Goal: Task Accomplishment & Management: Use online tool/utility

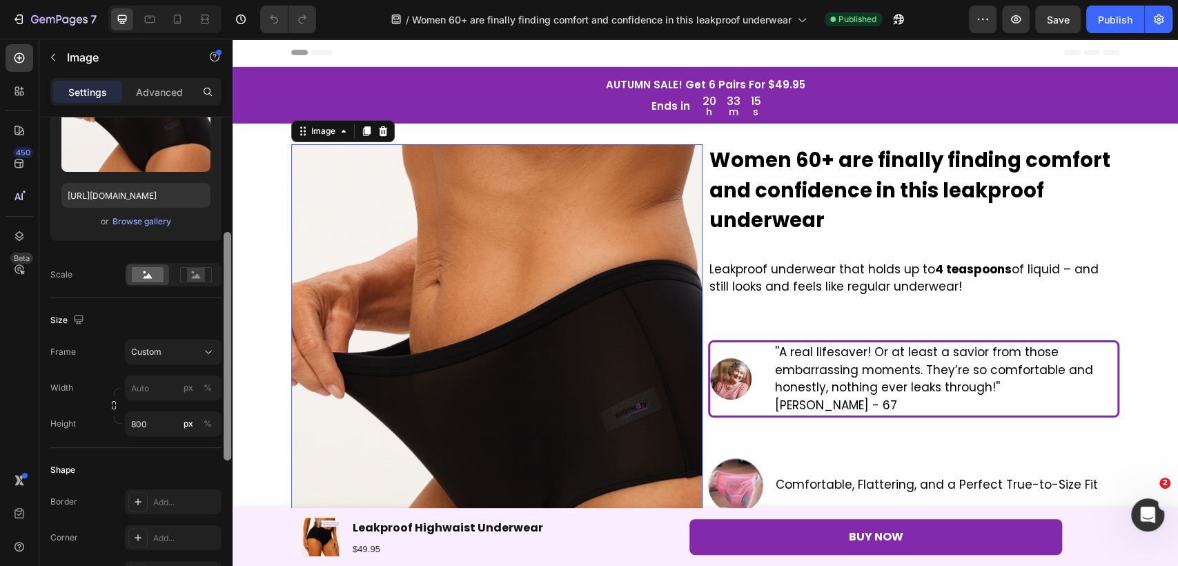
scroll to position [202, 0]
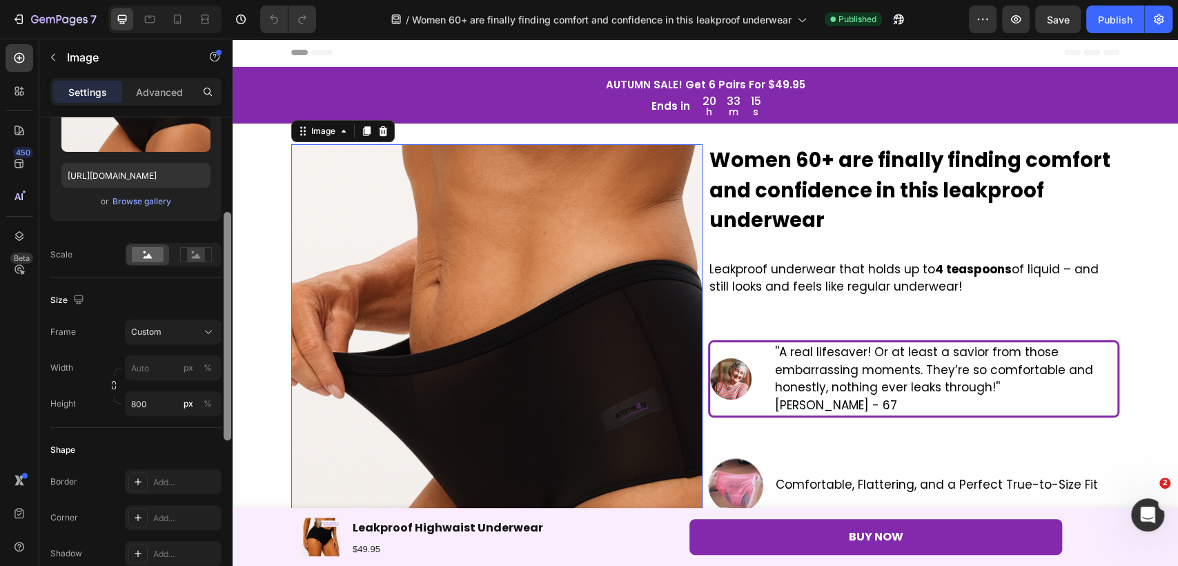
drag, startPoint x: 227, startPoint y: 322, endPoint x: 226, endPoint y: 417, distance: 95.2
click at [226, 417] on div at bounding box center [228, 326] width 8 height 228
click at [198, 326] on div "Custom" at bounding box center [165, 332] width 68 height 12
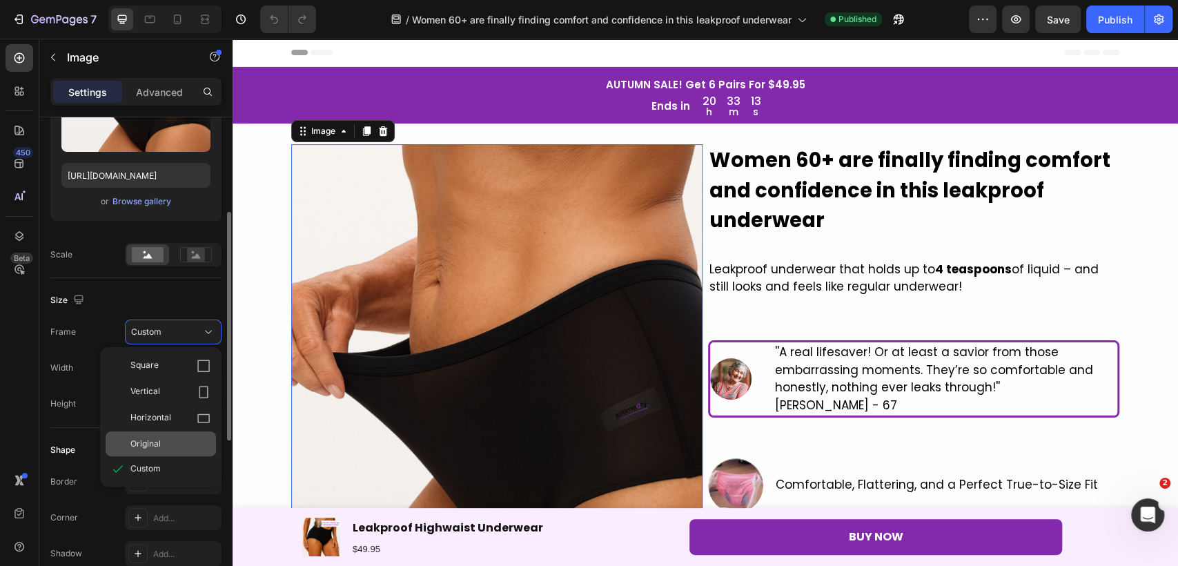
click at [172, 435] on div "Original" at bounding box center [161, 443] width 110 height 25
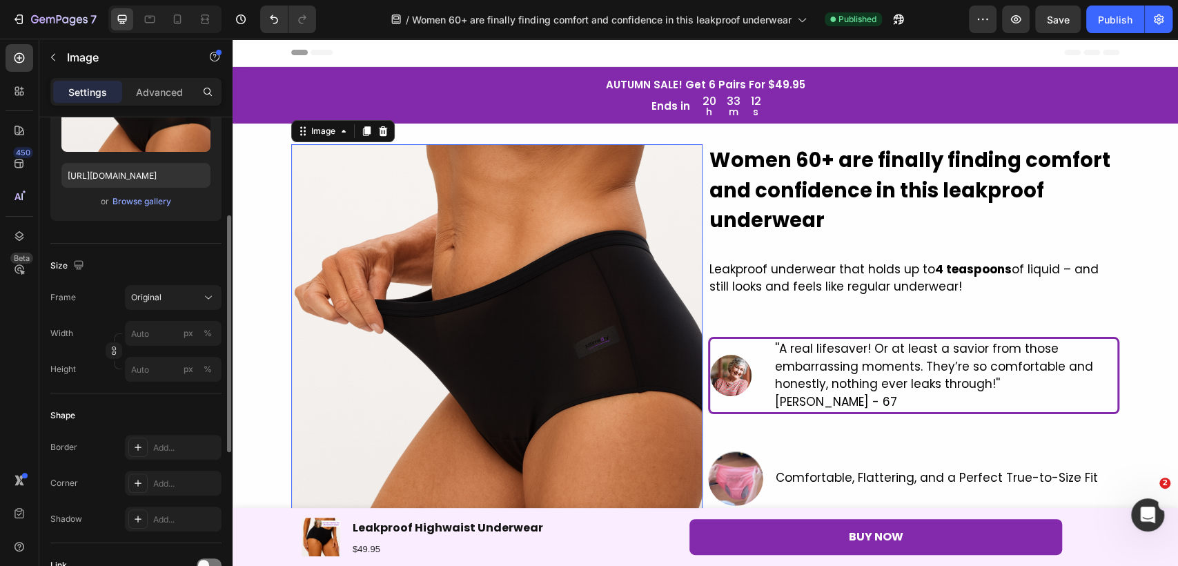
click at [531, 415] on img at bounding box center [496, 349] width 411 height 411
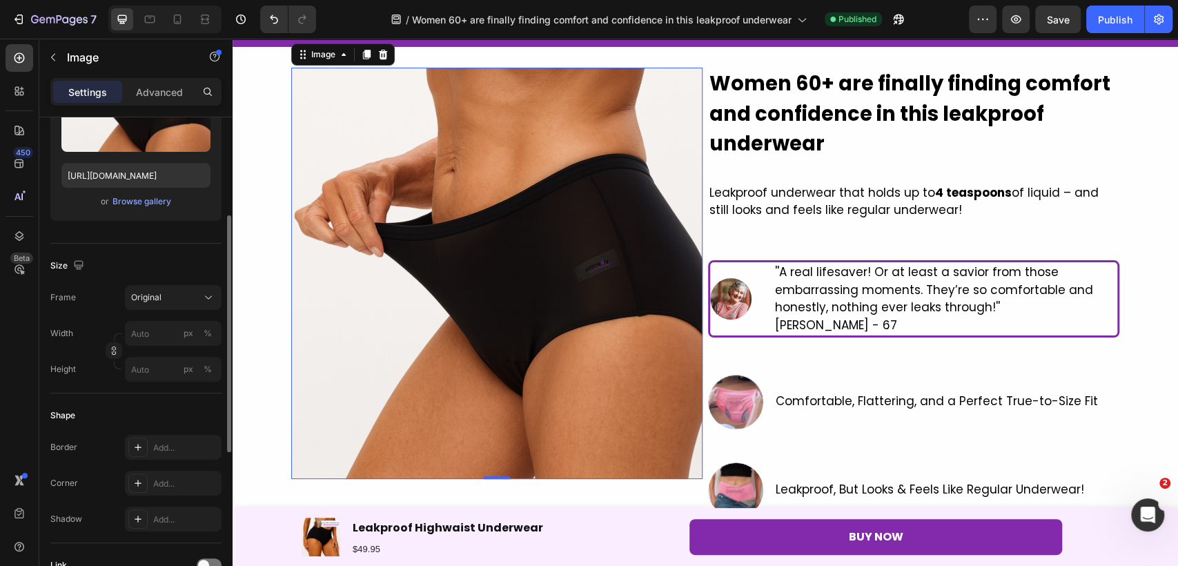
scroll to position [153, 0]
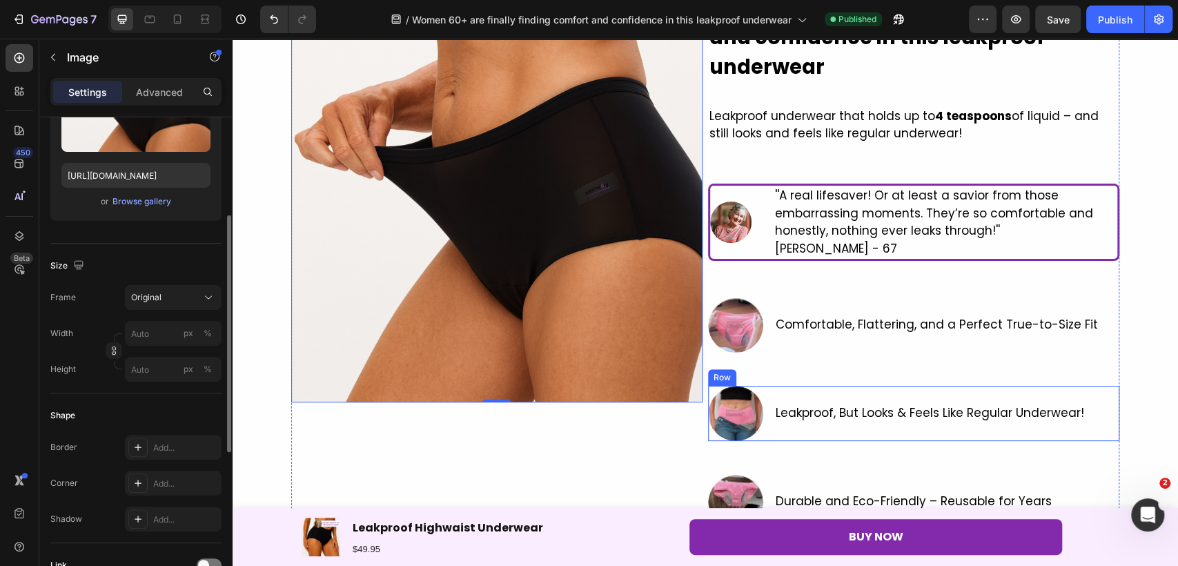
click at [779, 395] on div "Leakproof, But Looks & Feels Like Regular Underwear! Text Block" at bounding box center [929, 413] width 311 height 55
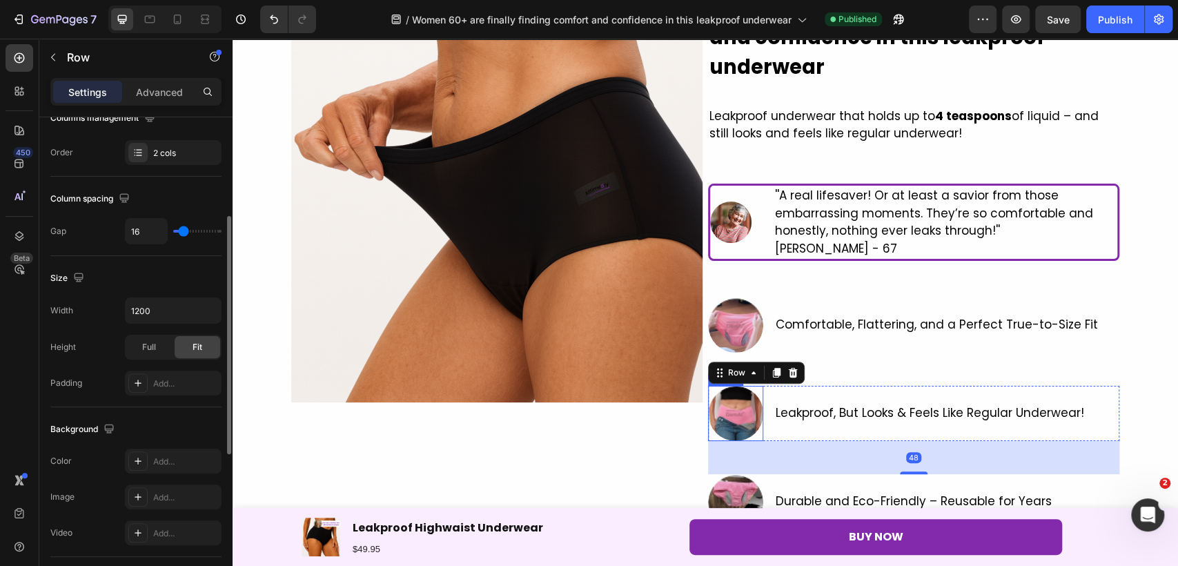
scroll to position [0, 0]
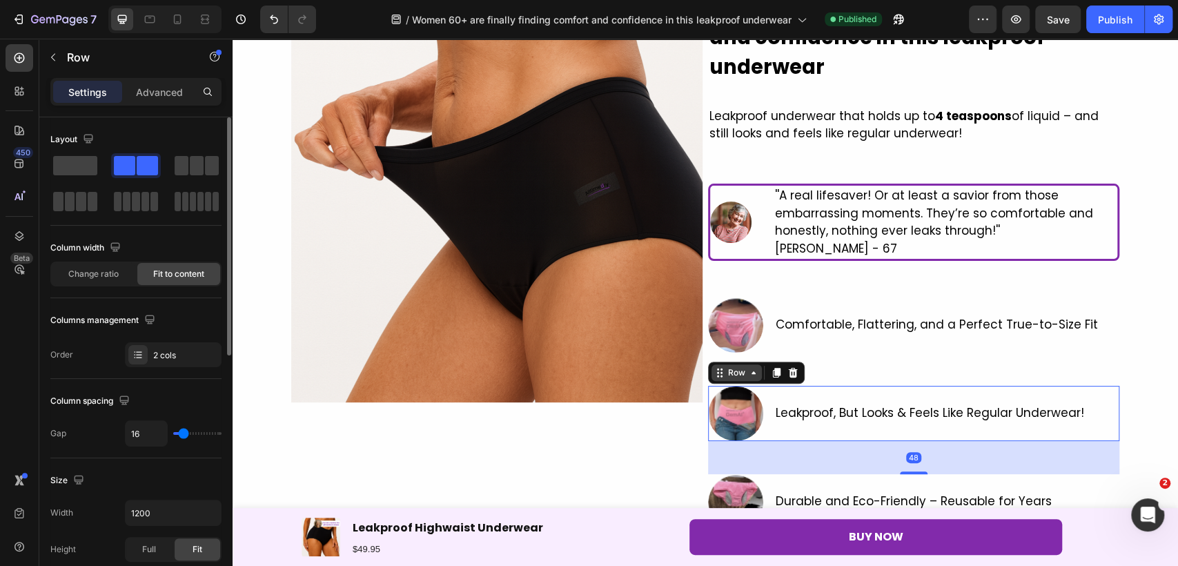
click at [748, 376] on icon at bounding box center [753, 372] width 11 height 11
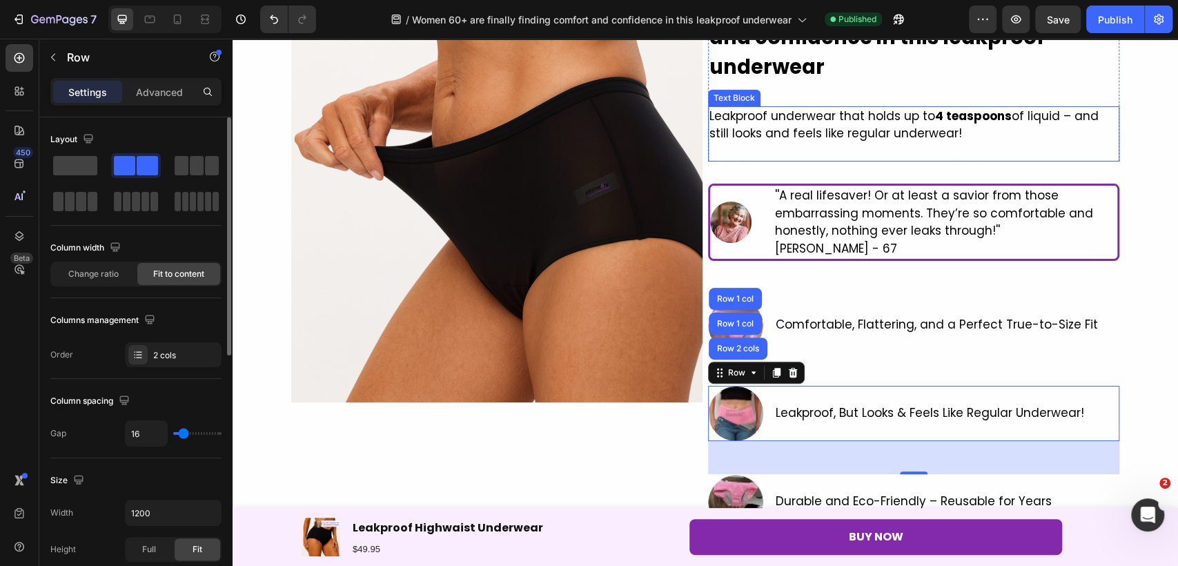
click at [798, 128] on p "Leakproof underwear that holds up to 4 teaspoons of liquid – and still looks an…" at bounding box center [913, 125] width 408 height 35
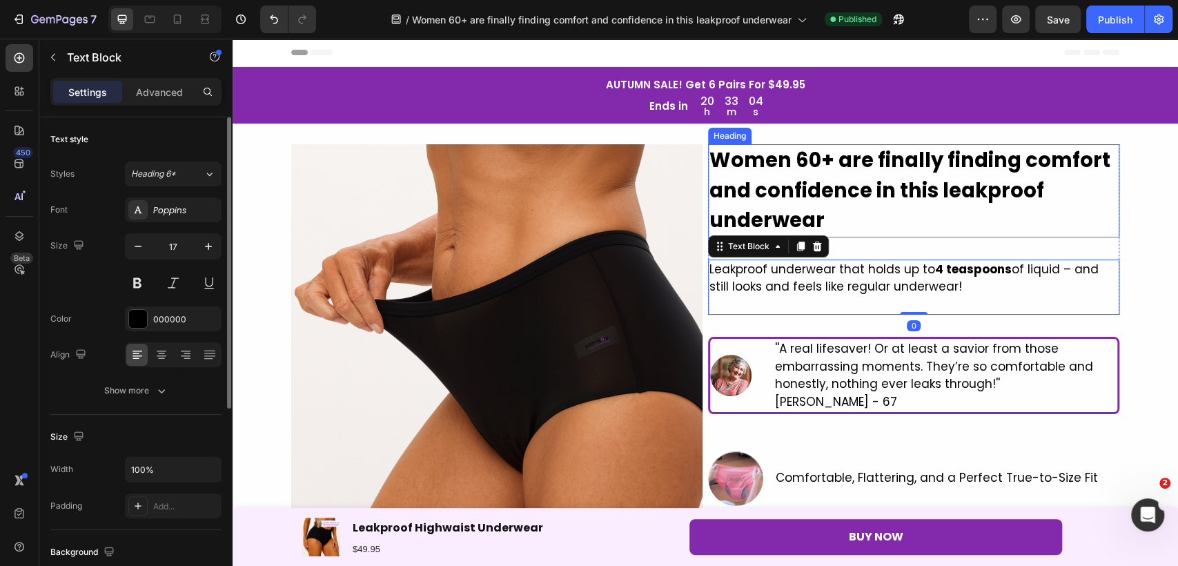
click at [798, 175] on h2 "Women 60+ are finally finding comfort and confidence in this leakproof underwear" at bounding box center [913, 190] width 411 height 93
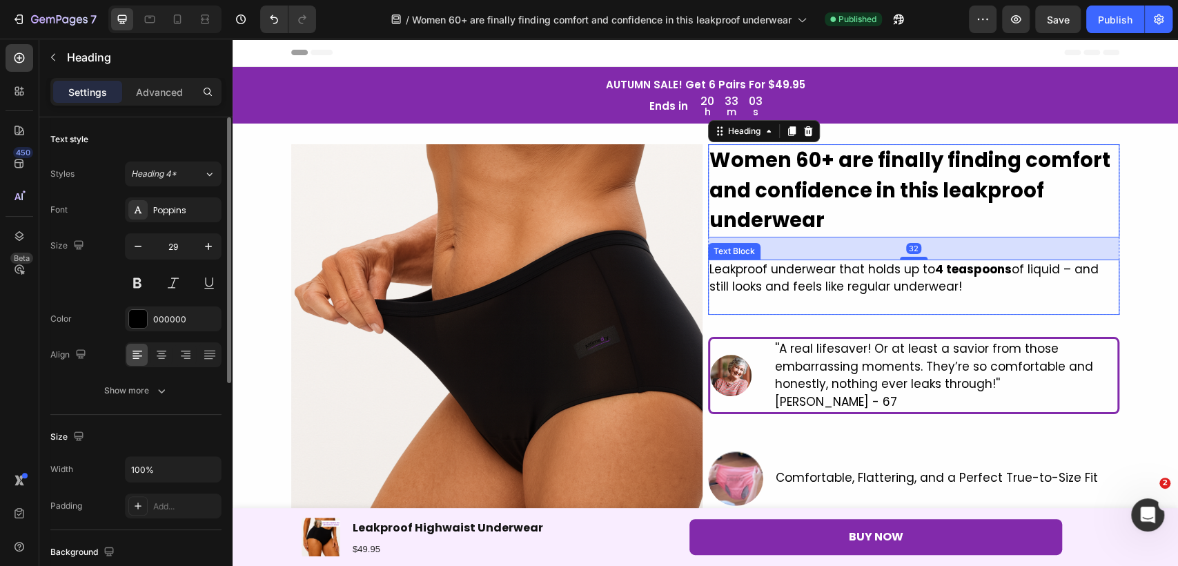
click at [818, 277] on p "Leakproof underwear that holds up to 4 teaspoons of liquid – and still looks an…" at bounding box center [913, 278] width 408 height 35
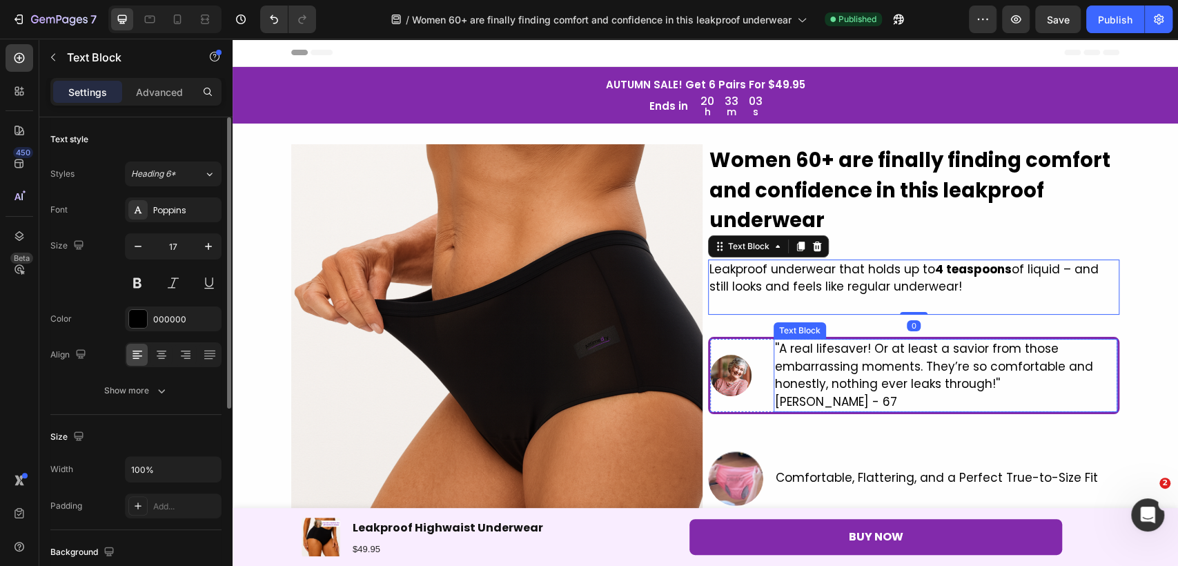
click at [828, 346] on p "''A real lifesaver! Or at least a savior from those embarrassing moments. They’…" at bounding box center [945, 366] width 341 height 53
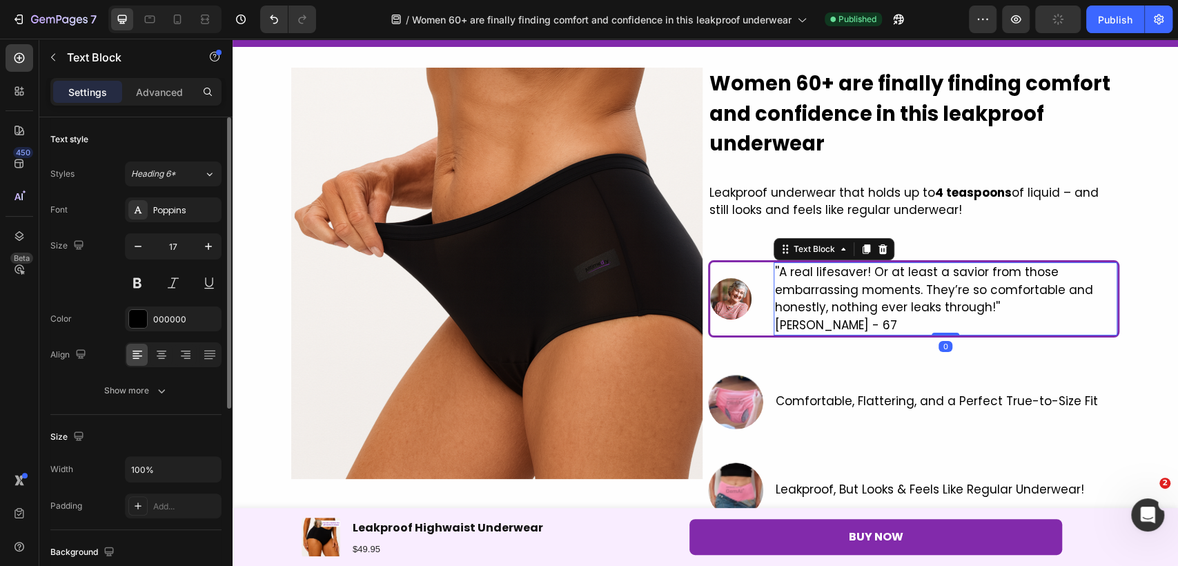
scroll to position [459, 0]
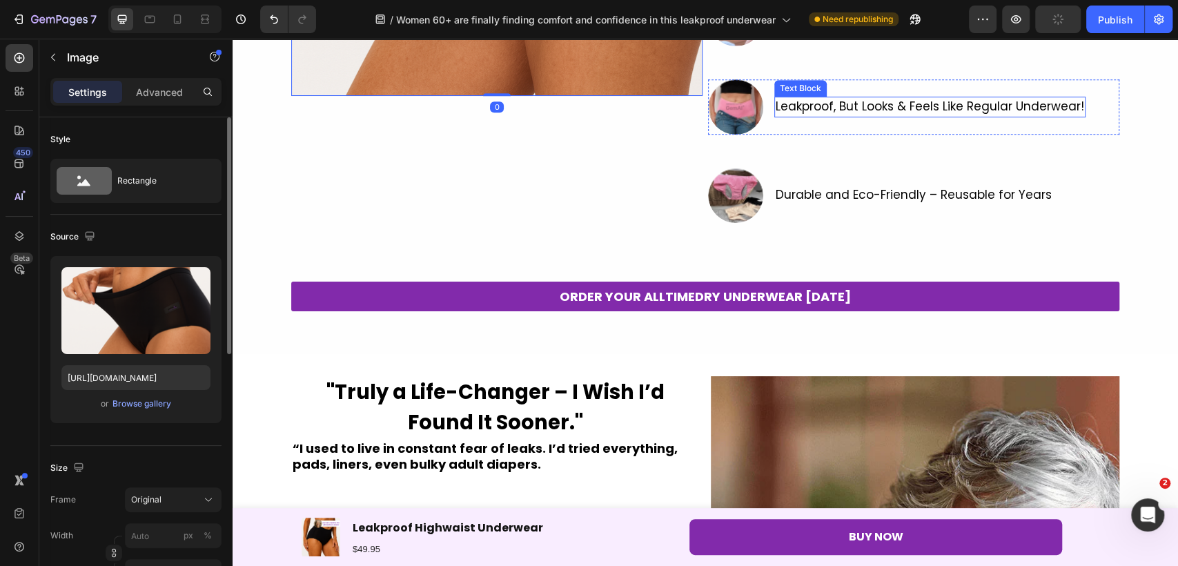
click at [800, 107] on span "Leakproof, But Looks & Feels Like Regular Underwear!" at bounding box center [929, 106] width 308 height 17
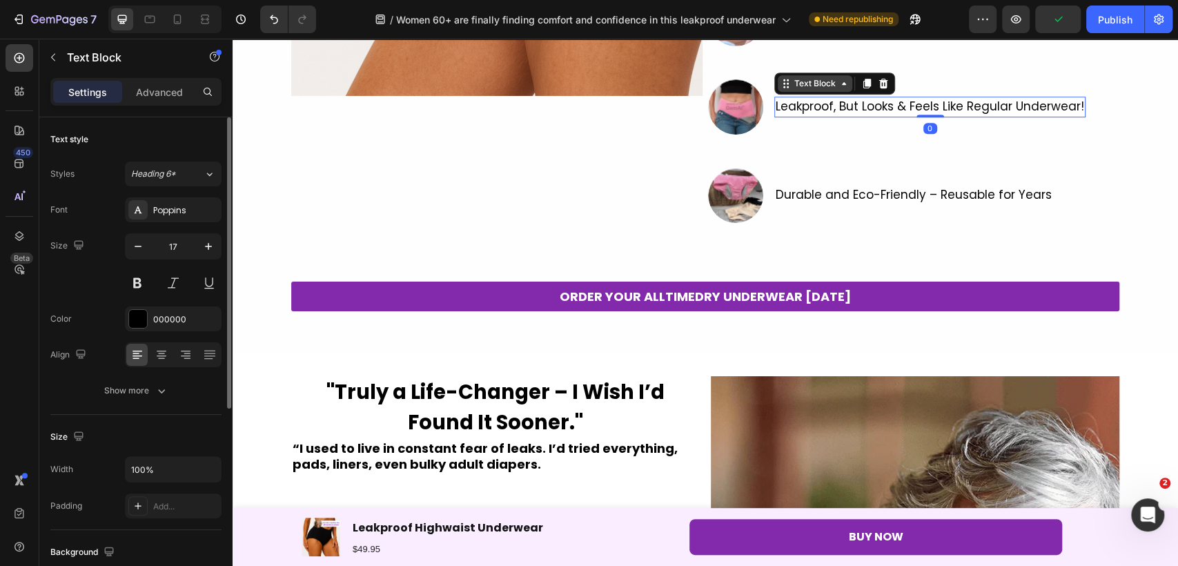
click at [804, 83] on div "Text Block" at bounding box center [814, 83] width 47 height 12
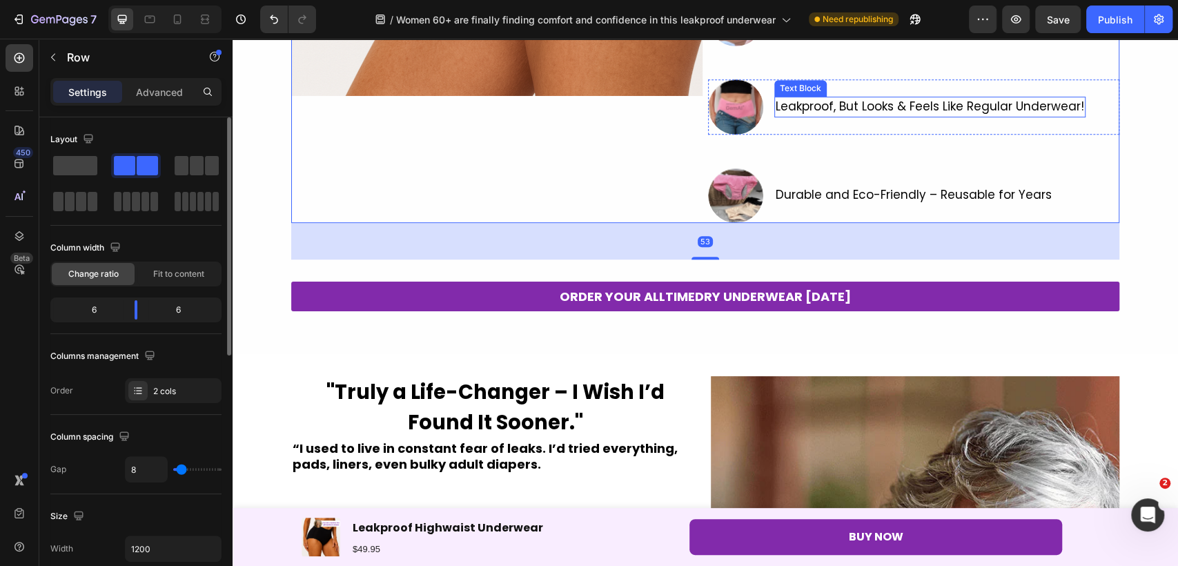
click at [910, 110] on span "Leakproof, But Looks & Feels Like Regular Underwear!" at bounding box center [929, 106] width 308 height 17
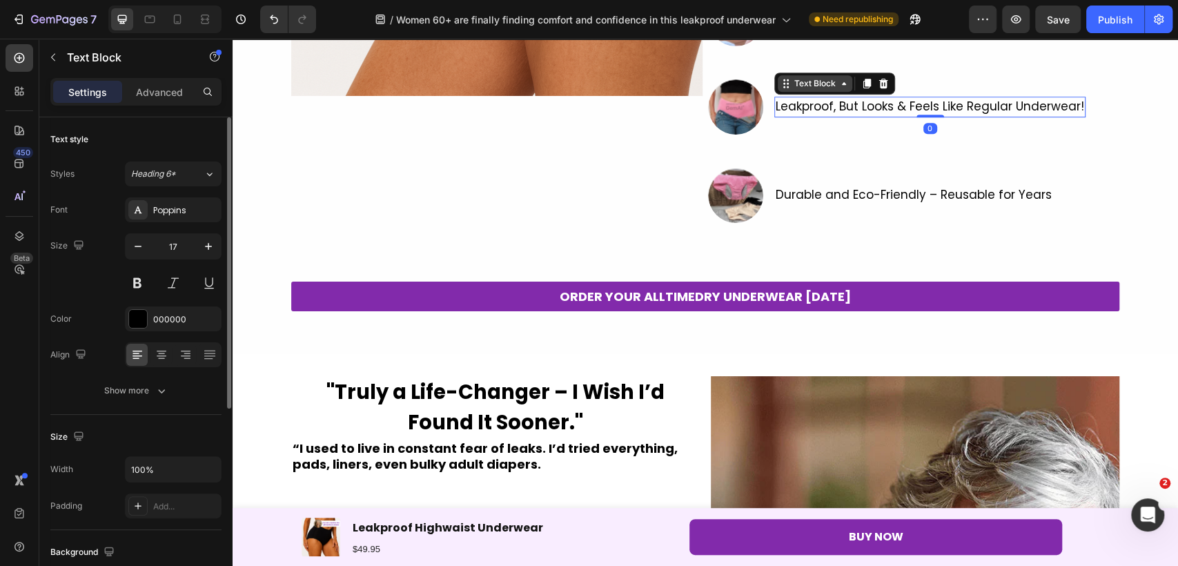
click at [823, 77] on div "Text Block" at bounding box center [814, 83] width 47 height 12
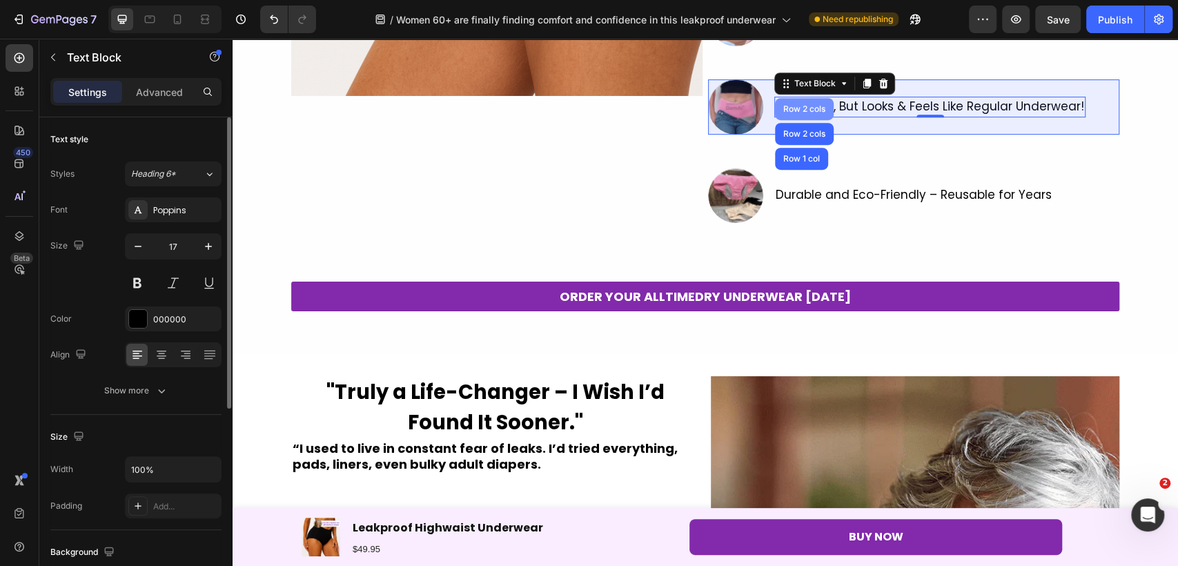
click at [811, 111] on div "Row 2 cols" at bounding box center [804, 109] width 48 height 8
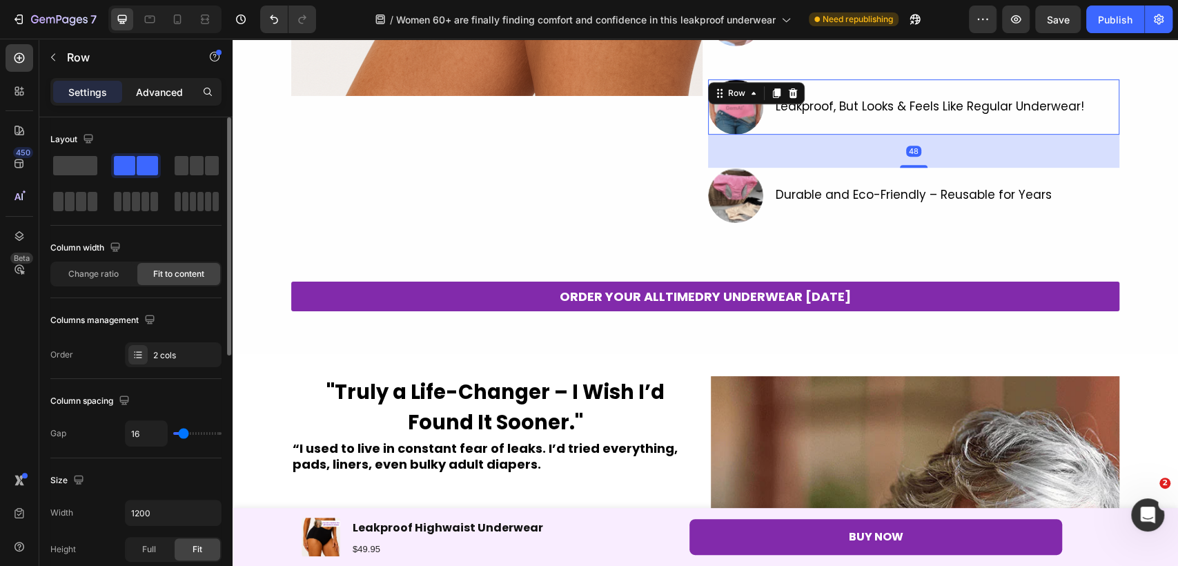
click at [162, 94] on p "Advanced" at bounding box center [159, 92] width 47 height 14
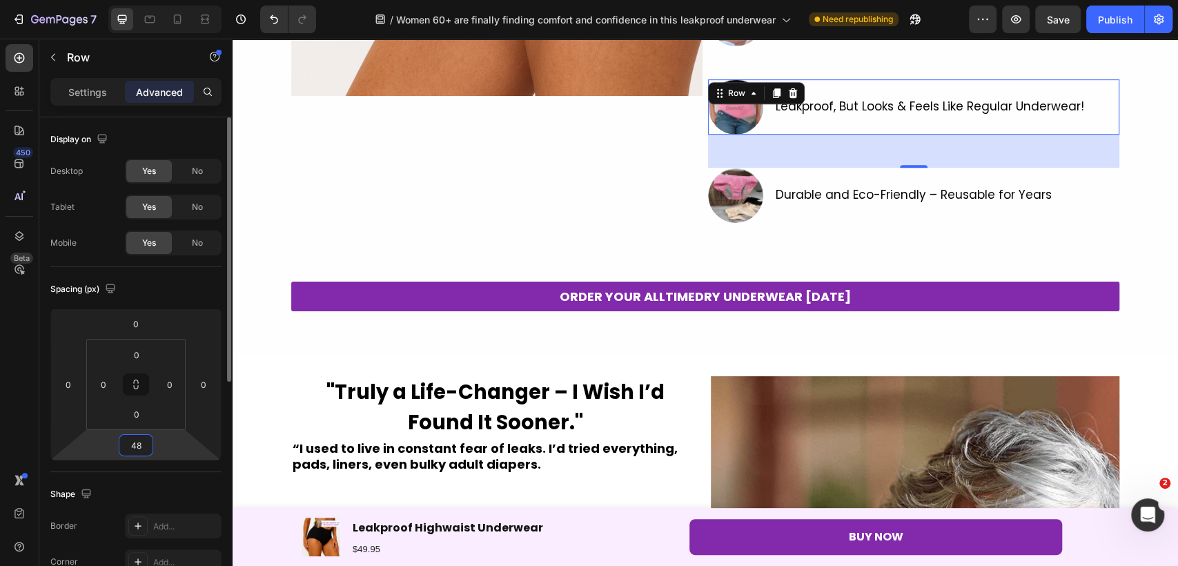
click at [141, 446] on input "48" at bounding box center [136, 445] width 28 height 21
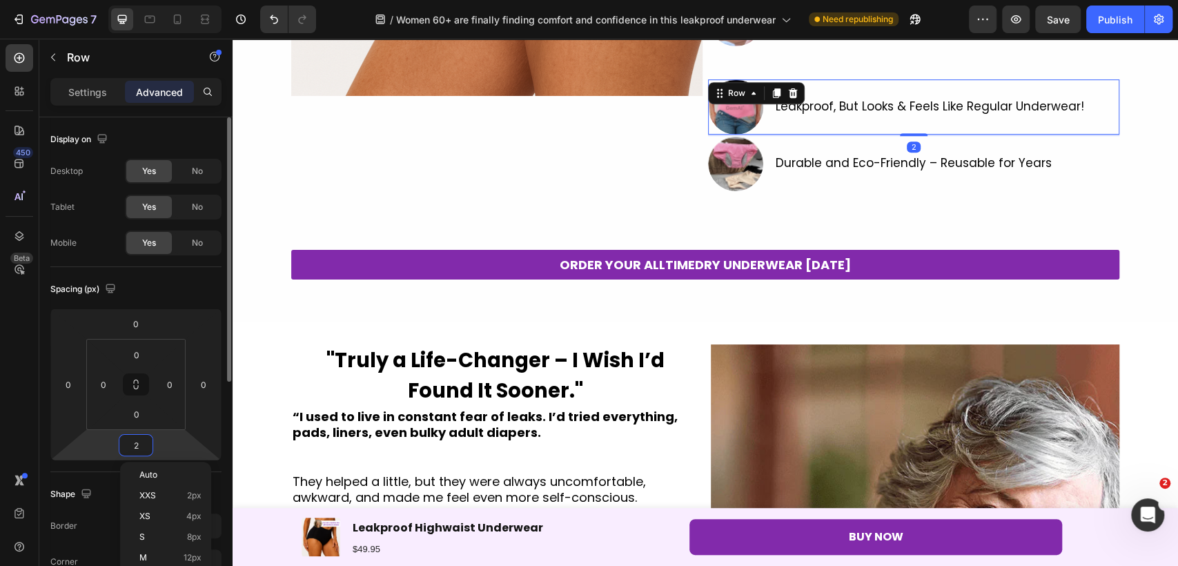
type input "20"
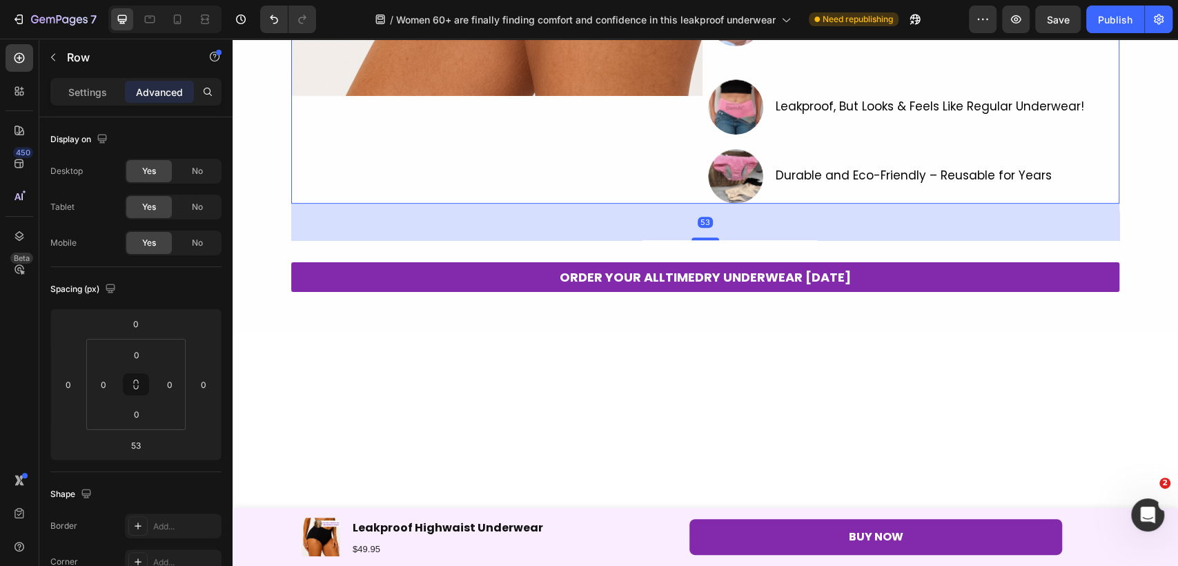
scroll to position [0, 0]
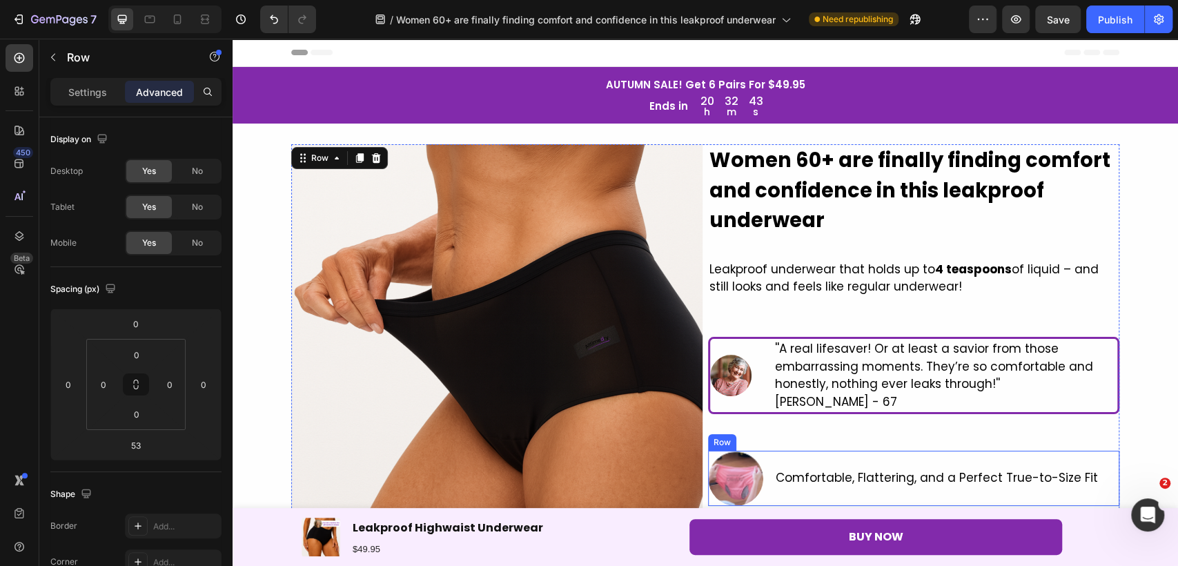
click at [774, 457] on div "Comfortable, Flattering, and a Perfect True-to-Size Fit Text Block" at bounding box center [936, 478] width 325 height 55
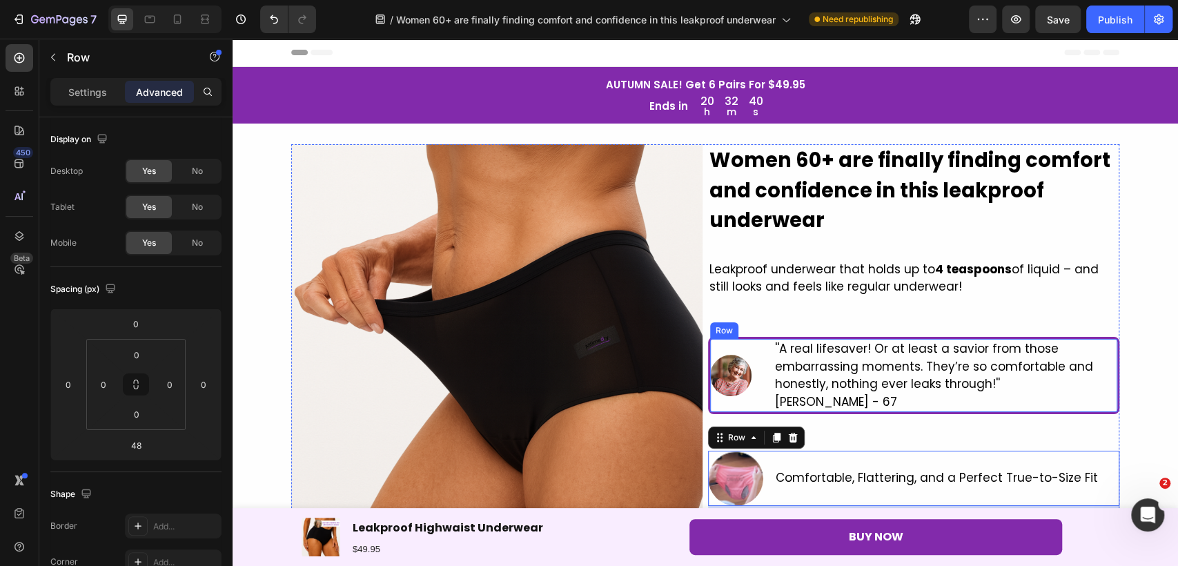
click at [710, 345] on div "Image" at bounding box center [730, 375] width 41 height 73
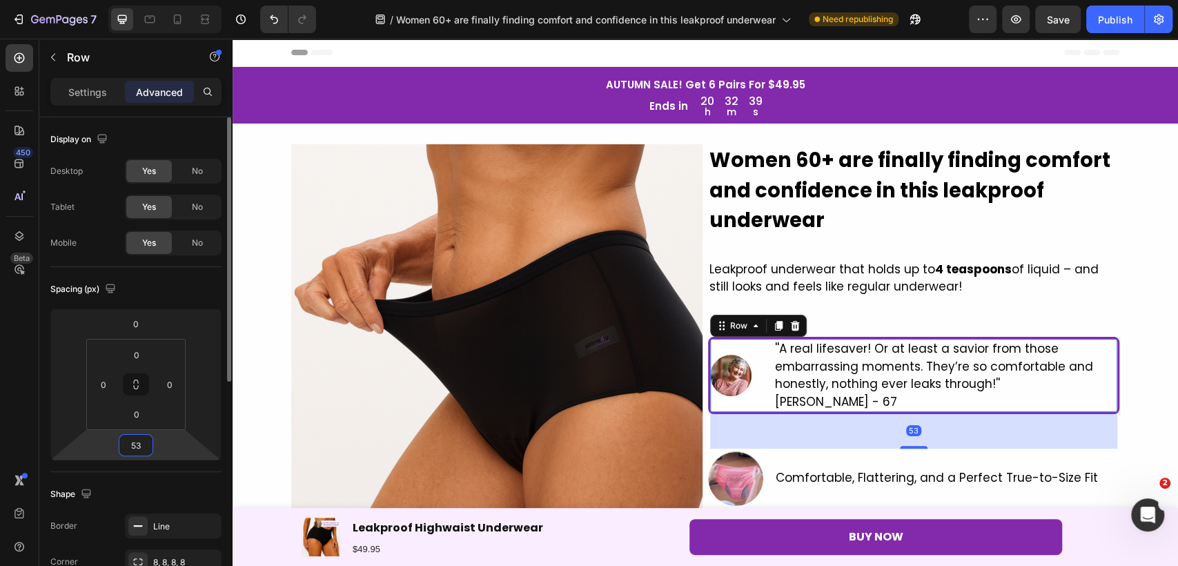
click at [139, 453] on input "53" at bounding box center [136, 445] width 28 height 21
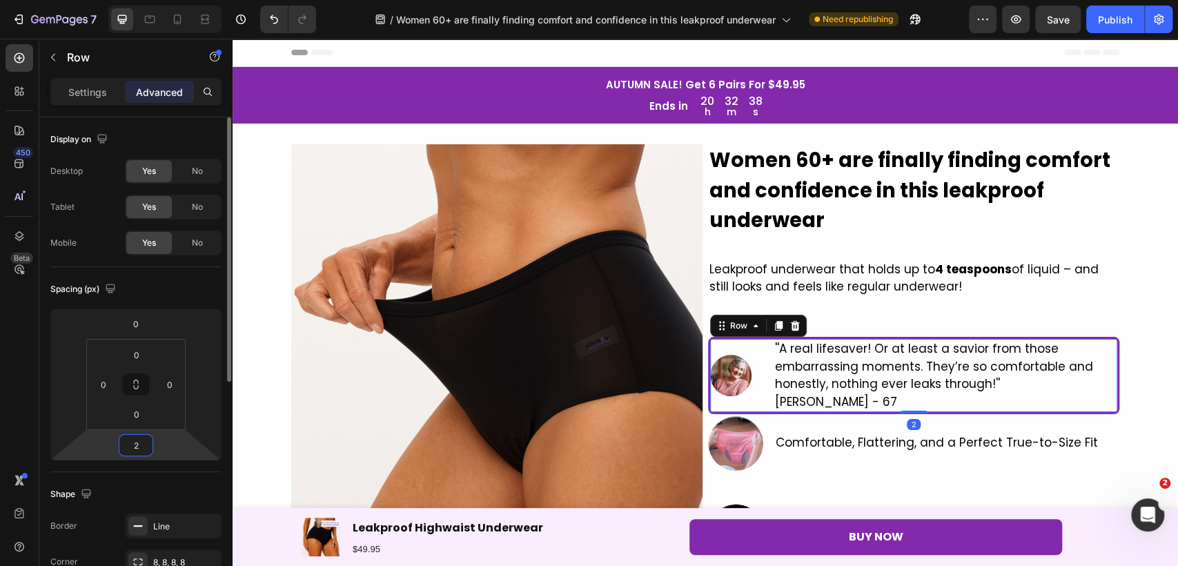
type input "24"
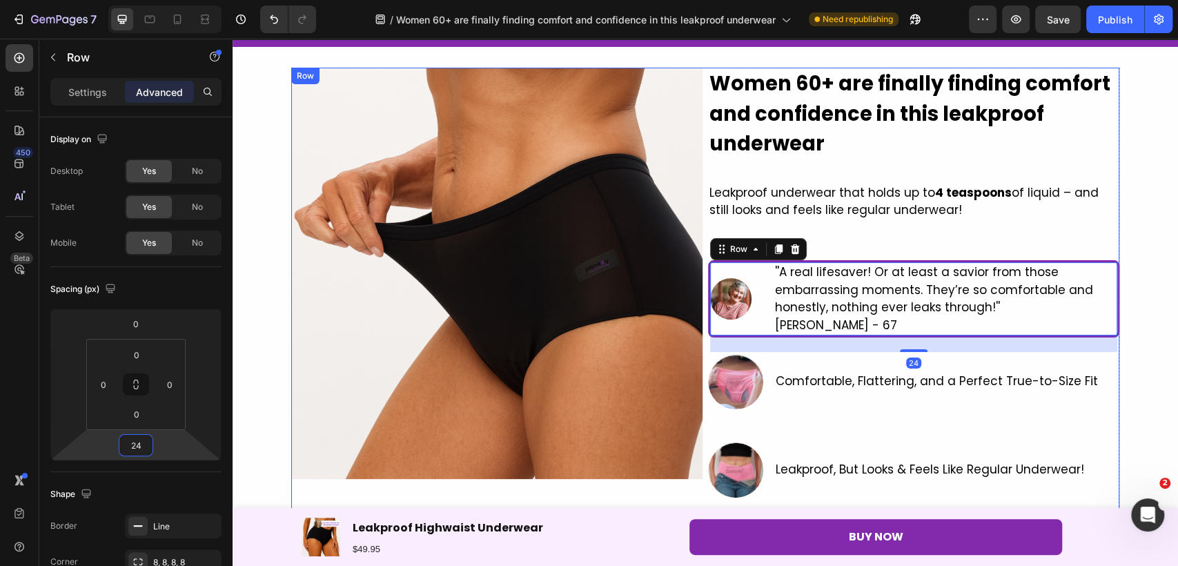
scroll to position [153, 0]
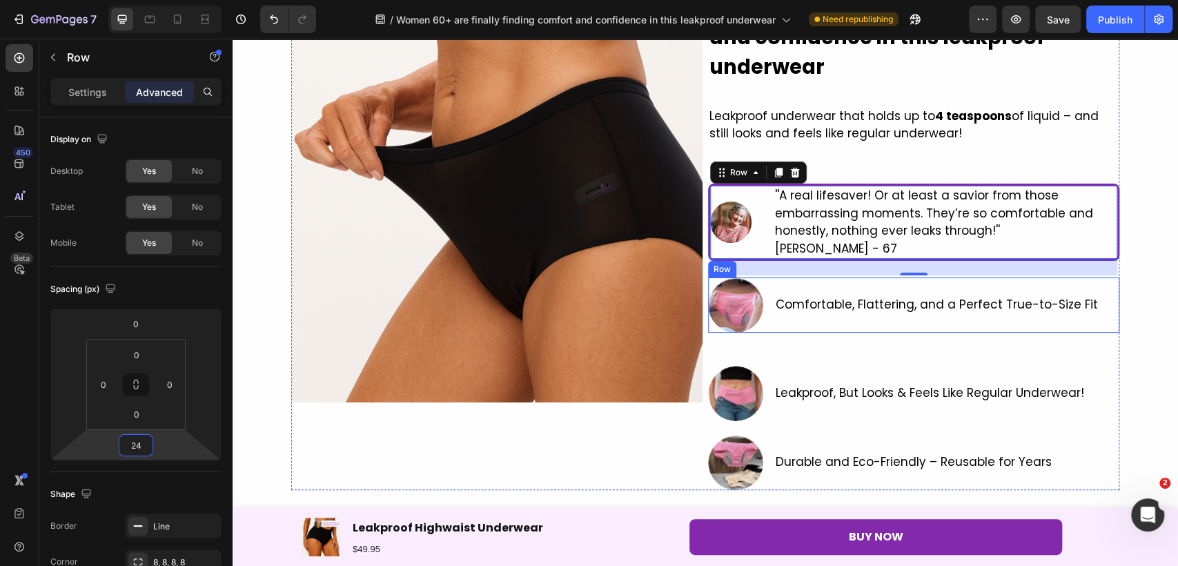
click at [790, 301] on p "Comfortable, Flattering, and a Perfect True-to-Size Fit" at bounding box center [936, 305] width 322 height 18
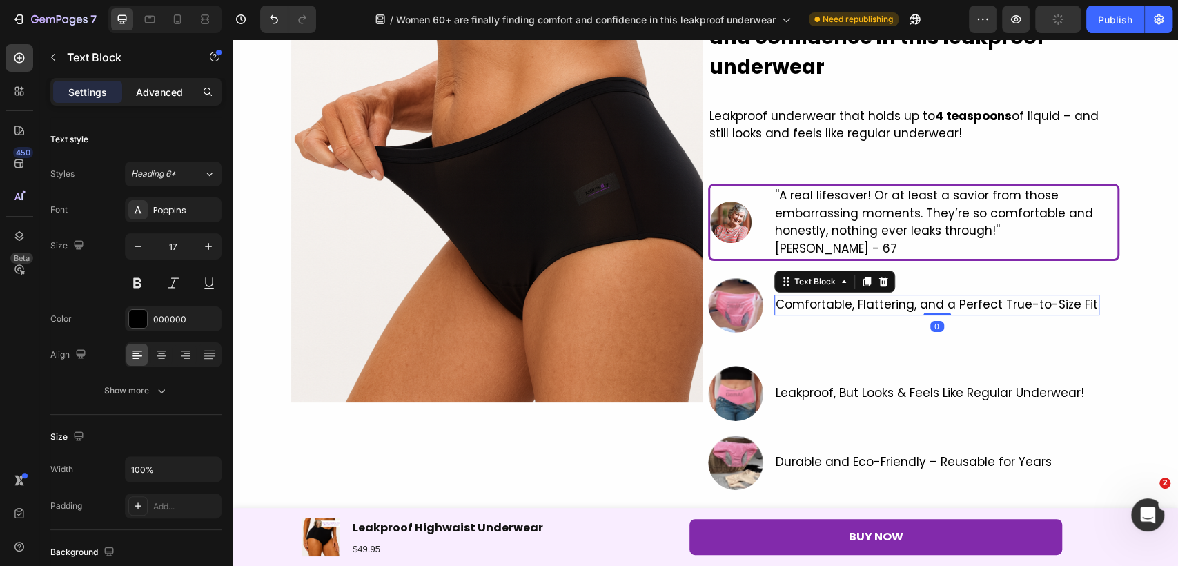
click at [163, 86] on p "Advanced" at bounding box center [159, 92] width 47 height 14
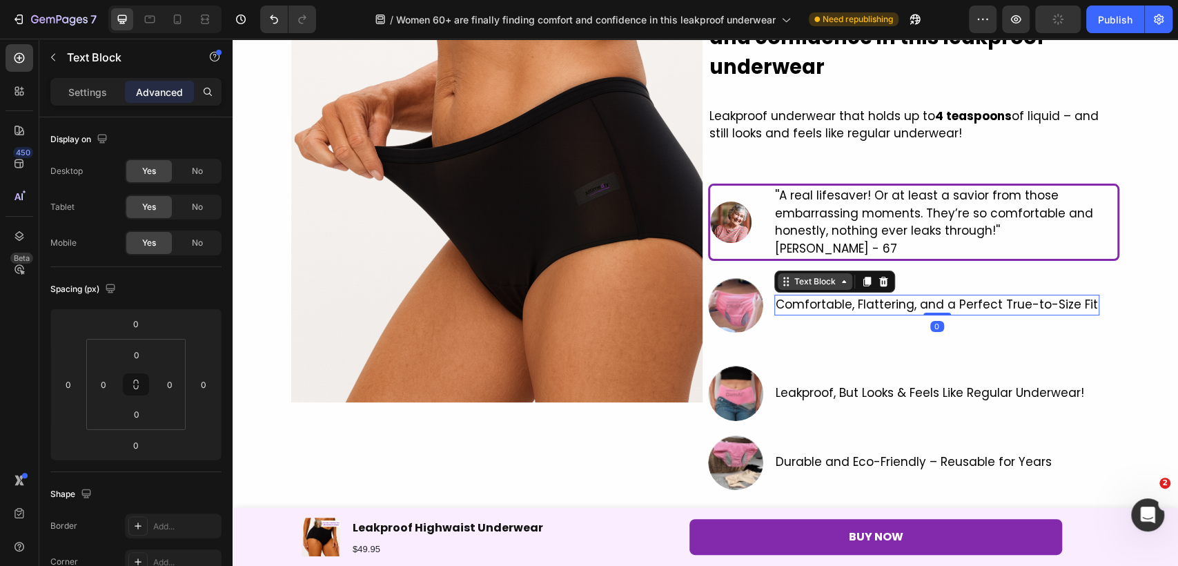
click at [838, 277] on icon at bounding box center [843, 281] width 11 height 11
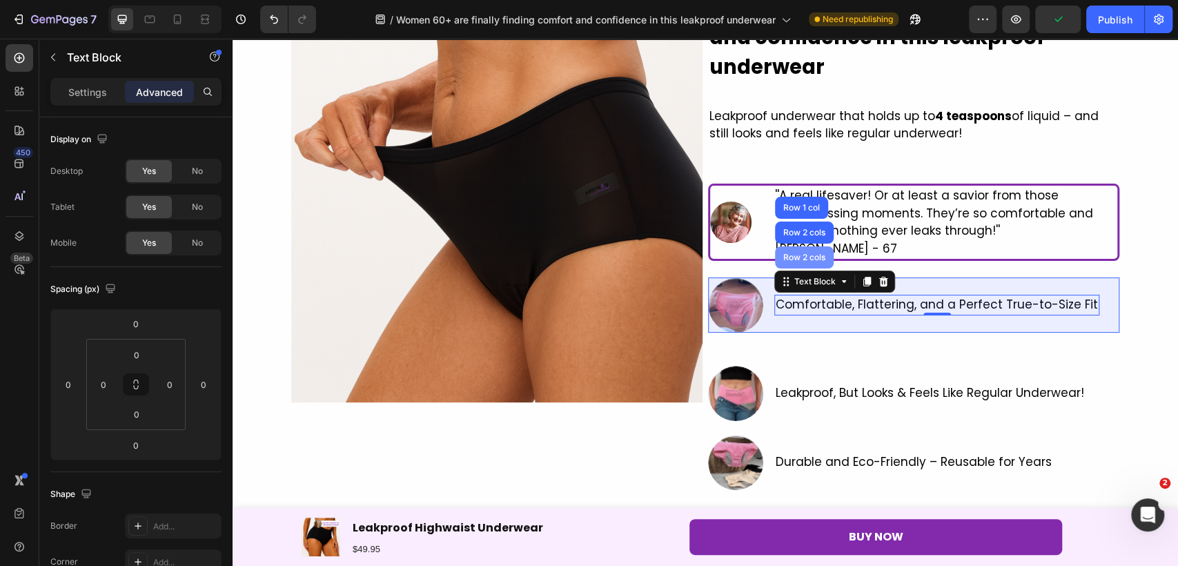
click at [814, 253] on div "Row 2 cols" at bounding box center [804, 257] width 48 height 8
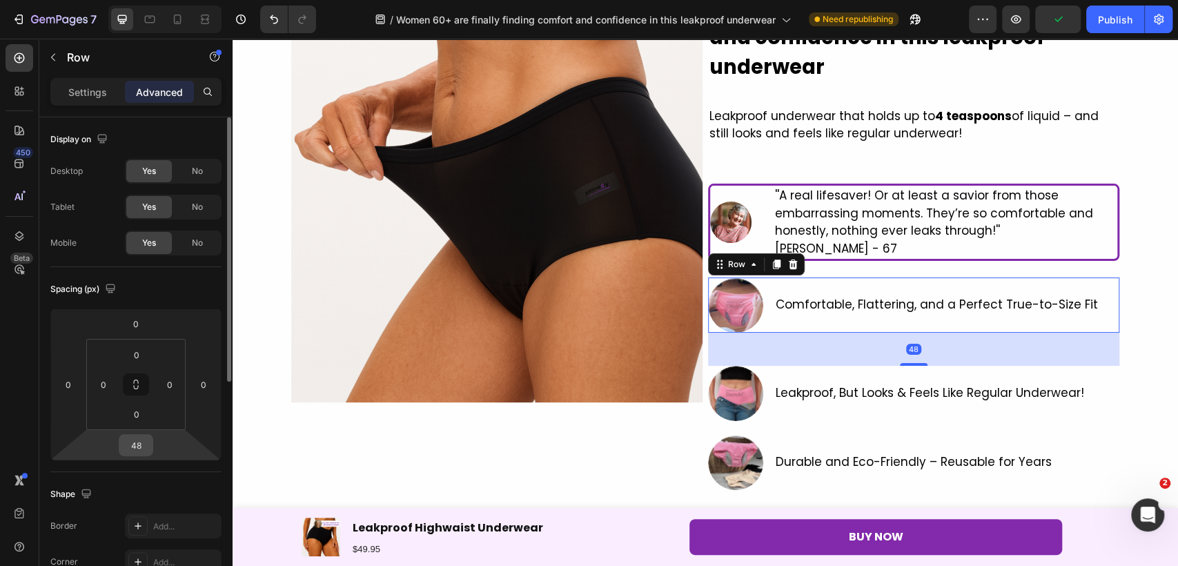
click at [128, 440] on input "48" at bounding box center [136, 445] width 28 height 21
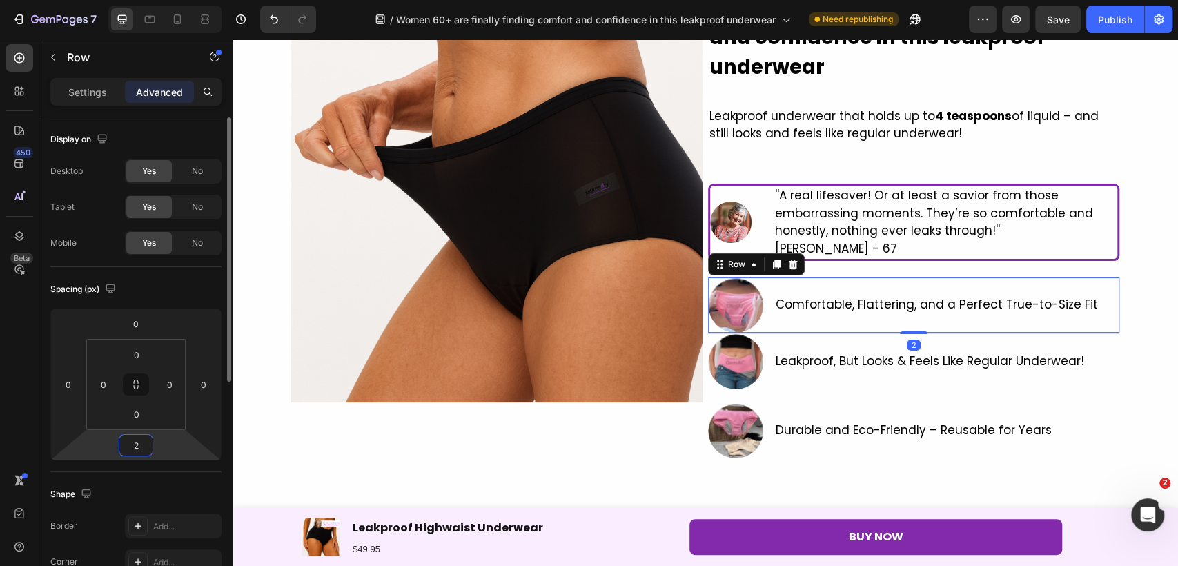
type input "24"
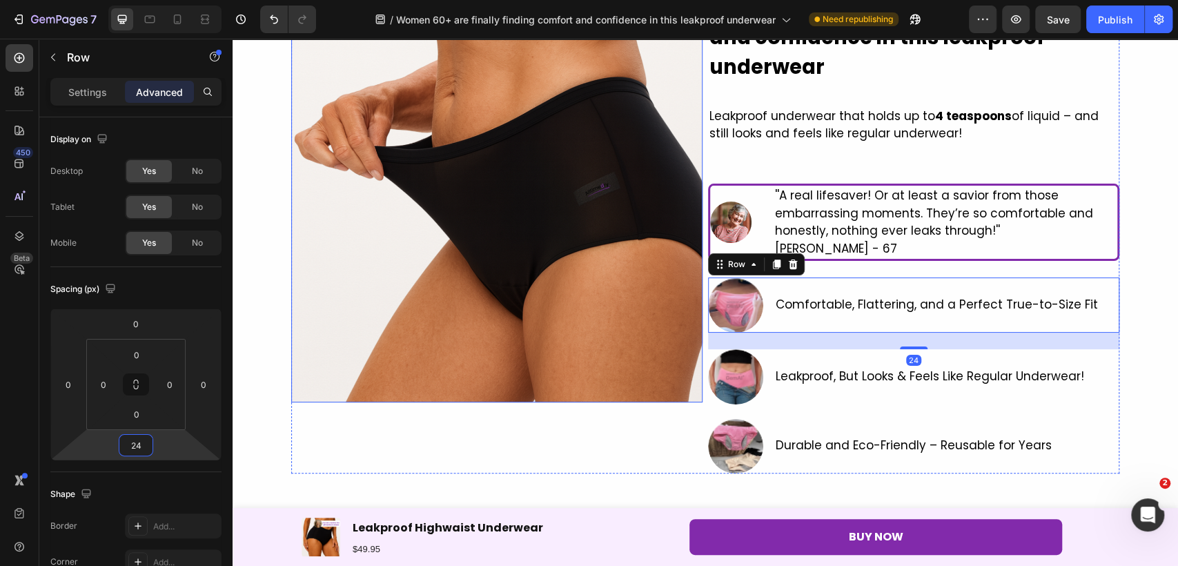
click at [653, 375] on img at bounding box center [496, 196] width 411 height 411
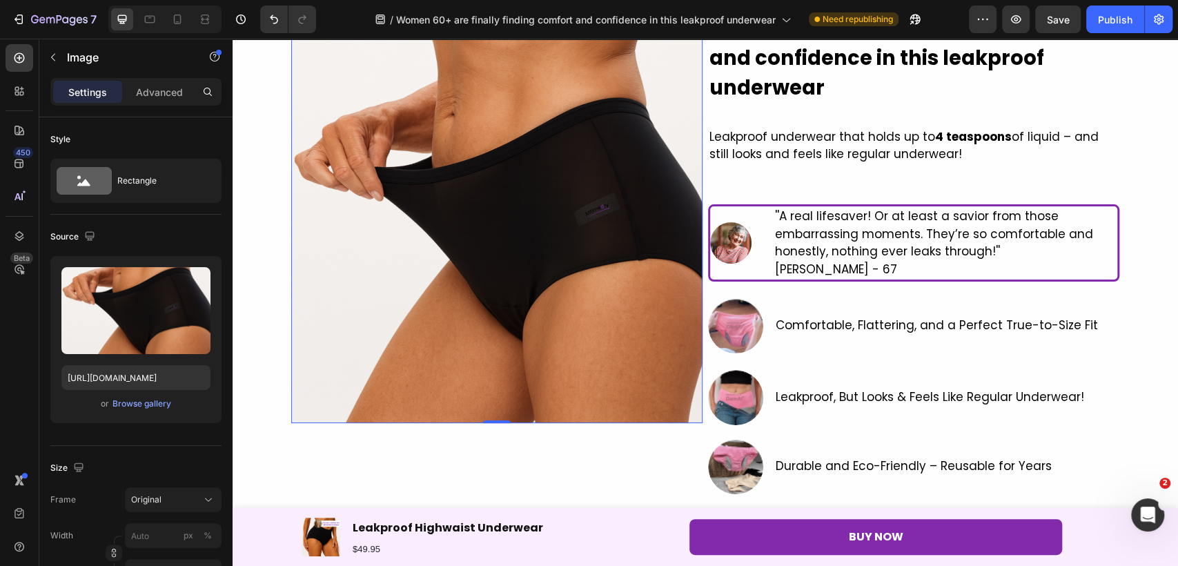
scroll to position [0, 0]
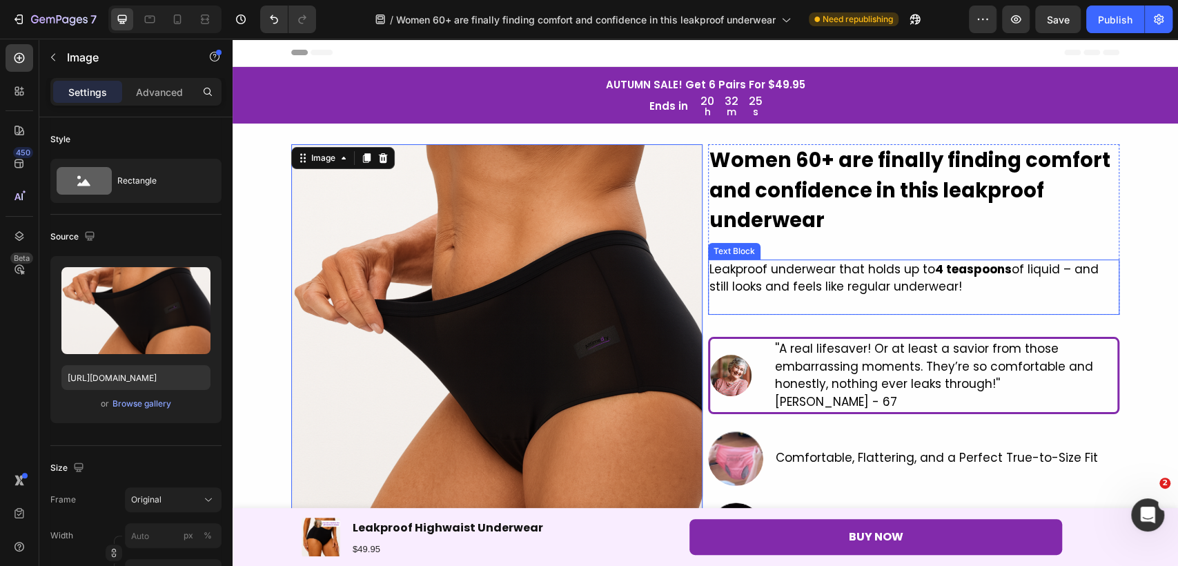
click at [938, 276] on strong "4 teaspoons" at bounding box center [973, 269] width 77 height 17
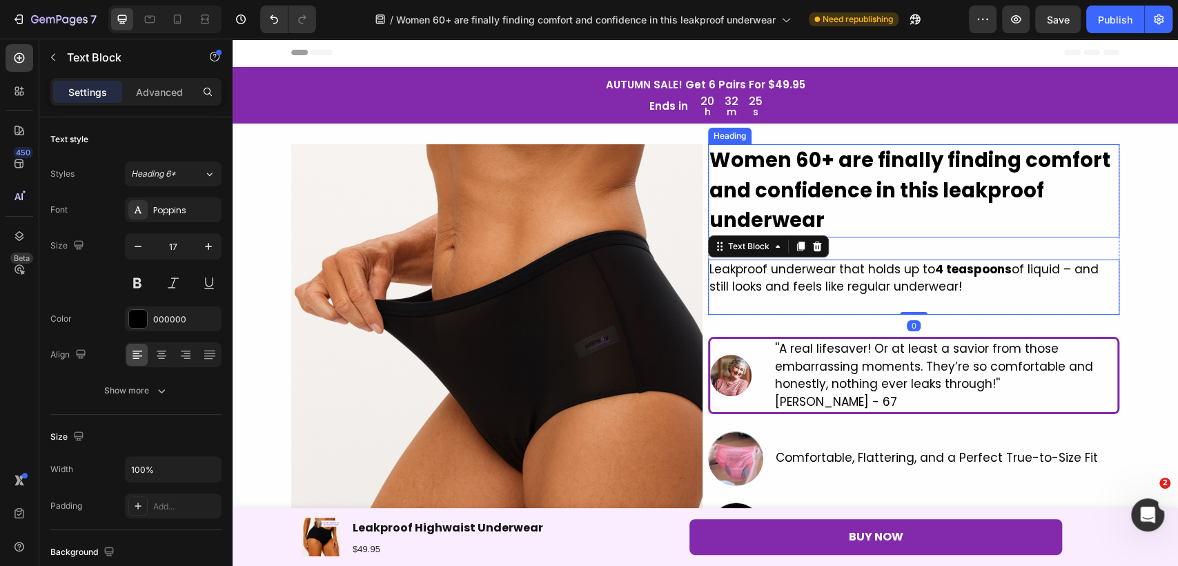
click at [908, 195] on strong "Women 60+ are finally finding comfort and confidence in this leakproof underwear" at bounding box center [909, 190] width 401 height 88
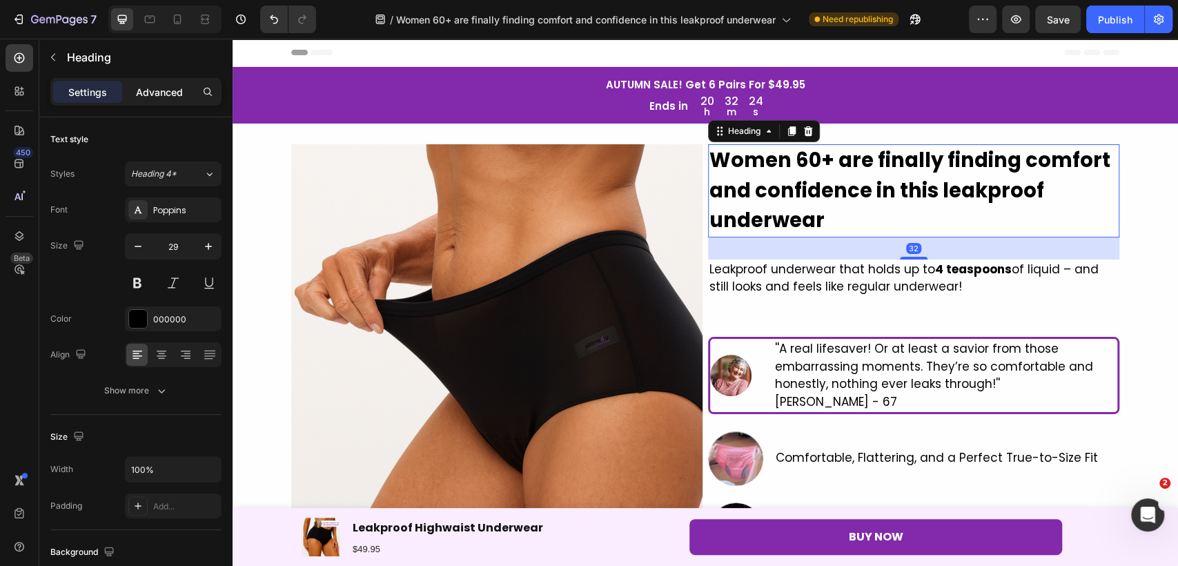
click at [128, 86] on div "Advanced" at bounding box center [159, 92] width 69 height 22
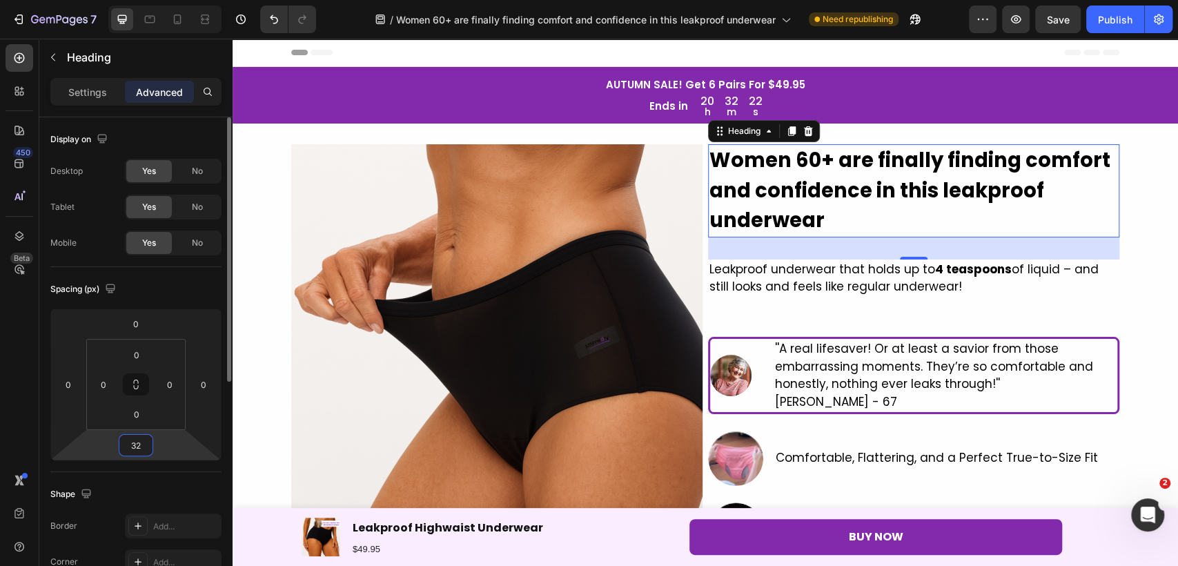
click at [144, 451] on input "32" at bounding box center [136, 445] width 28 height 21
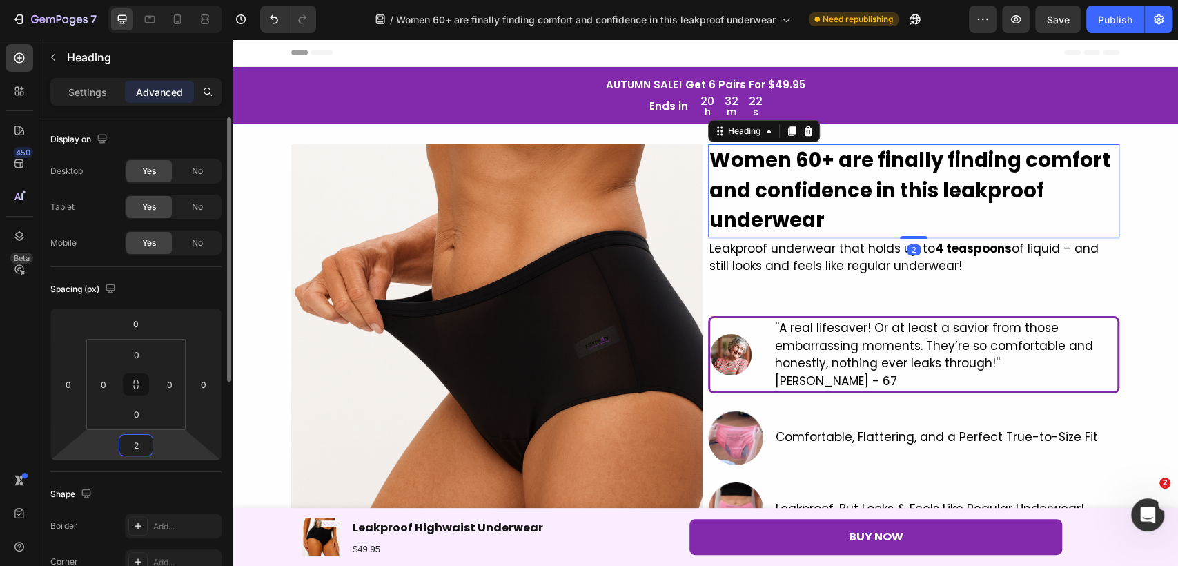
type input "24"
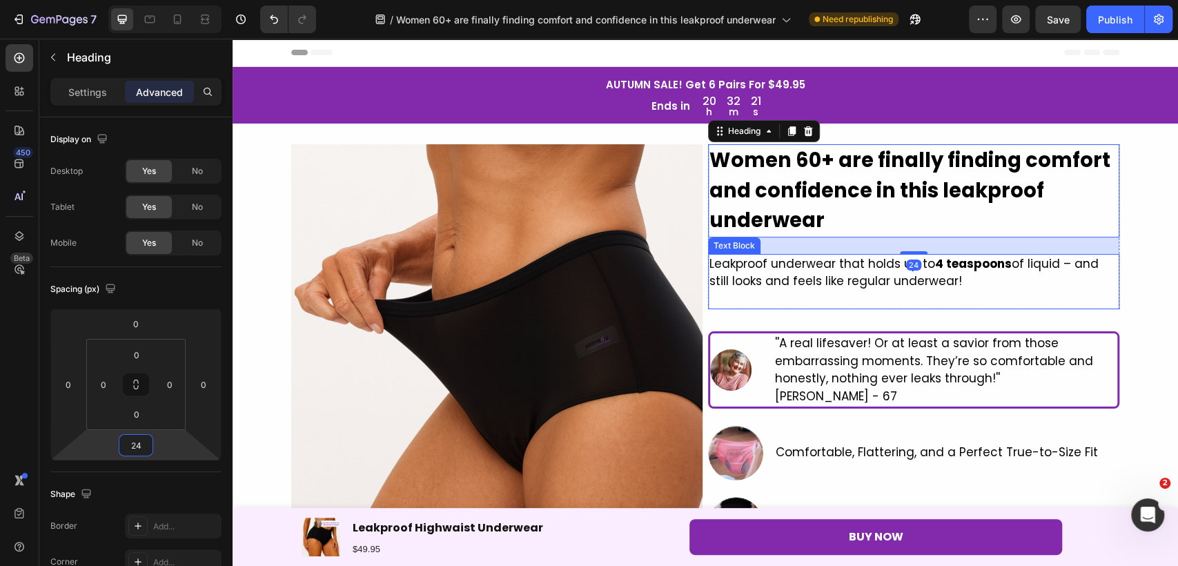
click at [824, 281] on p "Leakproof underwear that holds up to 4 teaspoons of liquid – and still looks an…" at bounding box center [913, 272] width 408 height 35
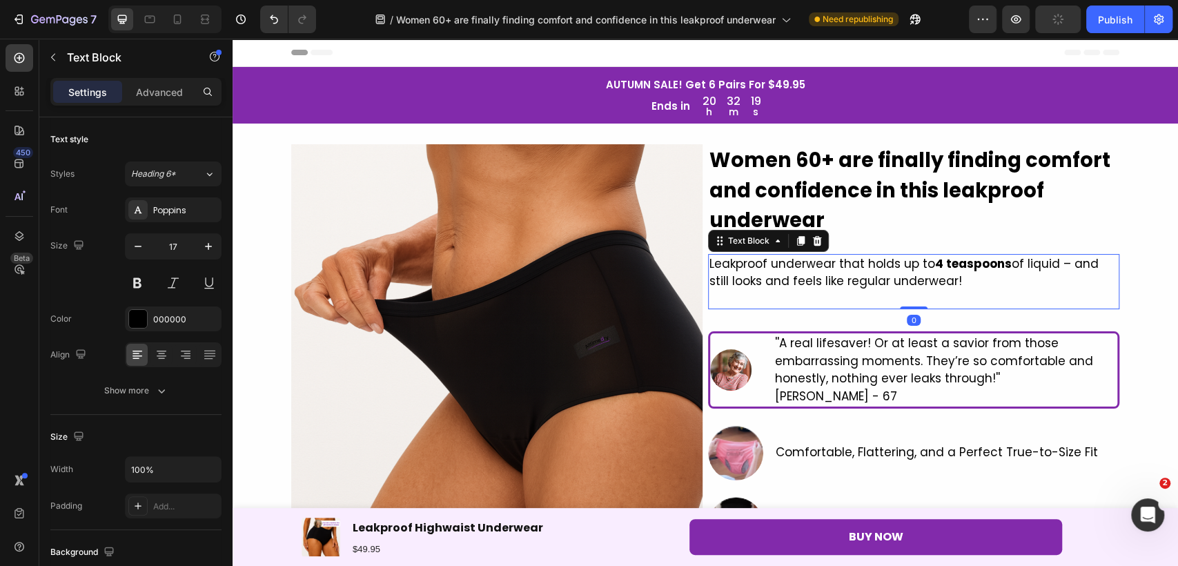
click at [730, 277] on p "Leakproof underwear that holds up to 4 teaspoons of liquid – and still looks an…" at bounding box center [913, 272] width 408 height 35
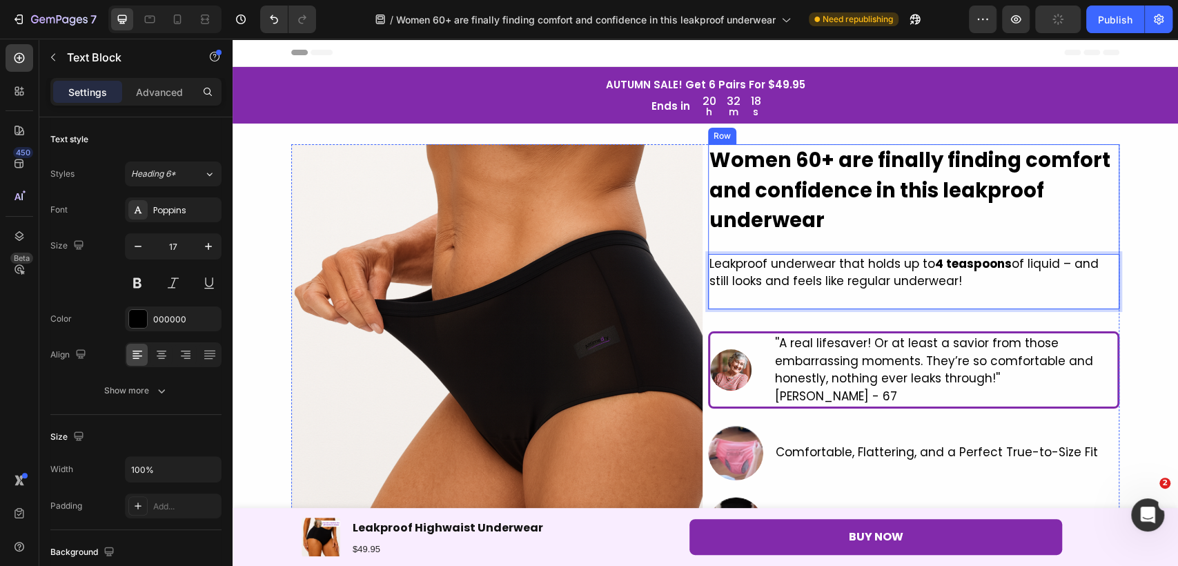
click at [725, 242] on div "Women 60+ are finally finding comfort and confidence in this leakproof underwea…" at bounding box center [913, 226] width 411 height 165
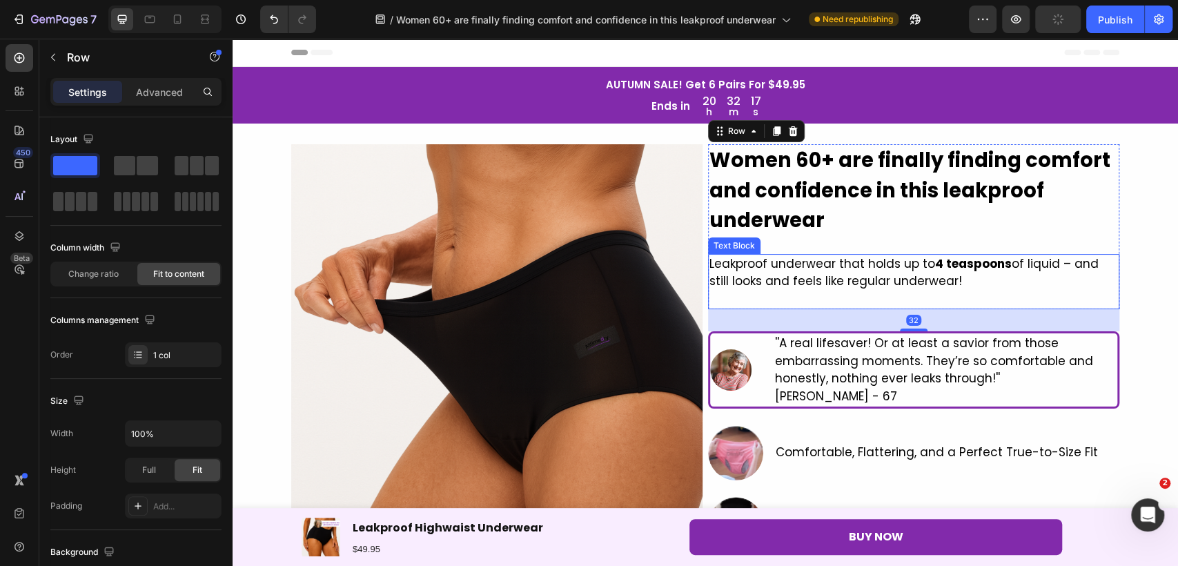
click at [746, 284] on p "Leakproof underwear that holds up to 4 teaspoons of liquid – and still looks an…" at bounding box center [913, 272] width 408 height 35
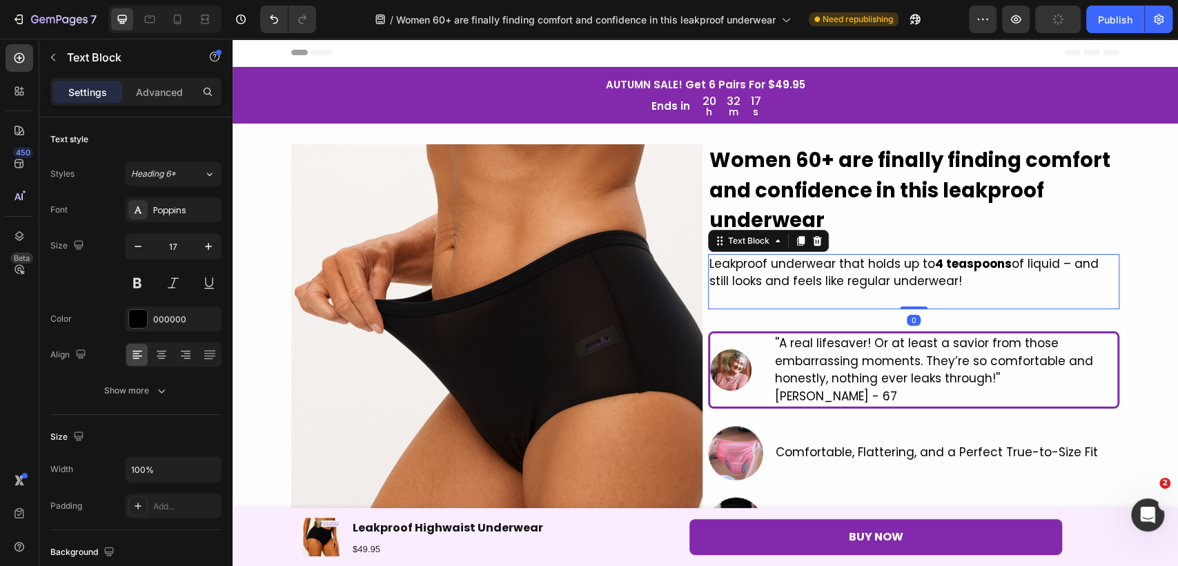
click at [735, 250] on div "Text Block" at bounding box center [768, 241] width 121 height 22
click at [734, 239] on div "Text Block" at bounding box center [748, 241] width 47 height 12
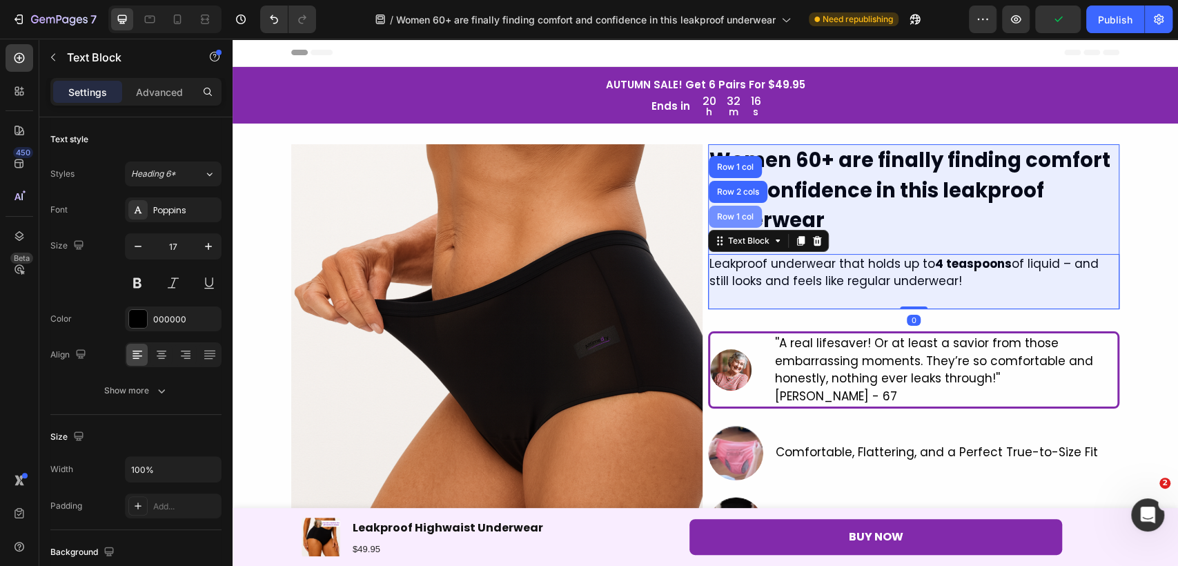
click at [732, 220] on div "Row 1 col" at bounding box center [735, 217] width 53 height 22
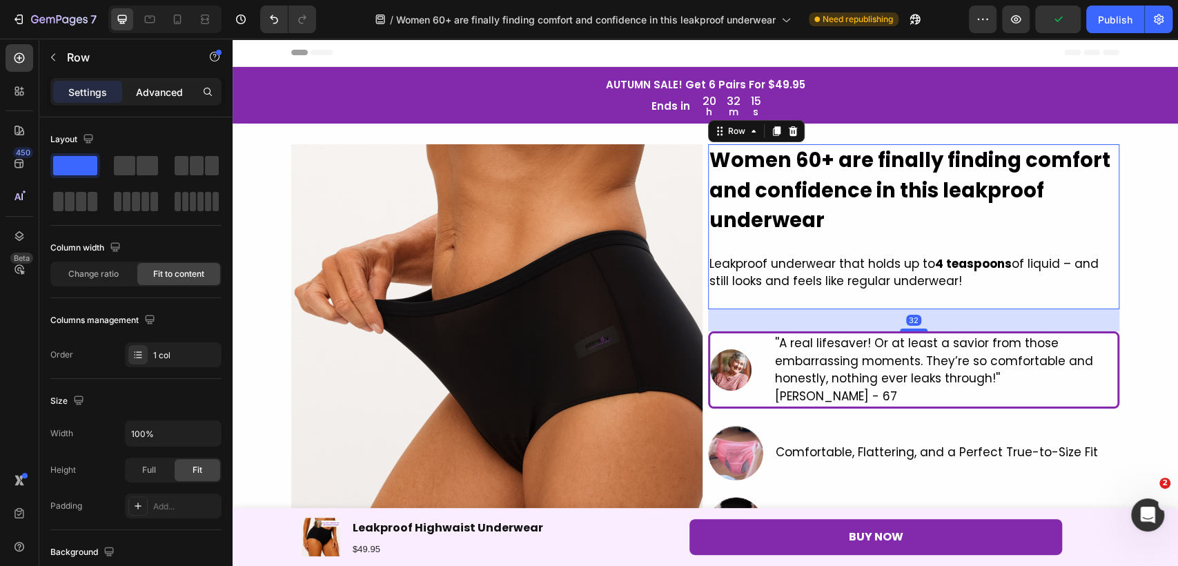
click at [138, 87] on p "Advanced" at bounding box center [159, 92] width 47 height 14
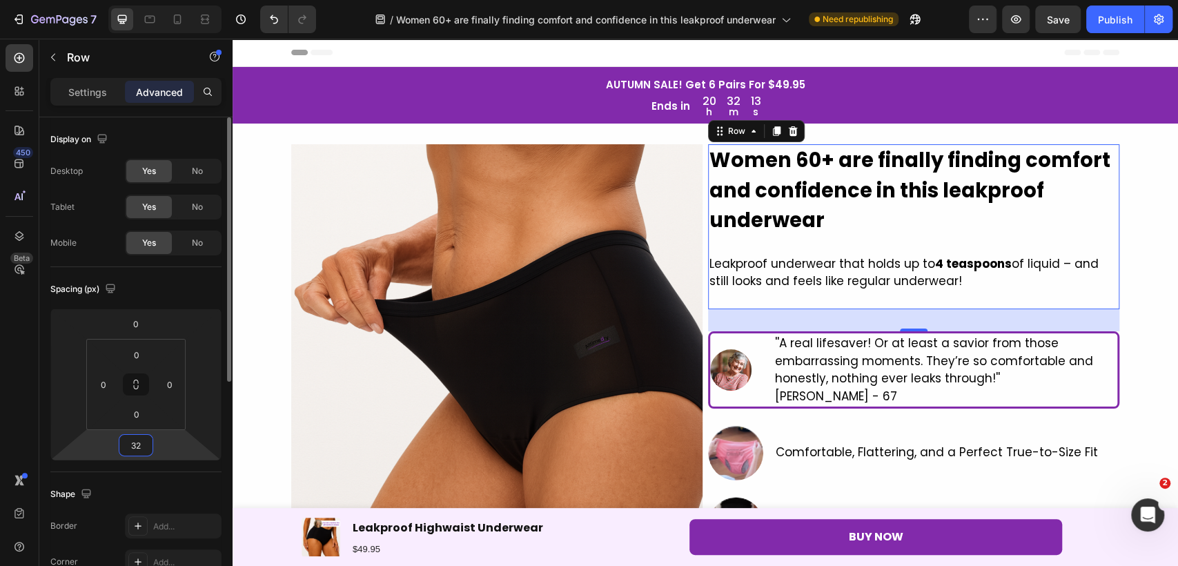
click at [136, 440] on input "32" at bounding box center [136, 445] width 28 height 21
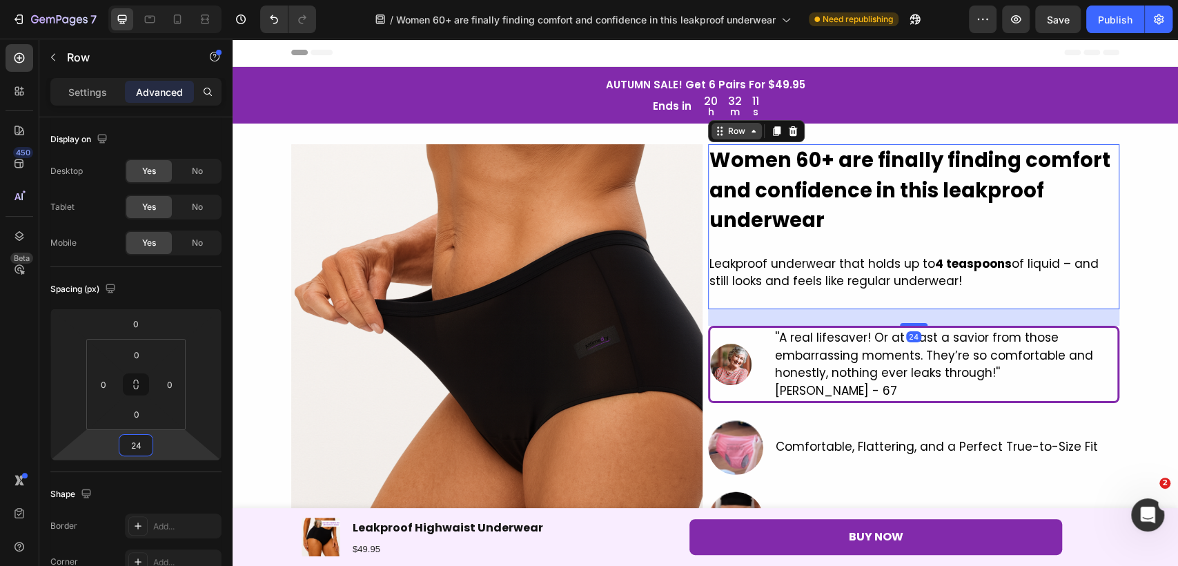
type input "24"
click at [735, 134] on div "Row" at bounding box center [736, 131] width 23 height 12
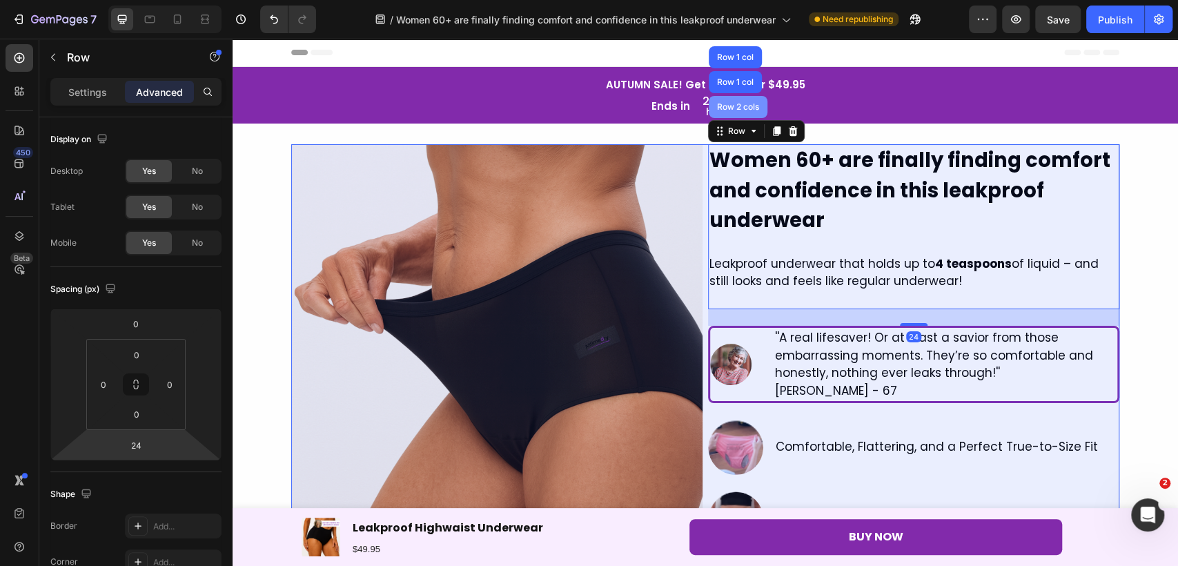
click at [734, 114] on div "Row 2 cols" at bounding box center [738, 107] width 59 height 22
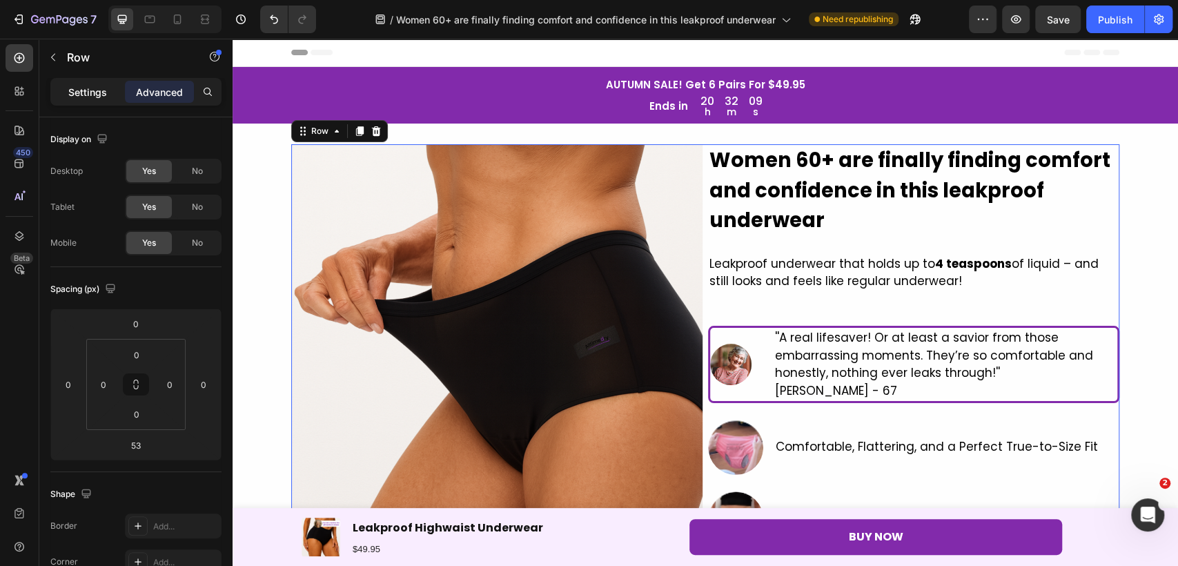
click at [86, 89] on p "Settings" at bounding box center [87, 92] width 39 height 14
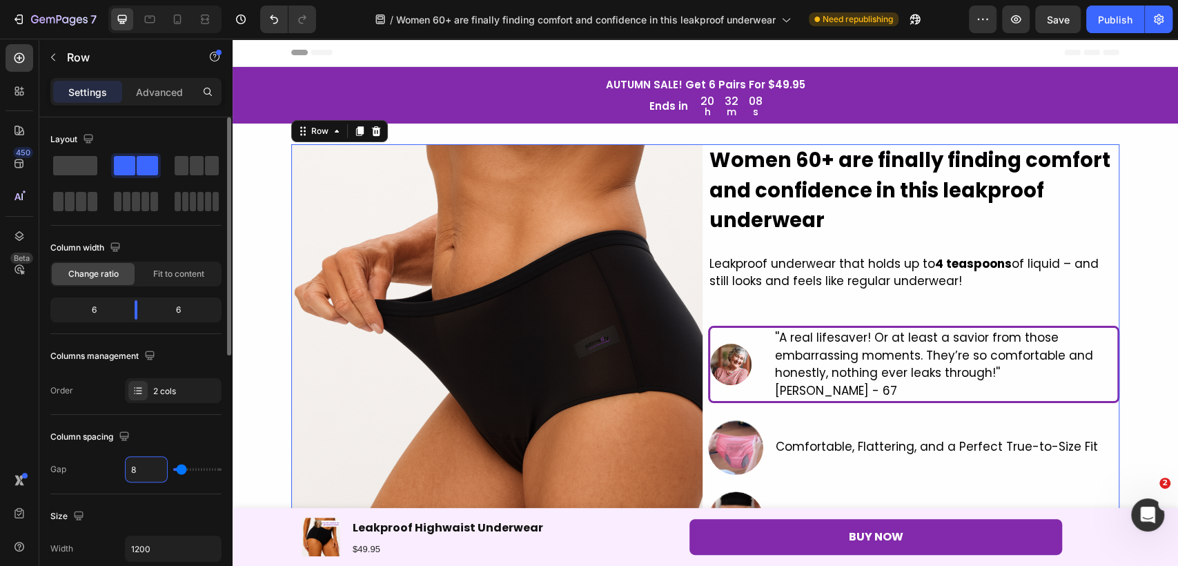
click at [150, 466] on input "8" at bounding box center [146, 469] width 41 height 25
type input "1"
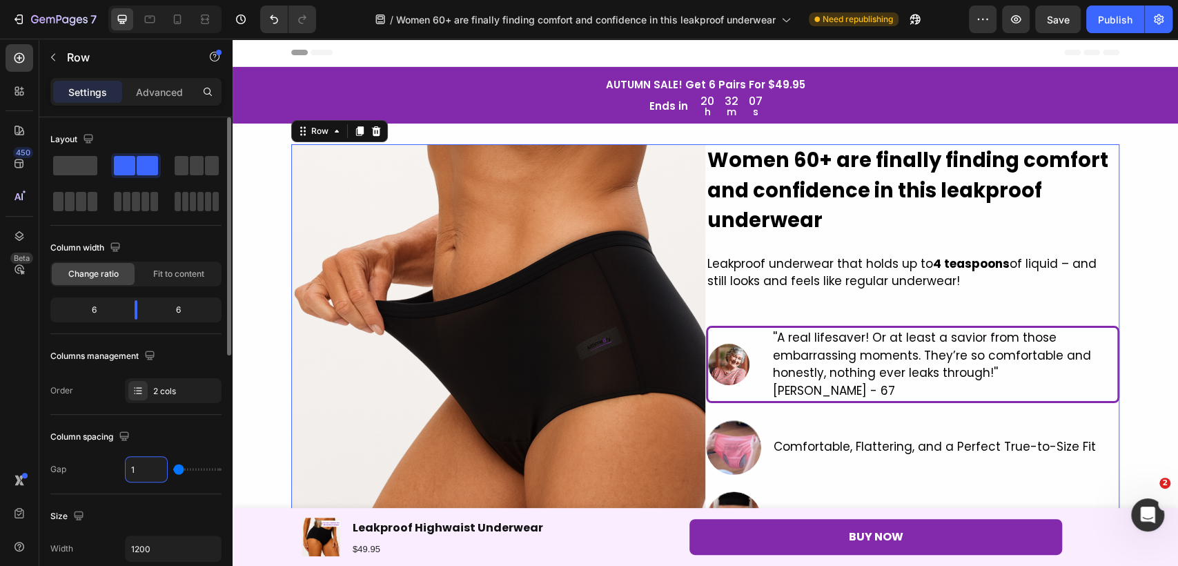
type input "16"
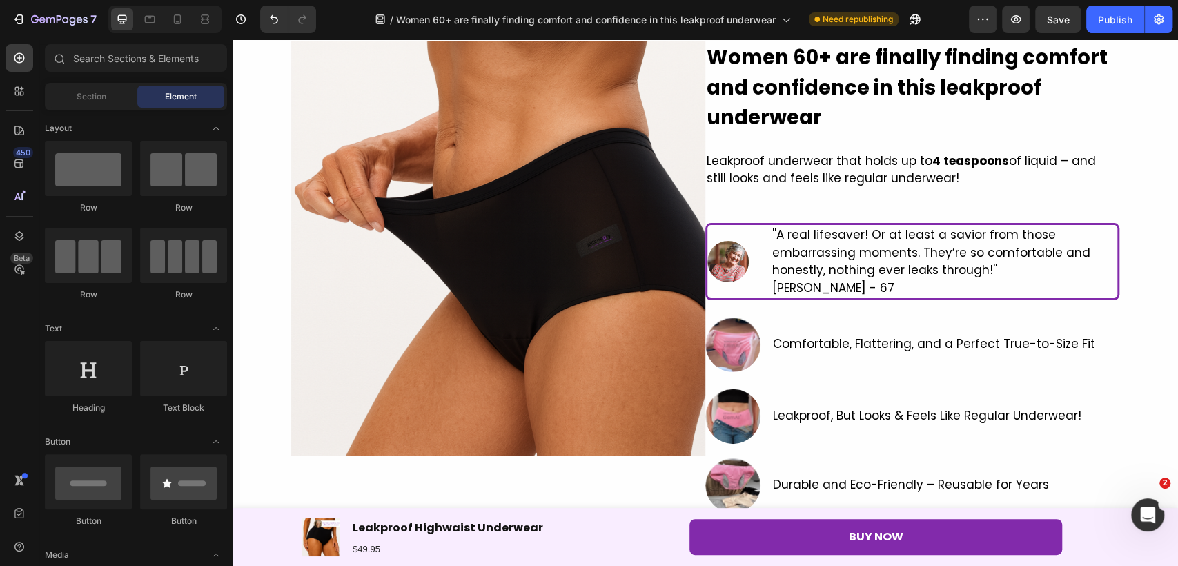
scroll to position [73, 0]
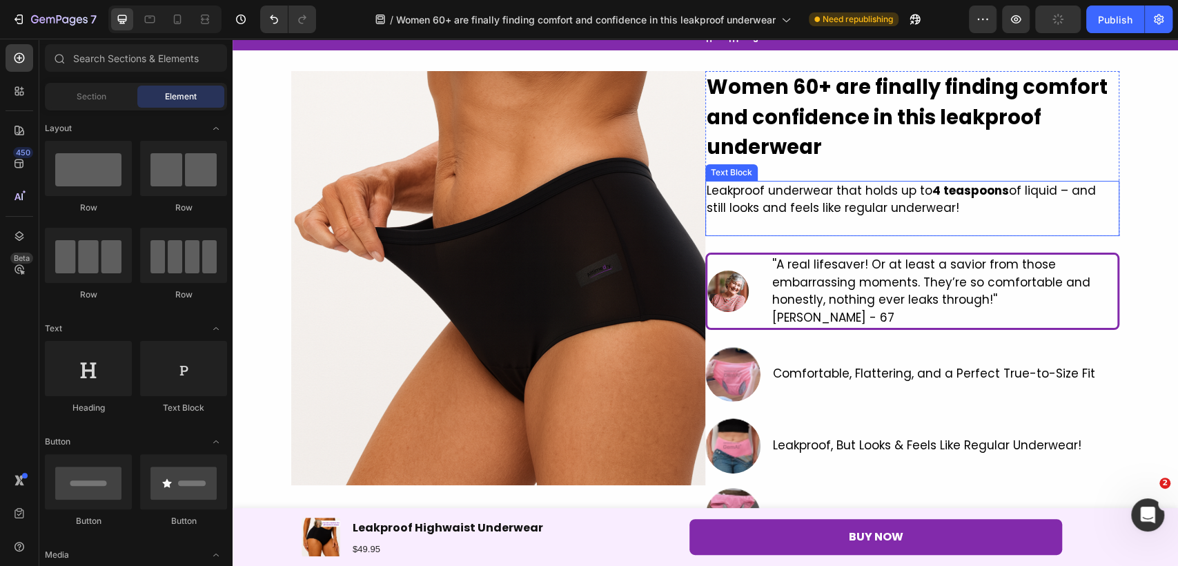
click at [728, 215] on p "Leakproof underwear that holds up to 4 teaspoons of liquid – and still looks an…" at bounding box center [911, 199] width 411 height 35
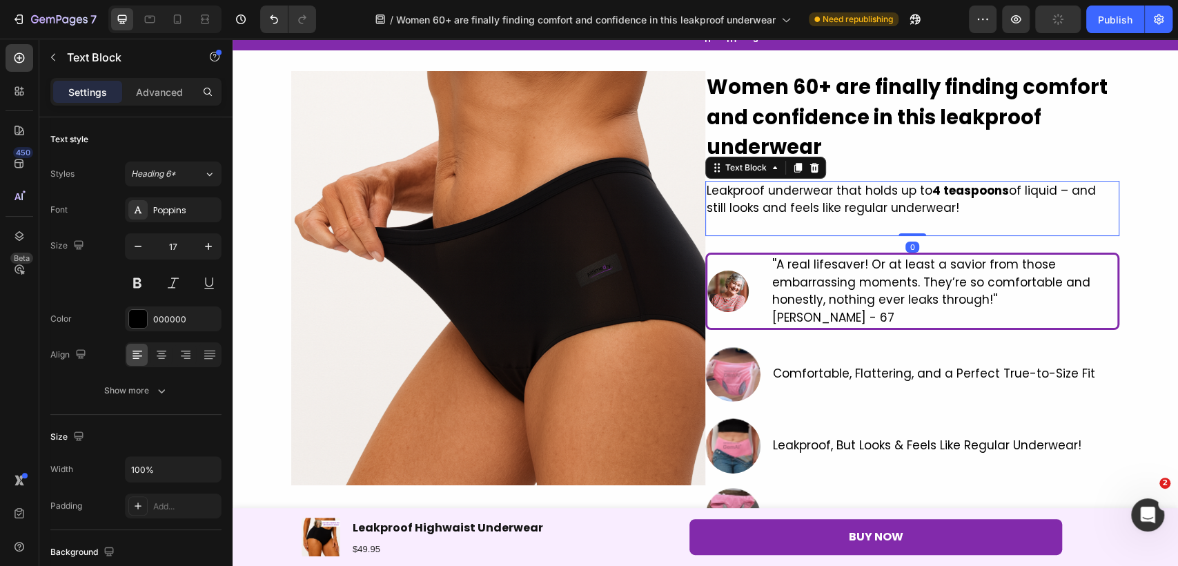
click at [728, 176] on div "Text Block" at bounding box center [765, 168] width 121 height 22
click at [728, 165] on div "Text Block" at bounding box center [745, 167] width 47 height 12
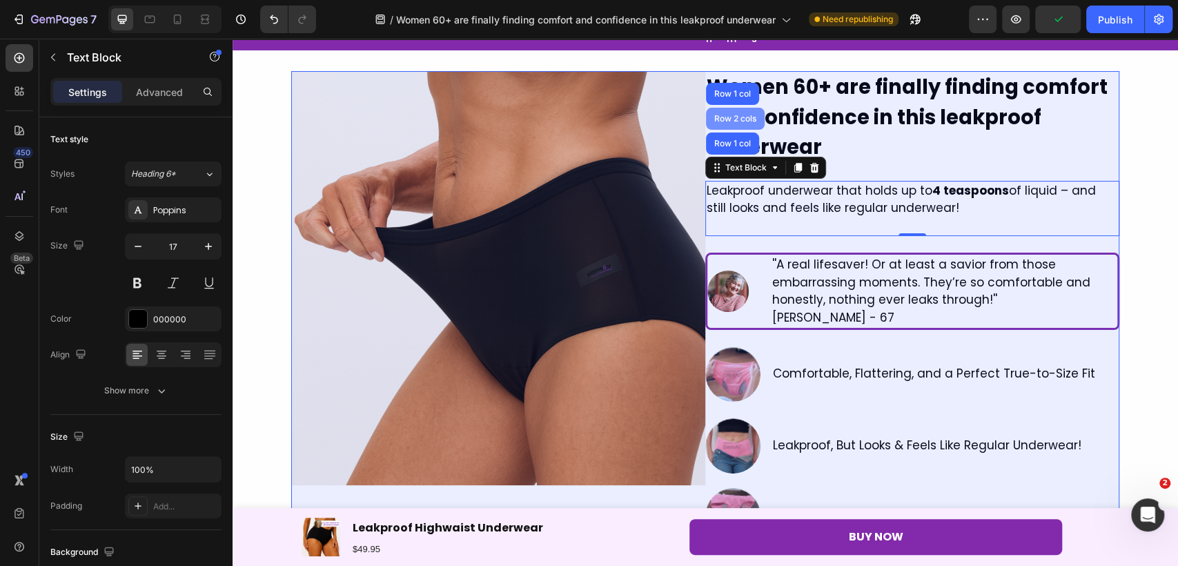
click at [729, 119] on div "Row 2 cols" at bounding box center [735, 119] width 48 height 8
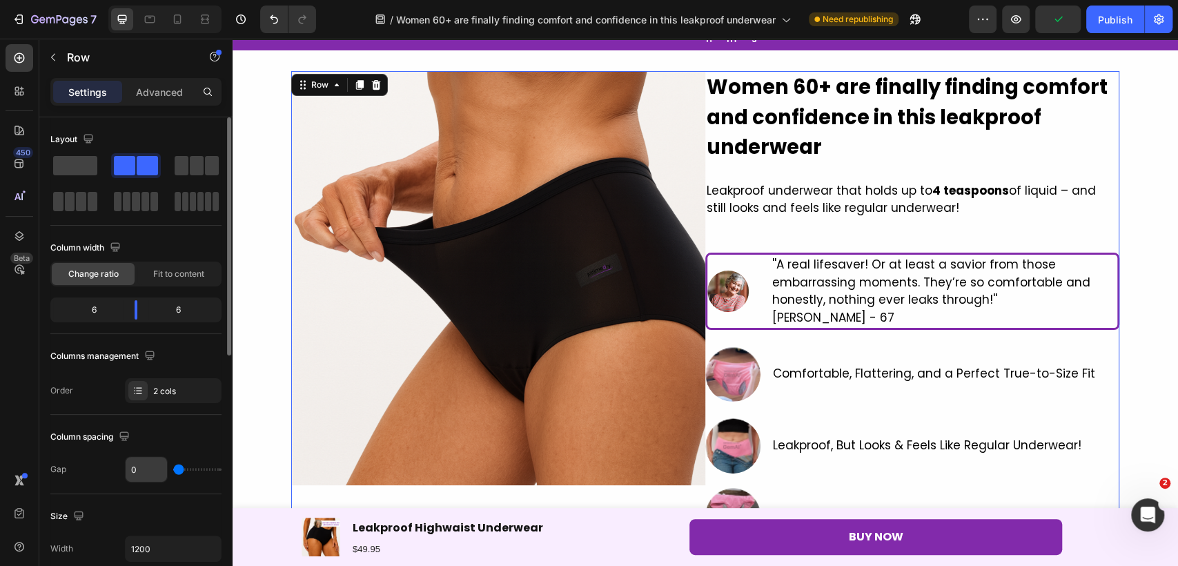
click at [143, 469] on input "0" at bounding box center [146, 469] width 41 height 25
type input "1"
type input "16"
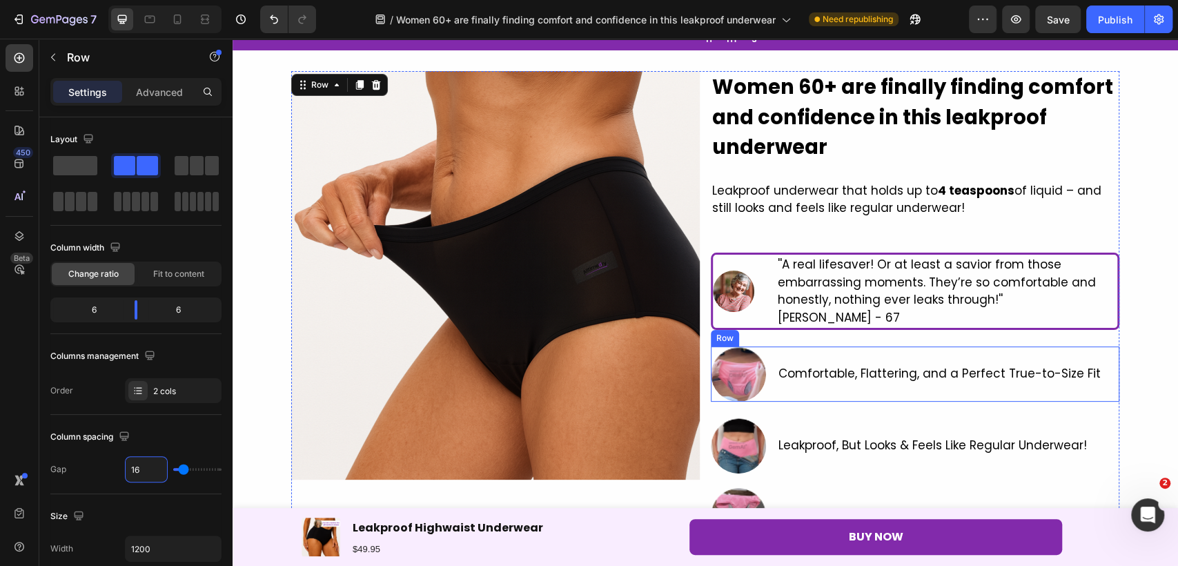
click at [777, 393] on div "Comfortable, Flattering, and a Perfect True-to-Size Fit Text Block" at bounding box center [939, 373] width 325 height 55
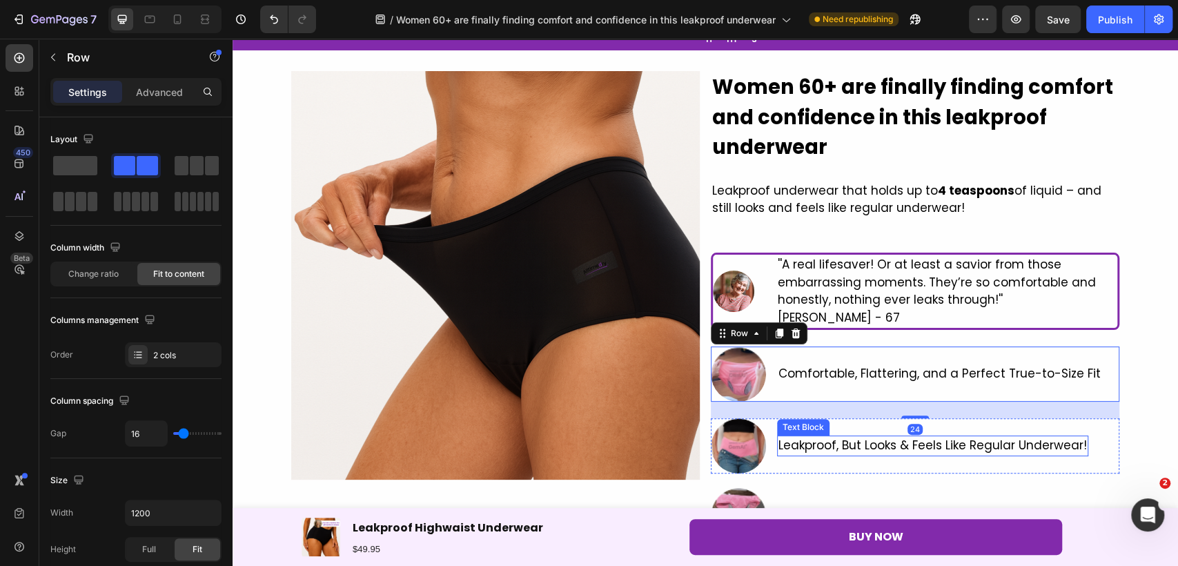
click at [794, 438] on span "Leakproof, But Looks & Feels Like Regular Underwear!" at bounding box center [932, 445] width 308 height 17
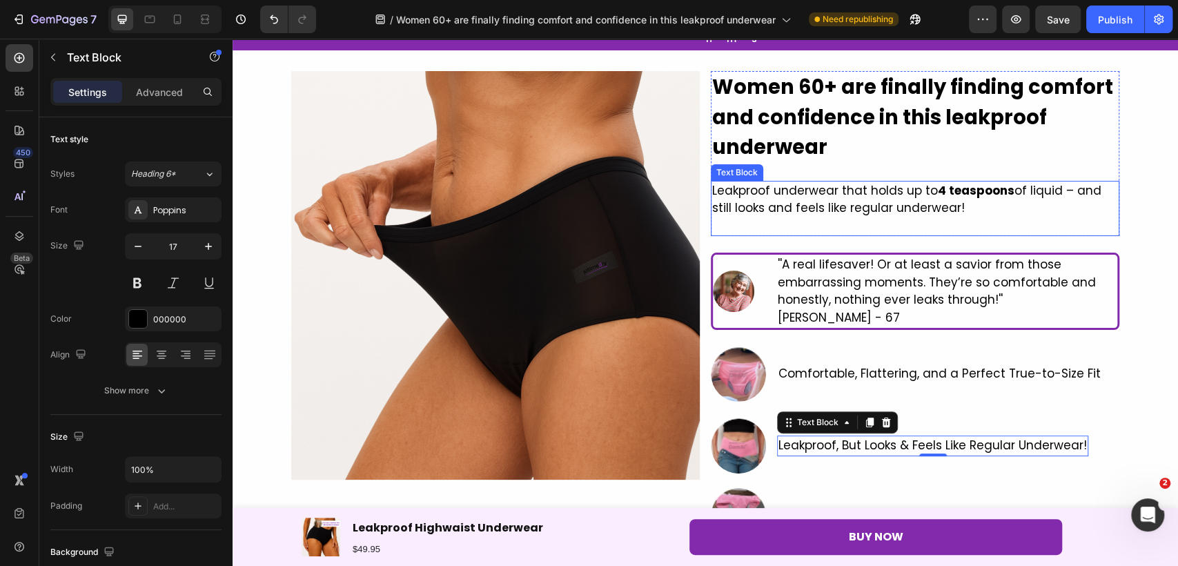
click at [910, 211] on p "Leakproof underwear that holds up to 4 teaspoons of liquid – and still looks an…" at bounding box center [915, 199] width 406 height 35
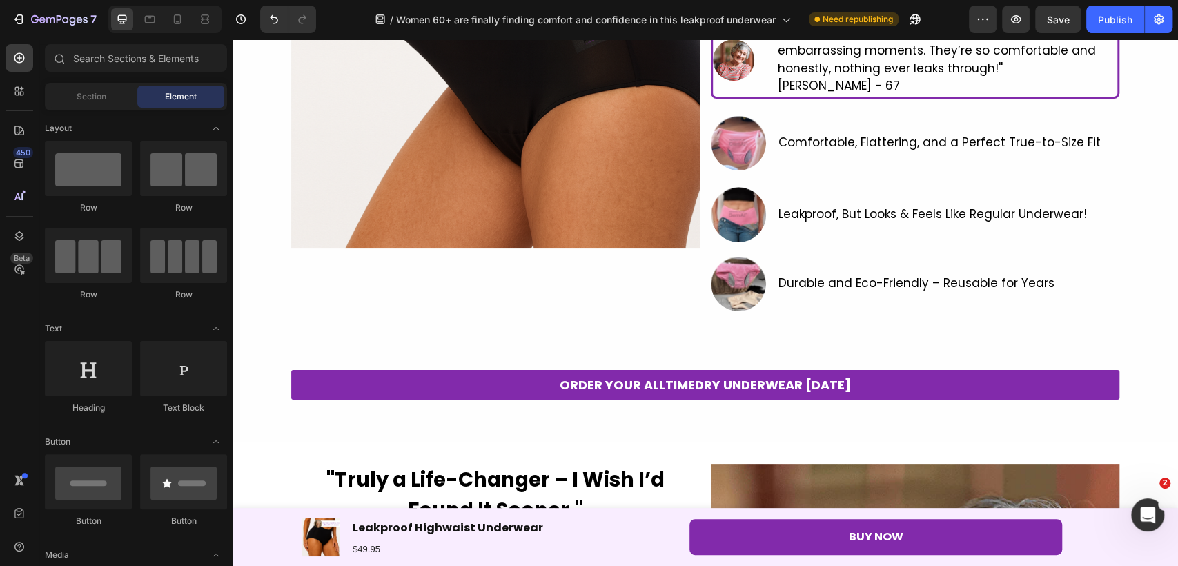
scroll to position [270, 0]
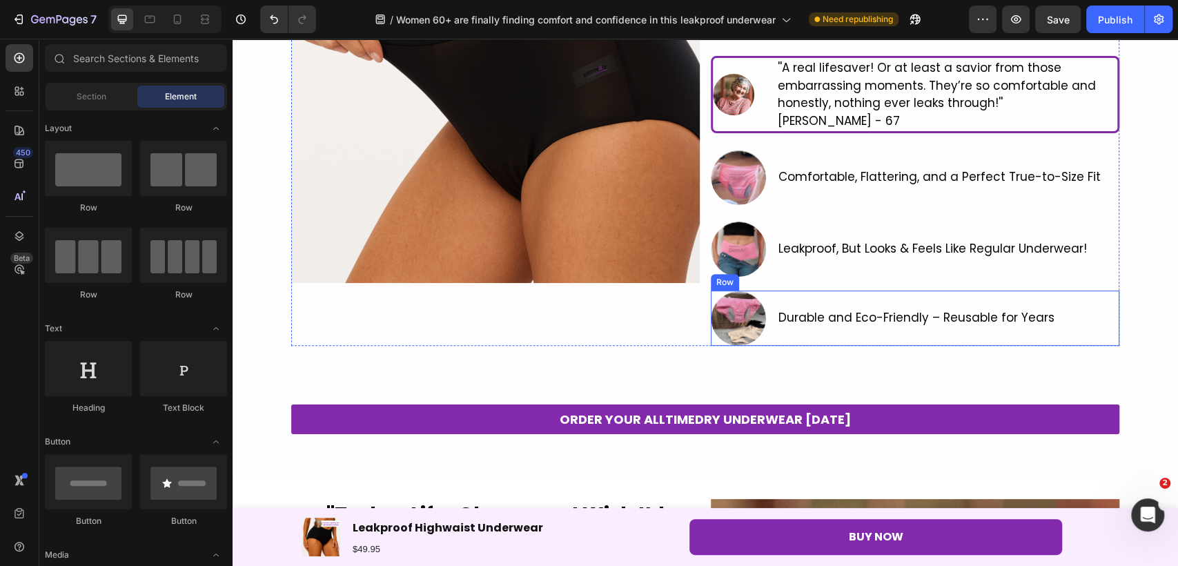
click at [875, 294] on div "Durable and Eco-Friendly – Reusable for Years Text Block" at bounding box center [916, 317] width 279 height 55
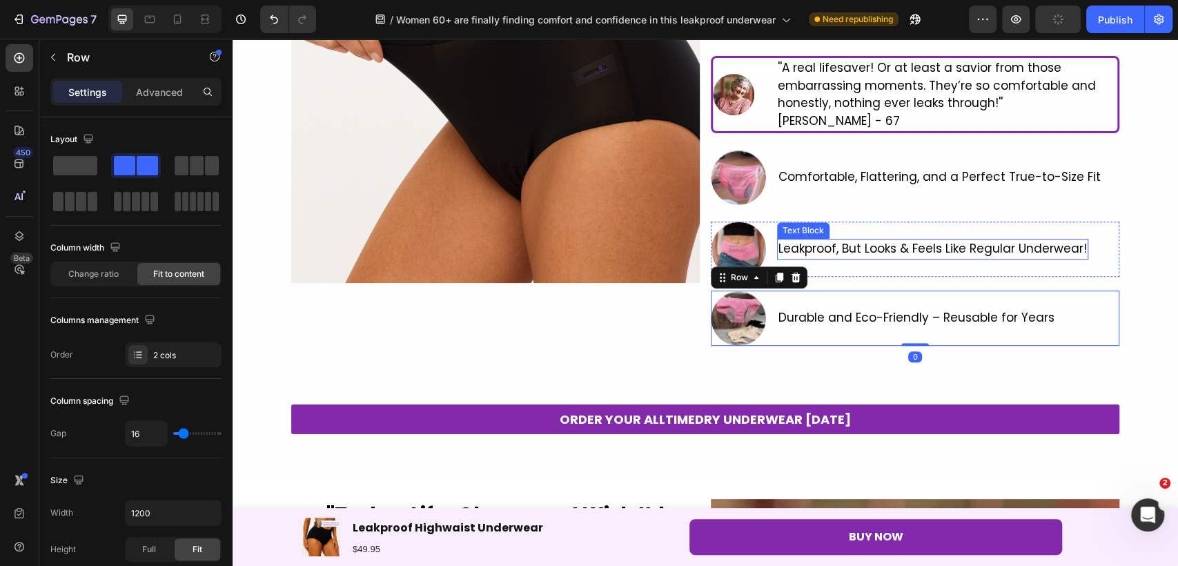
click at [876, 253] on span "Leakproof, But Looks & Feels Like Regular Underwear!" at bounding box center [932, 248] width 308 height 17
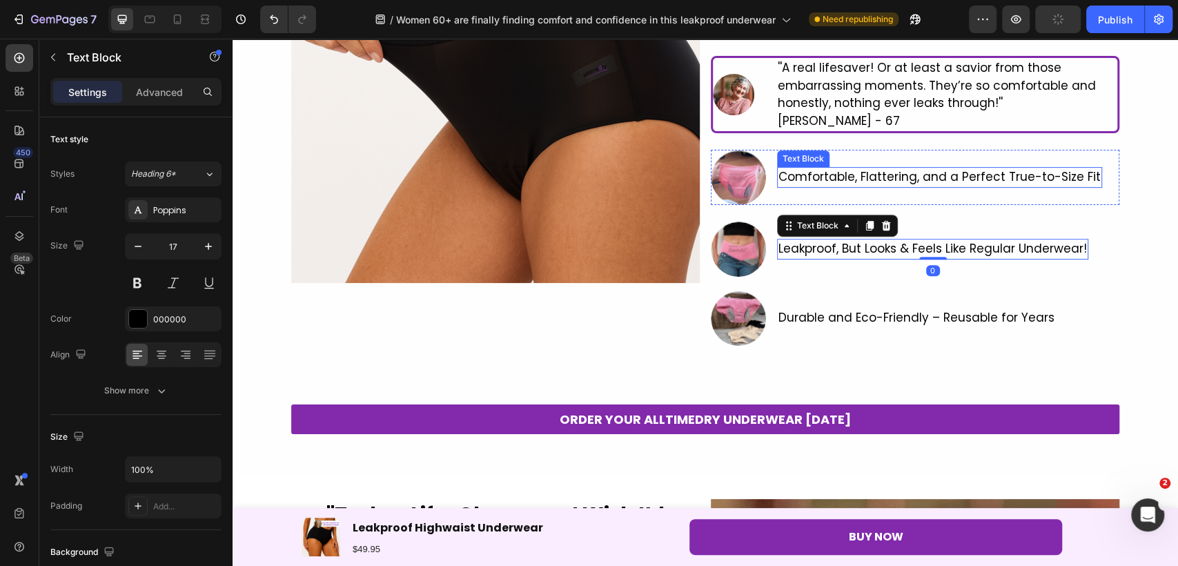
click at [878, 178] on p "Comfortable, Flattering, and a Perfect True-to-Size Fit" at bounding box center [939, 177] width 322 height 18
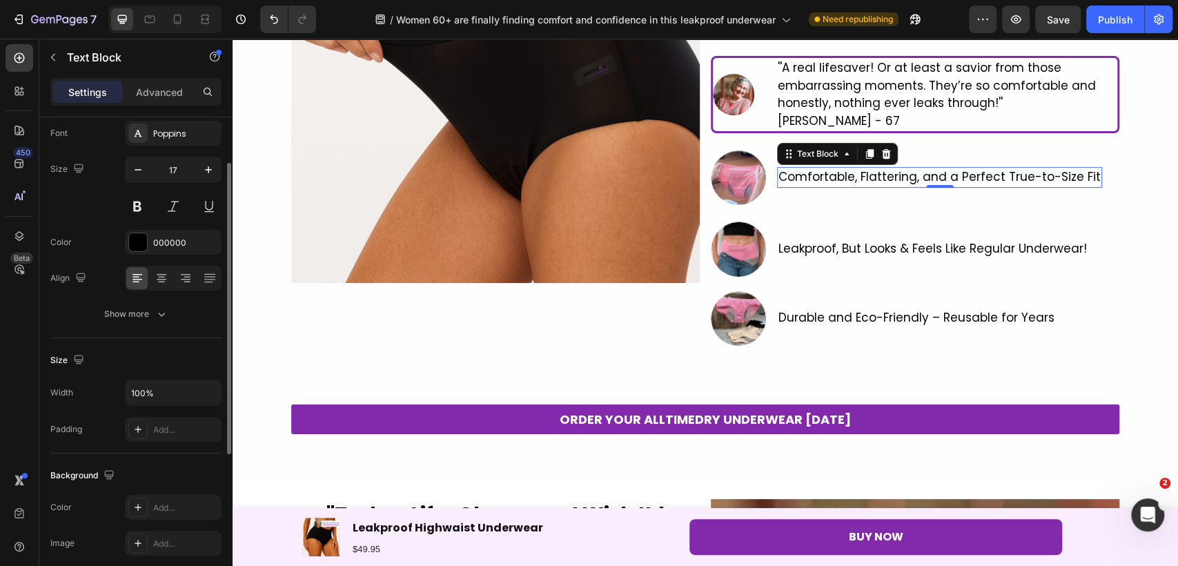
scroll to position [329, 0]
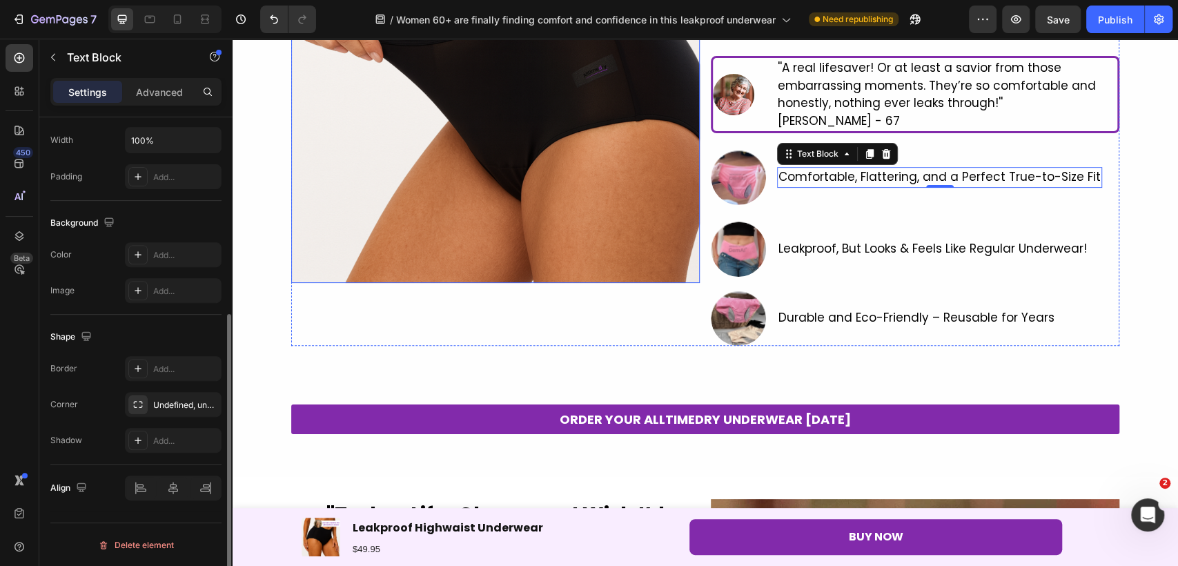
click at [448, 195] on img at bounding box center [495, 78] width 408 height 408
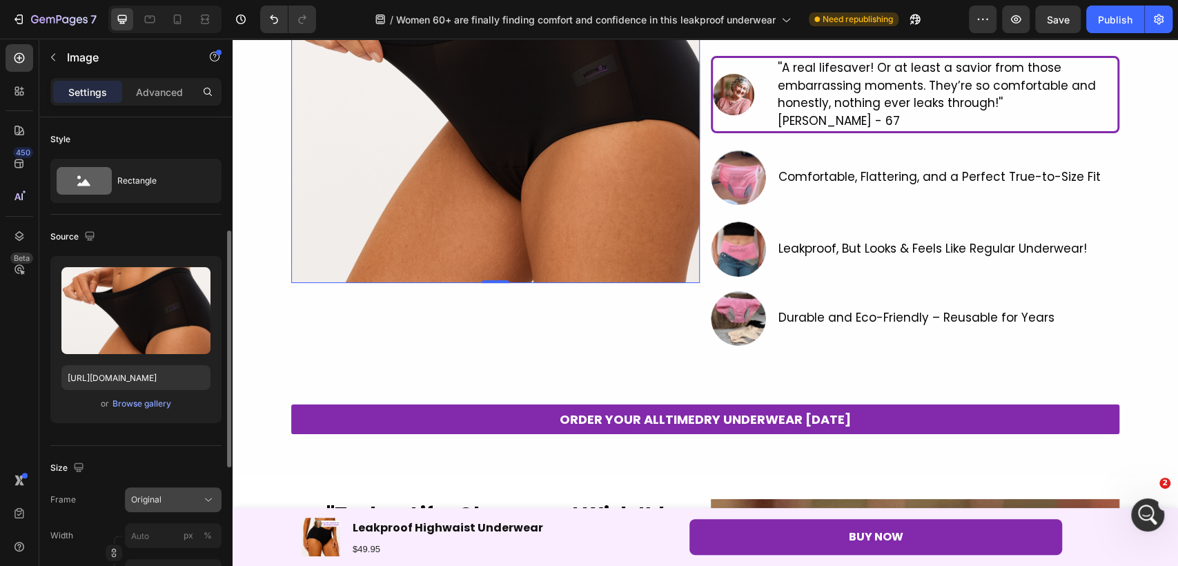
scroll to position [77, 0]
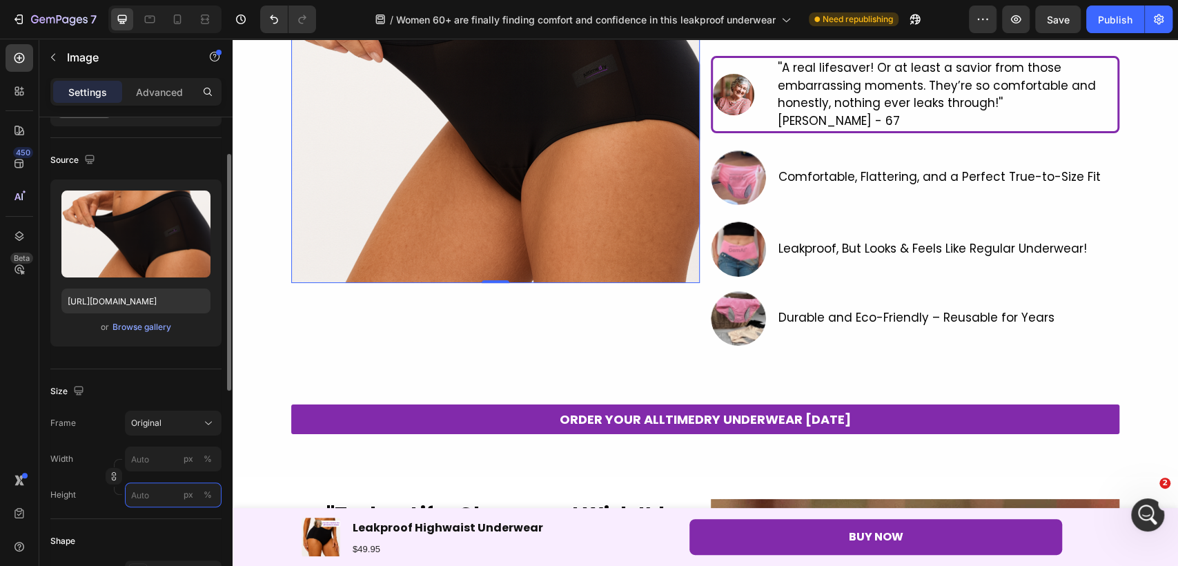
click at [159, 491] on input "px %" at bounding box center [173, 494] width 97 height 25
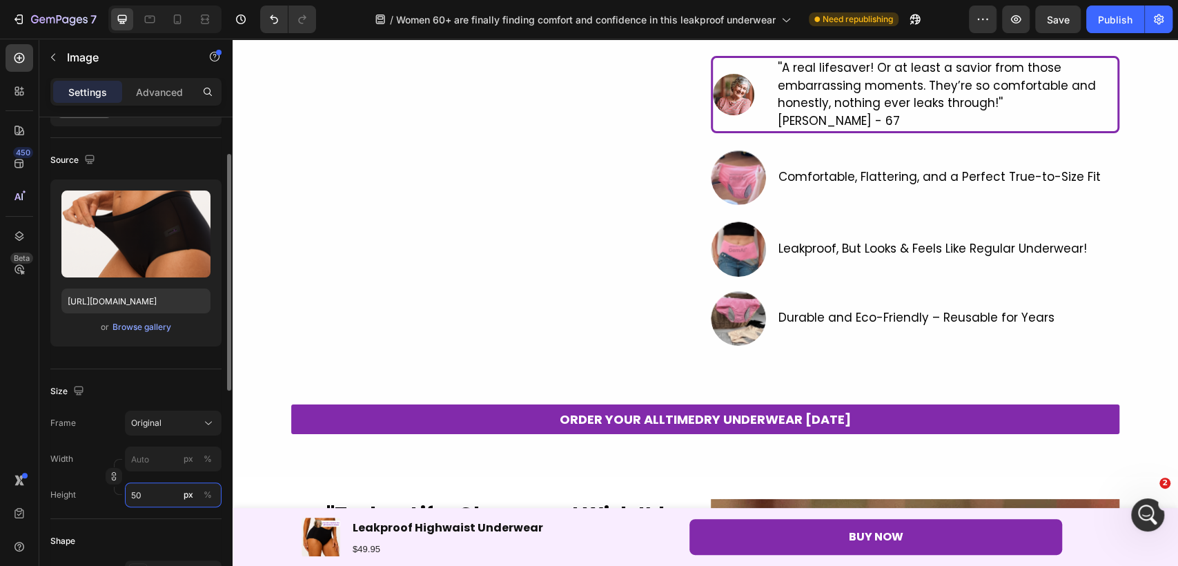
type input "5"
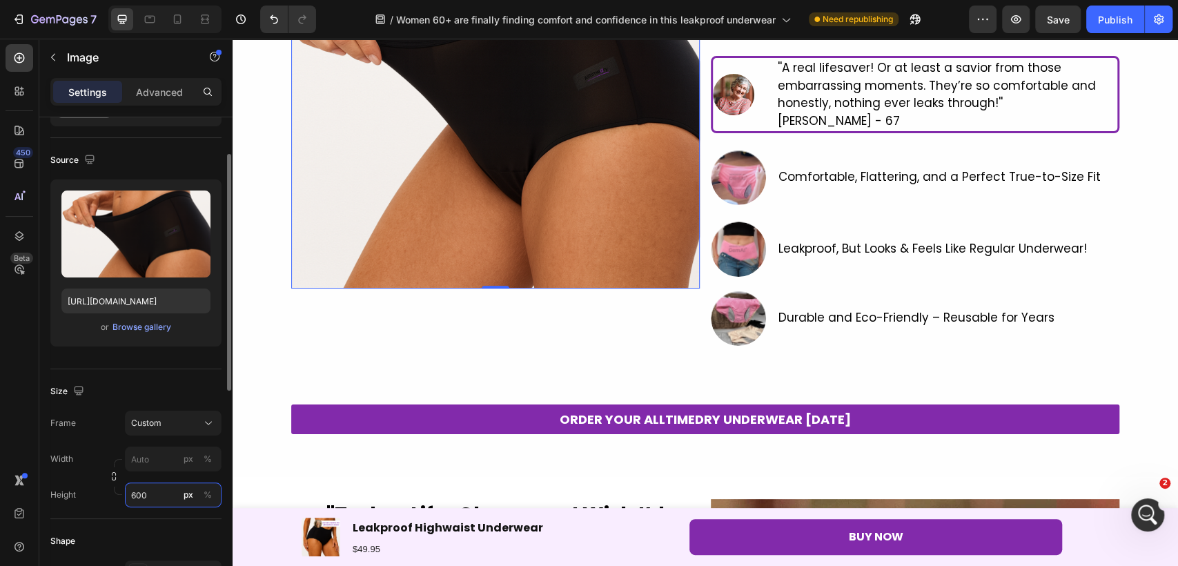
type input "5"
type input "6"
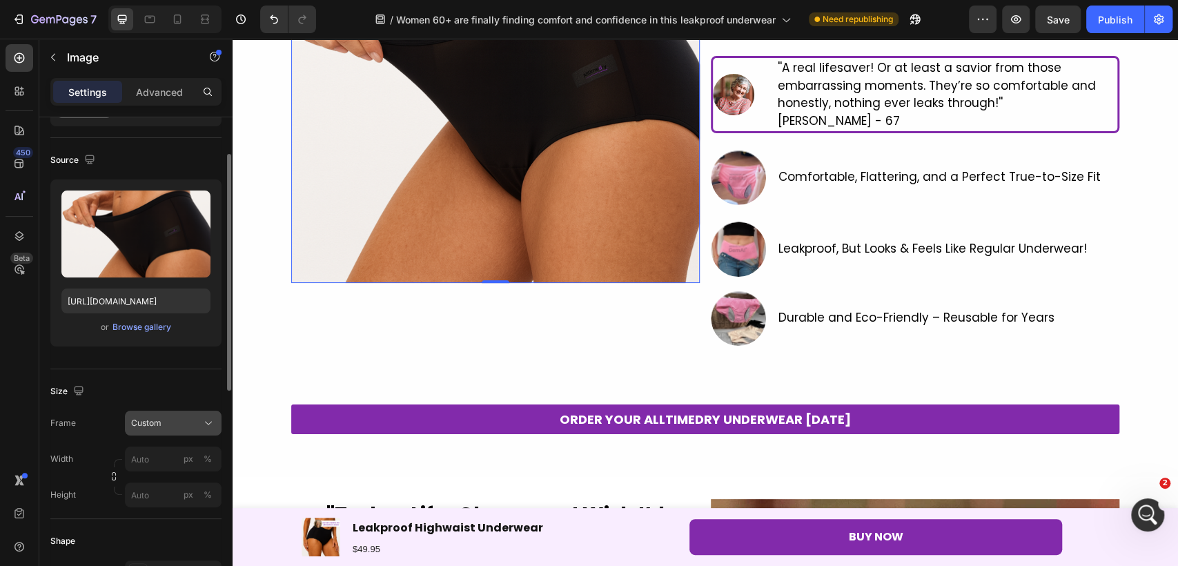
click at [188, 424] on div "Custom" at bounding box center [165, 423] width 68 height 12
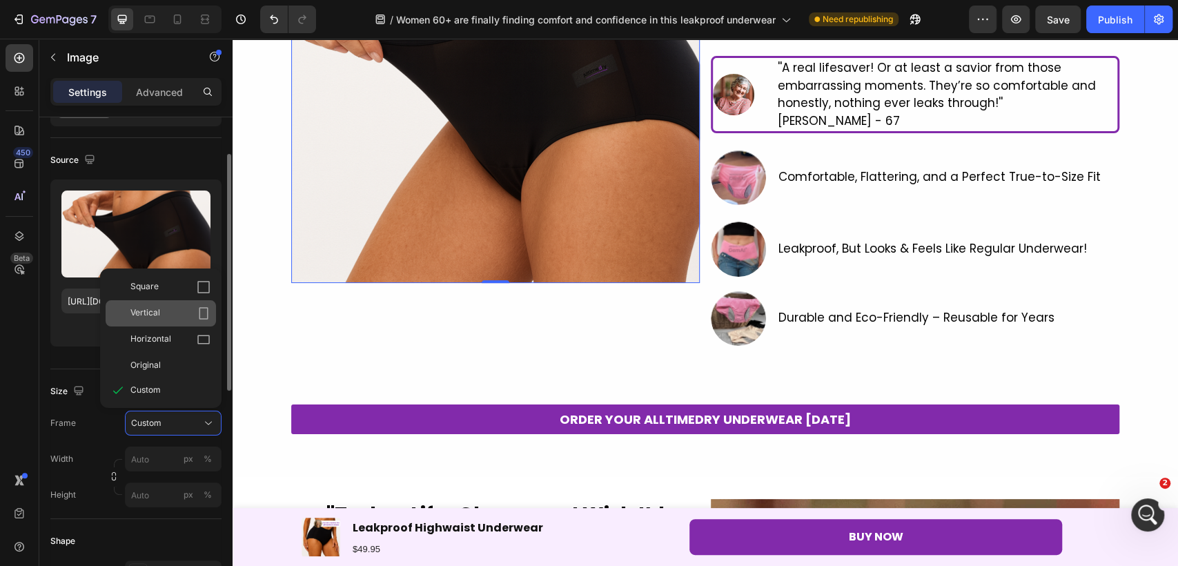
click at [179, 316] on div "Vertical" at bounding box center [170, 313] width 80 height 14
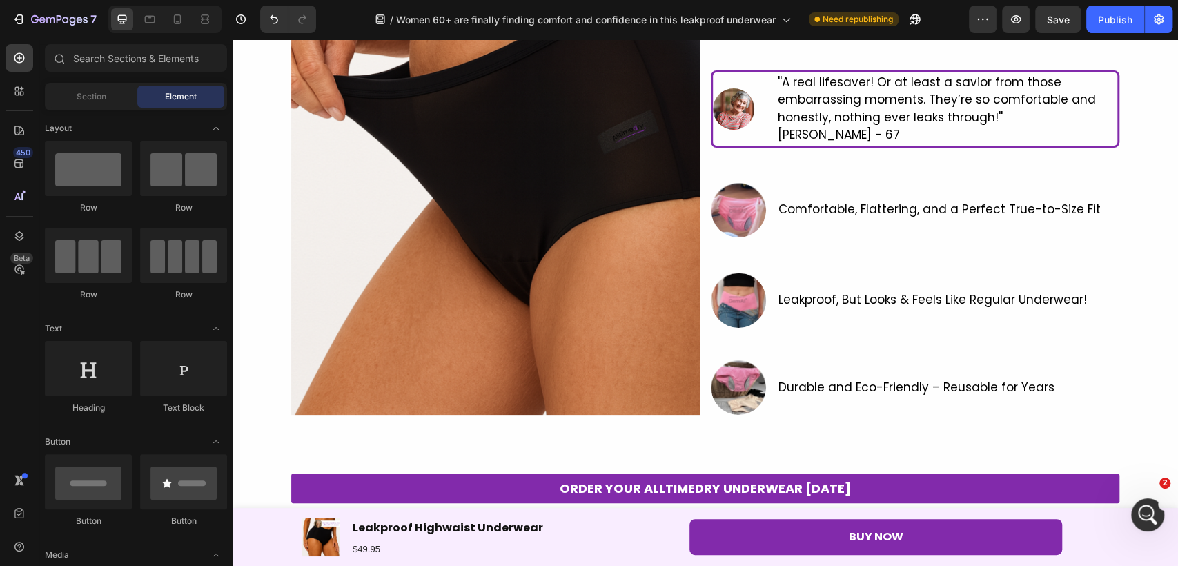
scroll to position [268, 0]
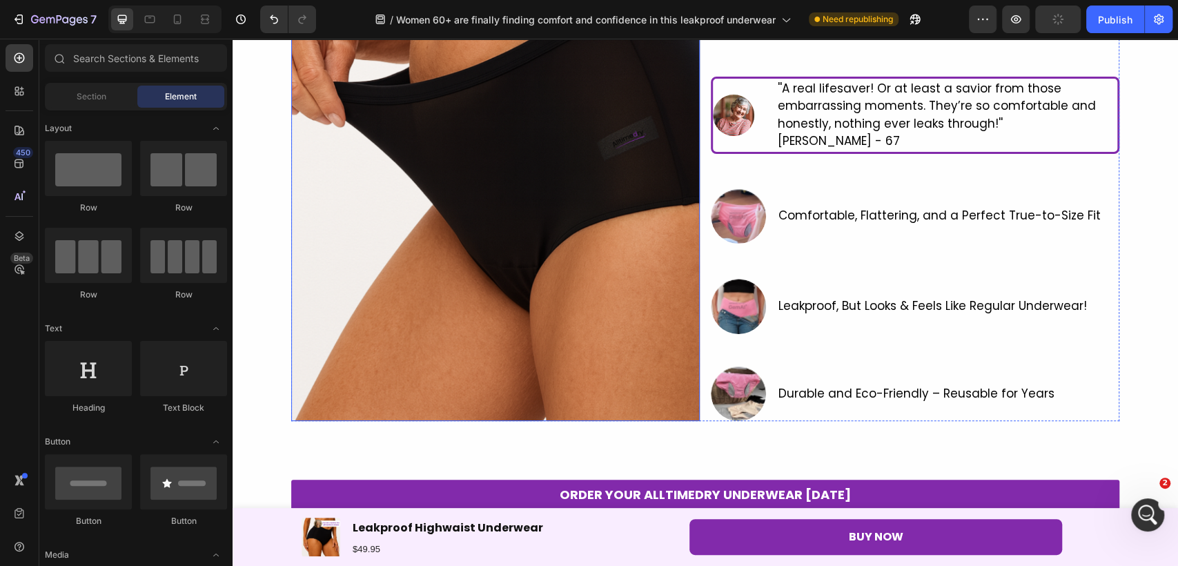
click at [359, 261] on img at bounding box center [495, 149] width 408 height 544
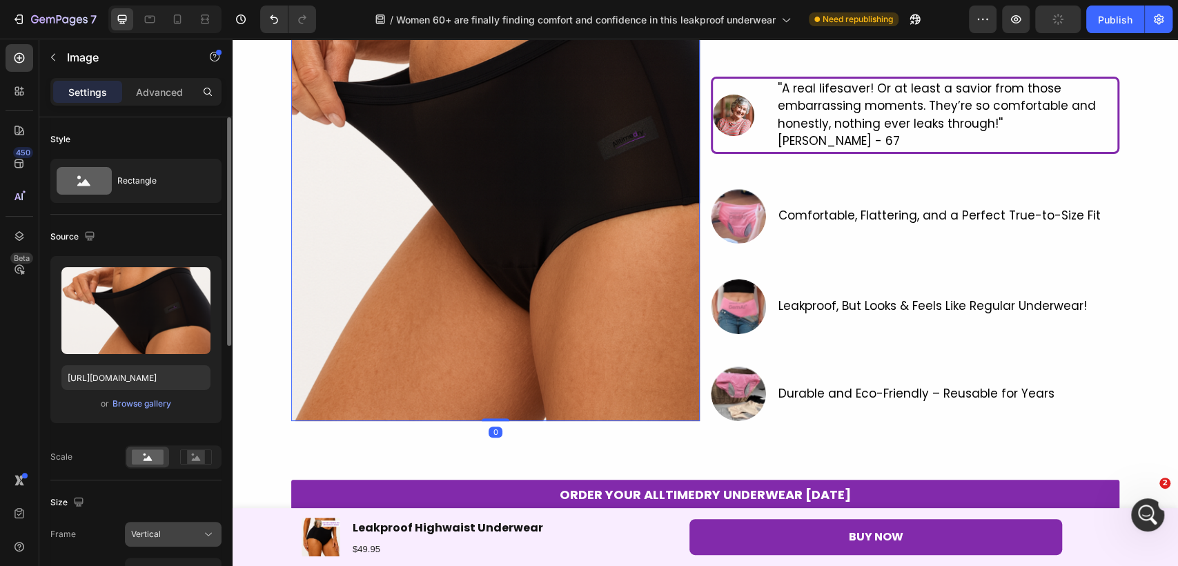
click at [184, 542] on button "Vertical" at bounding box center [173, 534] width 97 height 25
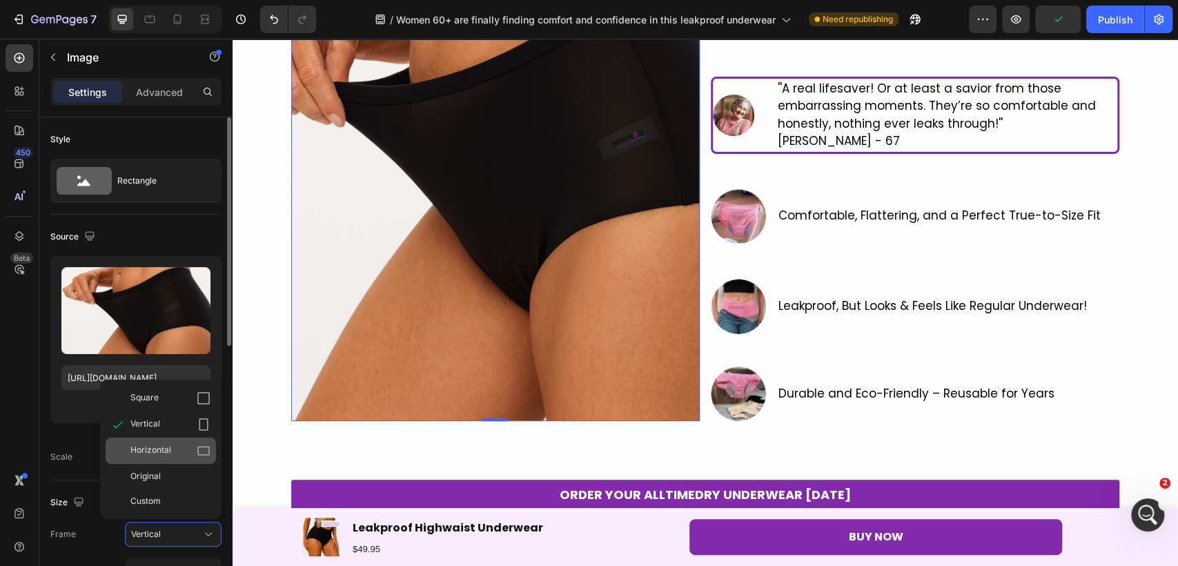
click at [164, 459] on div "Horizontal" at bounding box center [161, 450] width 110 height 26
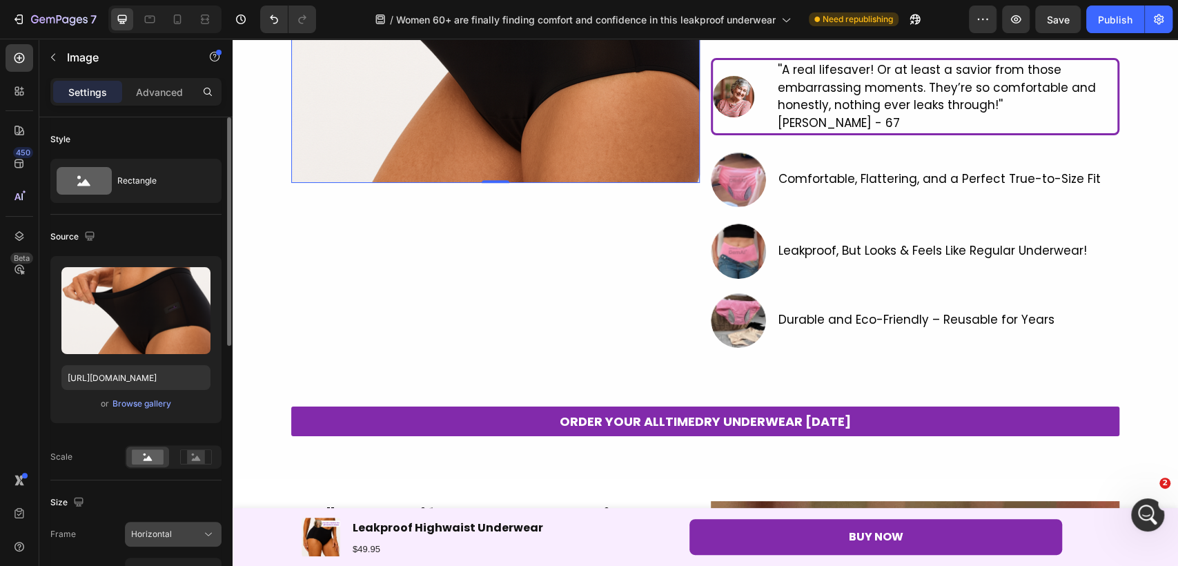
click at [166, 533] on span "Horizontal" at bounding box center [151, 534] width 41 height 12
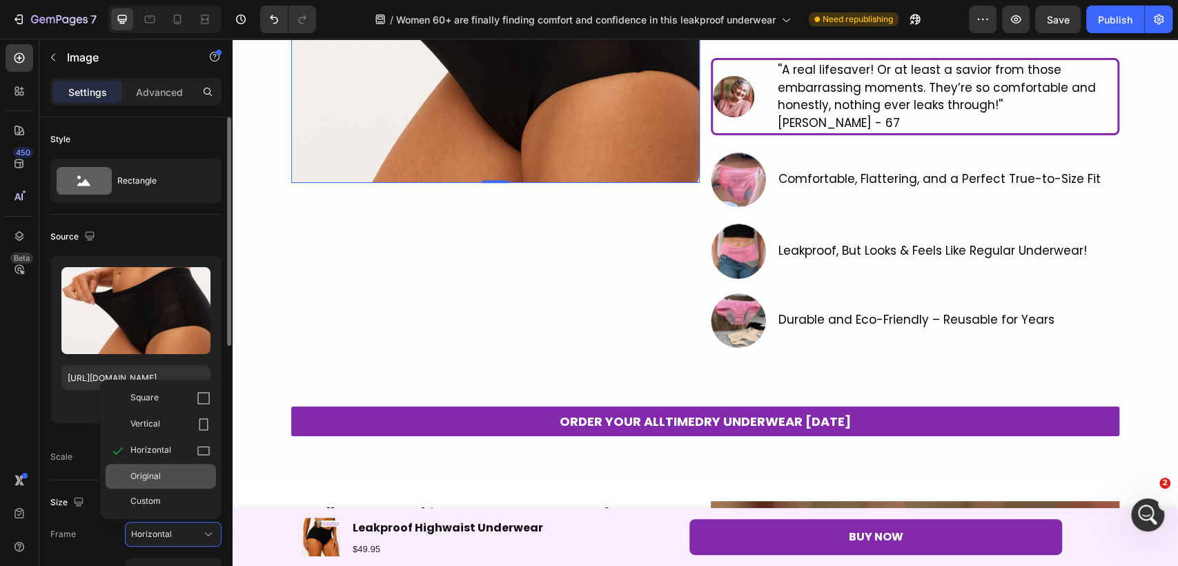
click at [165, 483] on div "Original" at bounding box center [161, 476] width 110 height 25
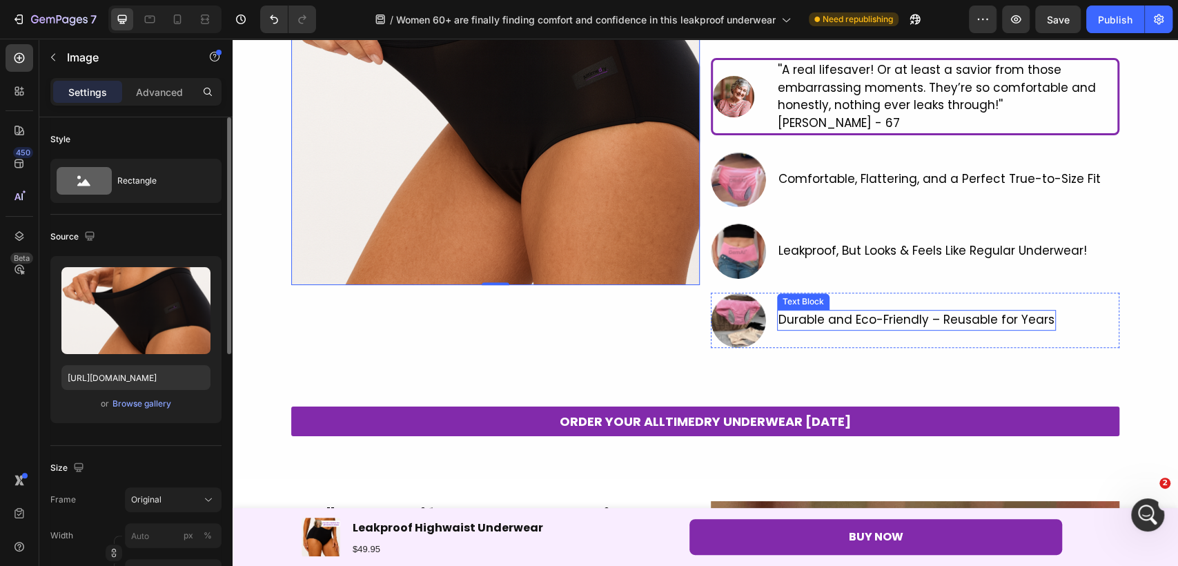
click at [803, 300] on div "Text Block" at bounding box center [803, 301] width 47 height 12
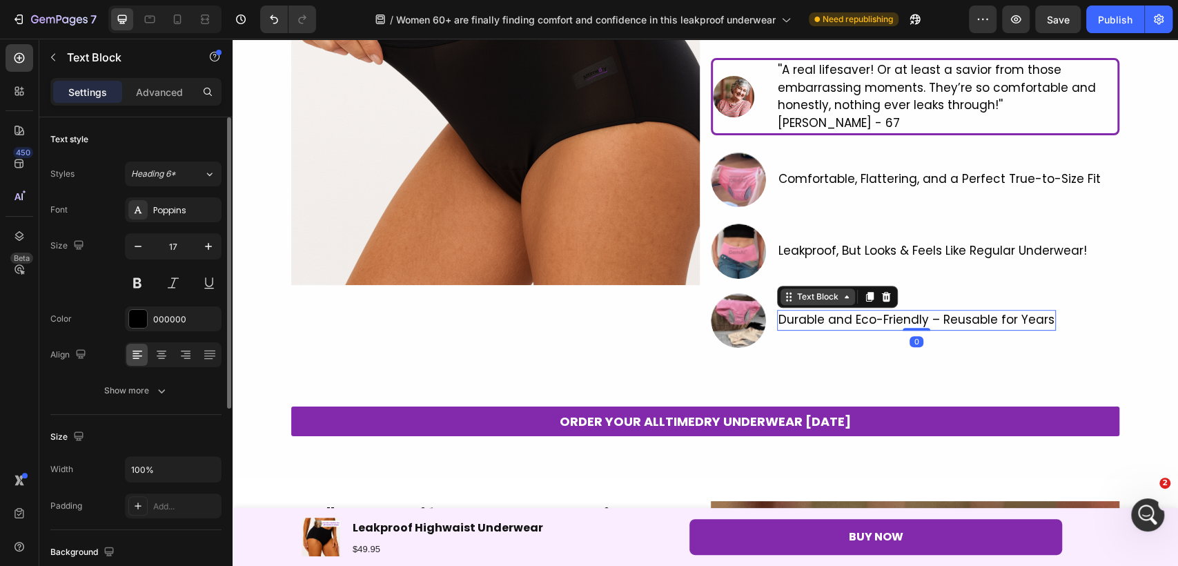
click at [803, 299] on div "Text Block" at bounding box center [817, 296] width 47 height 12
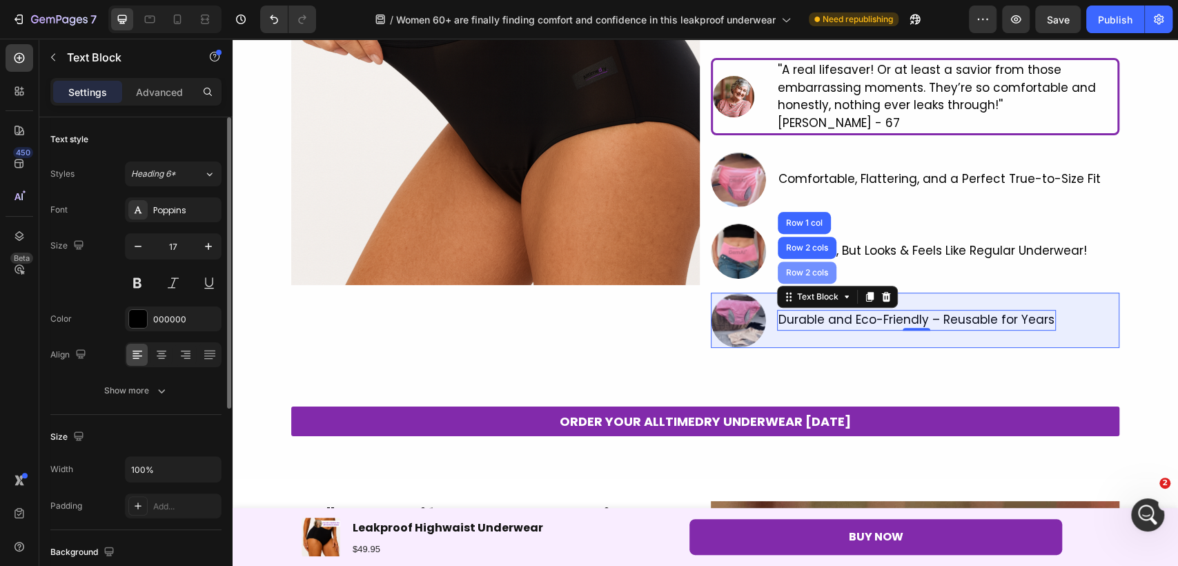
click at [792, 275] on div "Row 2 cols" at bounding box center [807, 272] width 48 height 8
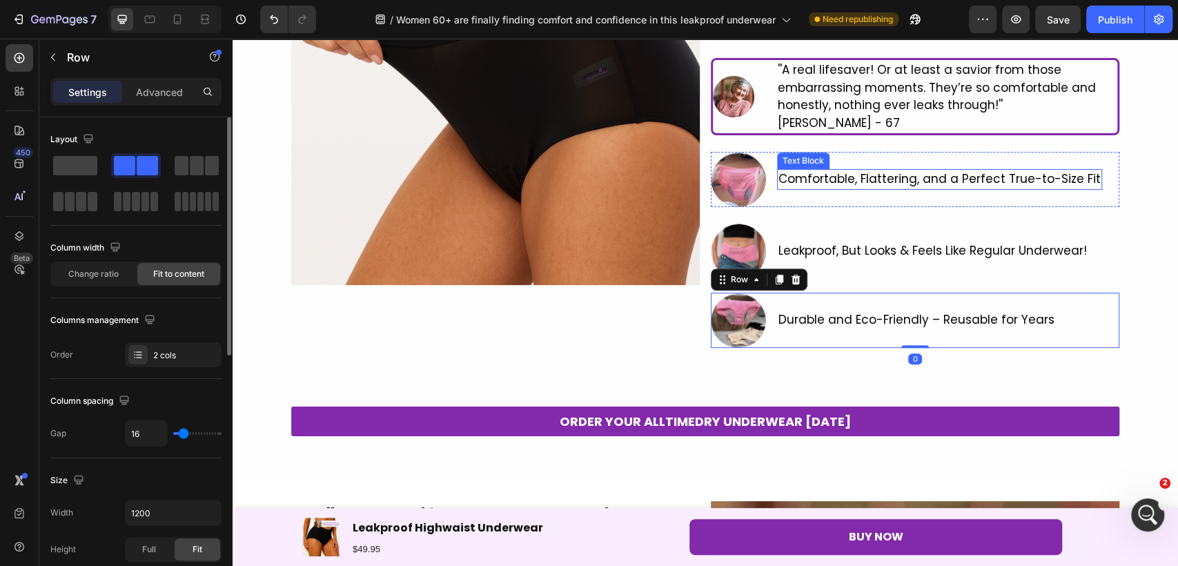
click at [824, 170] on p "Comfortable, Flattering, and a Perfect True-to-Size Fit" at bounding box center [939, 179] width 322 height 18
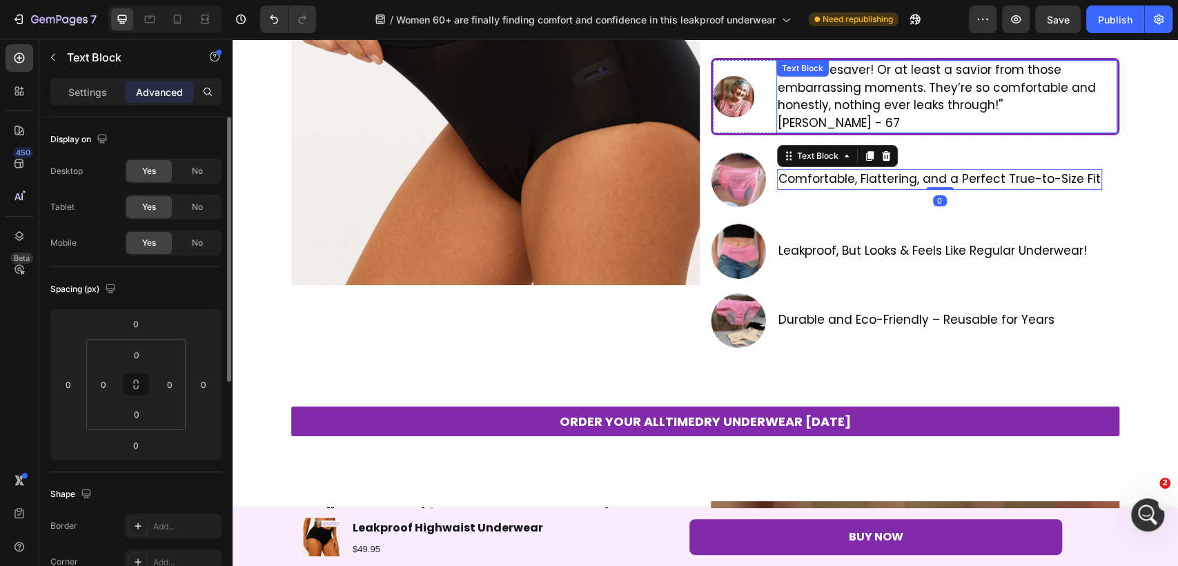
click at [909, 128] on p "[PERSON_NAME] - 67" at bounding box center [947, 124] width 338 height 18
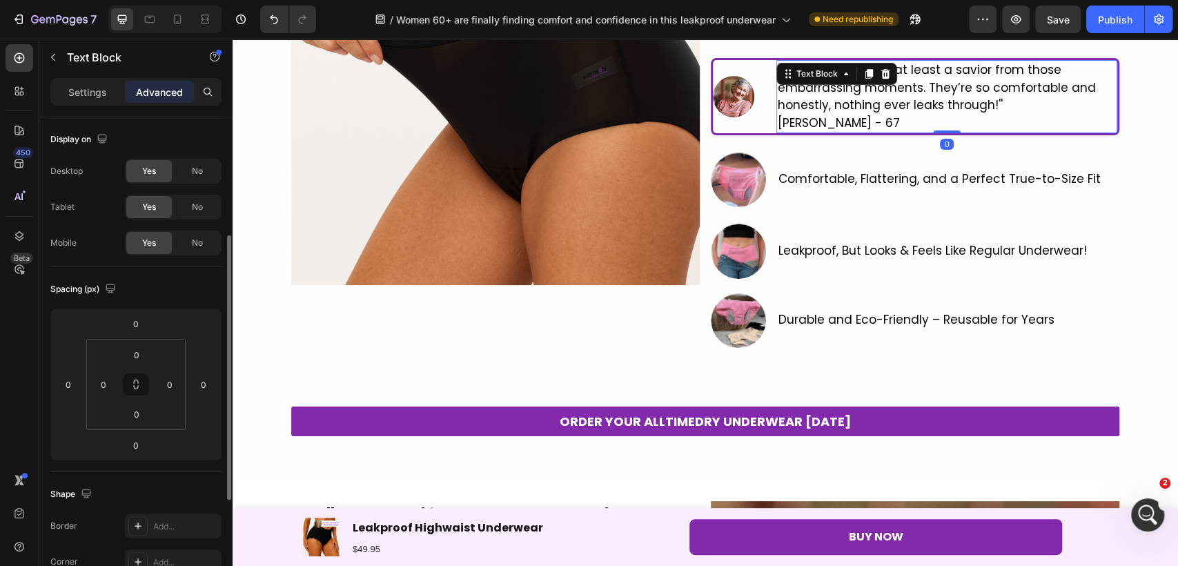
scroll to position [77, 0]
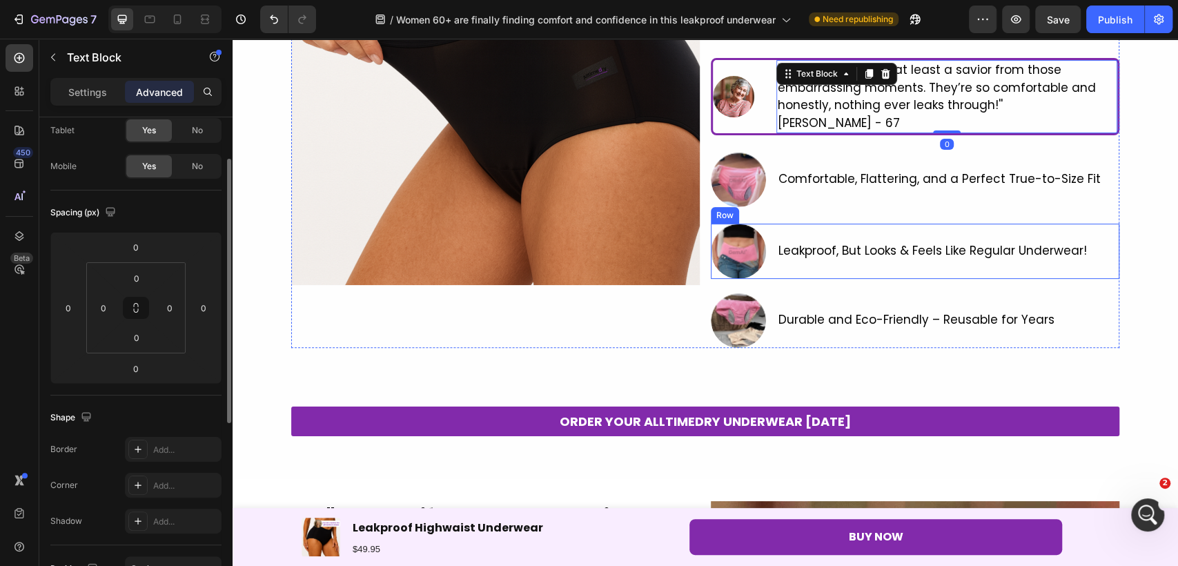
click at [882, 233] on div "Leakproof, But Looks & Feels Like Regular Underwear! Text Block" at bounding box center [932, 251] width 311 height 55
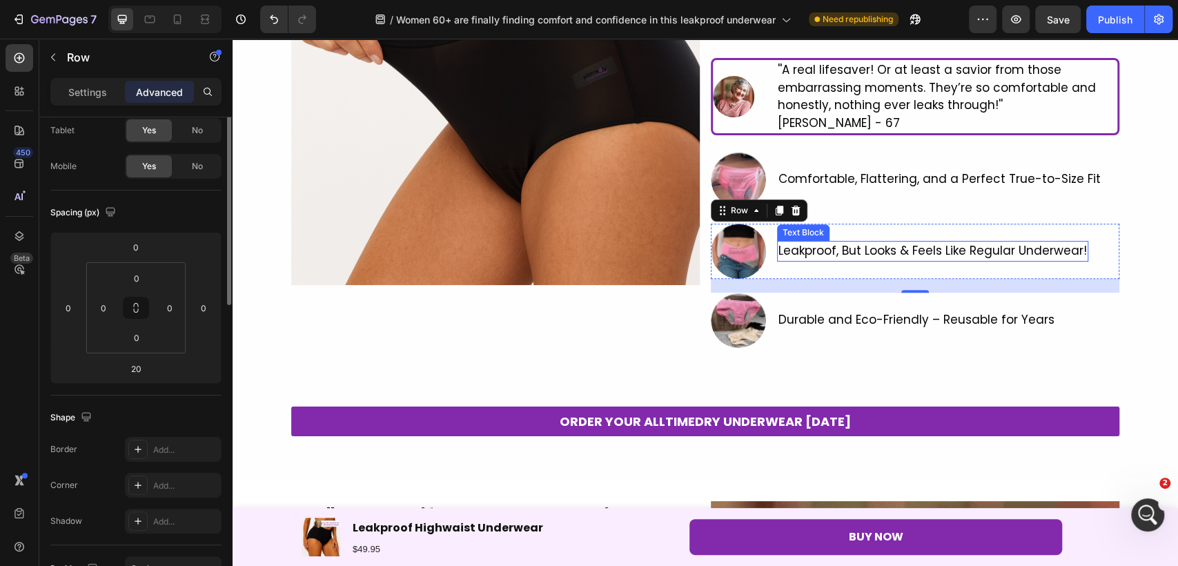
scroll to position [0, 0]
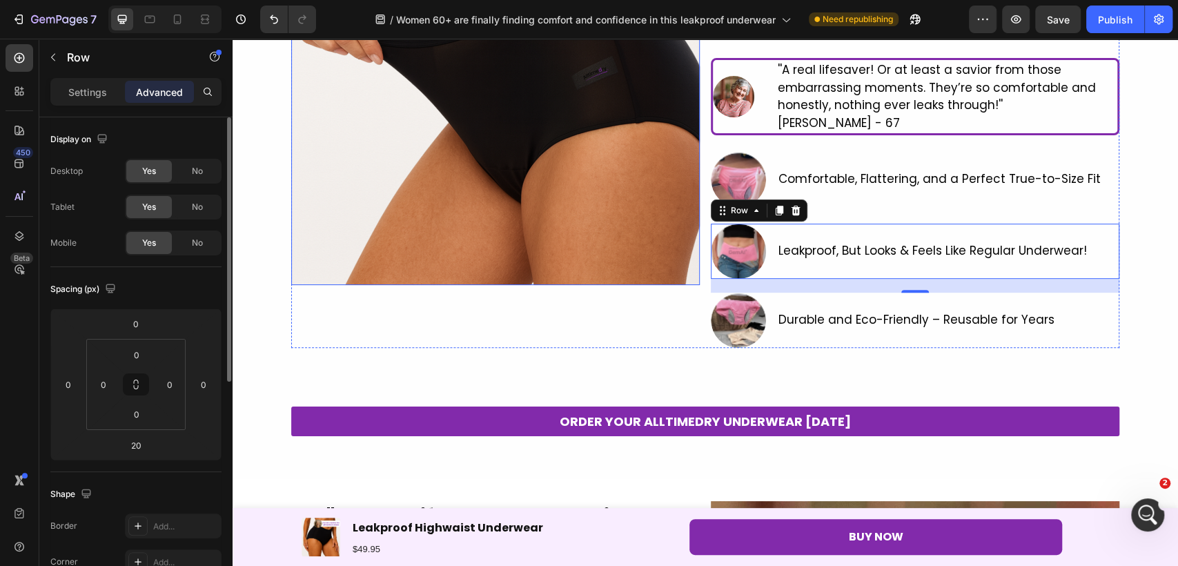
click at [489, 244] on img at bounding box center [495, 81] width 408 height 408
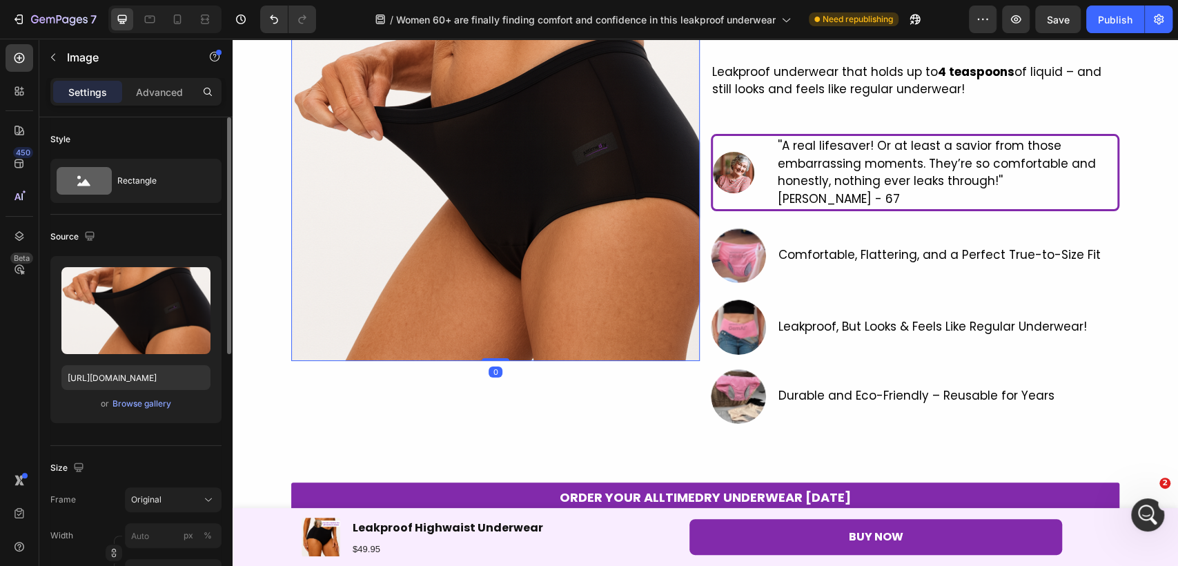
scroll to position [191, 0]
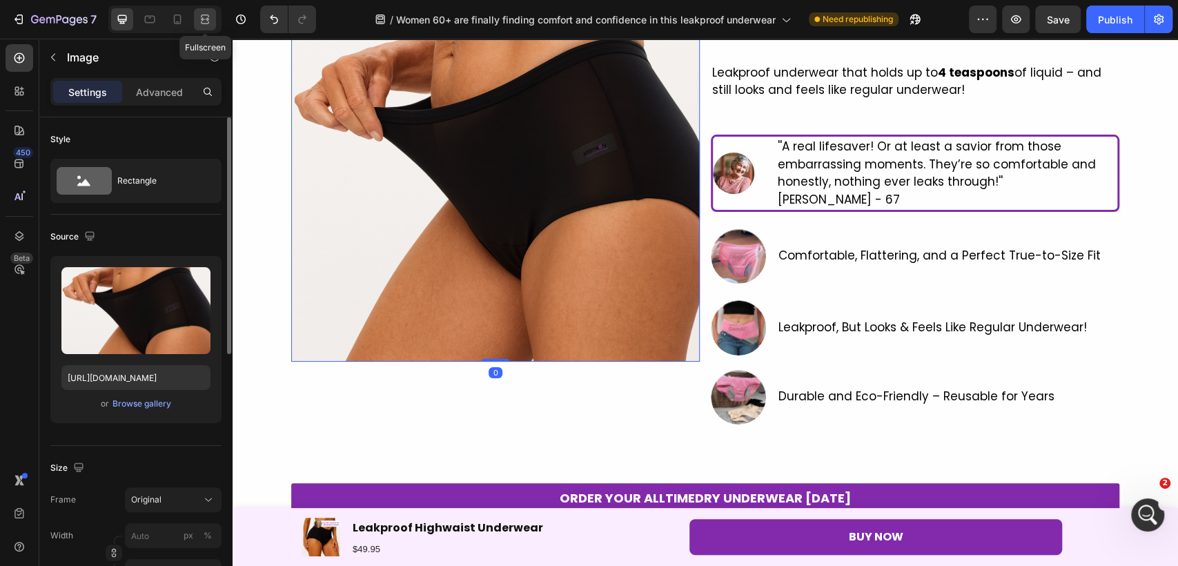
click at [204, 23] on icon at bounding box center [205, 19] width 14 height 14
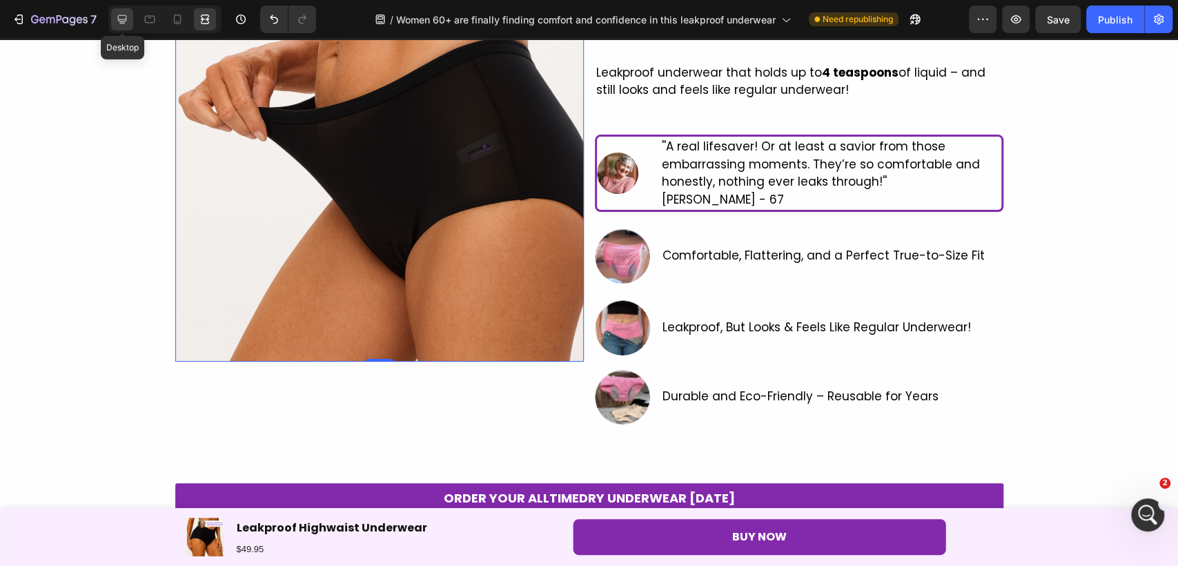
click at [120, 15] on icon at bounding box center [122, 19] width 9 height 9
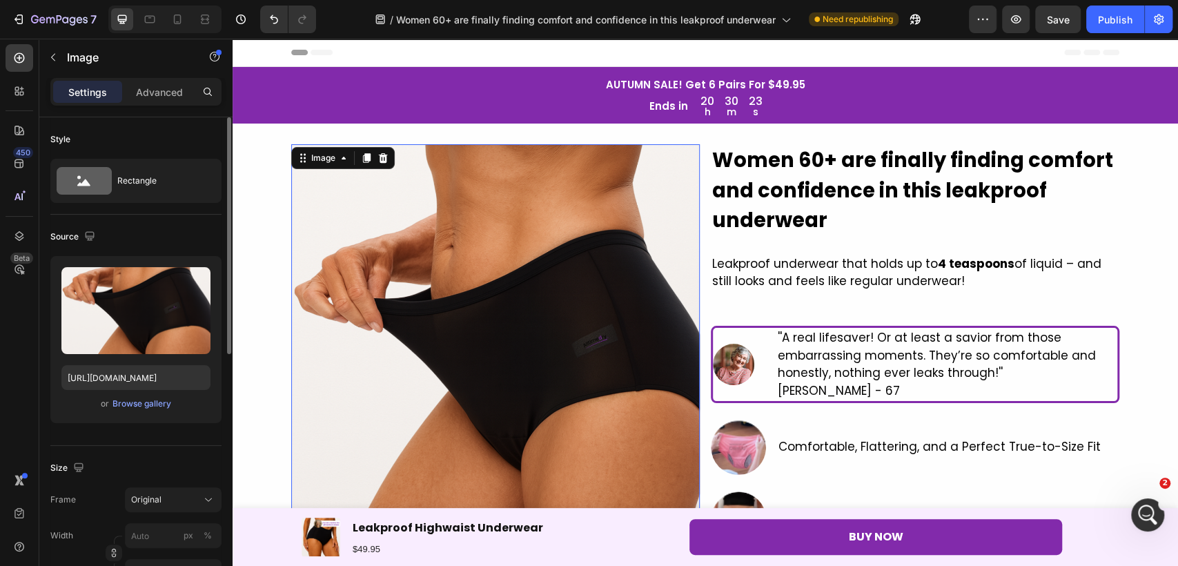
click at [653, 272] on img at bounding box center [495, 348] width 408 height 408
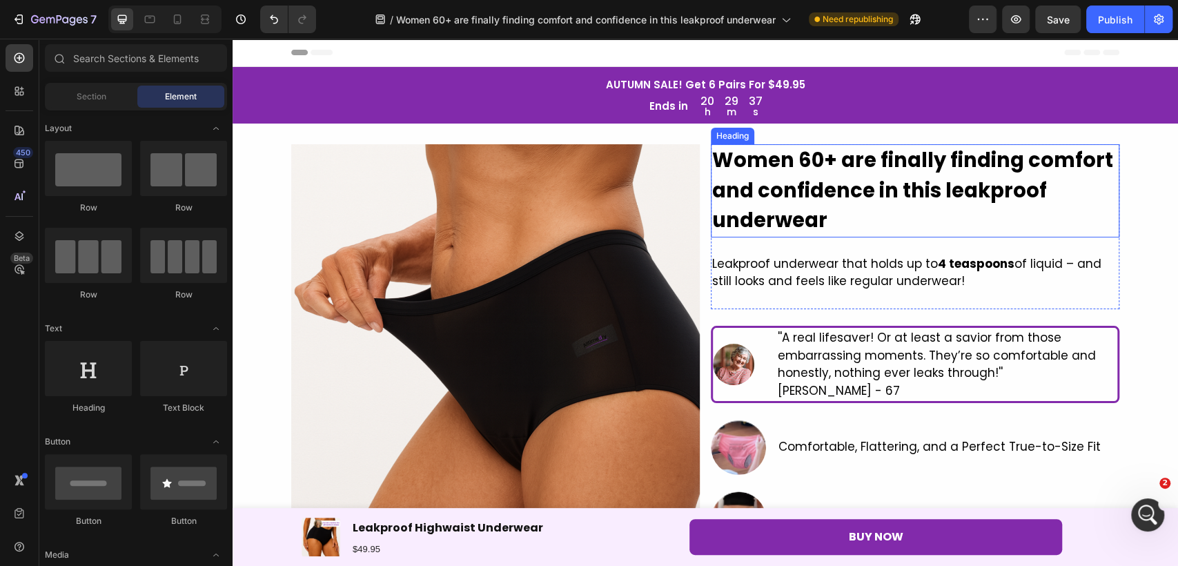
click at [800, 203] on strong "Women 60+ are finally finding comfort and confidence in this leakproof underwear" at bounding box center [912, 190] width 401 height 88
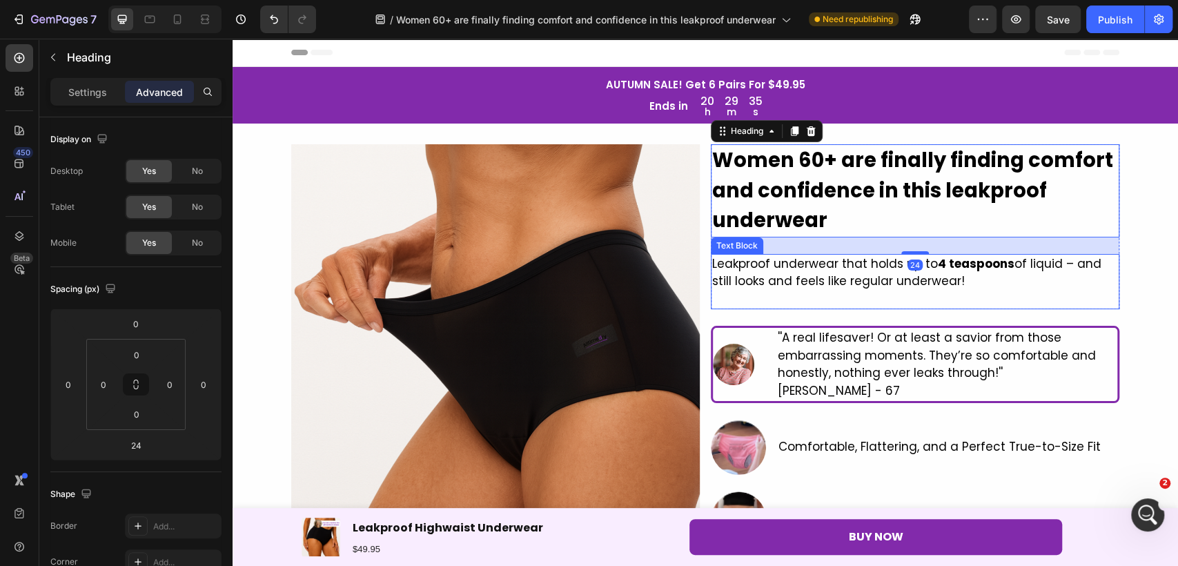
click at [810, 256] on p "Leakproof underwear that holds up to 4 teaspoons of liquid – and still looks an…" at bounding box center [915, 272] width 406 height 35
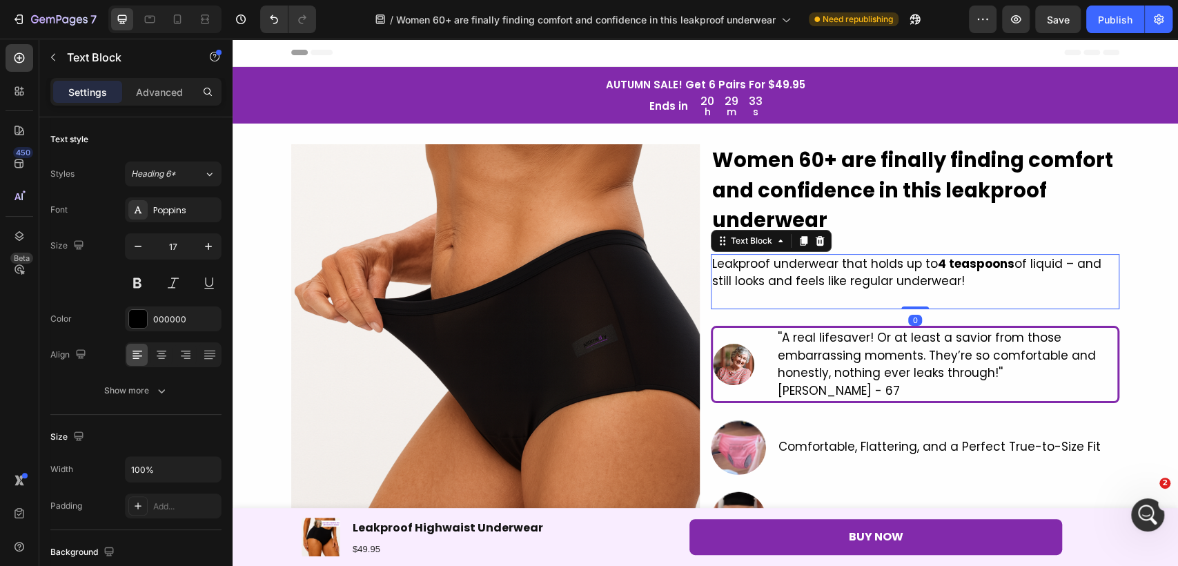
click at [850, 275] on p "Leakproof underwear that holds up to 4 teaspoons of liquid – and still looks an…" at bounding box center [915, 272] width 406 height 35
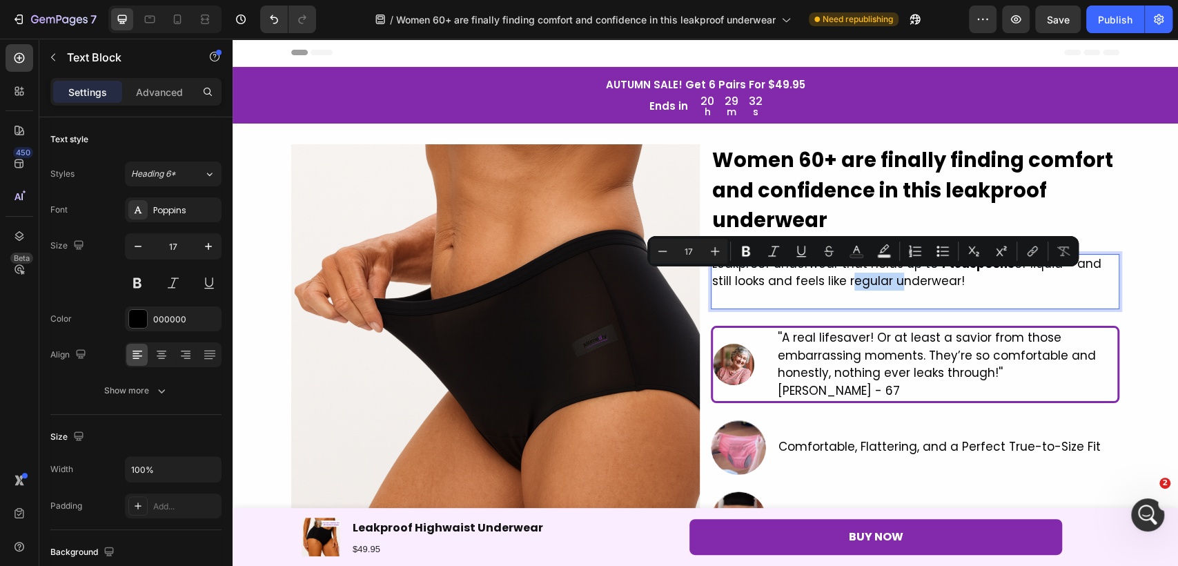
click at [914, 309] on div "Women 60+ are finally finding comfort and confidence in this leakproof underwea…" at bounding box center [915, 379] width 408 height 471
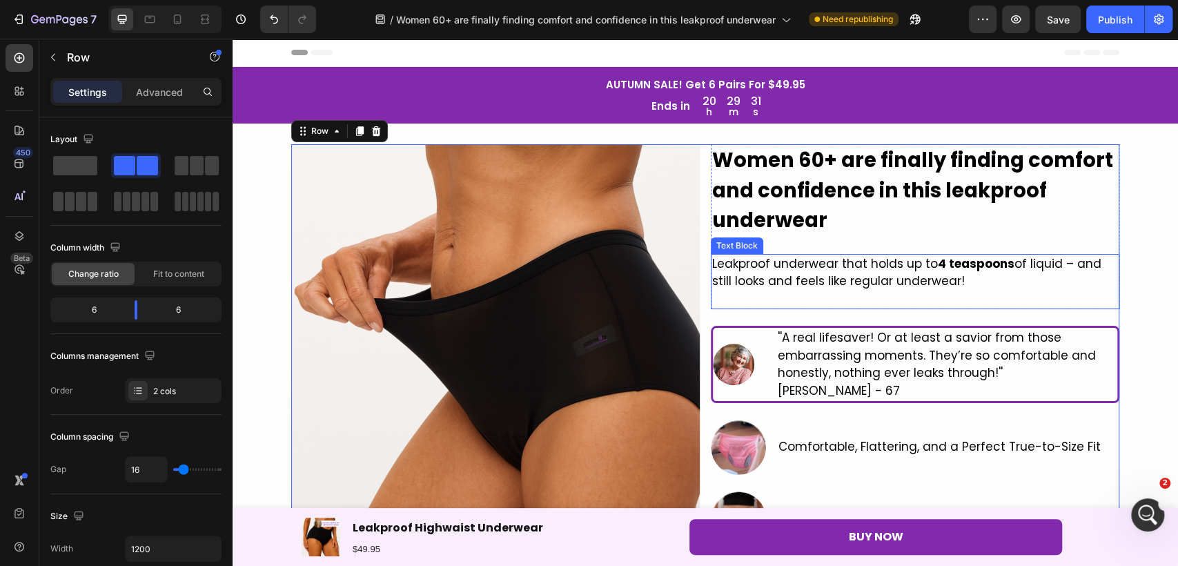
click at [1058, 294] on p "Rich Text Editor. Editing area: main" at bounding box center [915, 299] width 406 height 18
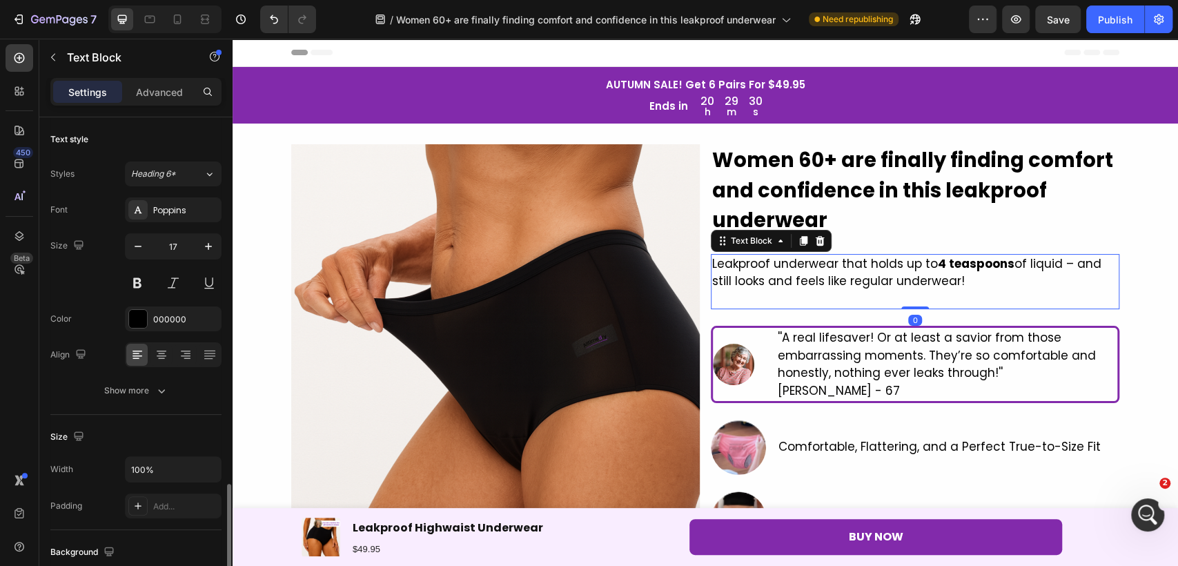
scroll to position [230, 0]
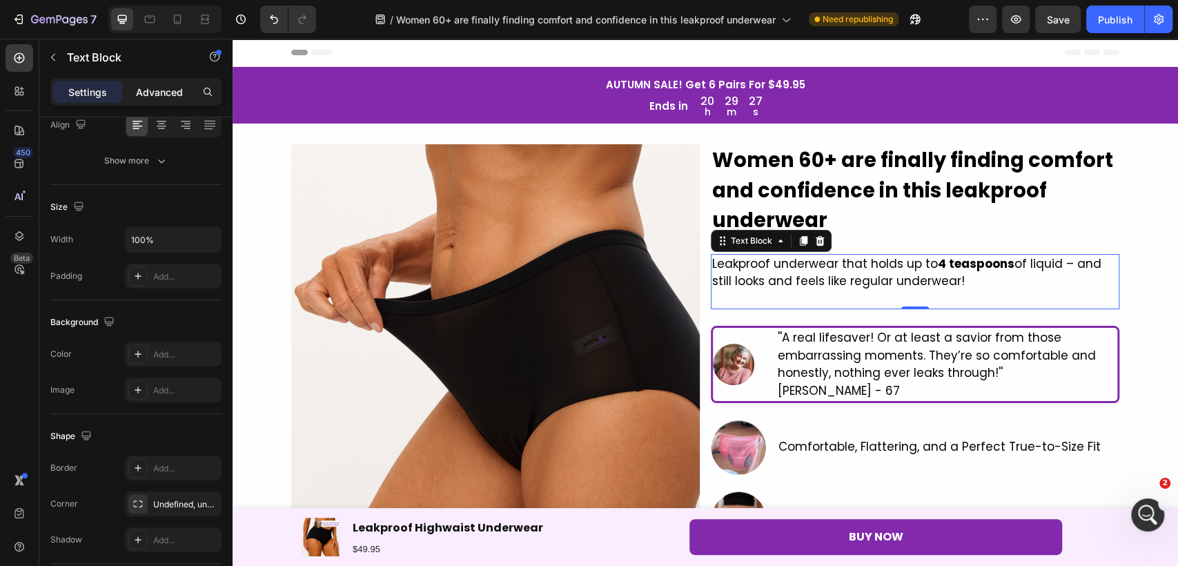
click at [150, 86] on p "Advanced" at bounding box center [159, 92] width 47 height 14
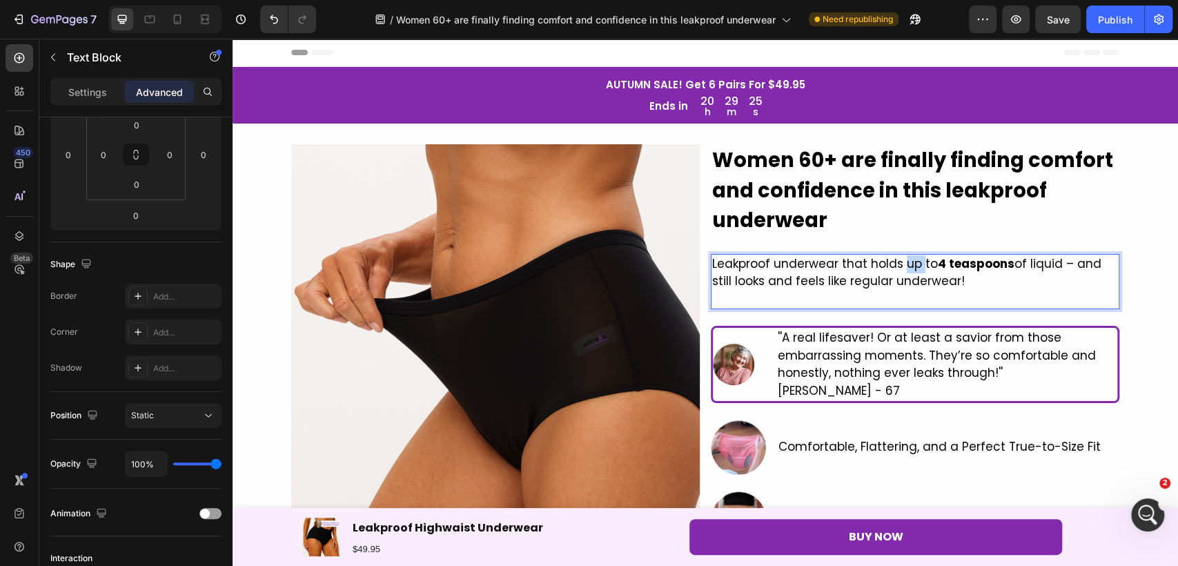
click at [900, 266] on p "Leakproof underwear that holds up to 4 teaspoons of liquid – and still looks an…" at bounding box center [915, 272] width 406 height 35
click at [918, 289] on p "Leakproof underwear that holds up to 4 teaspoons of liquid – and still looks an…" at bounding box center [915, 272] width 406 height 35
click at [917, 289] on p "Leakproof underwear that holds up to 4 teaspoons of liquid – and still looks an…" at bounding box center [915, 272] width 406 height 35
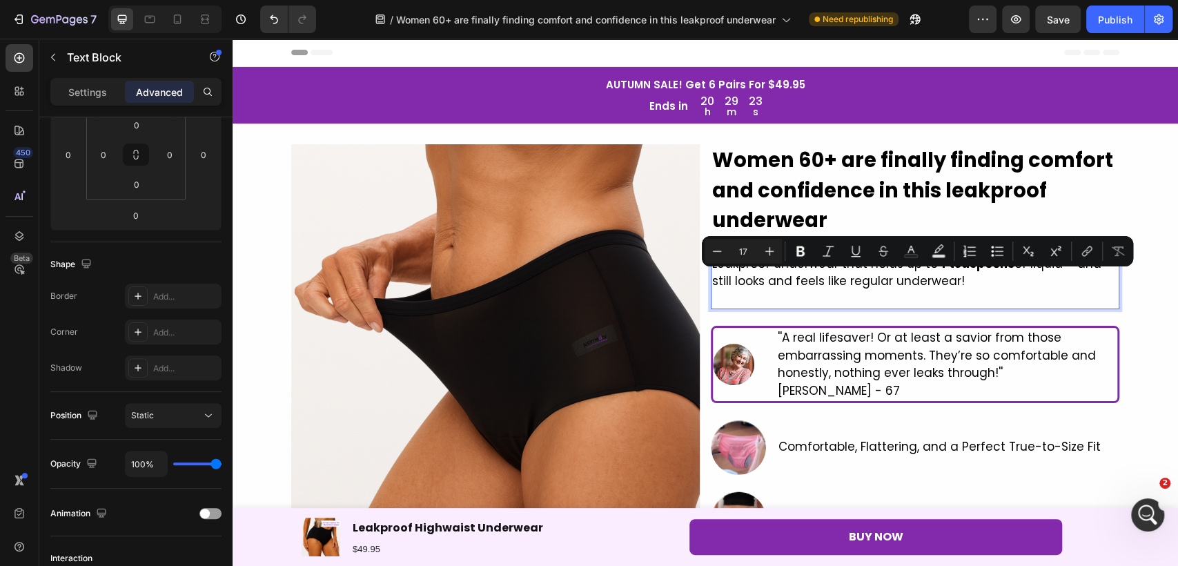
click at [911, 299] on p "Rich Text Editor. Editing area: main" at bounding box center [915, 299] width 406 height 18
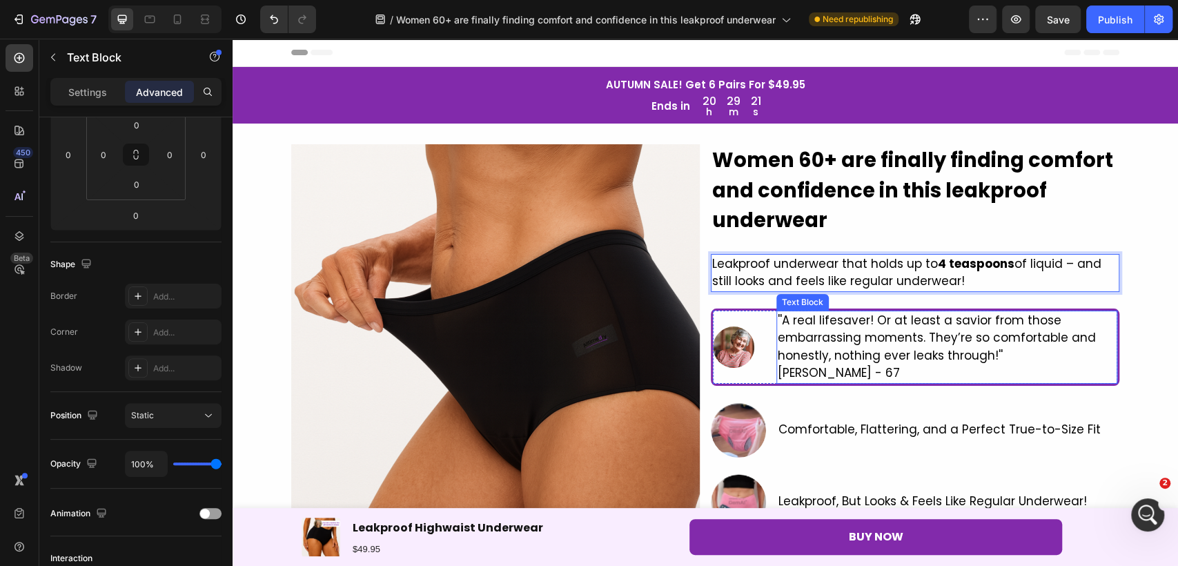
click at [949, 357] on p "''A real lifesaver! Or at least a savior from those embarrassing moments. They’…" at bounding box center [947, 338] width 338 height 53
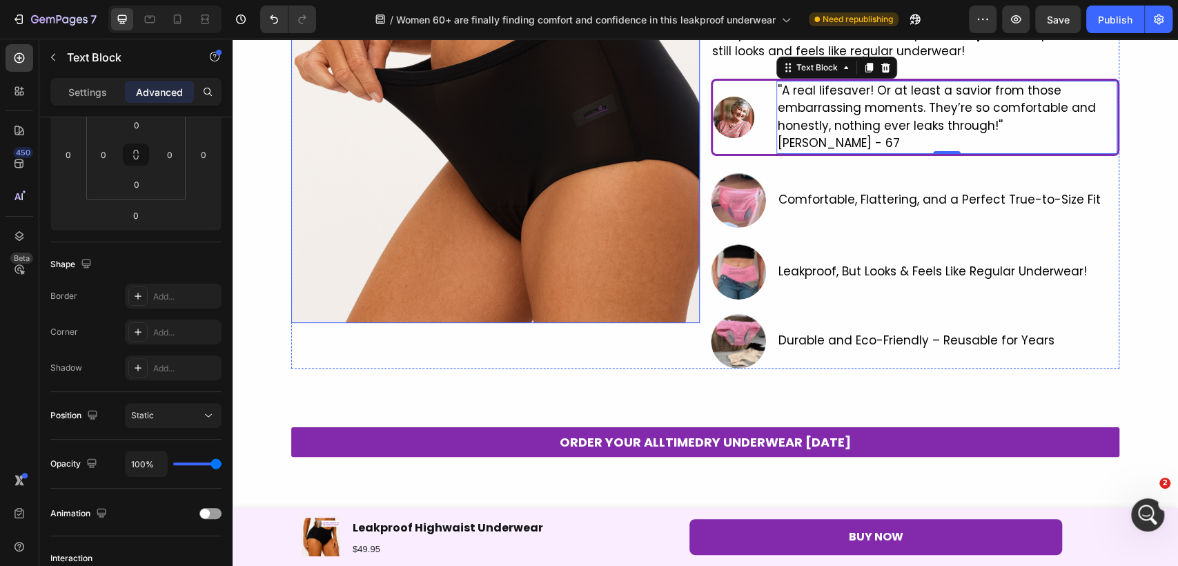
click at [657, 311] on img at bounding box center [495, 118] width 408 height 408
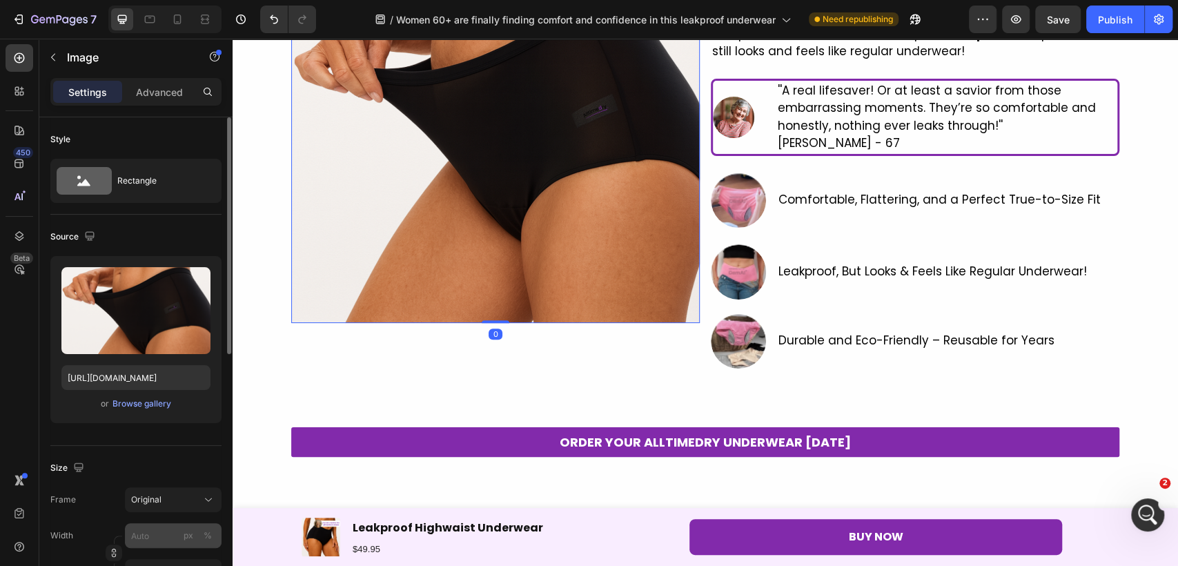
scroll to position [77, 0]
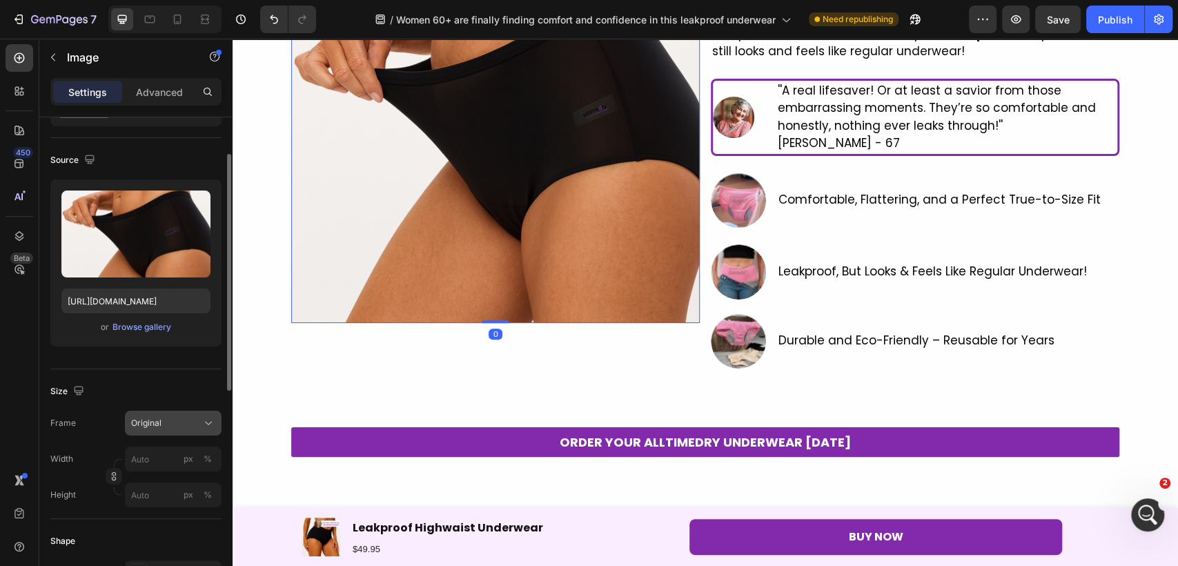
click at [169, 426] on div "Original" at bounding box center [165, 423] width 68 height 12
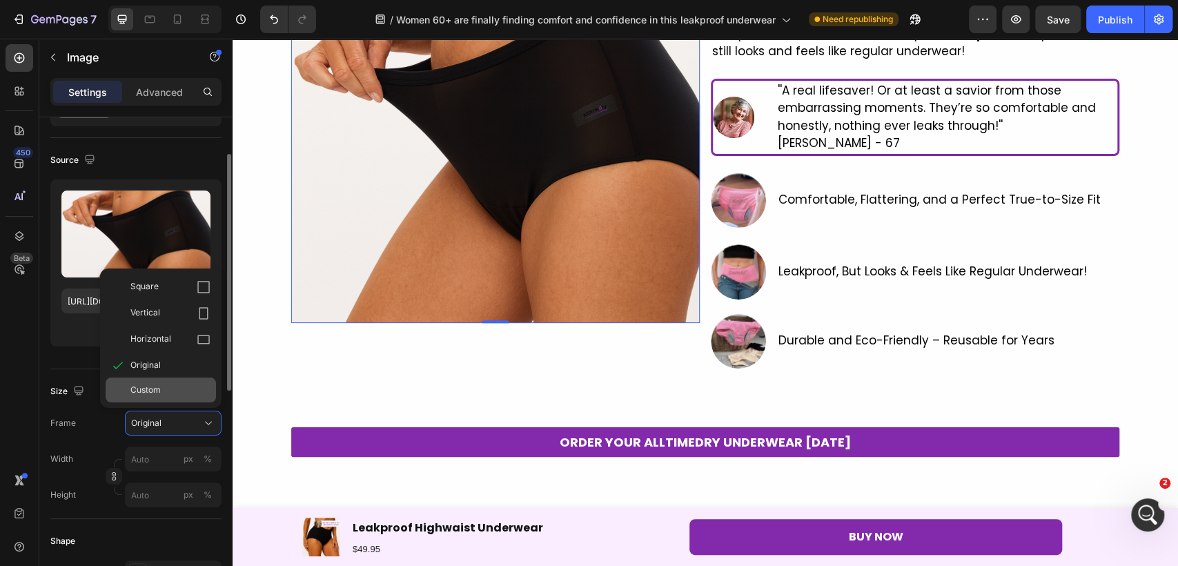
click at [162, 392] on div "Custom" at bounding box center [170, 390] width 80 height 12
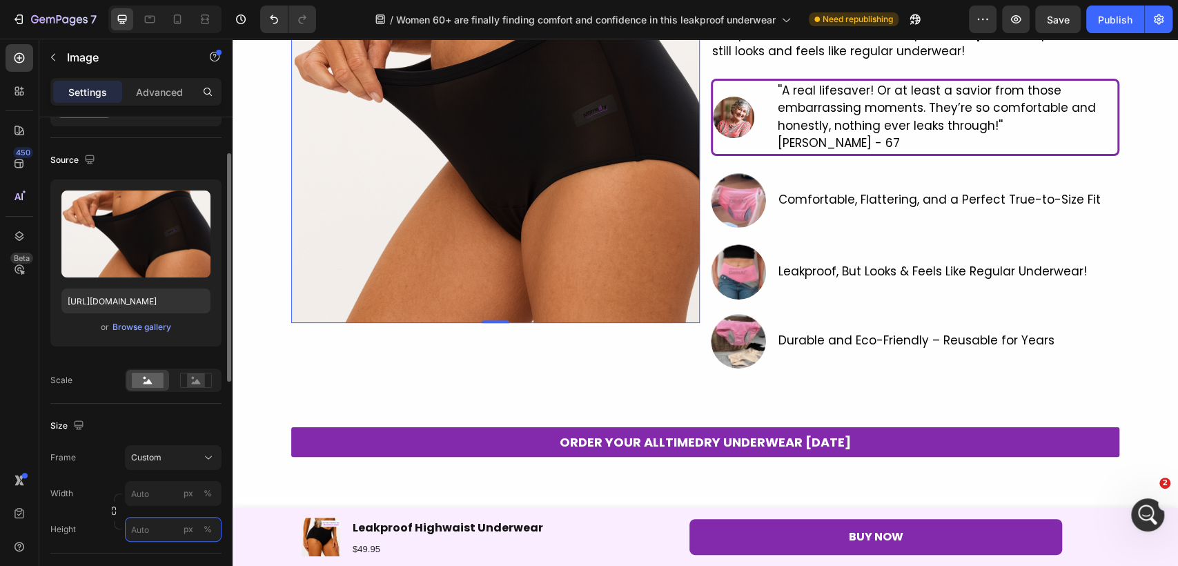
click at [157, 519] on input "px %" at bounding box center [173, 529] width 97 height 25
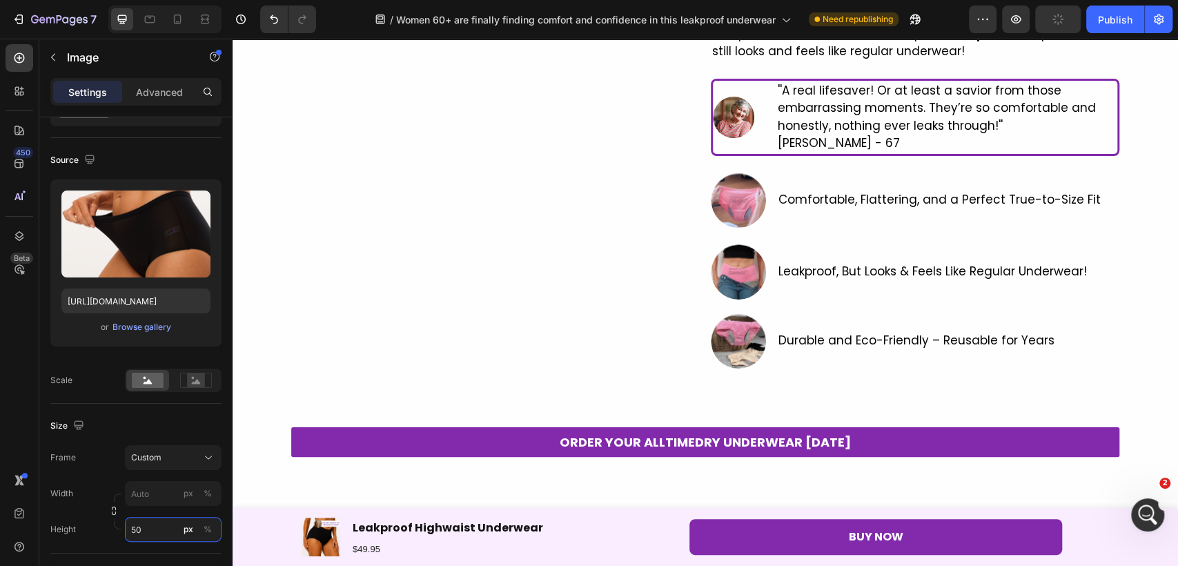
type input "5"
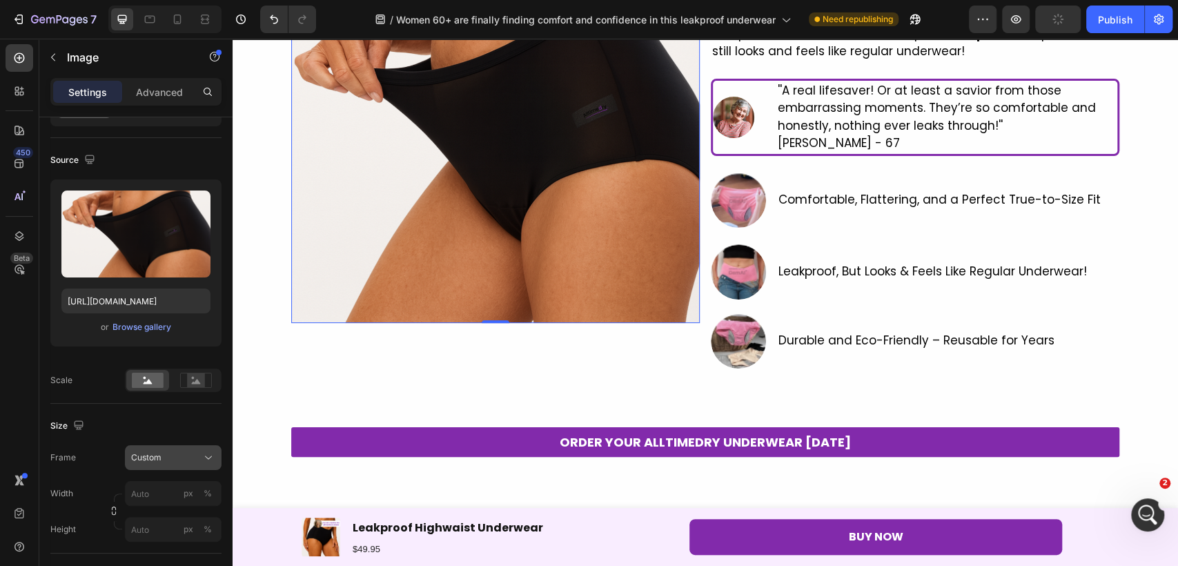
click at [174, 454] on div "Custom" at bounding box center [165, 457] width 68 height 12
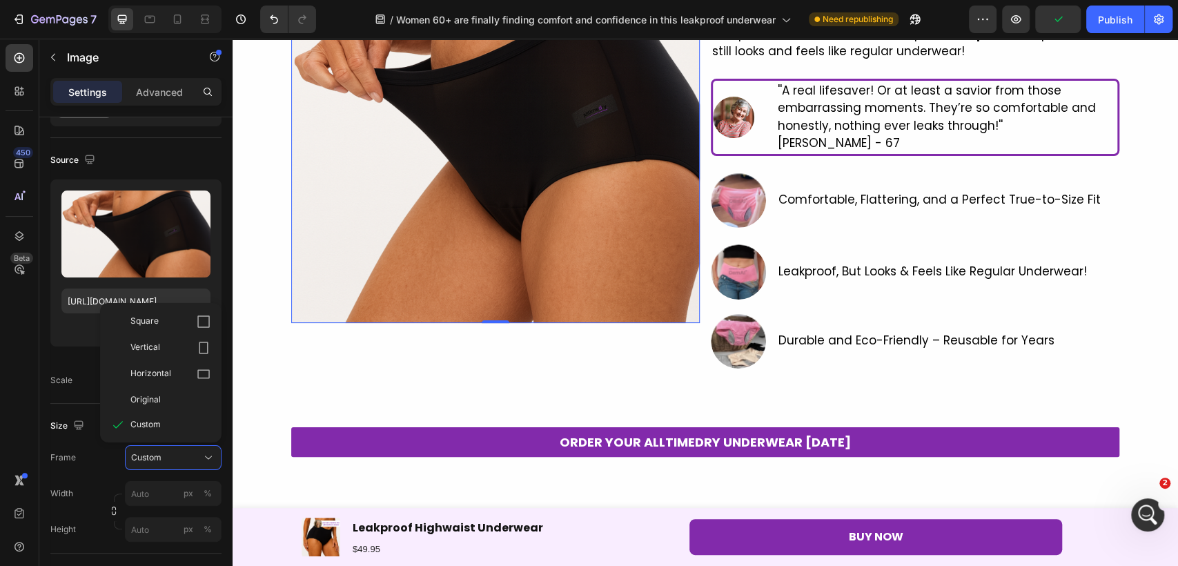
click at [155, 397] on span "Original" at bounding box center [145, 399] width 30 height 12
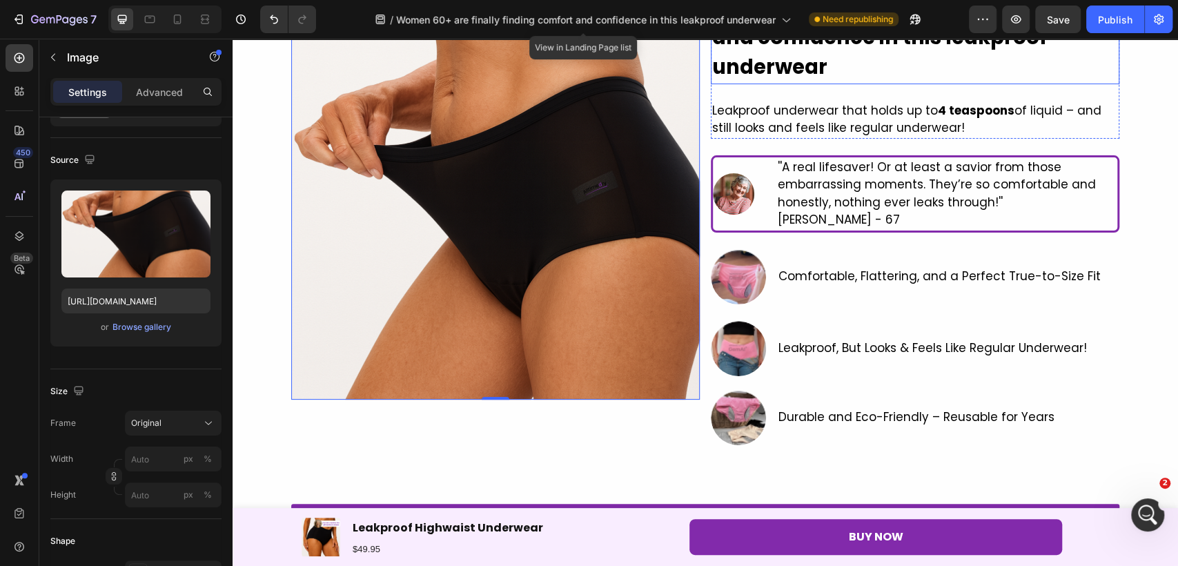
scroll to position [0, 0]
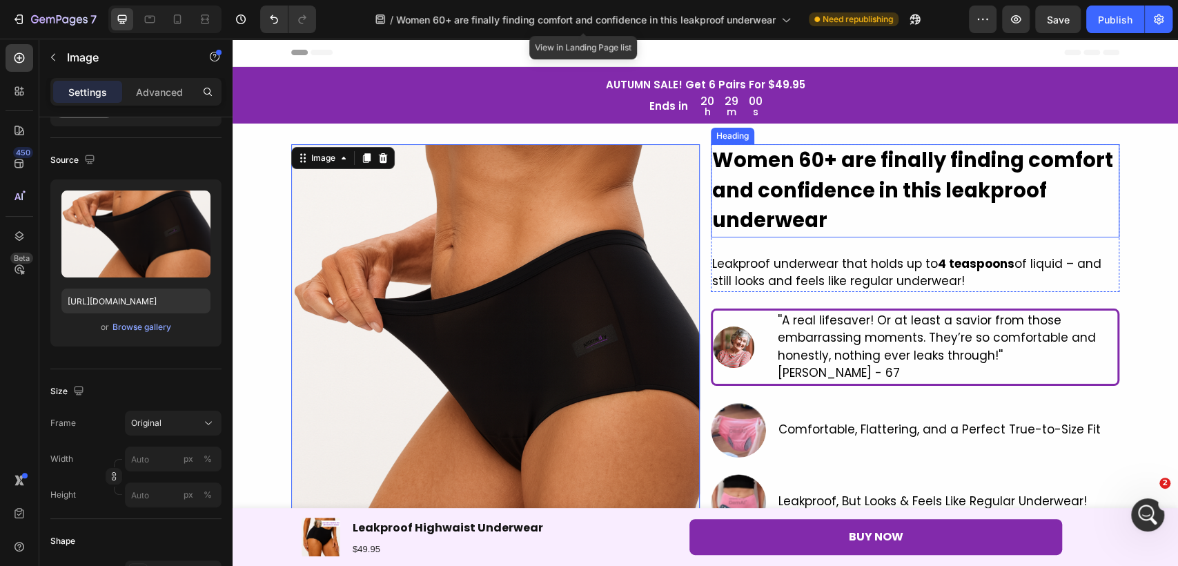
click at [770, 172] on strong "Women 60+ are finally finding comfort and confidence in this leakproof underwear" at bounding box center [912, 190] width 401 height 88
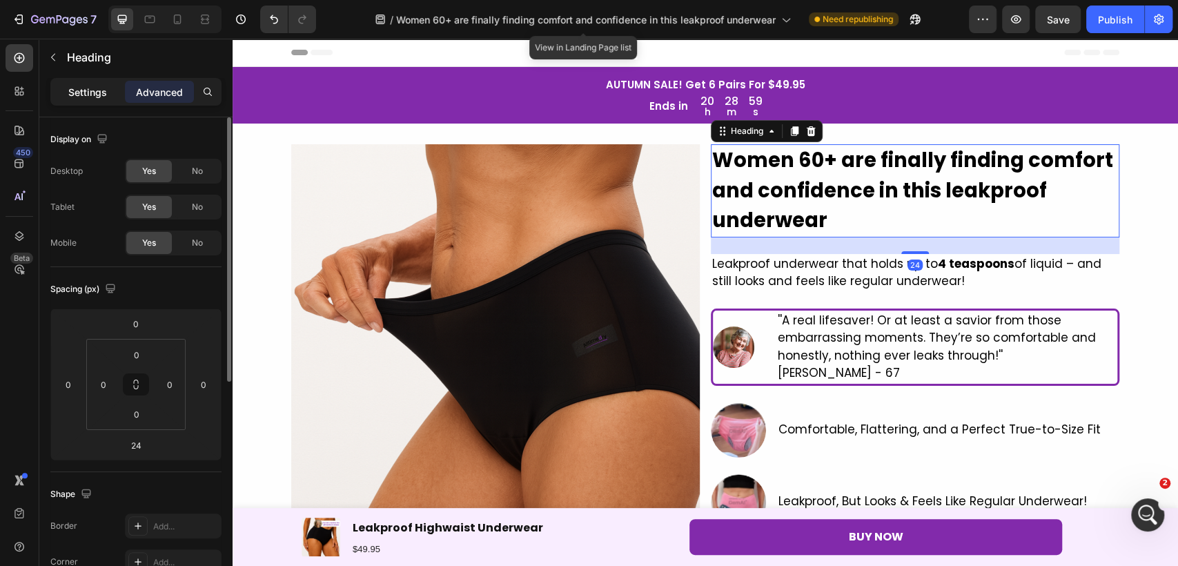
click at [86, 100] on div "Settings" at bounding box center [87, 92] width 69 height 22
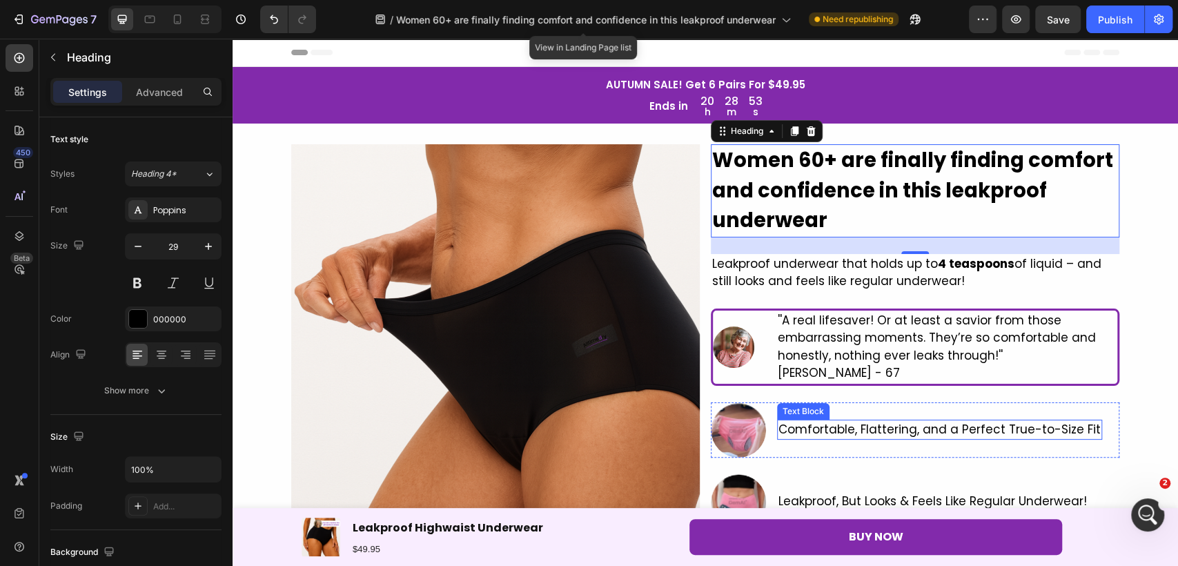
click at [876, 431] on p "Comfortable, Flattering, and a Perfect True-to-Size Fit" at bounding box center [939, 430] width 322 height 18
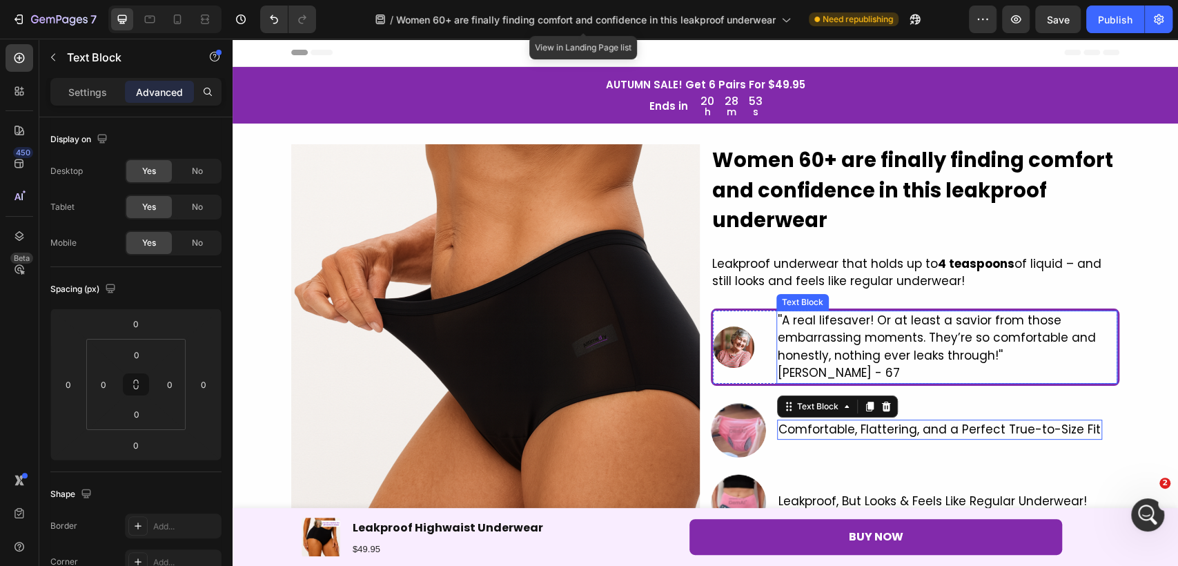
click at [918, 364] on p "''A real lifesaver! Or at least a savior from those embarrassing moments. They’…" at bounding box center [947, 338] width 338 height 53
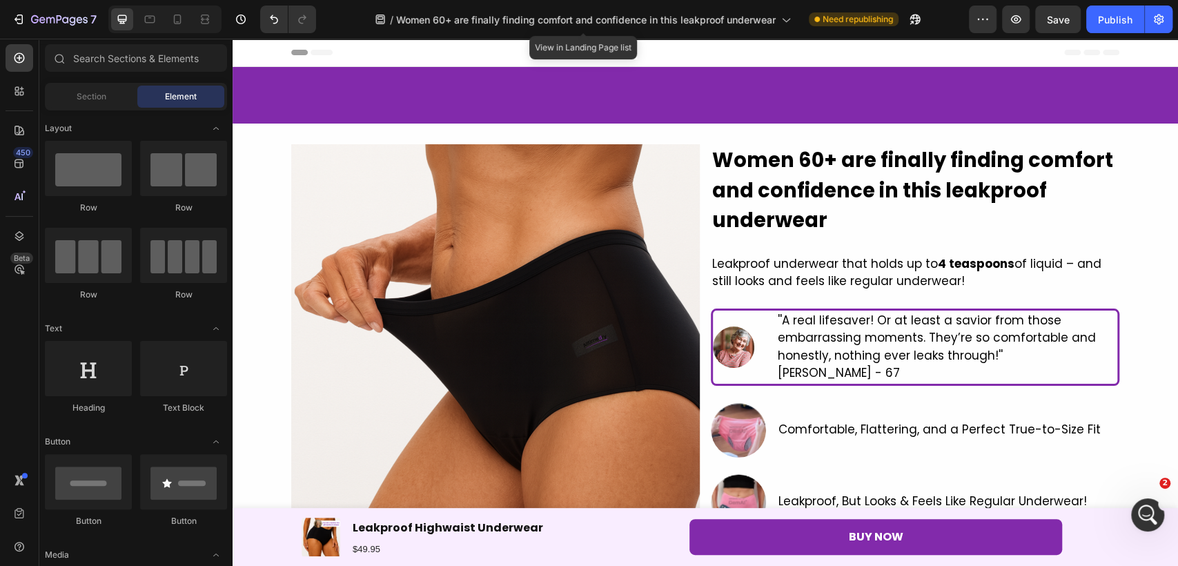
scroll to position [284, 0]
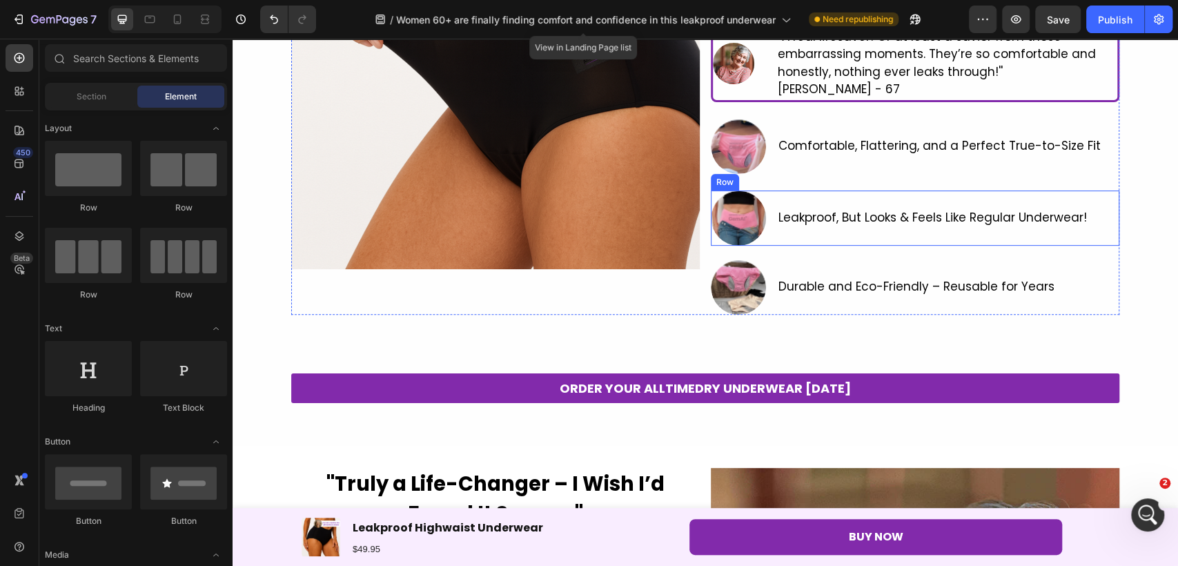
click at [1017, 231] on div "Leakproof, But Looks & Feels Like Regular Underwear! Text Block" at bounding box center [932, 217] width 311 height 55
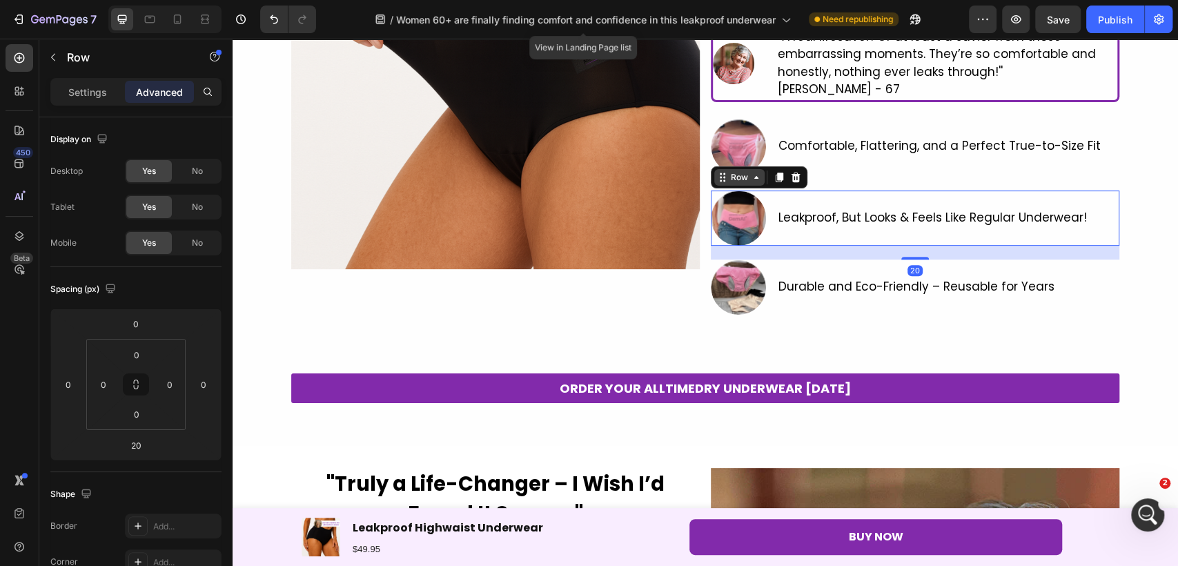
click at [735, 175] on div "Row" at bounding box center [739, 177] width 23 height 12
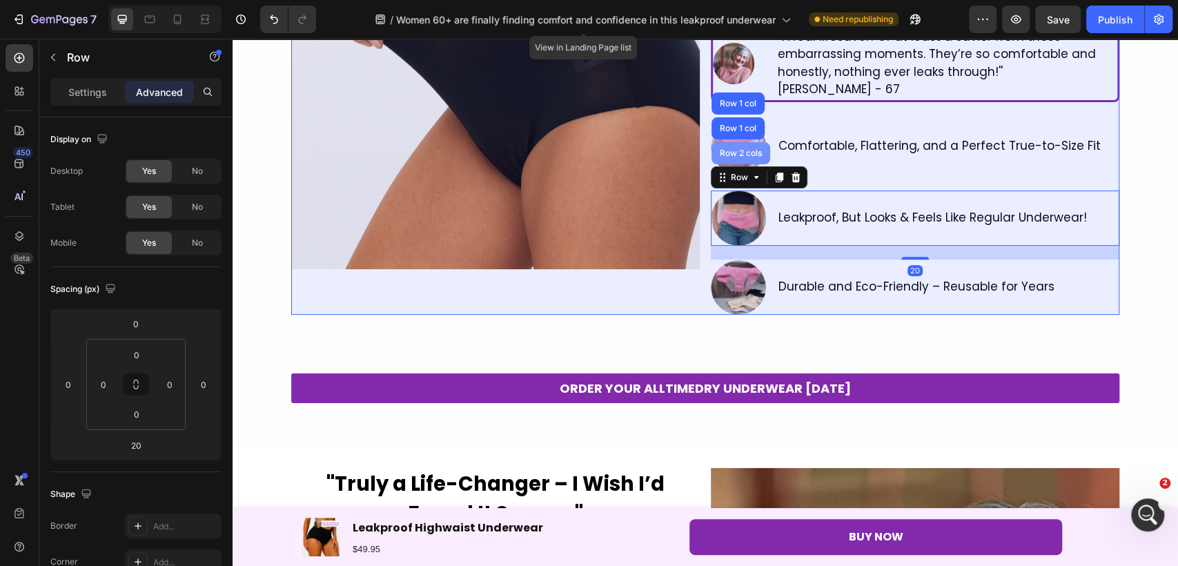
click at [730, 157] on div "Row 2 cols" at bounding box center [740, 153] width 59 height 22
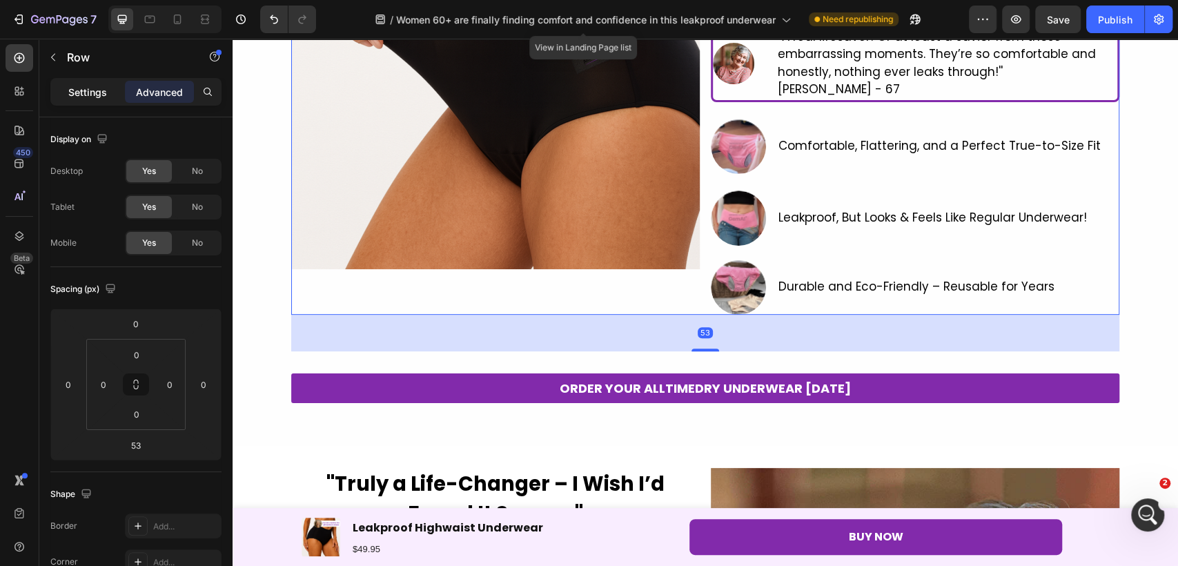
click at [86, 101] on div "Settings" at bounding box center [87, 92] width 69 height 22
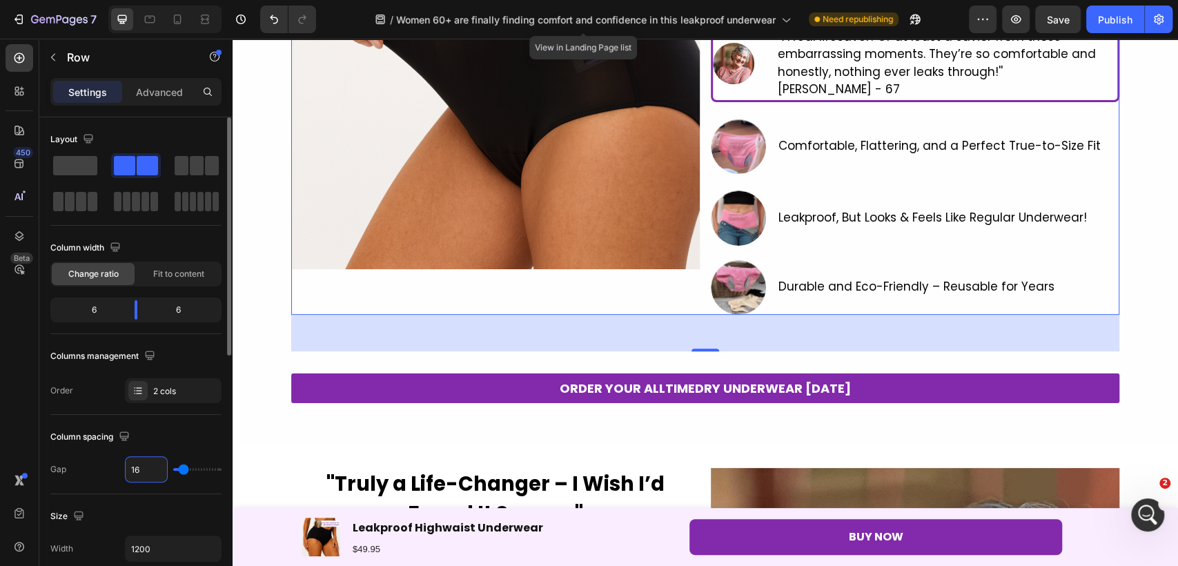
click at [146, 473] on input "16" at bounding box center [146, 469] width 41 height 25
type input "2"
type input "20"
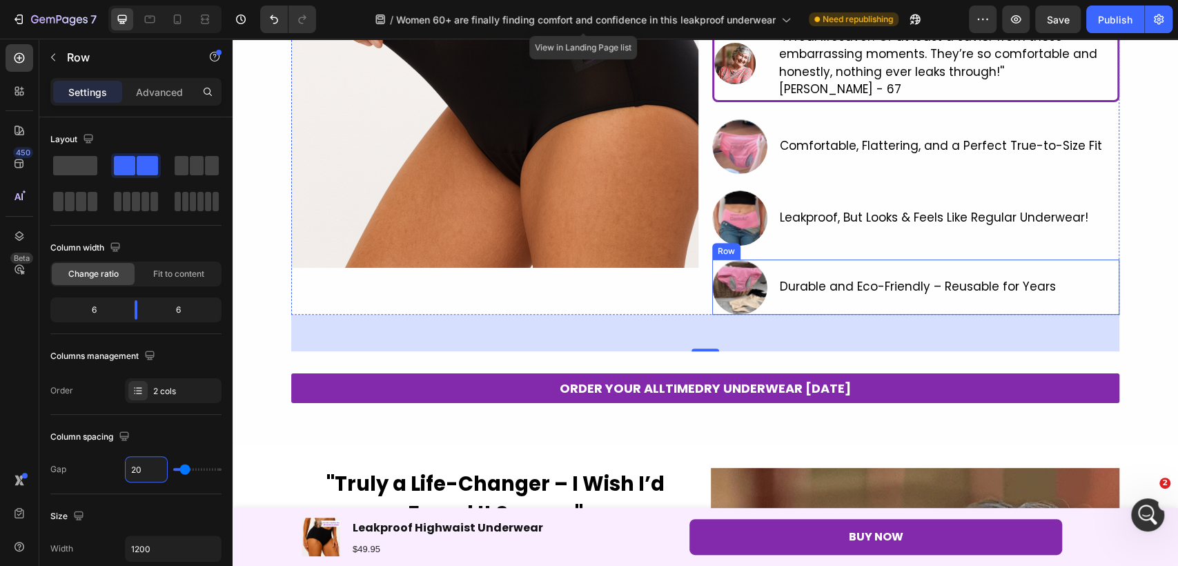
click at [891, 260] on div "Durable and Eco-Friendly – Reusable for Years Text Block" at bounding box center [917, 286] width 279 height 55
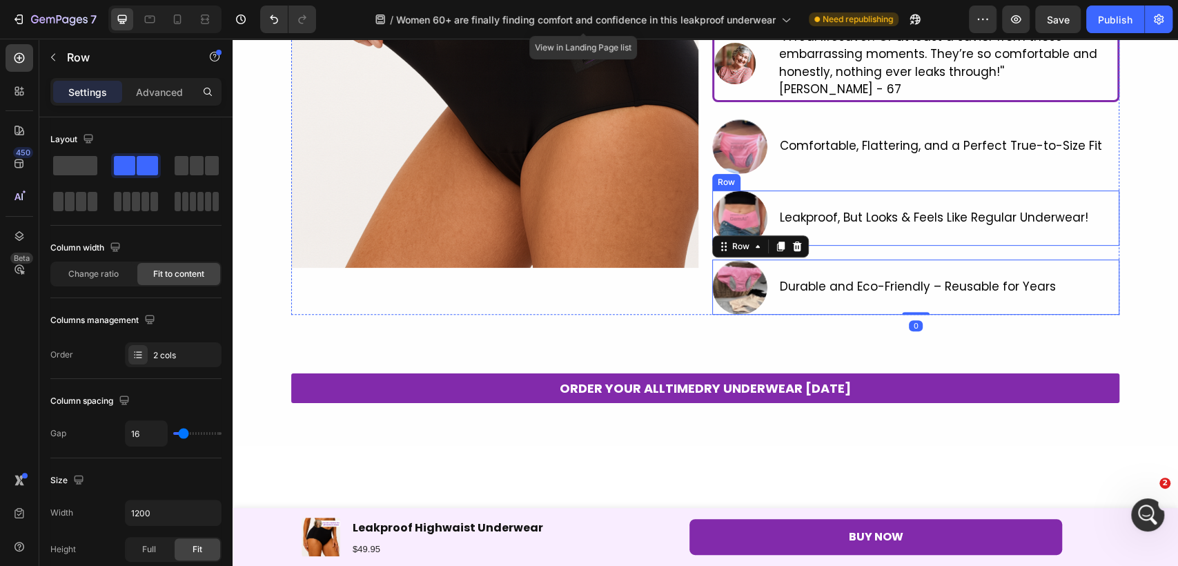
scroll to position [0, 0]
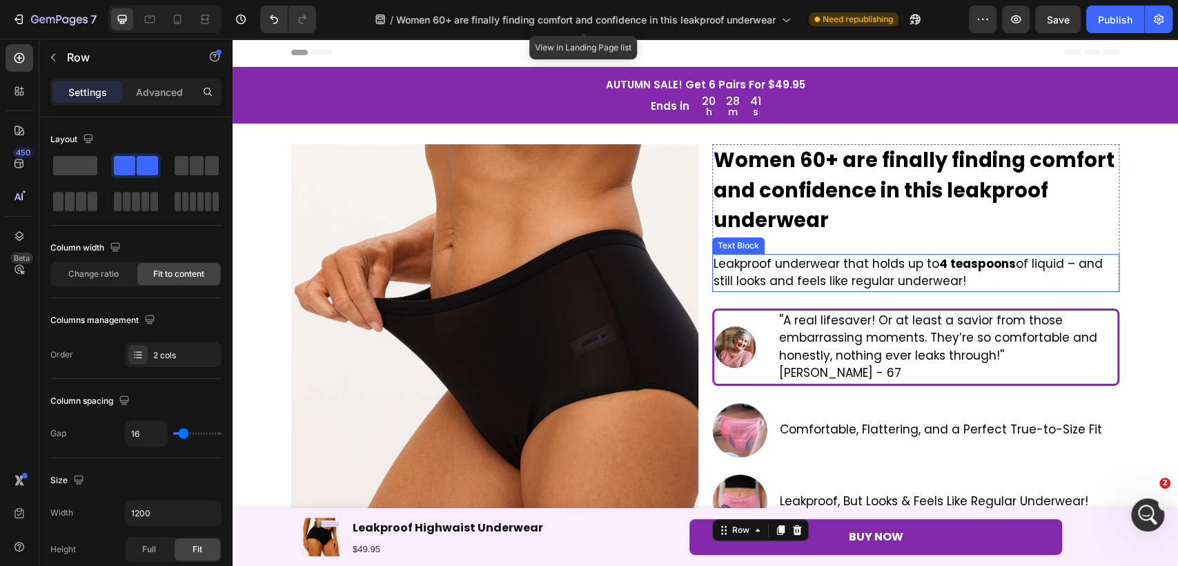
click at [873, 266] on p "Leakproof underwear that holds up to 4 teaspoons of liquid – and still looks an…" at bounding box center [915, 272] width 404 height 35
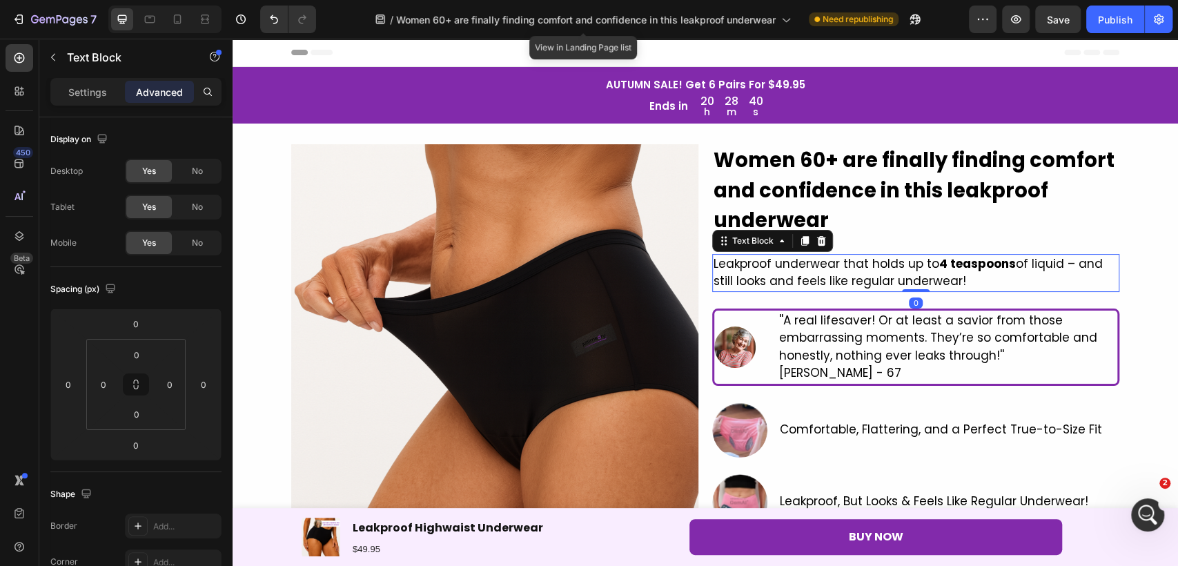
click at [164, 12] on div at bounding box center [164, 20] width 113 height 28
drag, startPoint x: 168, startPoint y: 17, endPoint x: 75, endPoint y: 34, distance: 95.5
click at [168, 17] on div at bounding box center [177, 19] width 22 height 22
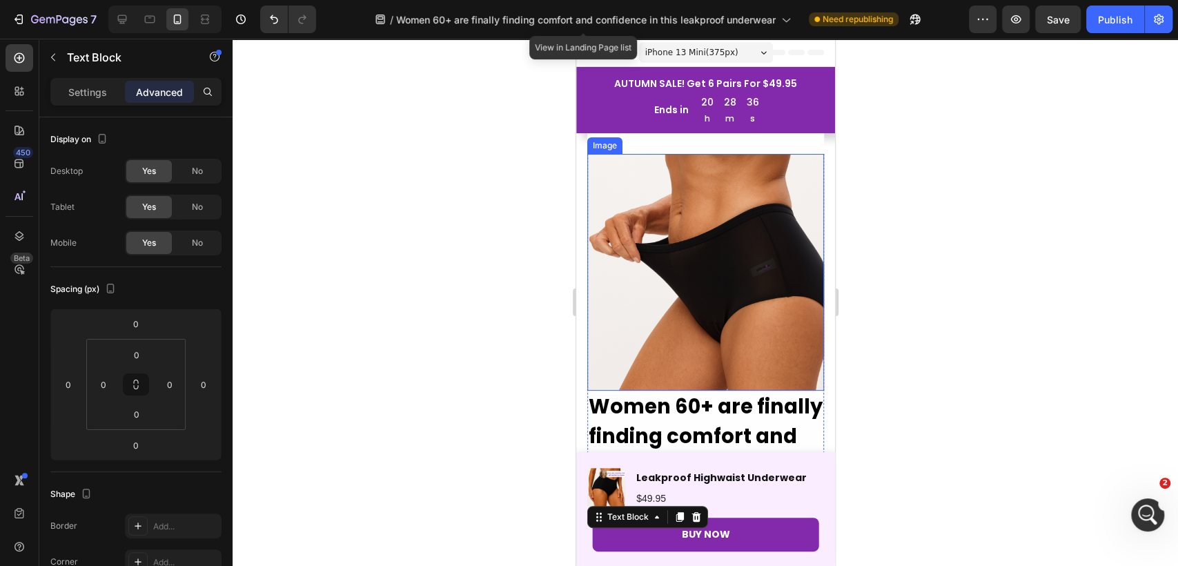
scroll to position [77, 0]
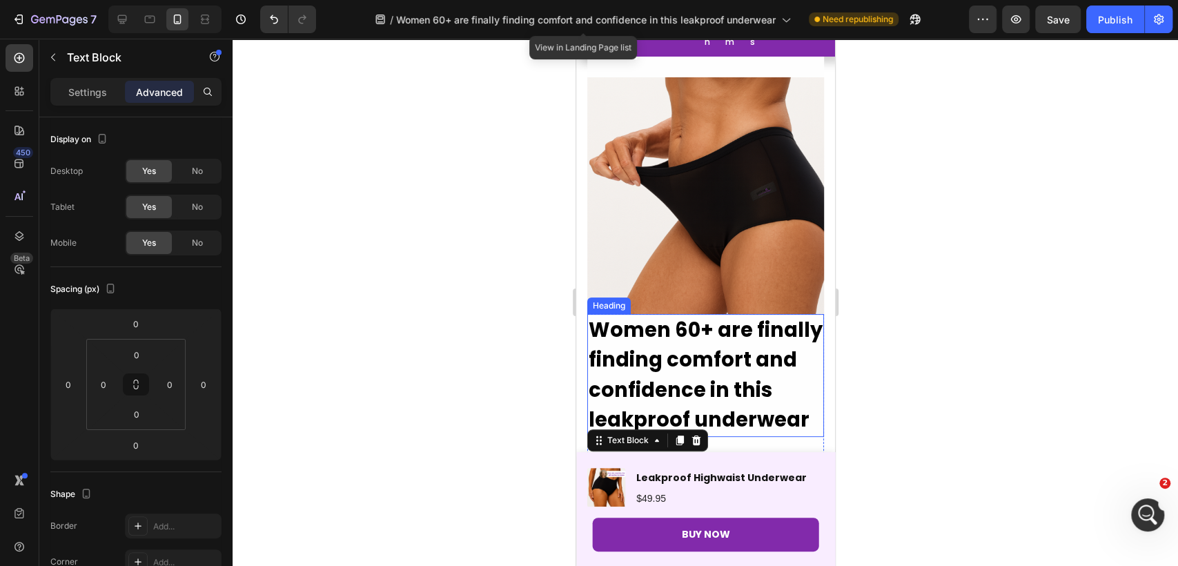
click at [723, 367] on h2 "Women 60+ are finally finding comfort and confidence in this leakproof underwear" at bounding box center [704, 375] width 237 height 123
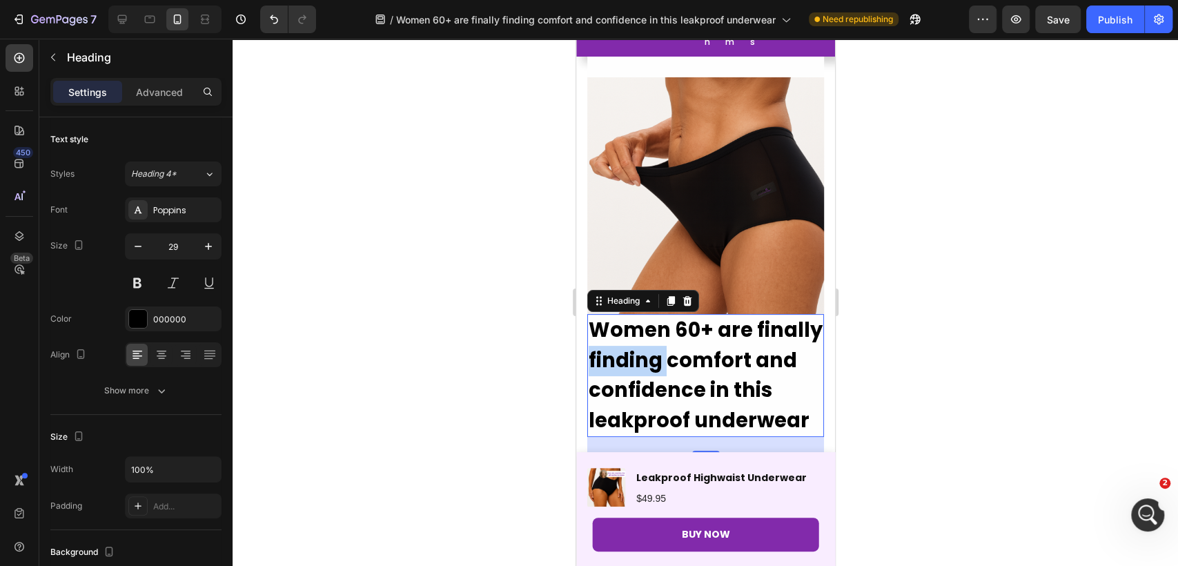
click at [679, 339] on strong "Women 60+ are finally finding comfort and confidence in this leakproof underwear" at bounding box center [705, 375] width 234 height 118
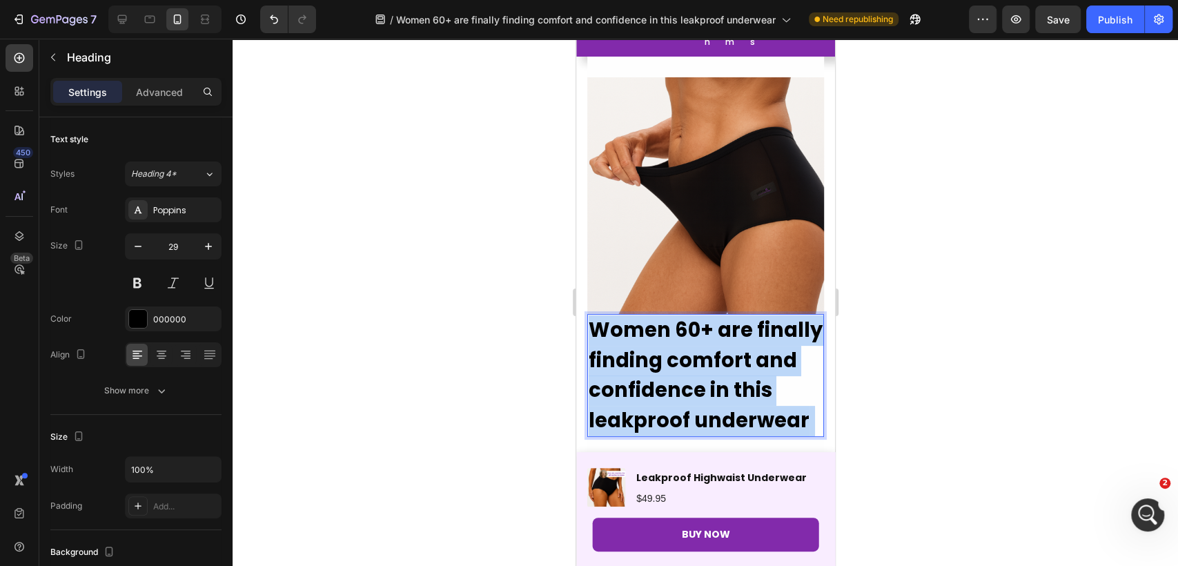
click at [679, 339] on strong "Women 60+ are finally finding comfort and confidence in this leakproof underwear" at bounding box center [705, 375] width 234 height 118
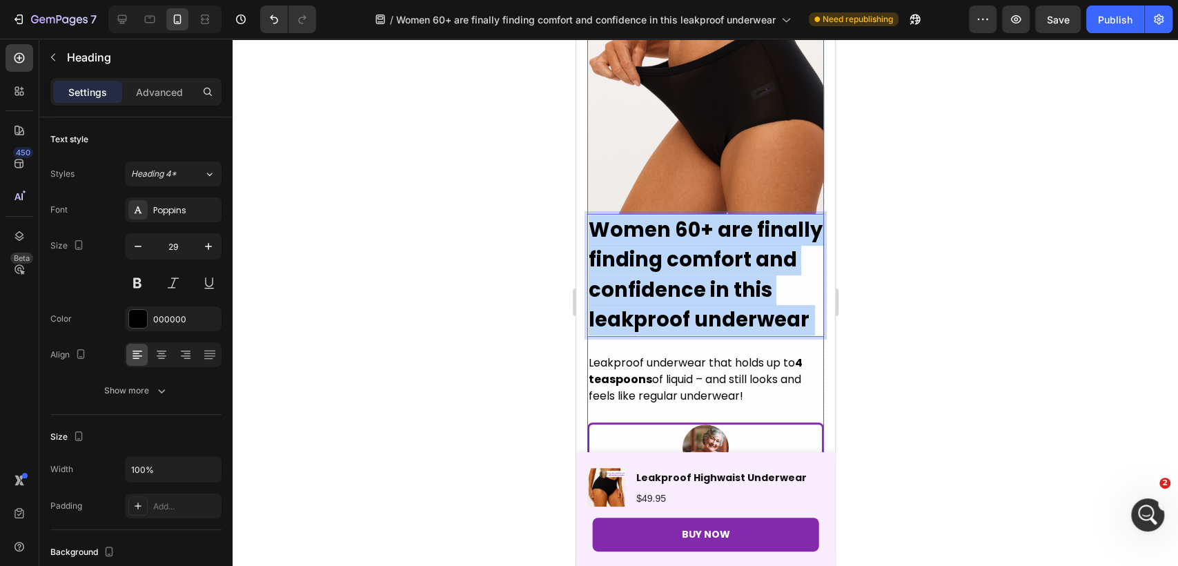
scroll to position [536, 0]
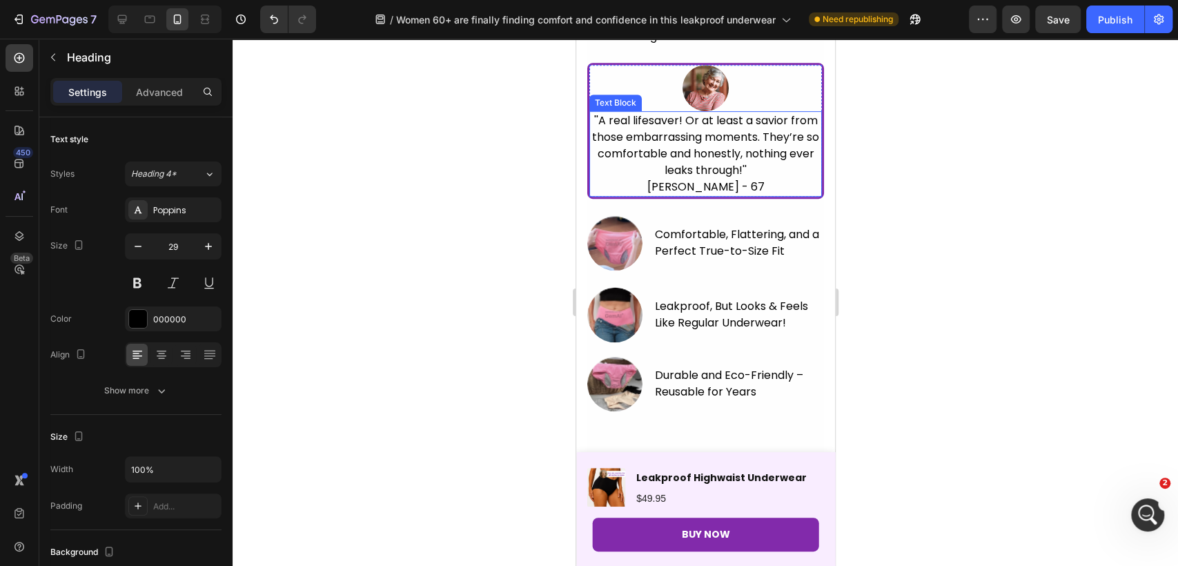
click at [749, 195] on p "[PERSON_NAME] - 67" at bounding box center [705, 187] width 230 height 17
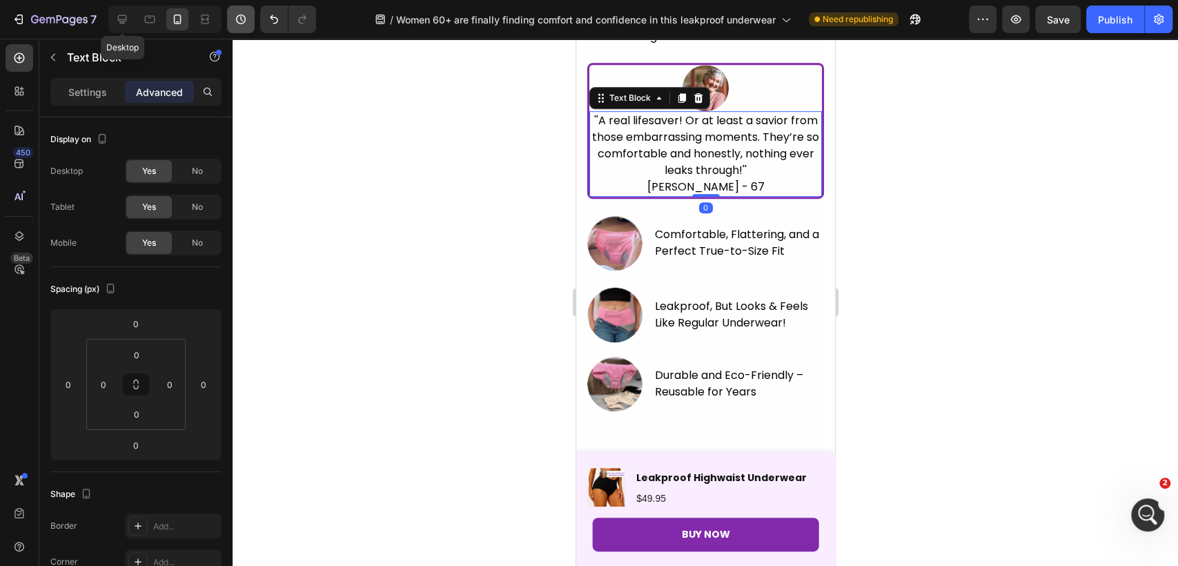
click at [124, 20] on icon at bounding box center [122, 19] width 14 height 14
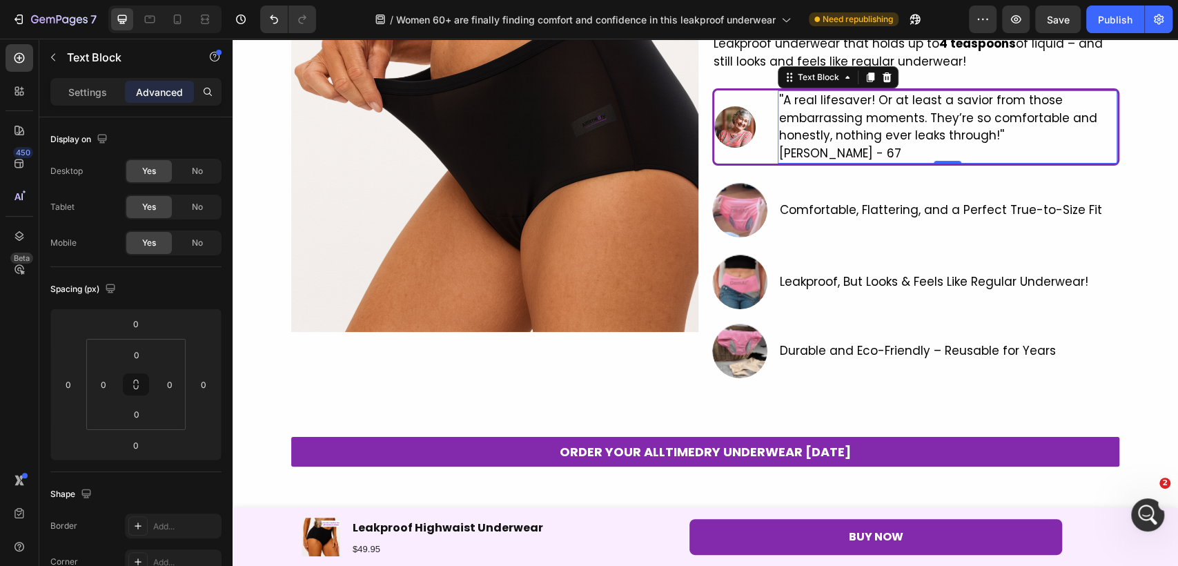
scroll to position [79, 0]
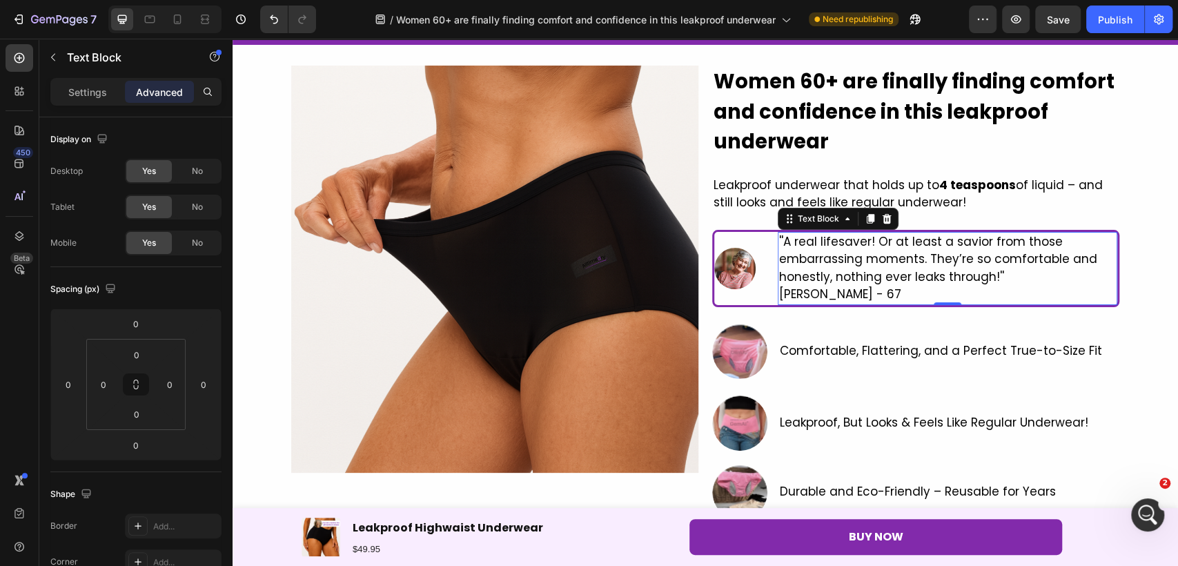
click at [852, 279] on p "''A real lifesaver! Or at least a savior from those embarrassing moments. They’…" at bounding box center [947, 259] width 337 height 53
click at [999, 332] on div "Comfortable, Flattering, and a Perfect True-to-Size Fit Text Block" at bounding box center [940, 351] width 325 height 55
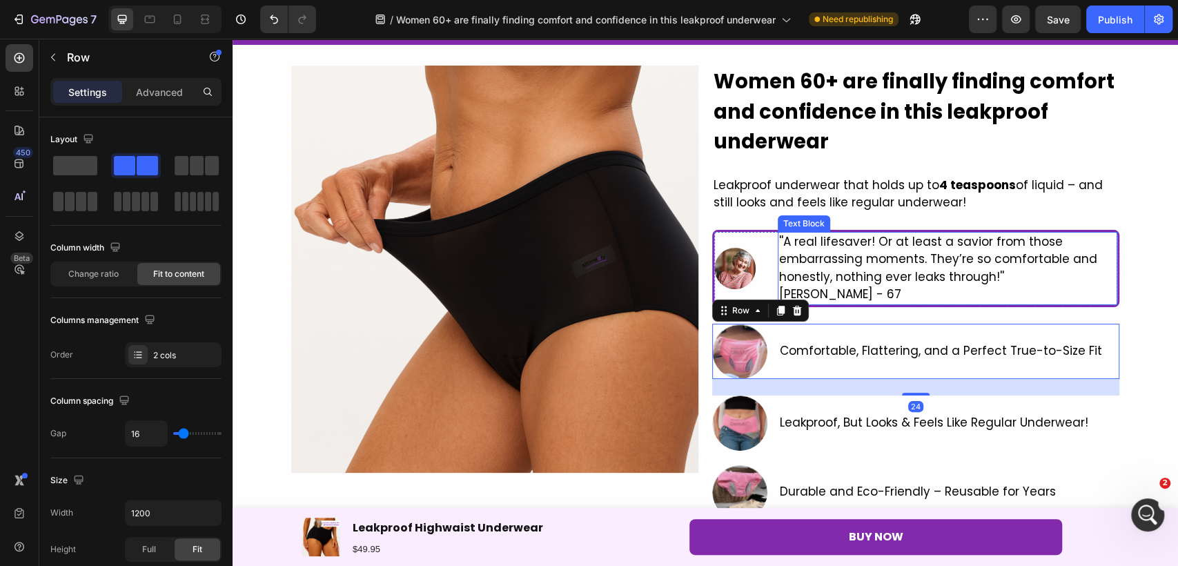
click at [804, 232] on div "''A real lifesaver! Or at least a savior from those embarrassing moments. They’…" at bounding box center [947, 268] width 339 height 73
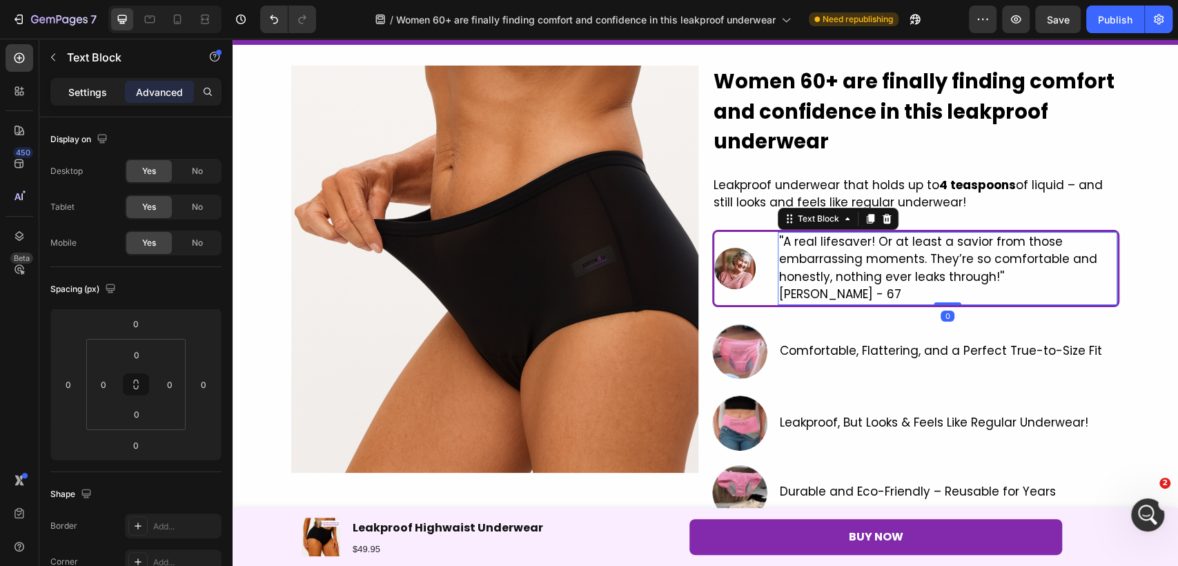
click at [108, 99] on div "Settings" at bounding box center [87, 92] width 69 height 22
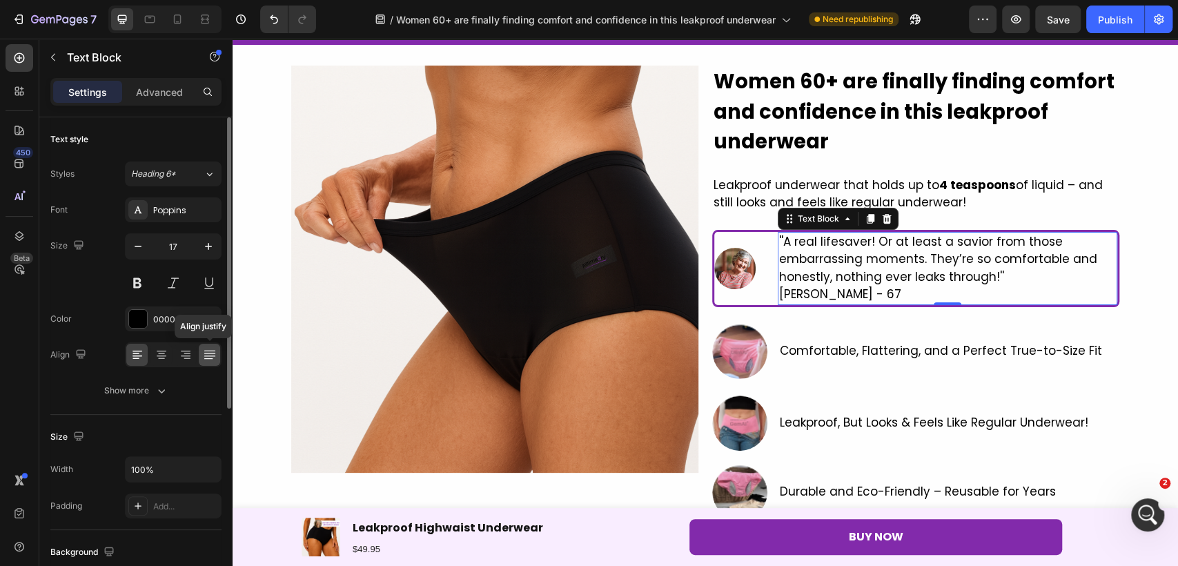
click at [204, 362] on div at bounding box center [209, 355] width 21 height 22
click at [135, 358] on icon at bounding box center [135, 358] width 7 height 1
click at [154, 399] on button "Show more" at bounding box center [135, 390] width 171 height 25
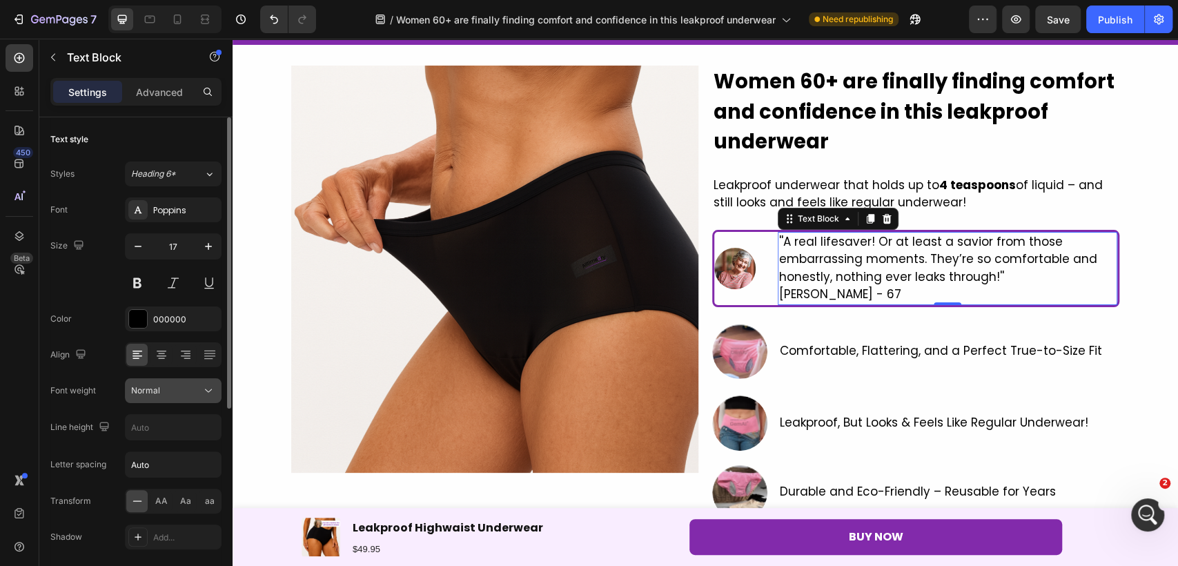
scroll to position [77, 0]
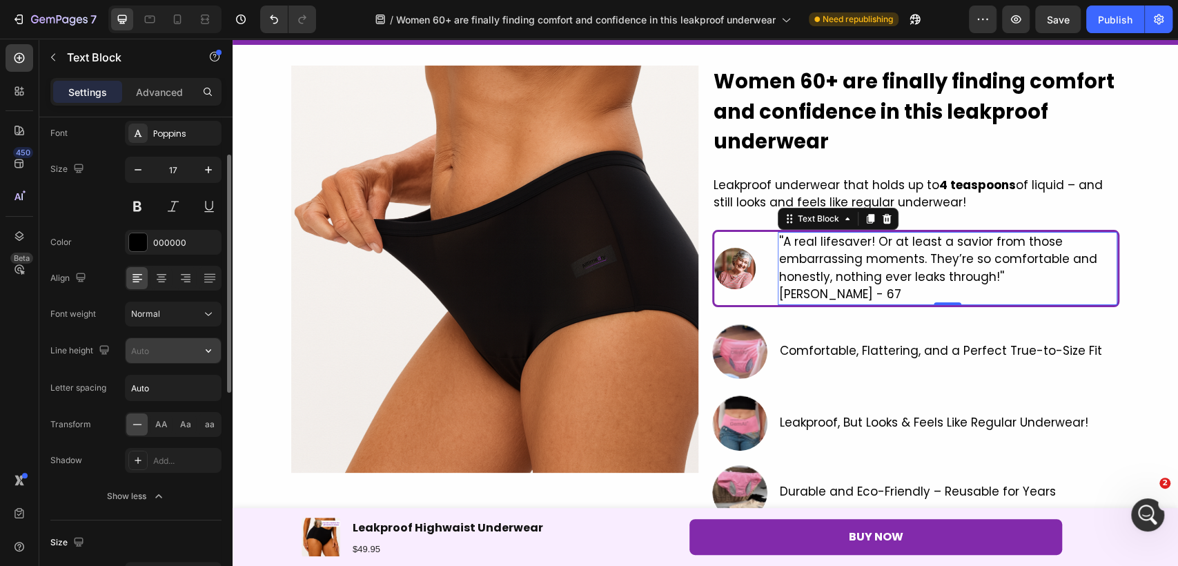
click at [175, 353] on input "text" at bounding box center [173, 350] width 95 height 25
click at [226, 358] on div at bounding box center [228, 274] width 8 height 238
click at [212, 348] on icon "button" at bounding box center [208, 351] width 14 height 14
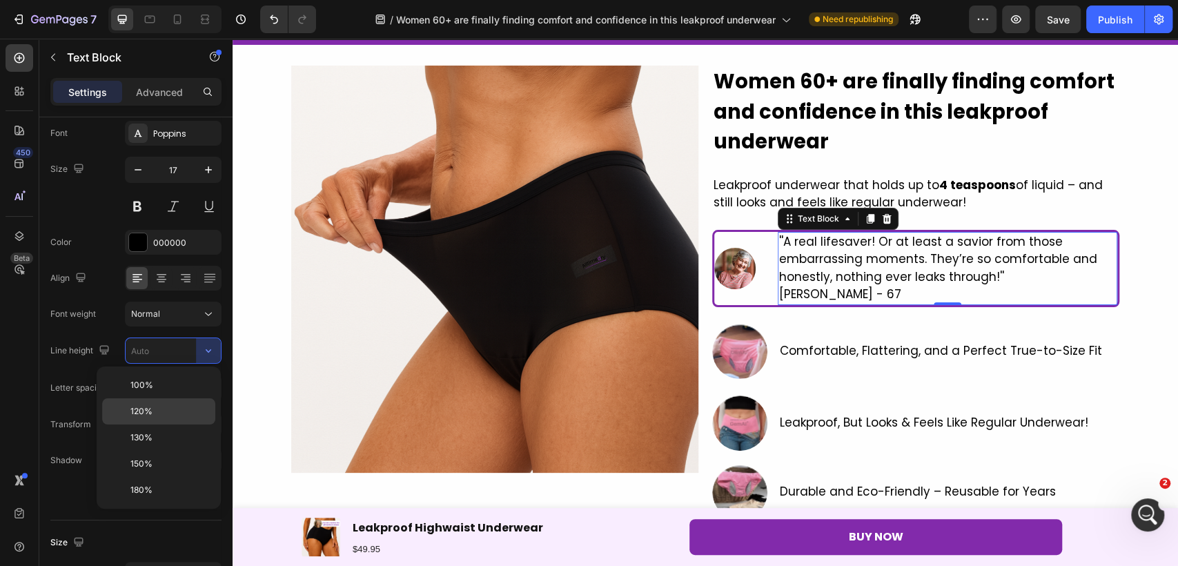
click at [191, 419] on div "120%" at bounding box center [158, 411] width 113 height 26
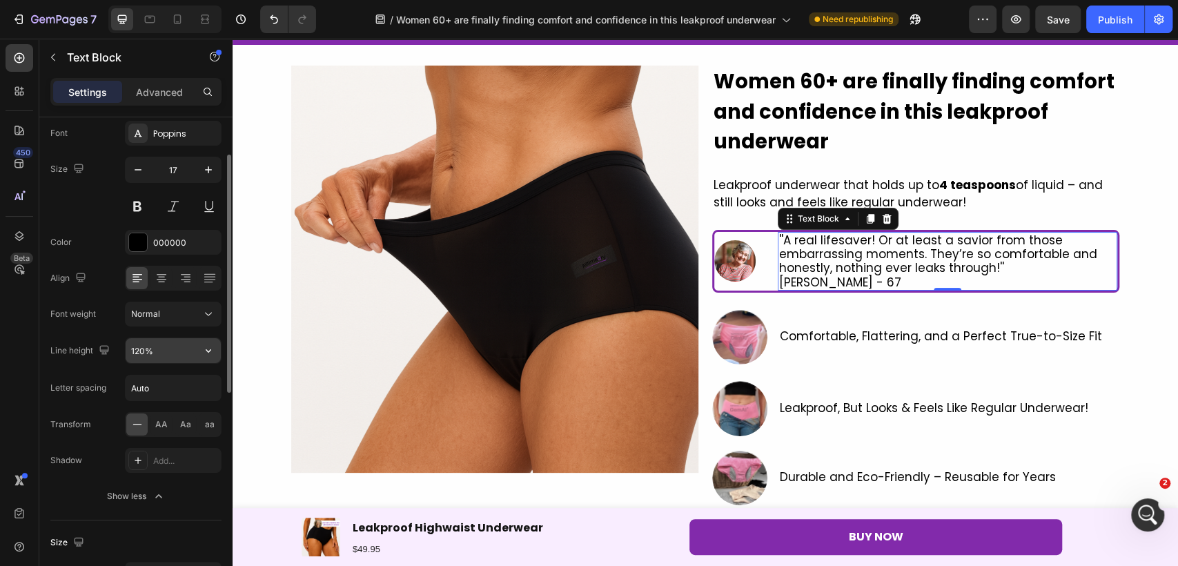
click at [206, 344] on icon "button" at bounding box center [208, 351] width 14 height 14
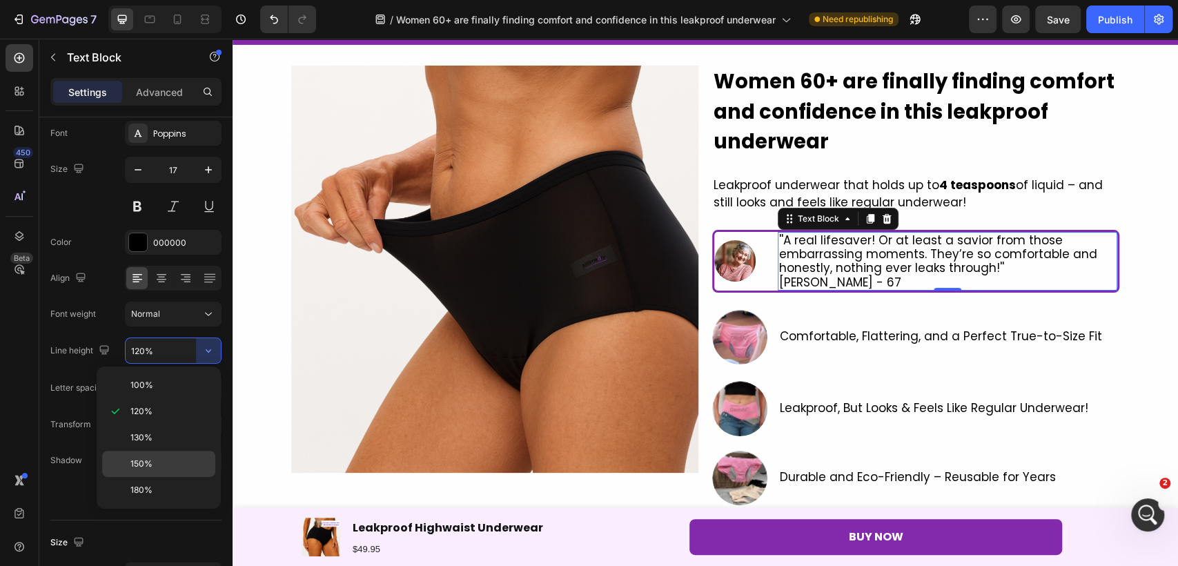
click at [193, 459] on p "150%" at bounding box center [169, 463] width 79 height 12
type input "150%"
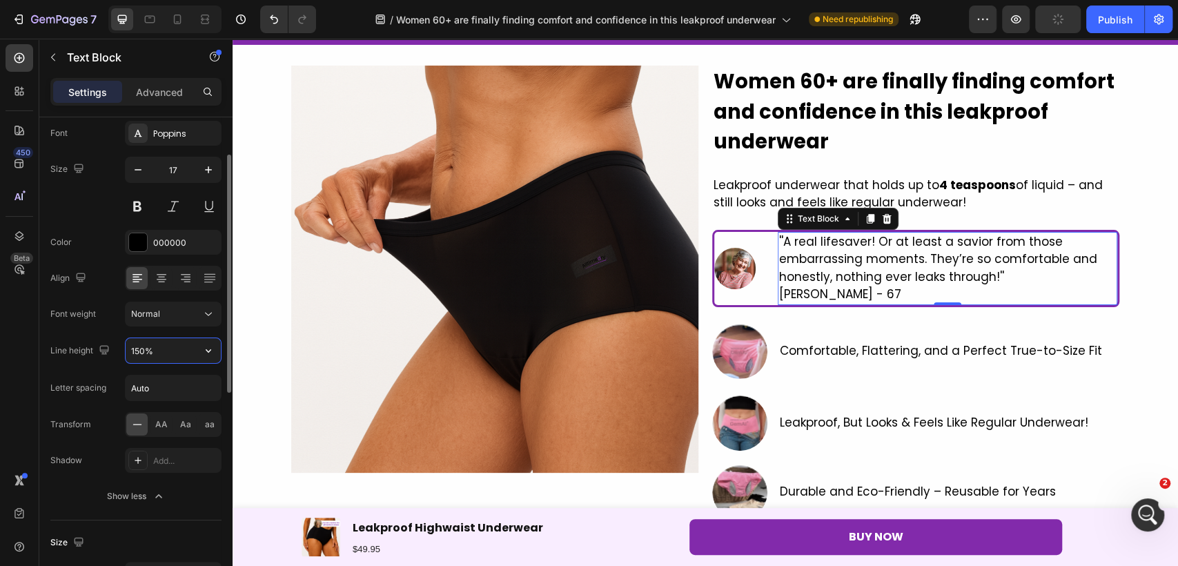
click at [195, 342] on input "150%" at bounding box center [173, 350] width 95 height 25
click at [219, 350] on button "button" at bounding box center [208, 350] width 25 height 25
click at [174, 355] on input "150%" at bounding box center [173, 350] width 95 height 25
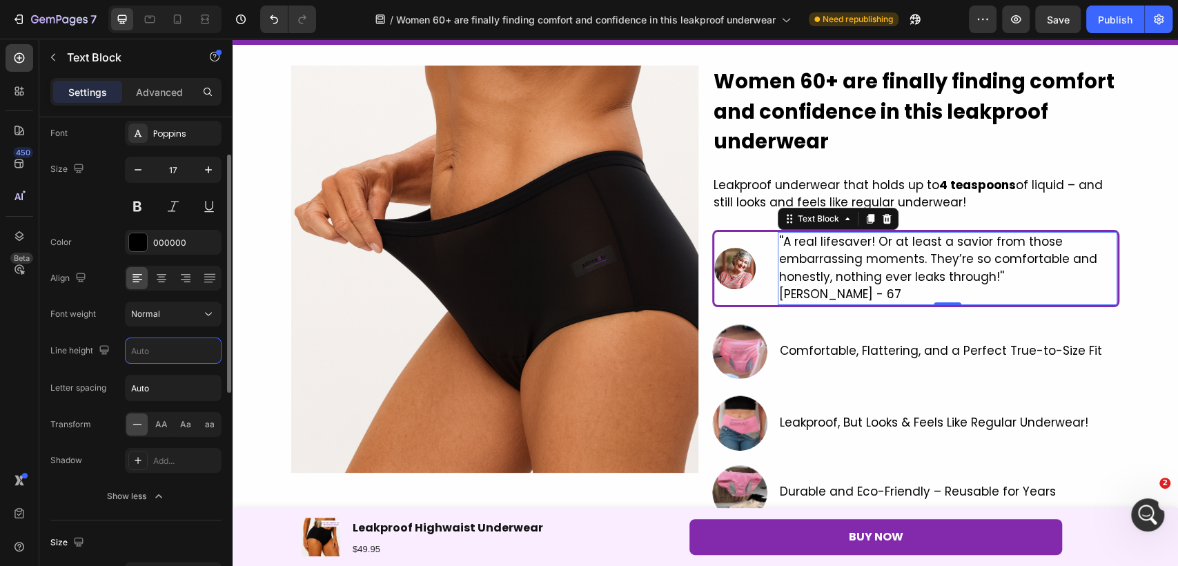
click at [181, 373] on div "Font Poppins Size 17 Color 000000 Align Font weight Normal Line height Letter s…" at bounding box center [135, 315] width 171 height 388
click at [181, 390] on input "Auto" at bounding box center [173, 387] width 95 height 25
type input "1"
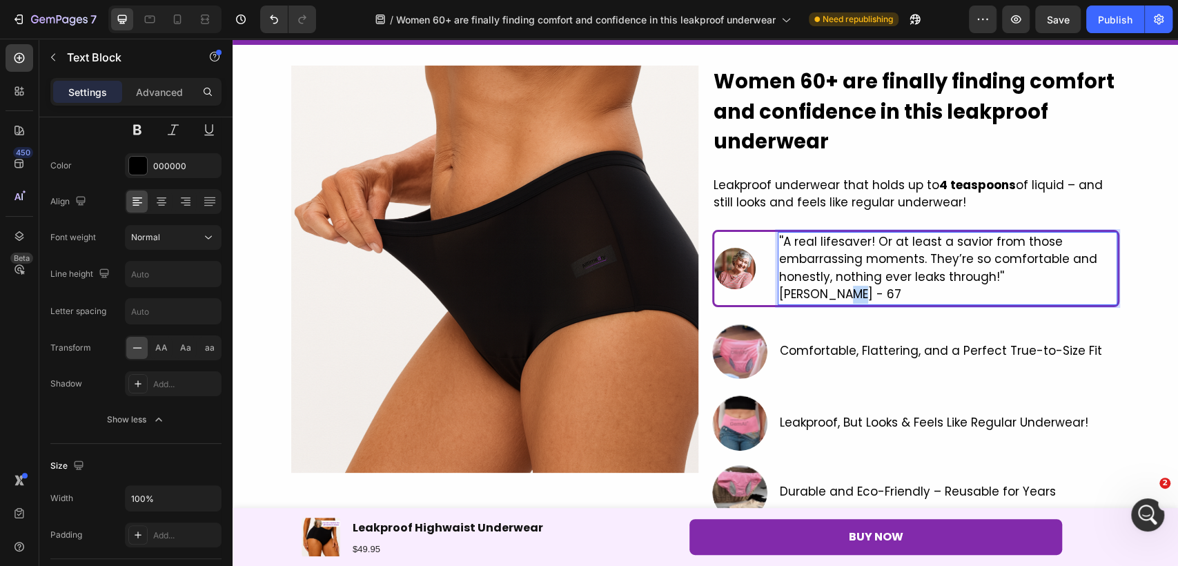
click at [840, 299] on p "[PERSON_NAME] - 67" at bounding box center [947, 295] width 337 height 18
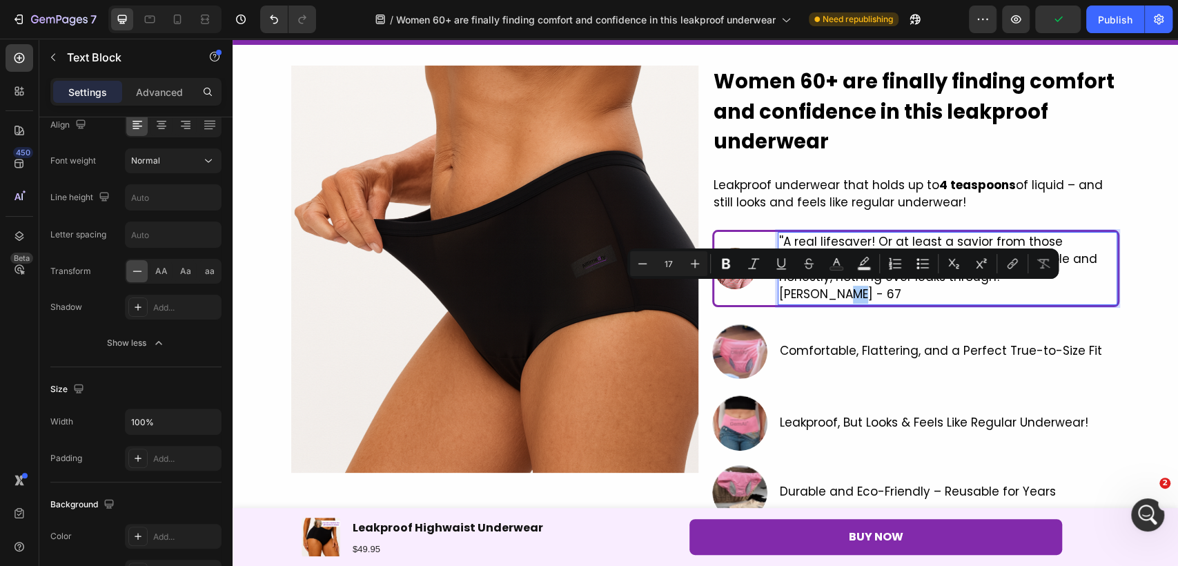
scroll to position [511, 0]
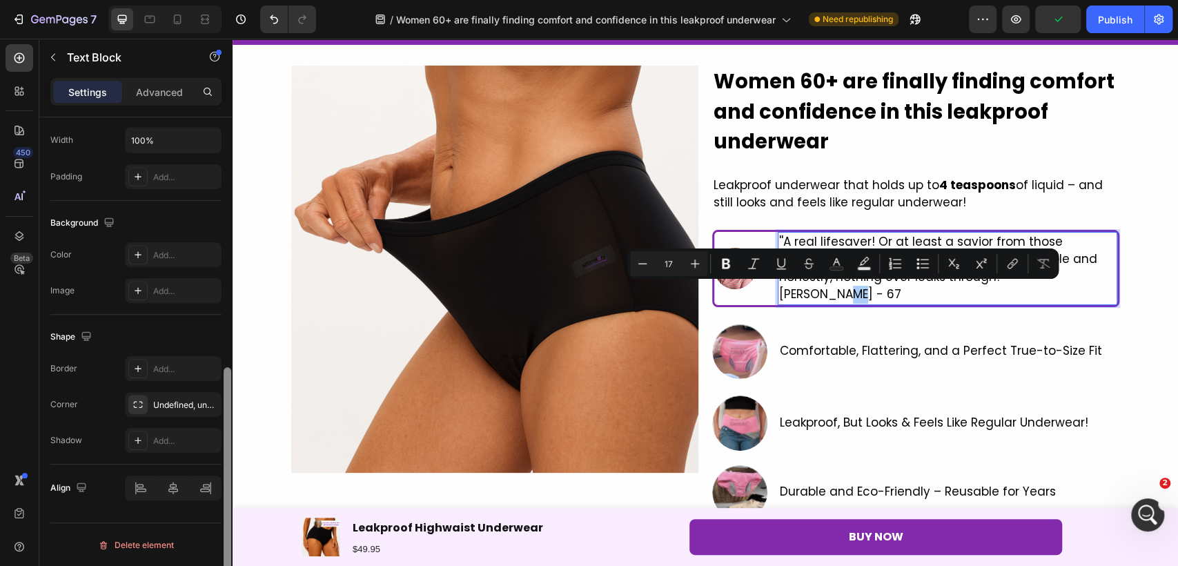
click at [223, 421] on div at bounding box center [227, 361] width 10 height 488
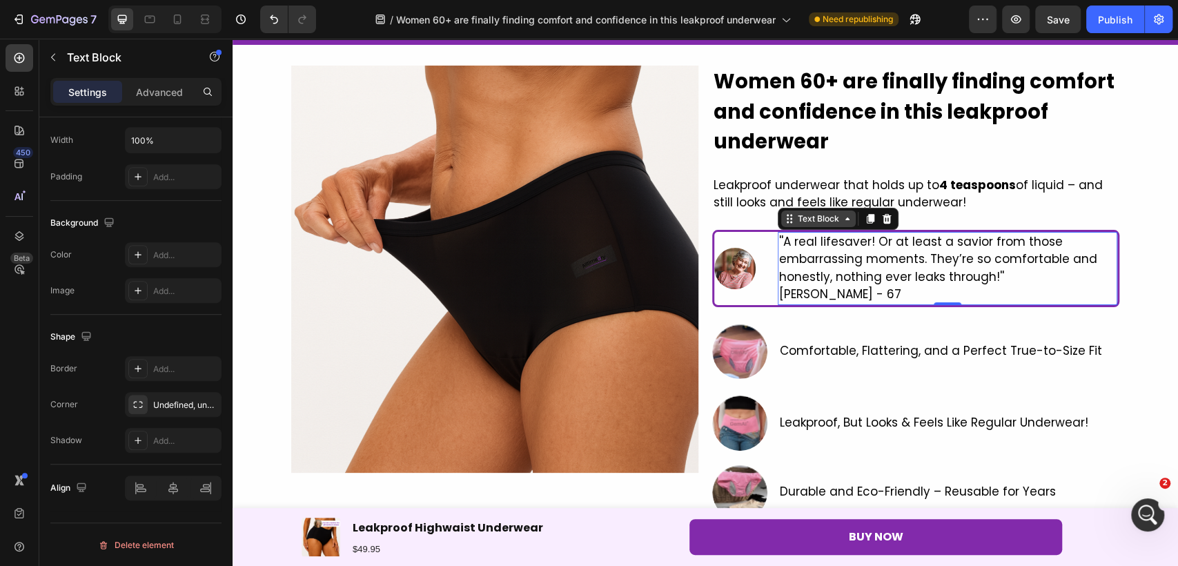
click at [810, 214] on div "Text Block" at bounding box center [818, 218] width 47 height 12
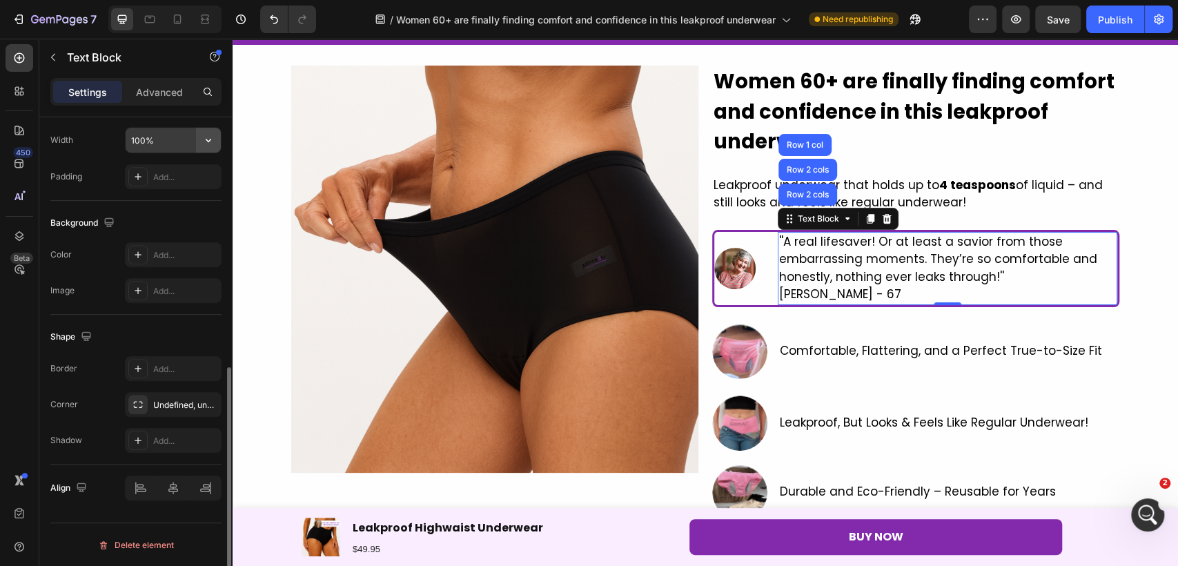
click at [206, 134] on icon "button" at bounding box center [208, 140] width 14 height 14
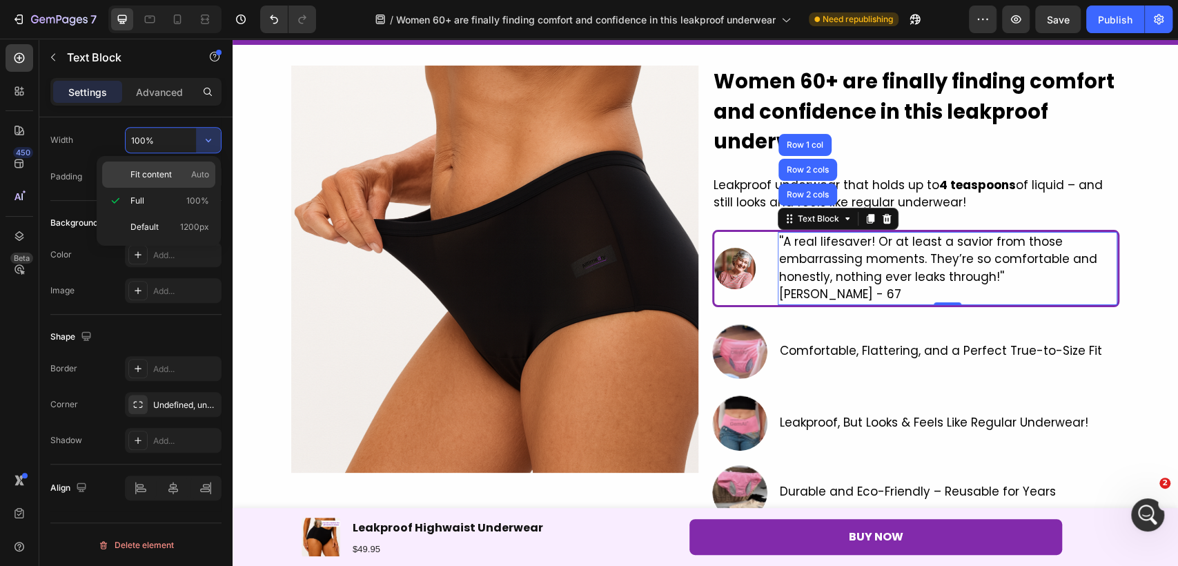
click at [168, 178] on span "Fit content" at bounding box center [150, 174] width 41 height 12
type input "Auto"
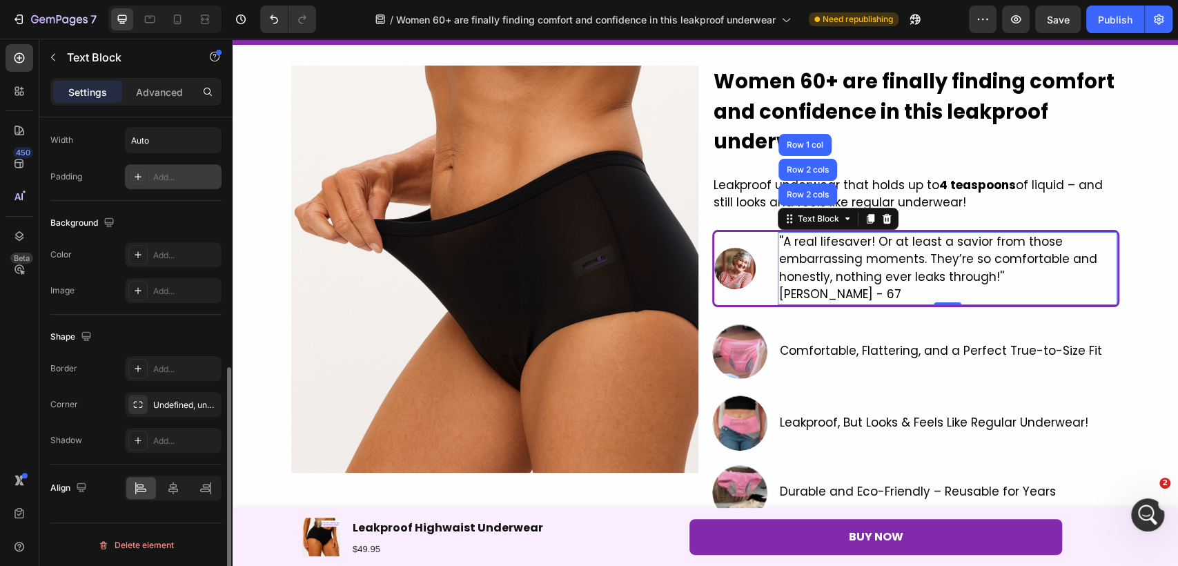
scroll to position [435, 0]
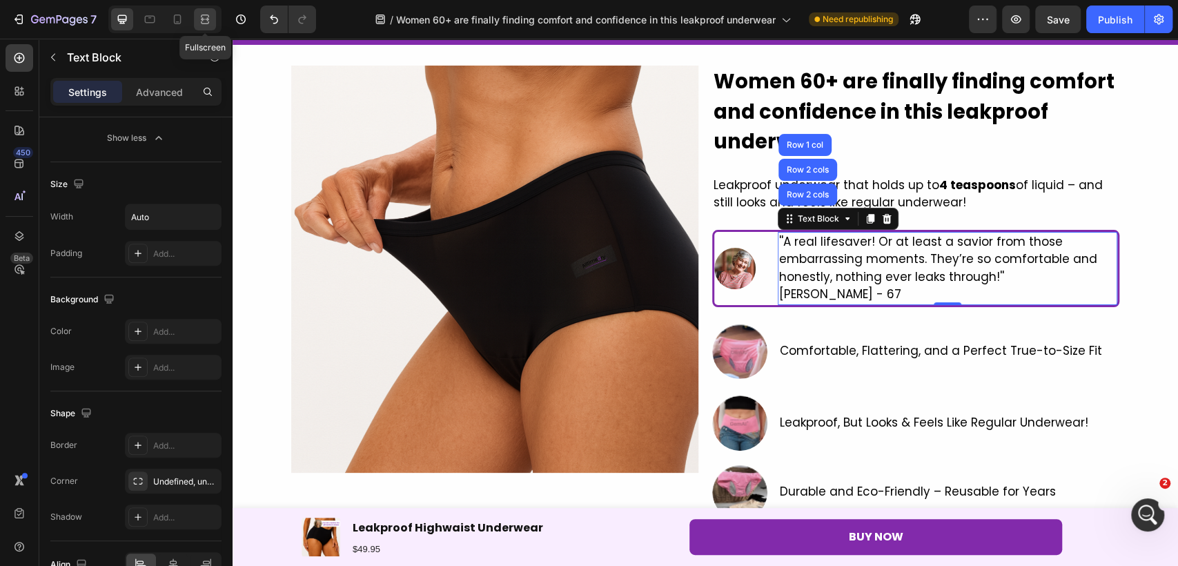
click at [199, 19] on icon at bounding box center [205, 19] width 14 height 14
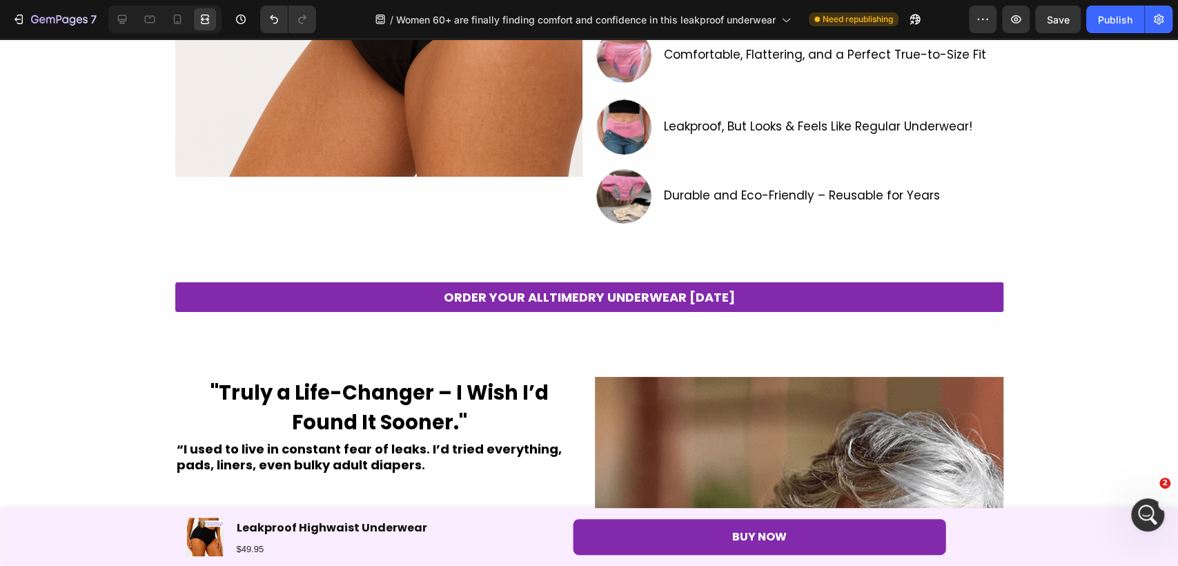
scroll to position [368, 0]
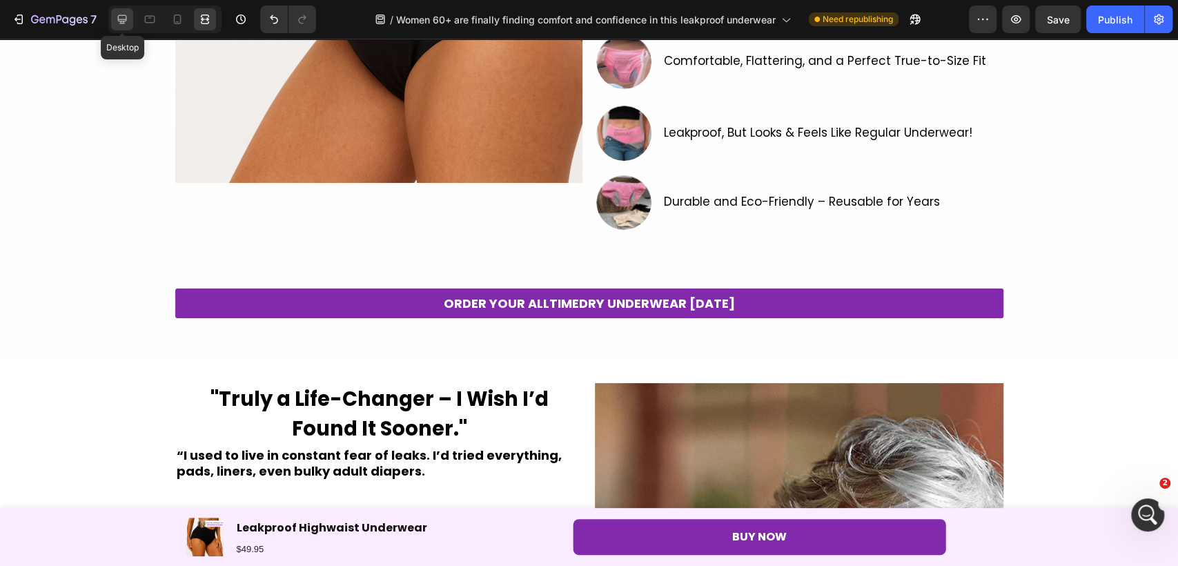
click at [118, 17] on icon at bounding box center [122, 19] width 9 height 9
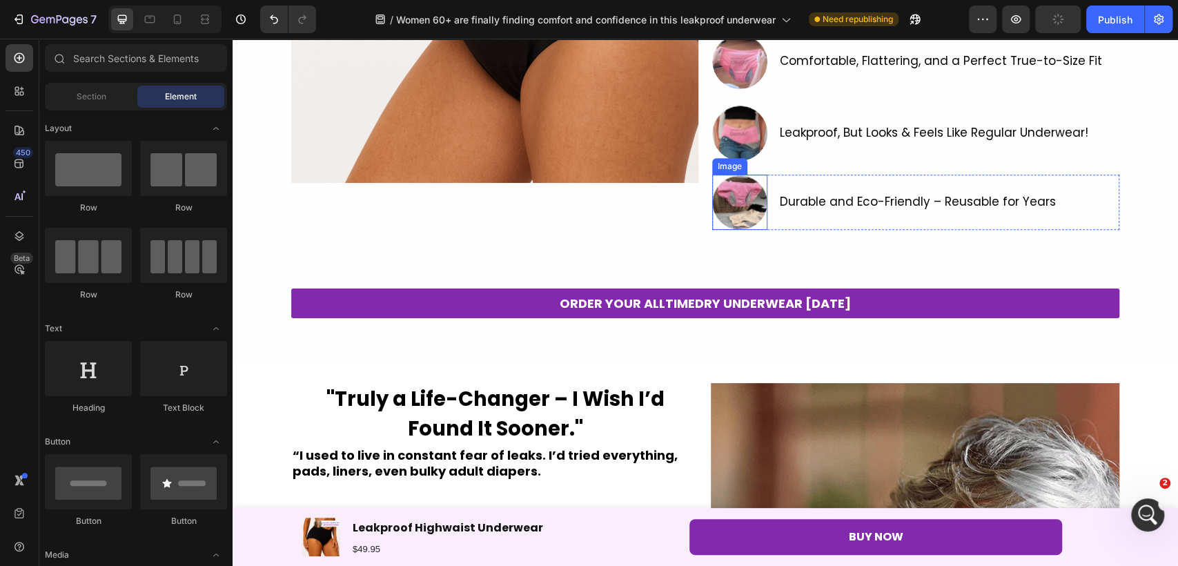
click at [756, 187] on img at bounding box center [739, 202] width 55 height 55
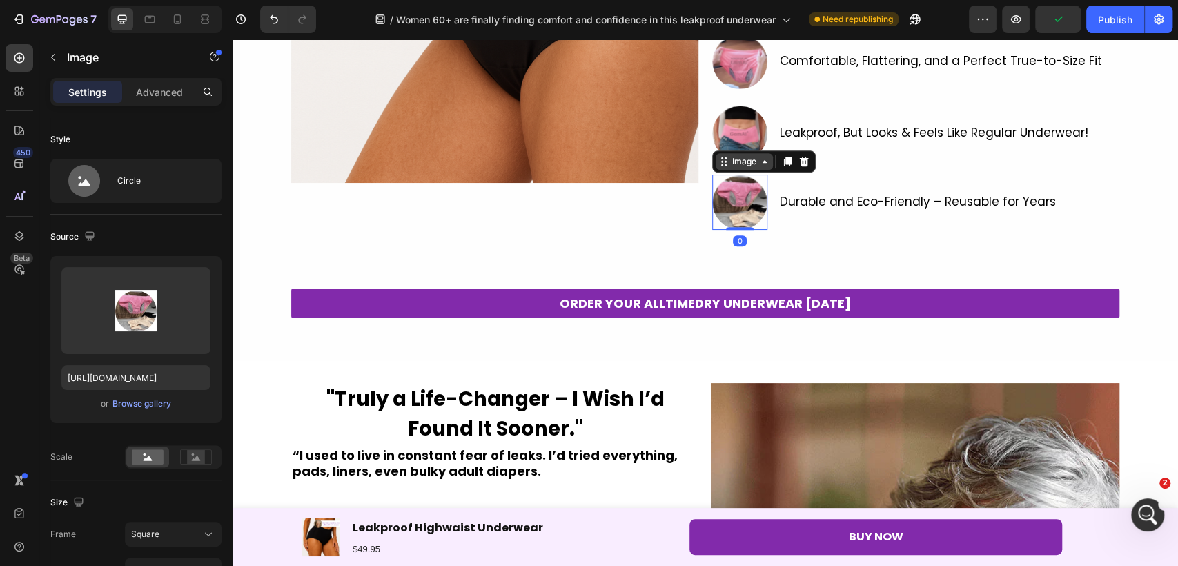
drag, startPoint x: 750, startPoint y: 161, endPoint x: 742, endPoint y: 152, distance: 12.7
click at [749, 161] on div "Image" at bounding box center [744, 161] width 30 height 12
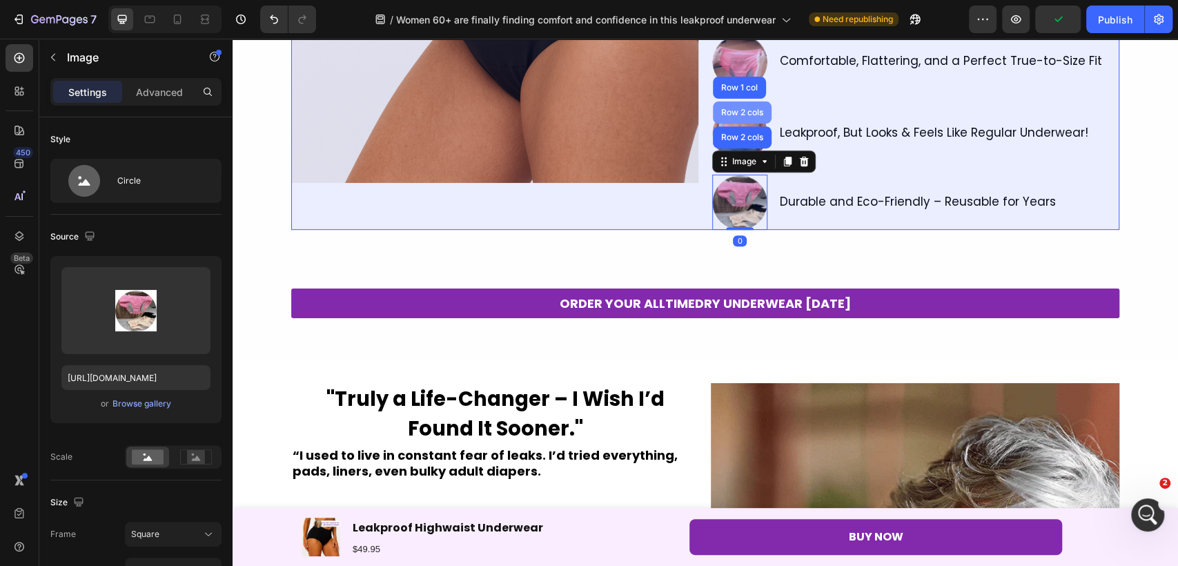
click at [729, 110] on div "Row 2 cols" at bounding box center [742, 112] width 48 height 8
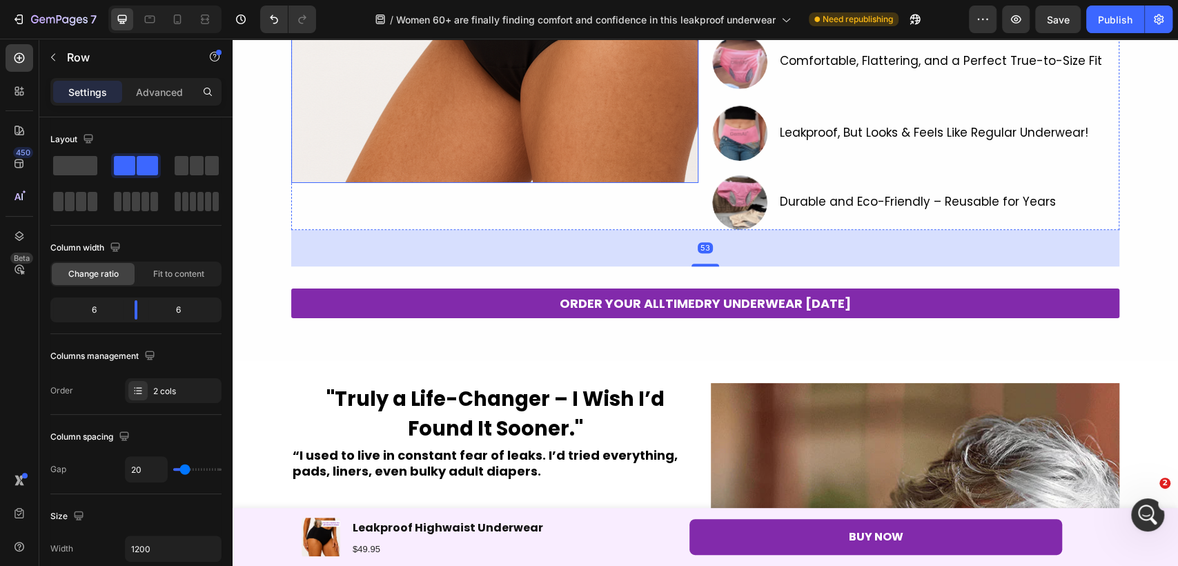
drag, startPoint x: 608, startPoint y: 172, endPoint x: 538, endPoint y: 135, distance: 78.7
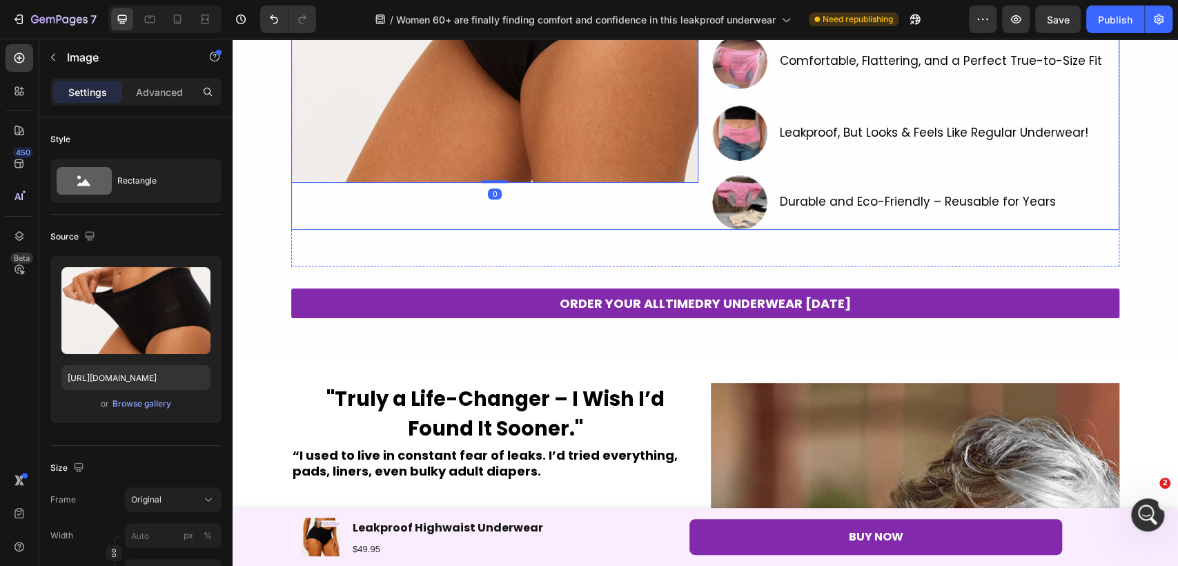
click at [807, 161] on div "⁠⁠⁠⁠⁠⁠⁠ Women 60+ are finally finding comfort and confidence in this leakproof …" at bounding box center [915, 3] width 407 height 454
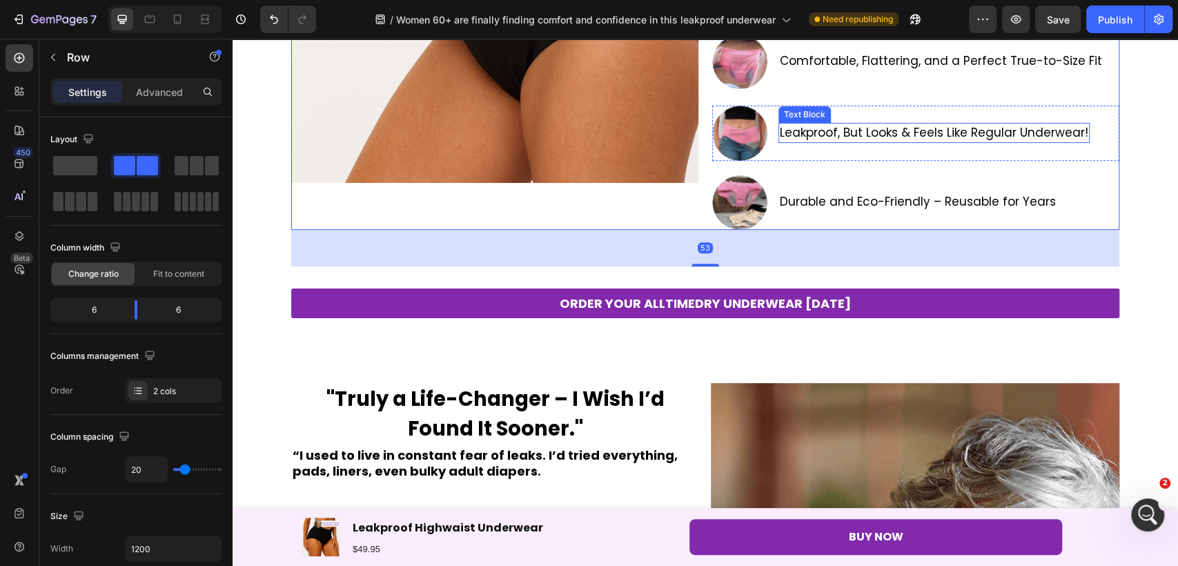
click at [842, 132] on span "Leakproof, But Looks & Feels Like Regular Underwear!" at bounding box center [934, 132] width 308 height 17
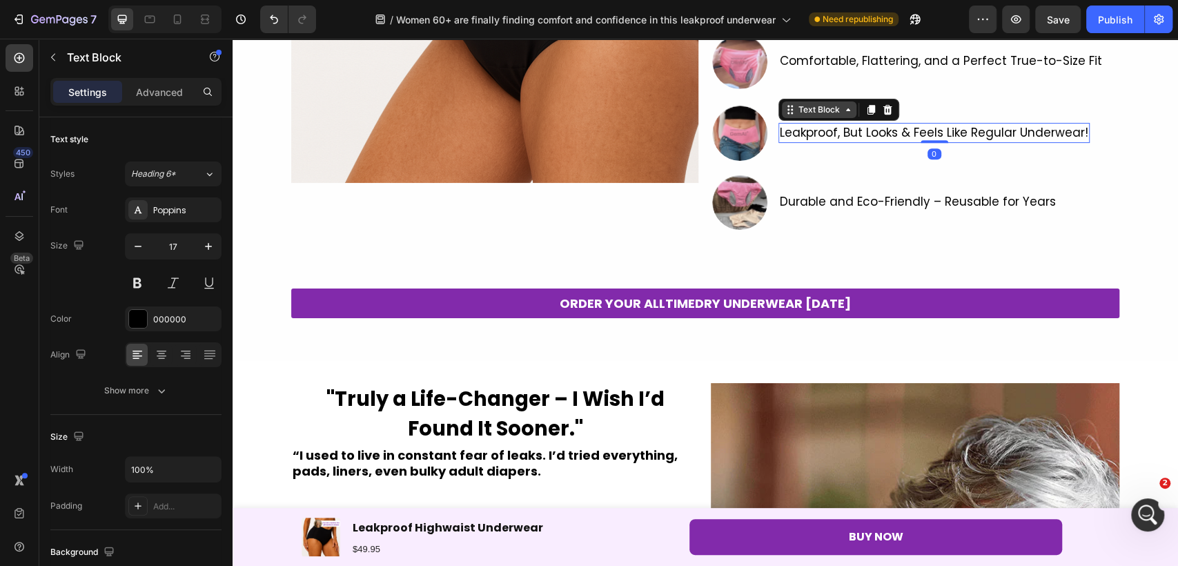
click at [828, 106] on div "Text Block" at bounding box center [818, 109] width 47 height 12
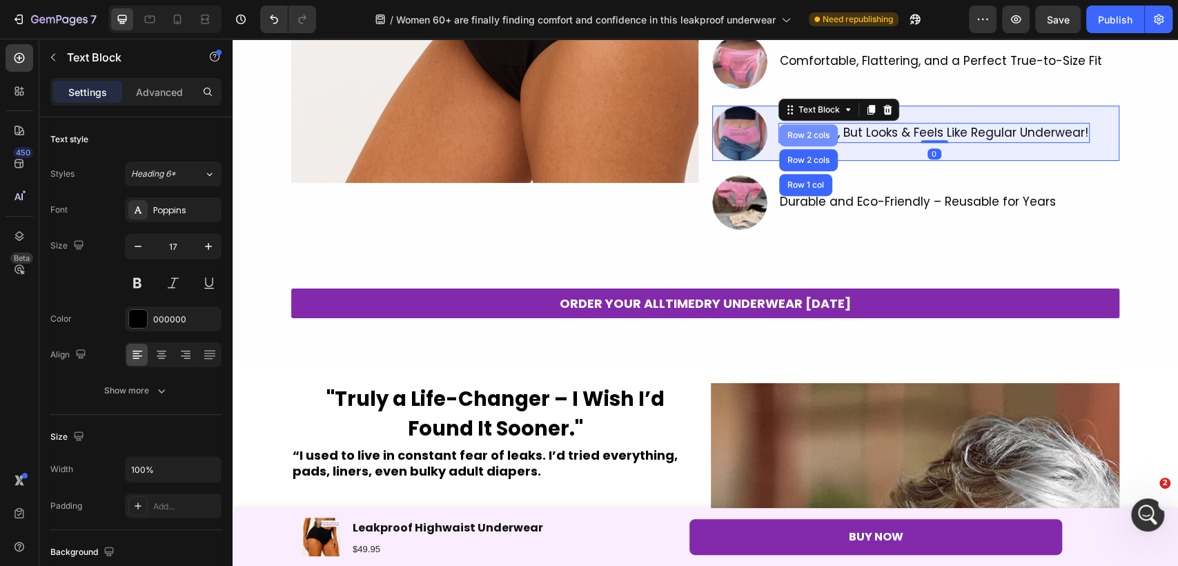
click at [803, 141] on div "Row 2 cols" at bounding box center [808, 135] width 59 height 22
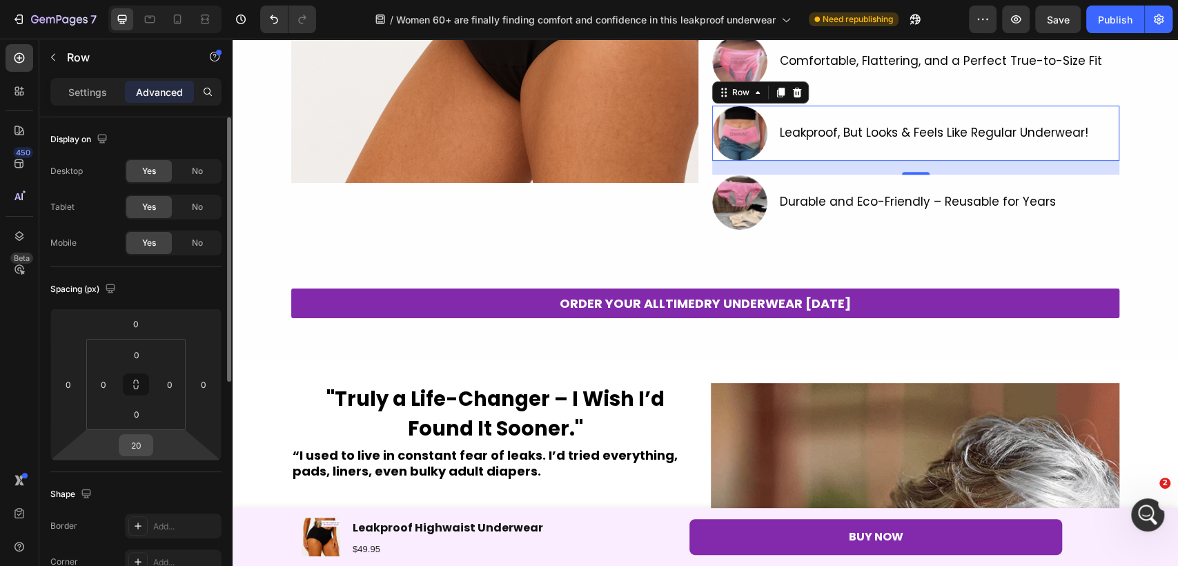
click at [131, 439] on input "20" at bounding box center [136, 445] width 28 height 21
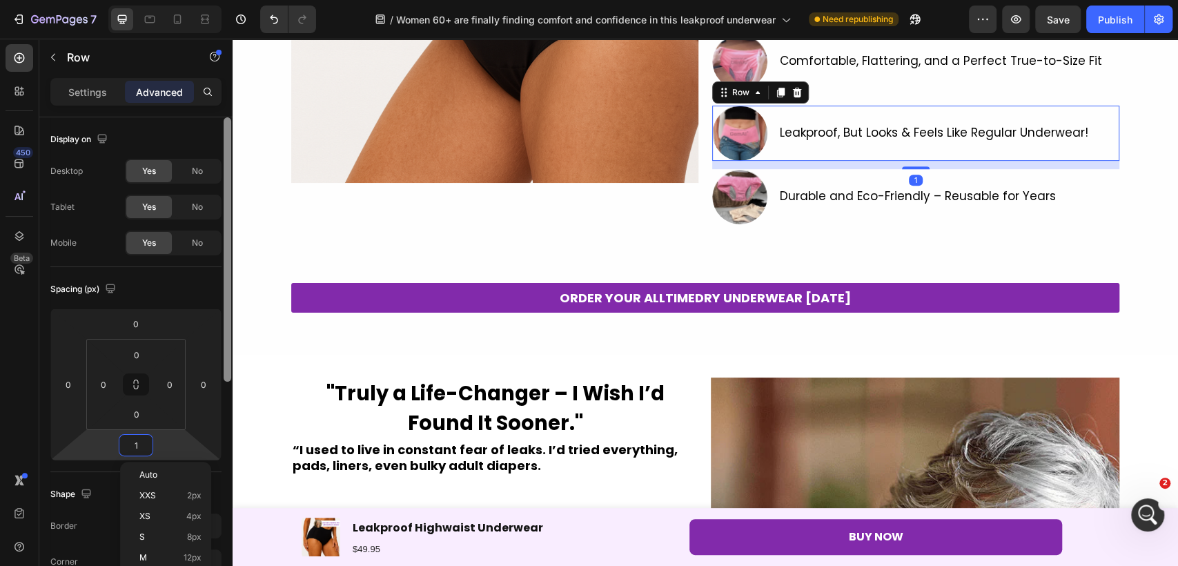
type input "12"
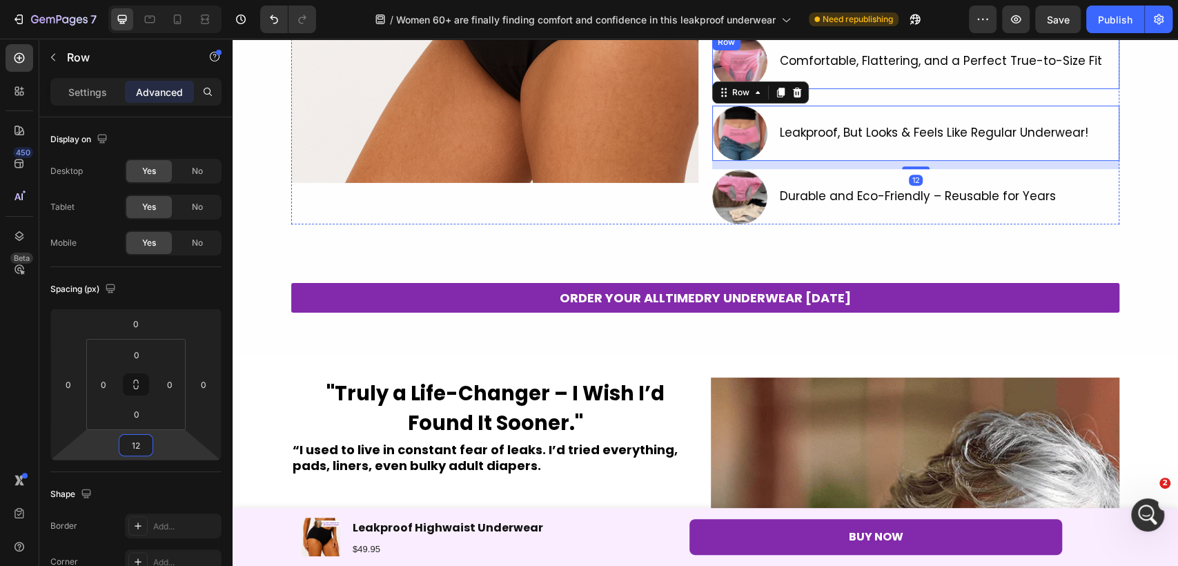
click at [798, 66] on p "Comfortable, Flattering, and a Perfect True-to-Size Fit" at bounding box center [941, 61] width 322 height 18
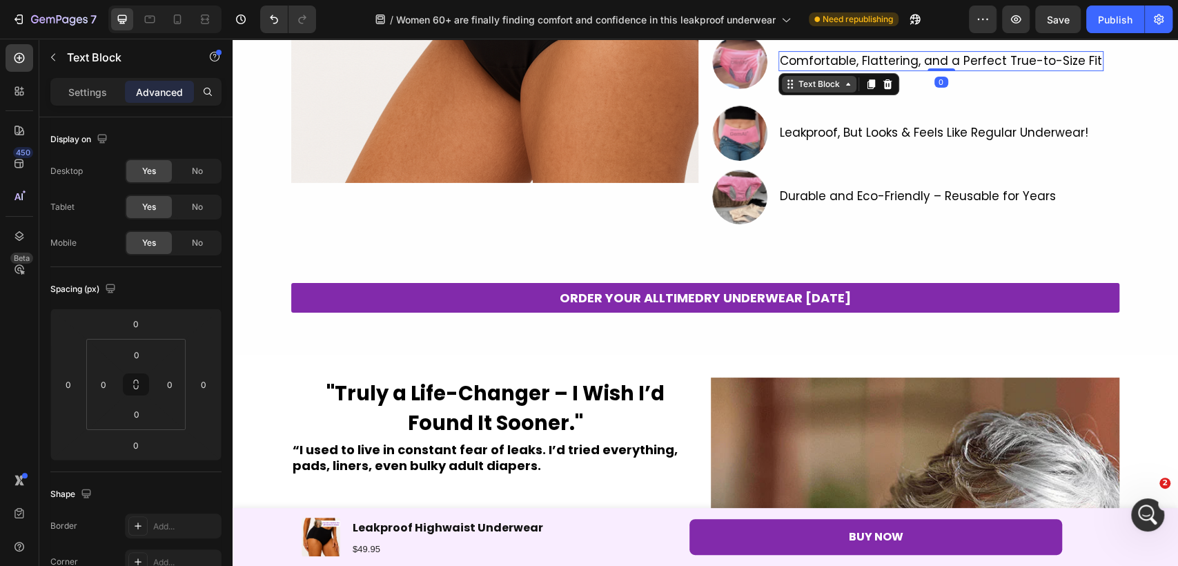
click at [798, 76] on div "Text Block" at bounding box center [819, 84] width 75 height 17
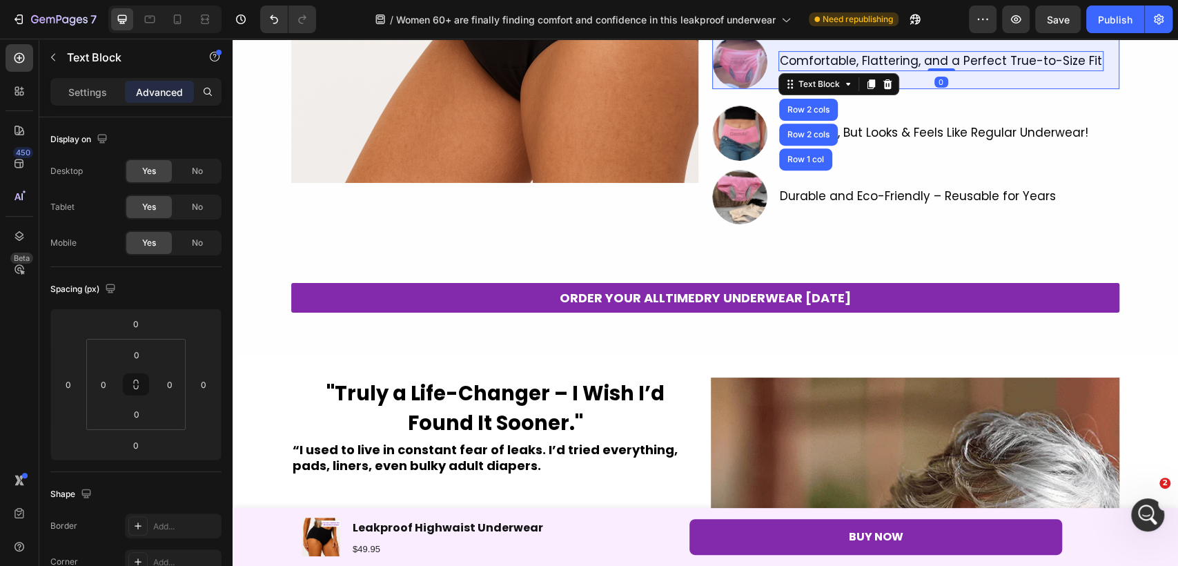
drag, startPoint x: 461, startPoint y: 302, endPoint x: 402, endPoint y: 198, distance: 119.9
click at [800, 106] on div "Row 2 cols" at bounding box center [808, 110] width 48 height 8
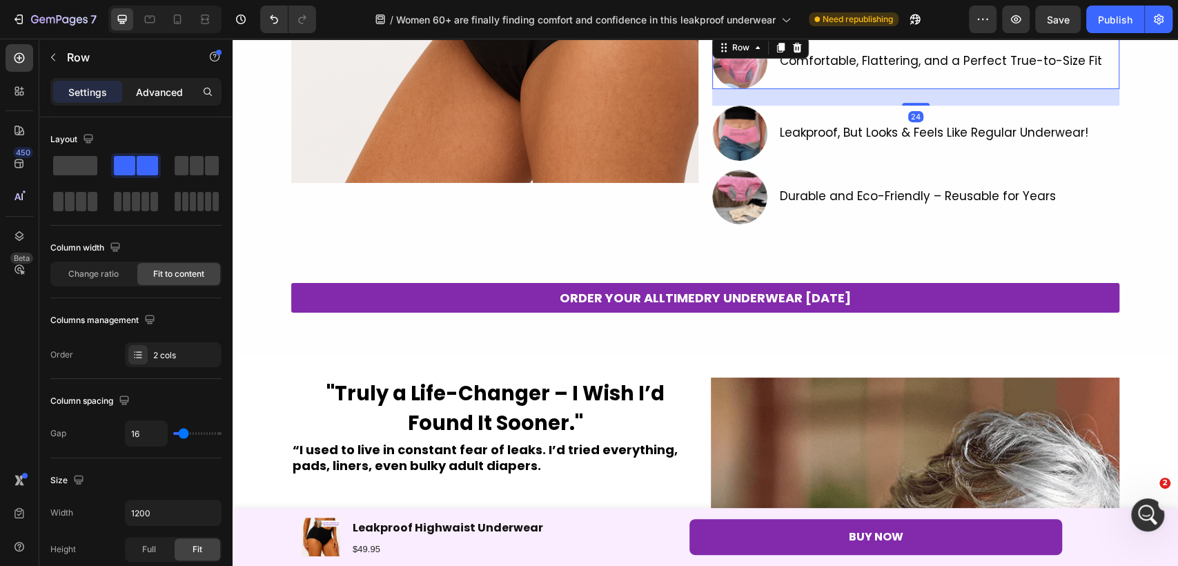
click at [153, 90] on p "Advanced" at bounding box center [159, 92] width 47 height 14
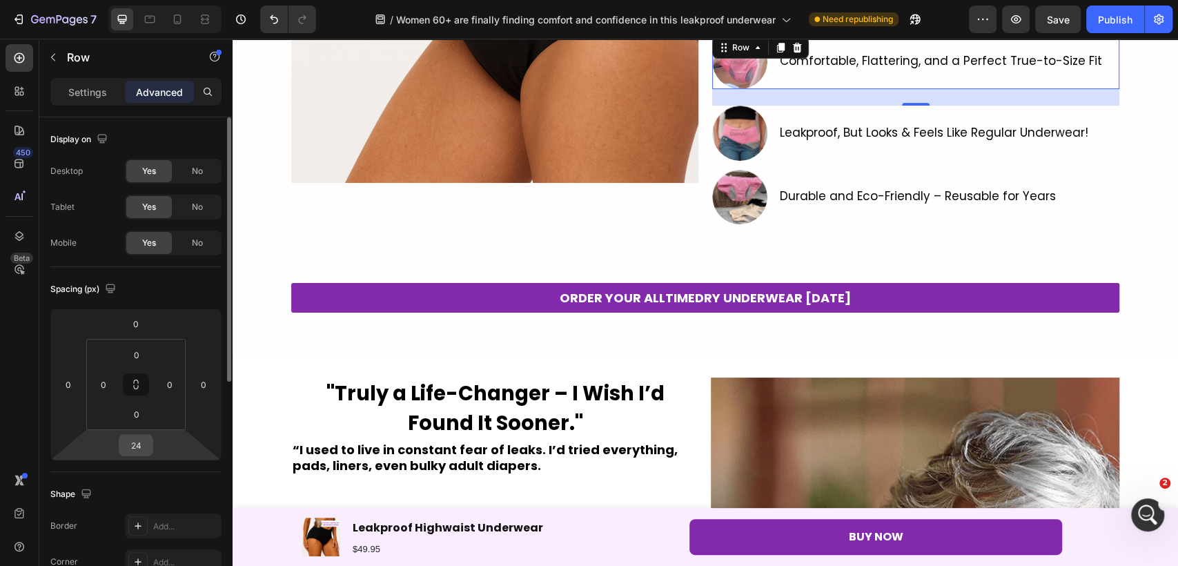
click at [137, 443] on input "24" at bounding box center [136, 445] width 28 height 21
type input "12"
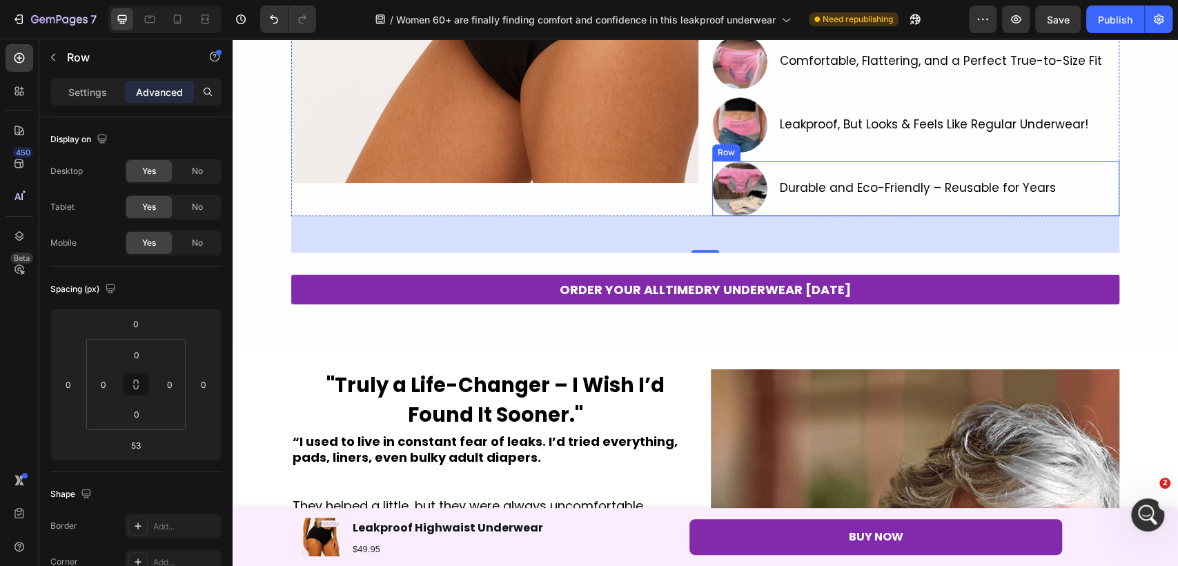
click at [928, 174] on div "Durable and Eco-Friendly – Reusable for Years Text Block" at bounding box center [917, 188] width 279 height 55
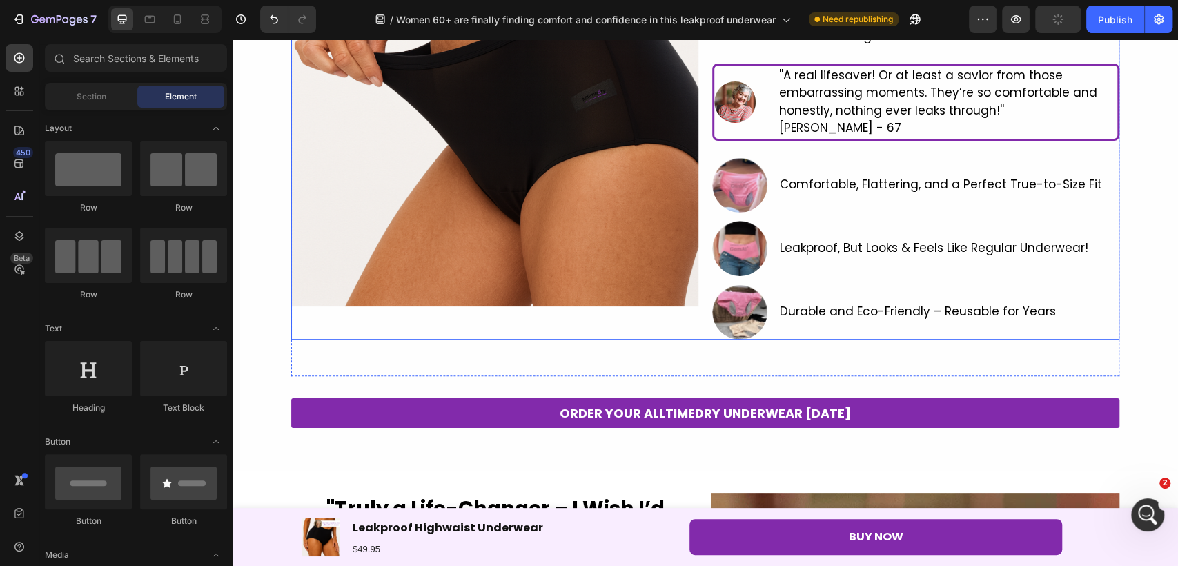
scroll to position [168, 0]
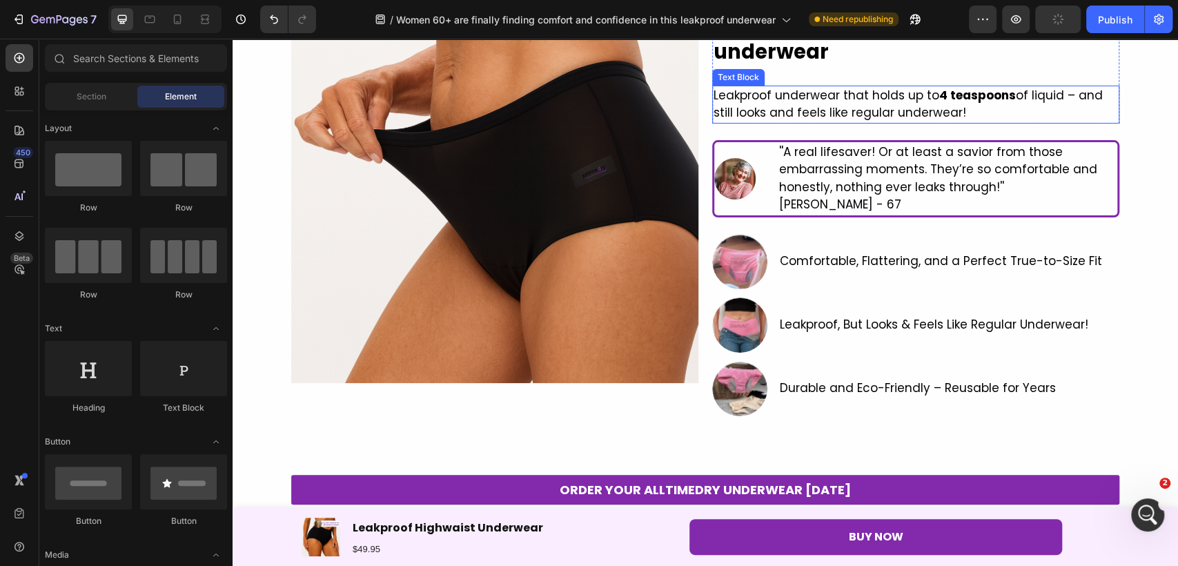
click at [869, 118] on p "Leakproof underwear that holds up to 4 teaspoons of liquid – and still looks an…" at bounding box center [915, 104] width 404 height 35
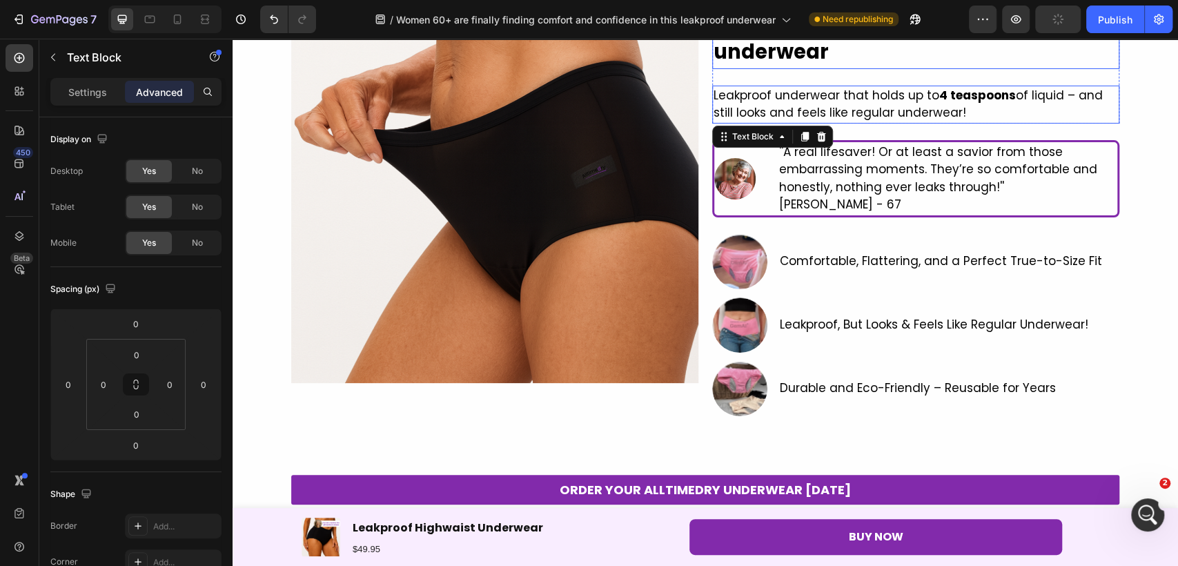
click at [872, 58] on p "⁠⁠⁠⁠⁠⁠⁠ Women 60+ are finally finding comfort and confidence in this leakproof …" at bounding box center [915, 22] width 404 height 90
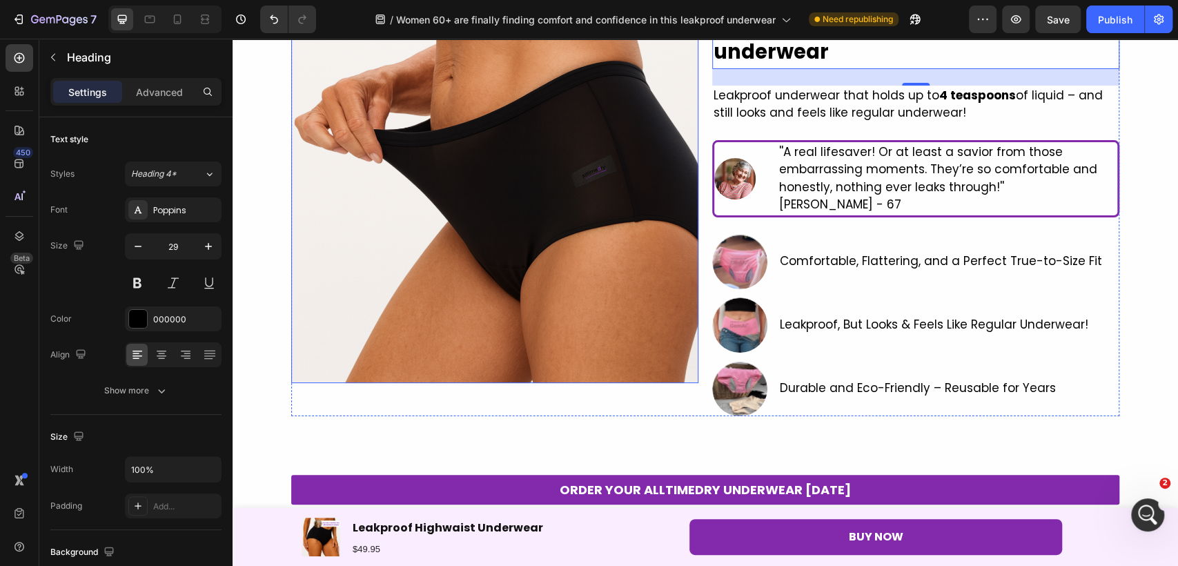
click at [643, 361] on img at bounding box center [494, 179] width 407 height 407
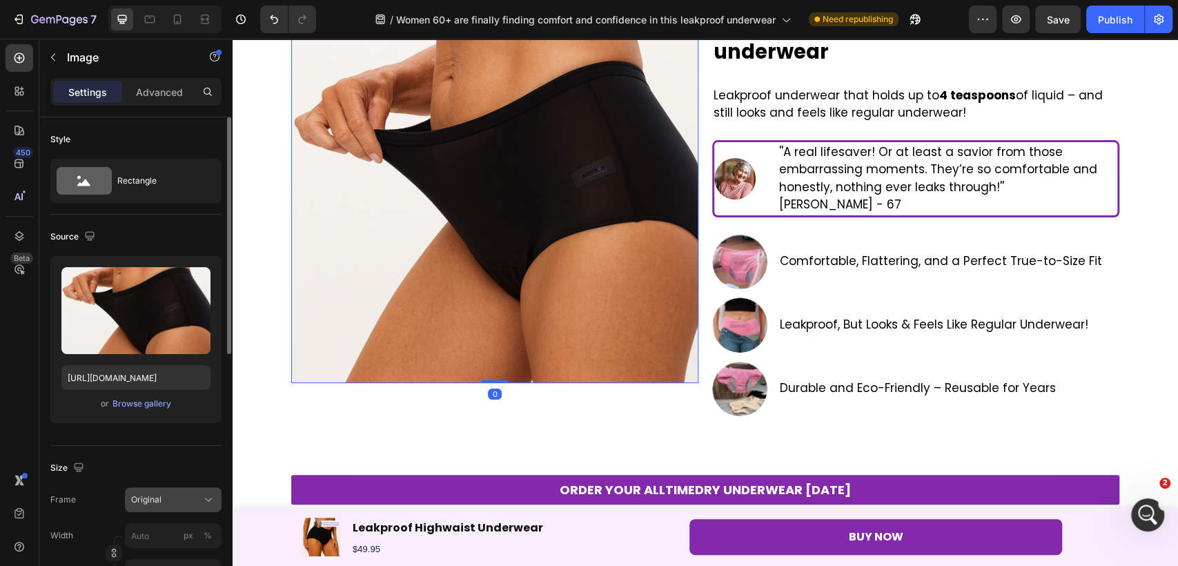
scroll to position [77, 0]
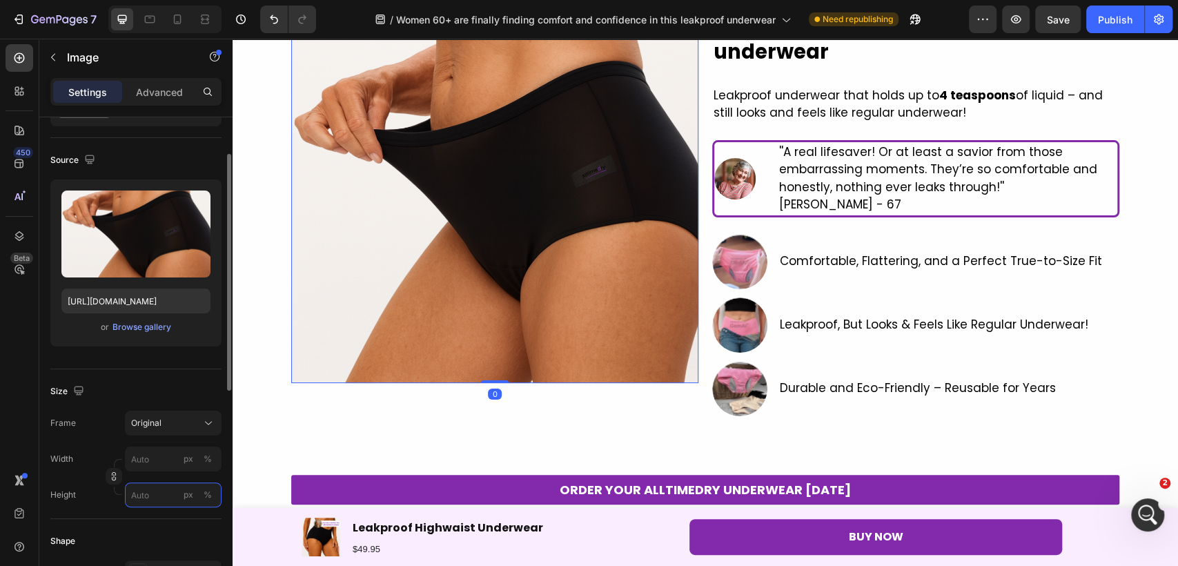
click at [148, 496] on input "px %" at bounding box center [173, 494] width 97 height 25
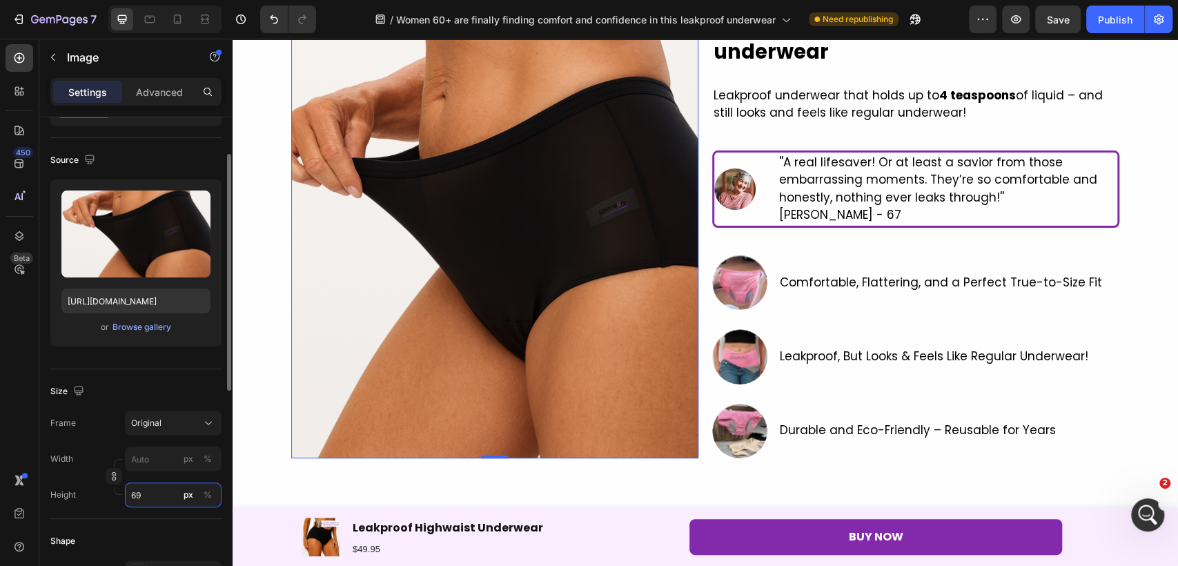
type input "6"
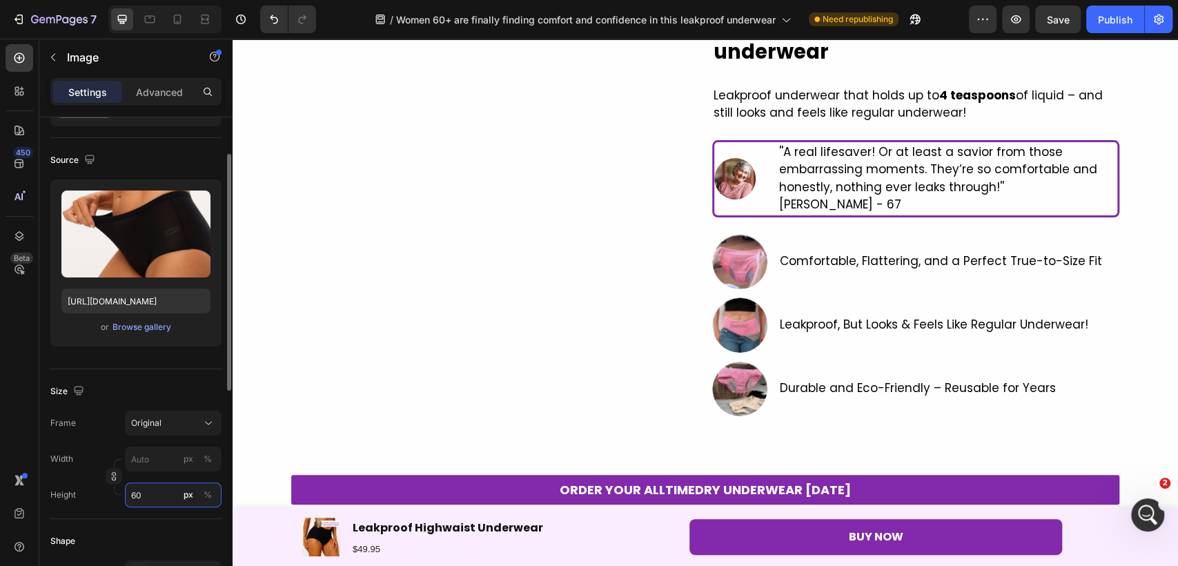
type input "6"
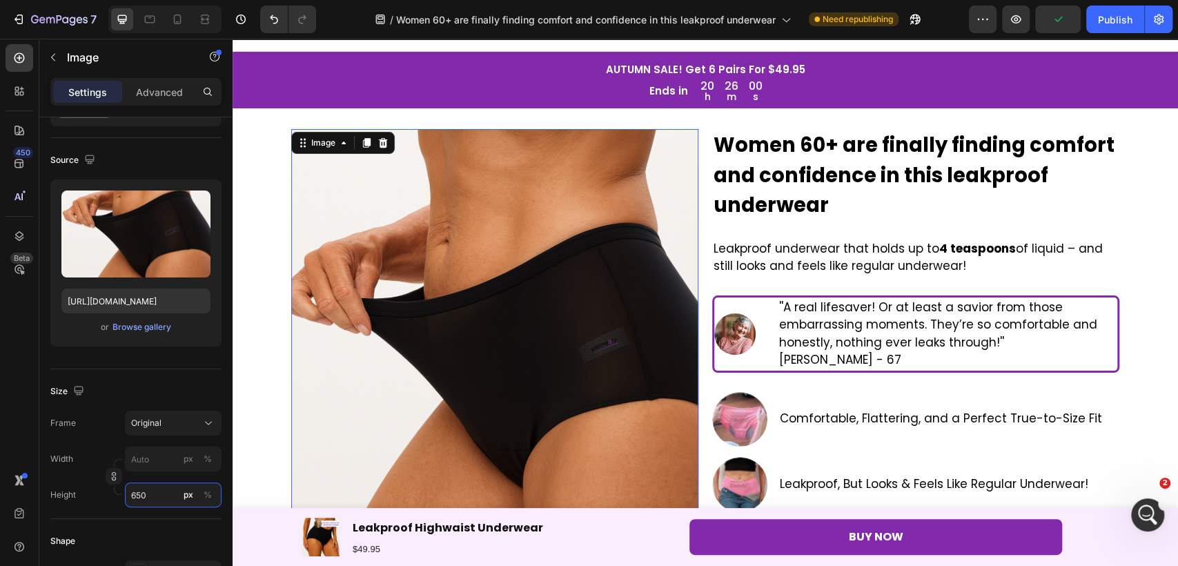
scroll to position [168, 0]
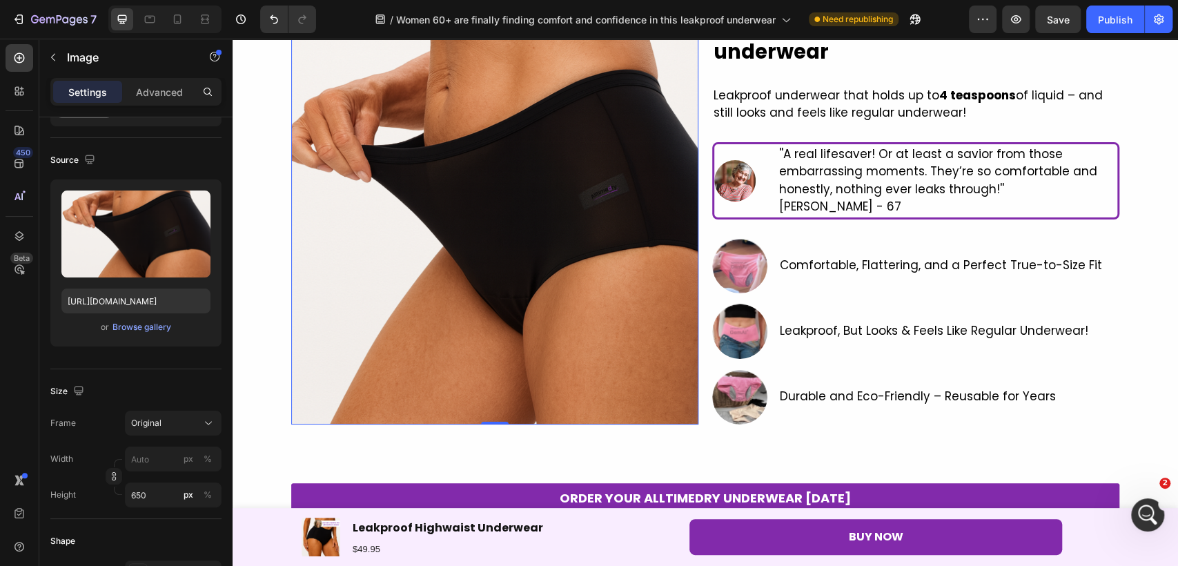
click at [546, 360] on img at bounding box center [494, 200] width 407 height 448
click at [1120, 26] on div "Publish" at bounding box center [1115, 19] width 34 height 14
click at [157, 494] on input "650" at bounding box center [173, 494] width 97 height 25
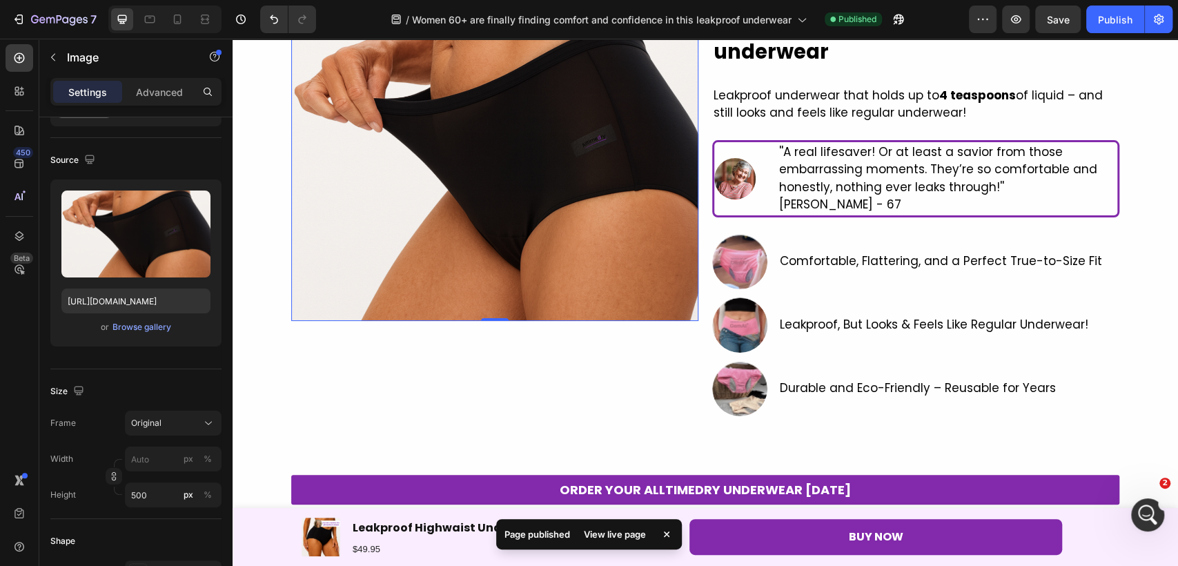
click at [477, 316] on img at bounding box center [494, 148] width 407 height 345
click at [157, 489] on input "500" at bounding box center [173, 494] width 97 height 25
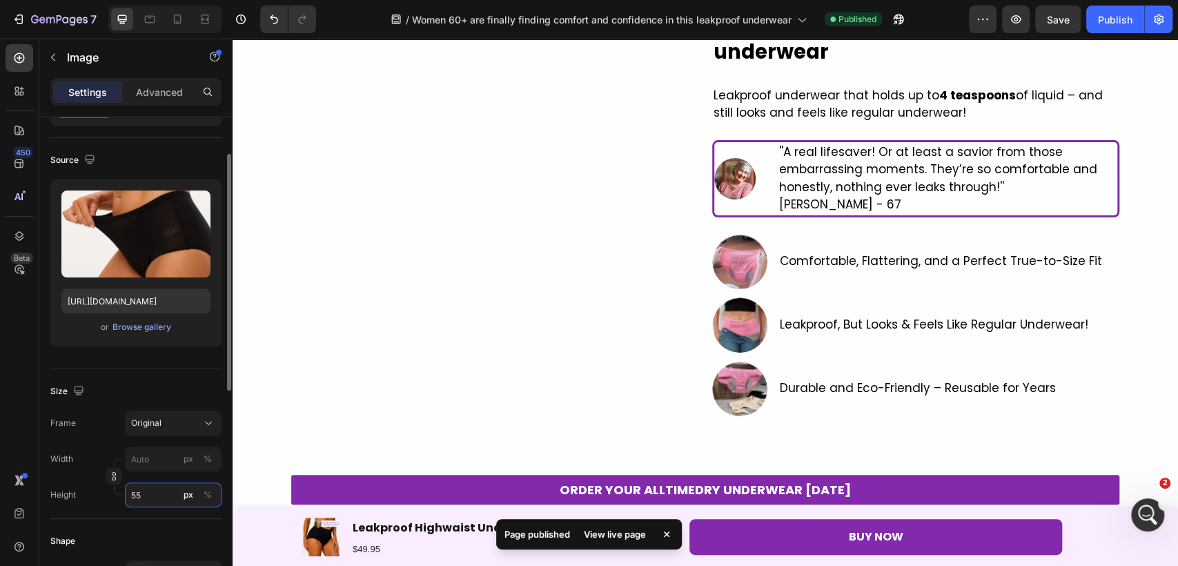
type input "550"
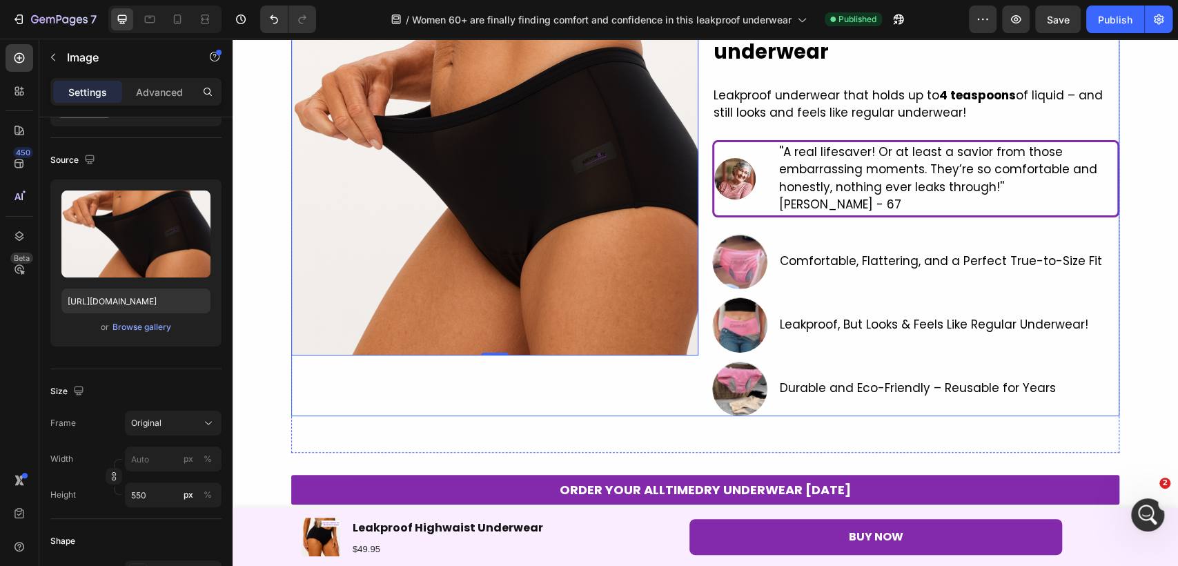
click at [334, 375] on div "Image 0" at bounding box center [494, 196] width 407 height 440
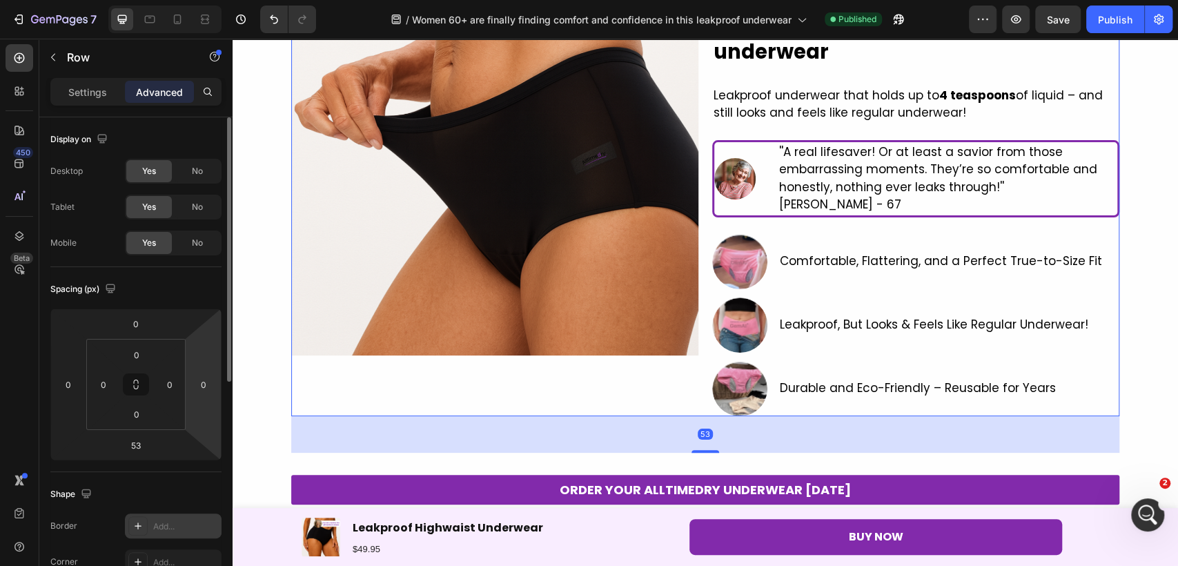
scroll to position [153, 0]
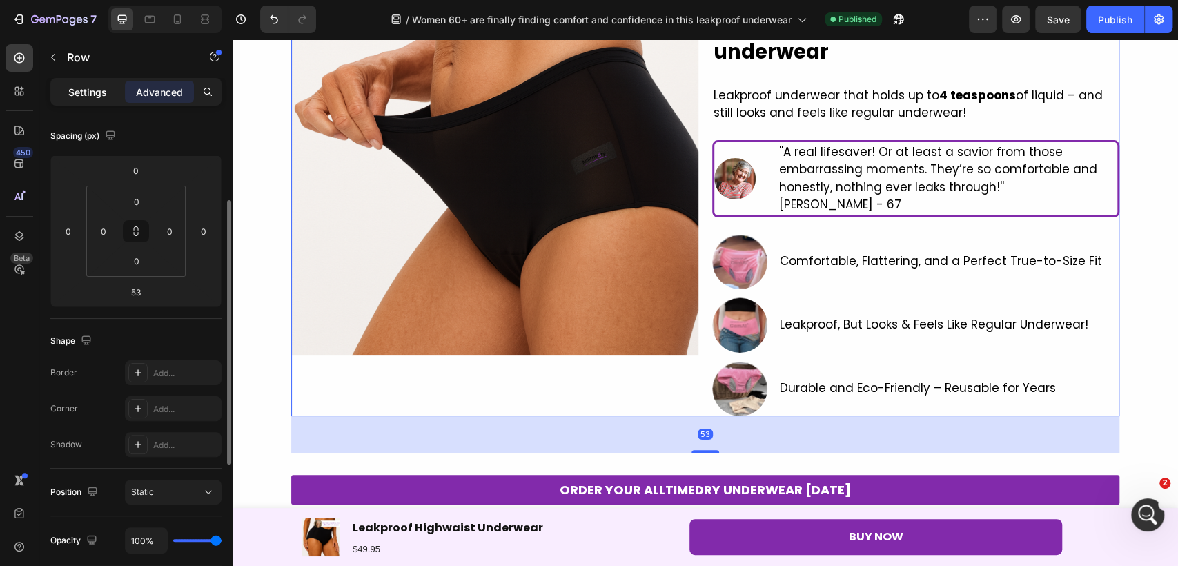
click at [93, 93] on p "Settings" at bounding box center [87, 92] width 39 height 14
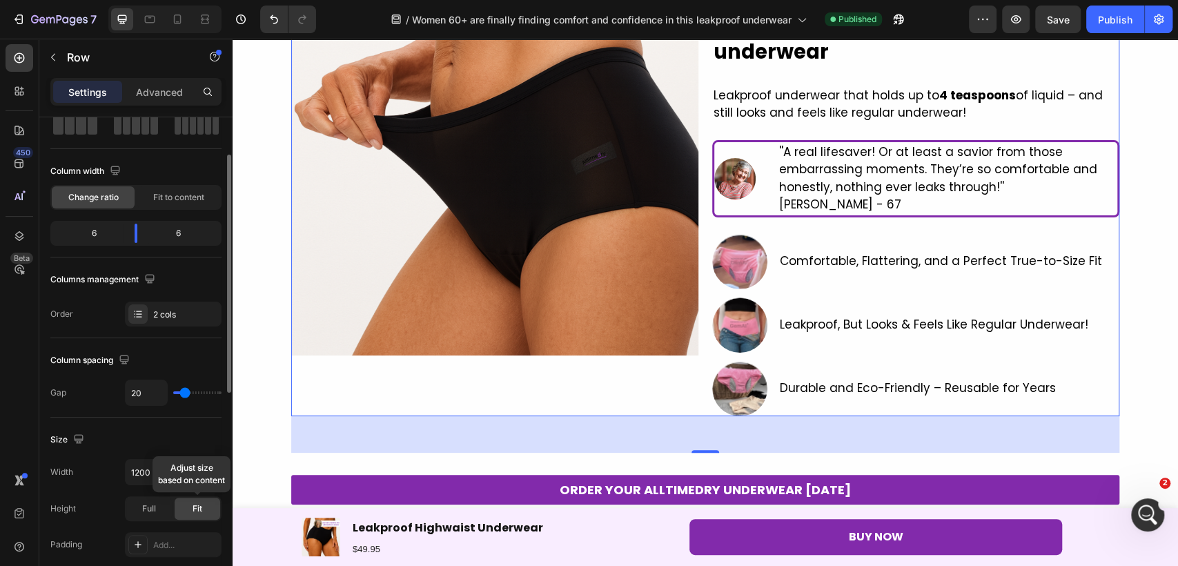
scroll to position [511, 0]
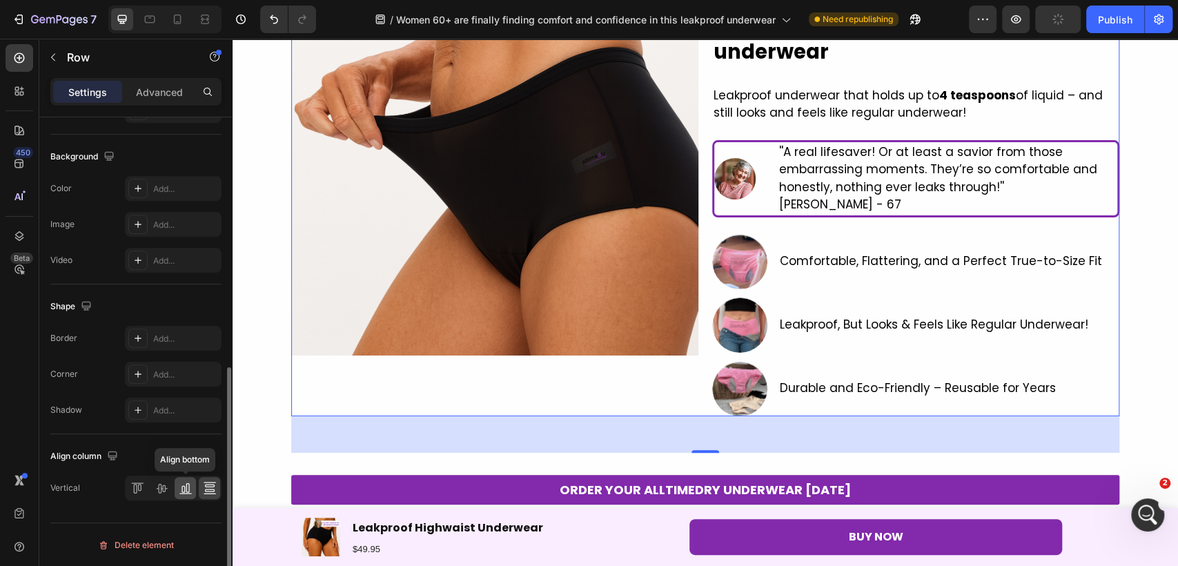
click at [186, 487] on icon at bounding box center [187, 488] width 3 height 10
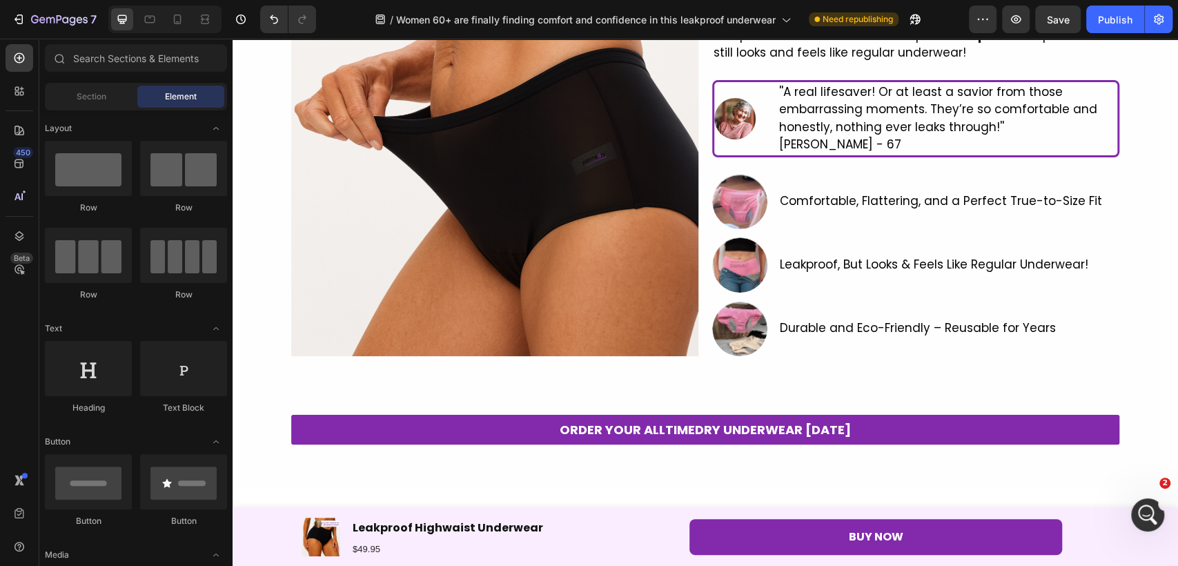
scroll to position [6, 0]
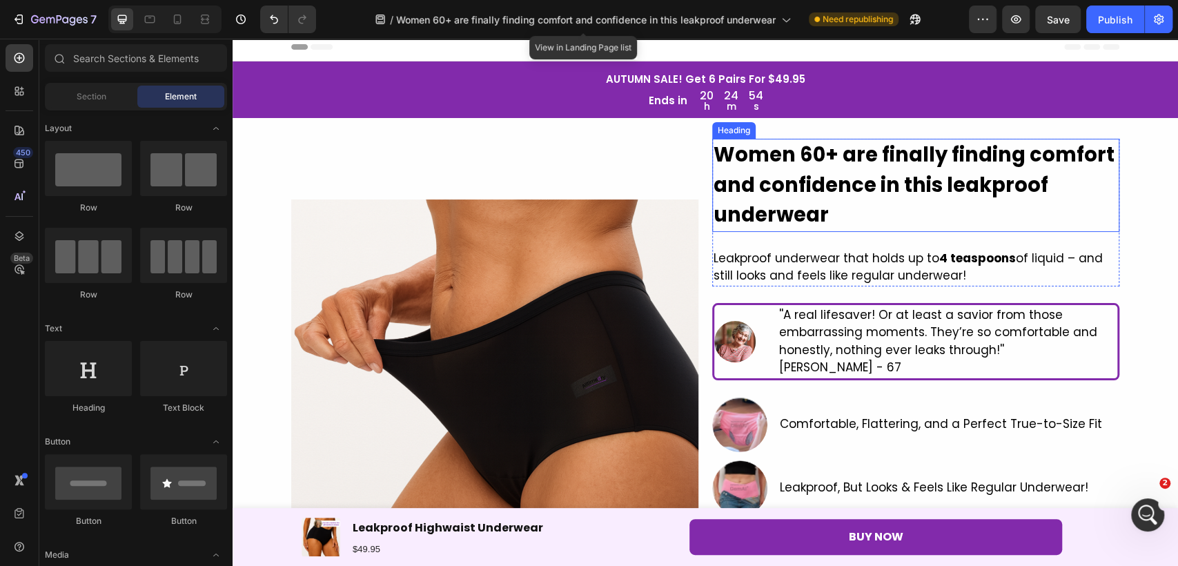
click at [787, 180] on strong "Women 60+ are finally finding comfort and confidence in this leakproof underwear" at bounding box center [913, 185] width 401 height 88
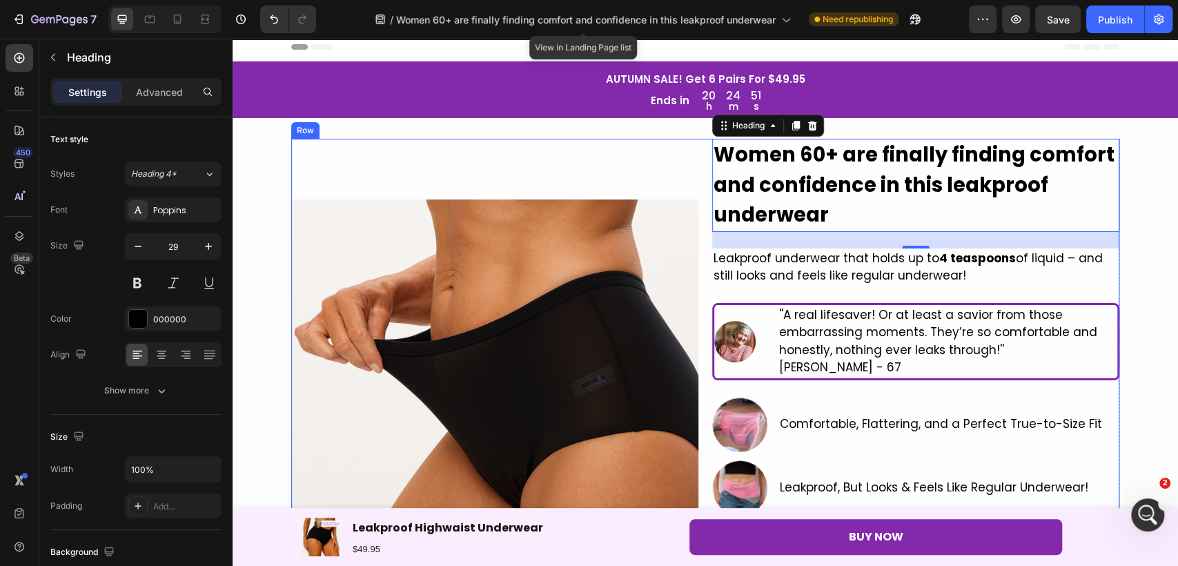
click at [591, 195] on div "Image" at bounding box center [494, 359] width 407 height 440
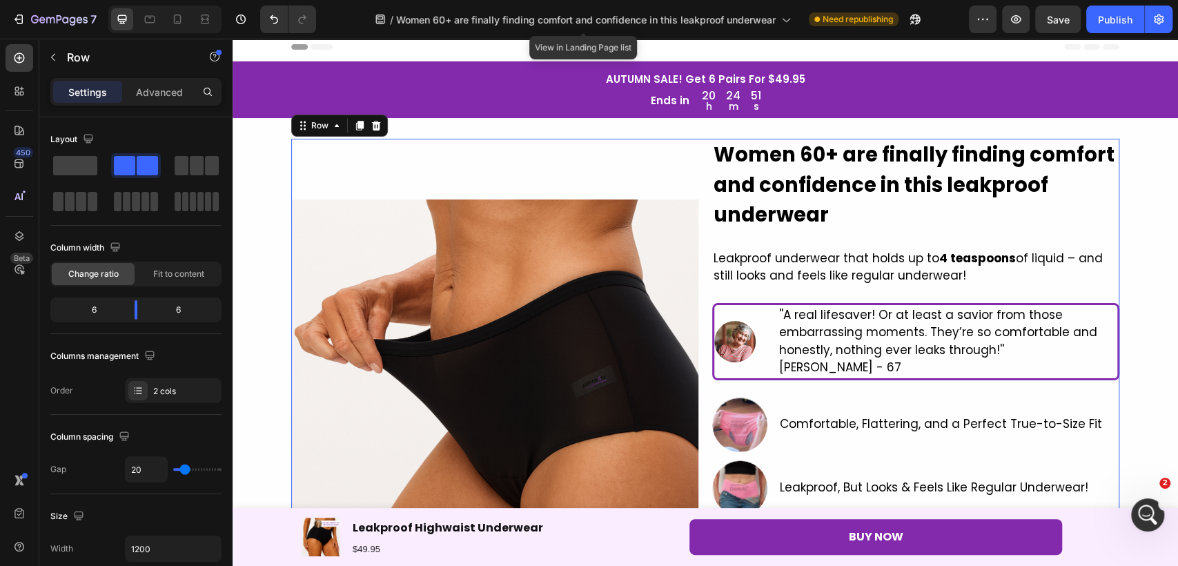
click at [581, 235] on img at bounding box center [494, 388] width 407 height 379
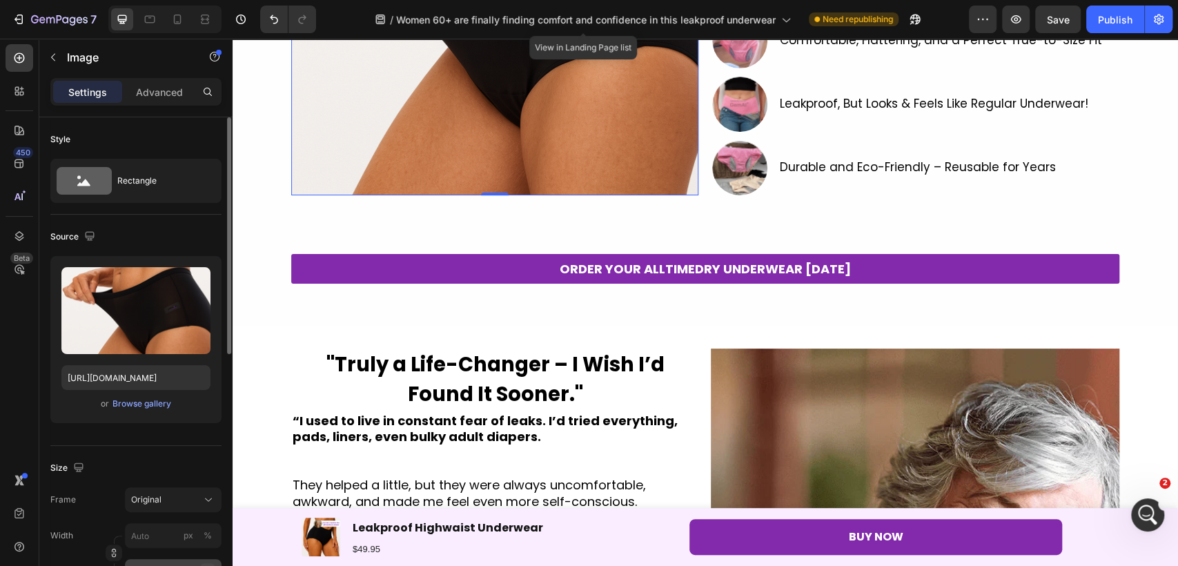
scroll to position [77, 0]
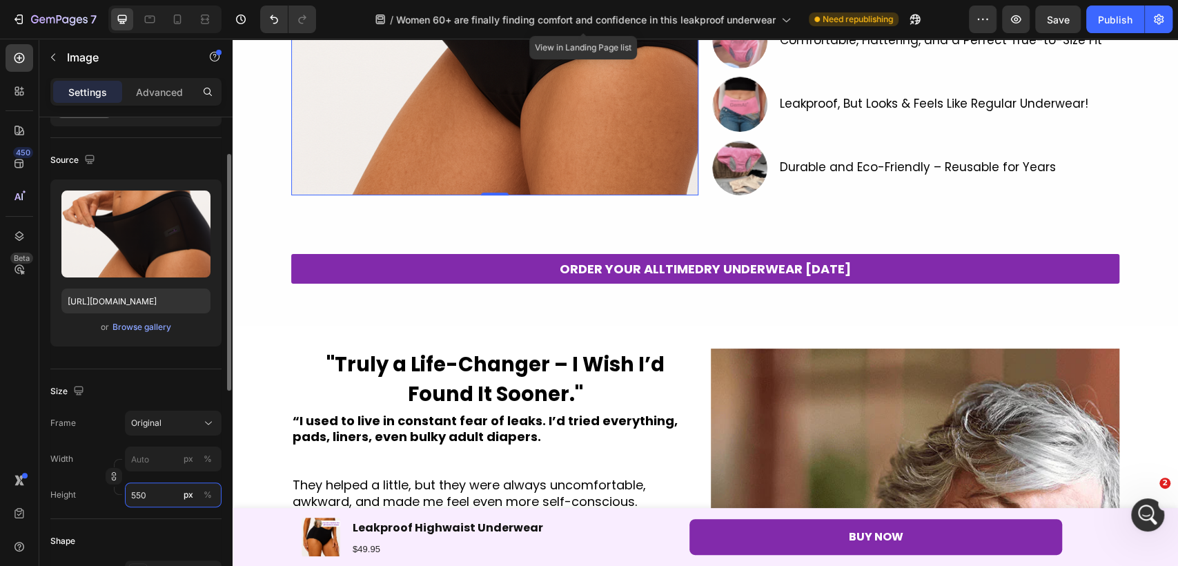
click at [175, 488] on input "550" at bounding box center [173, 494] width 97 height 25
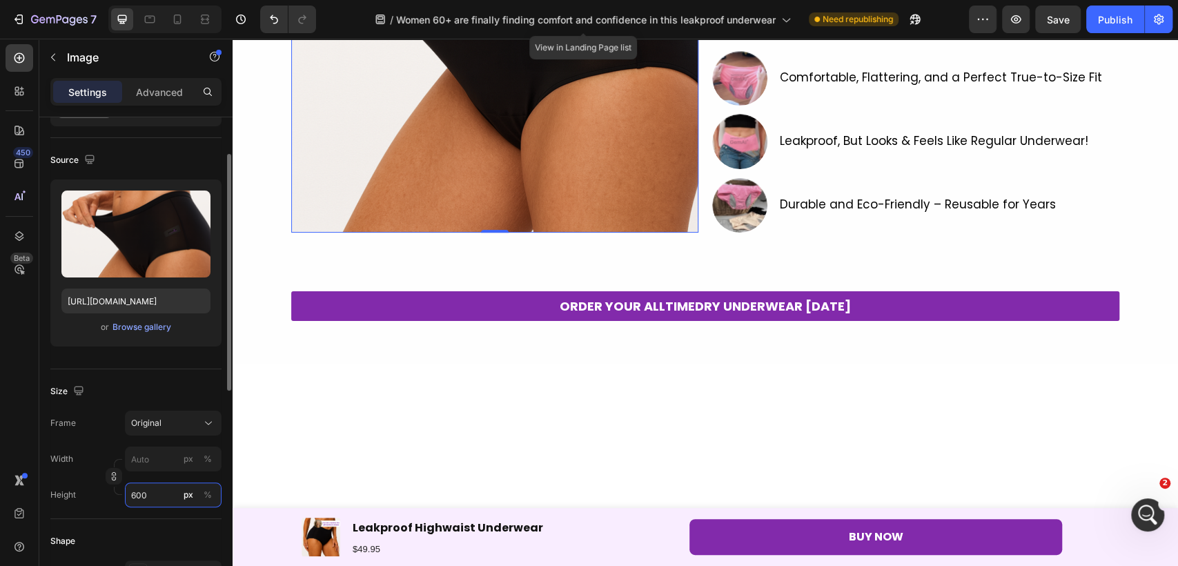
scroll to position [0, 0]
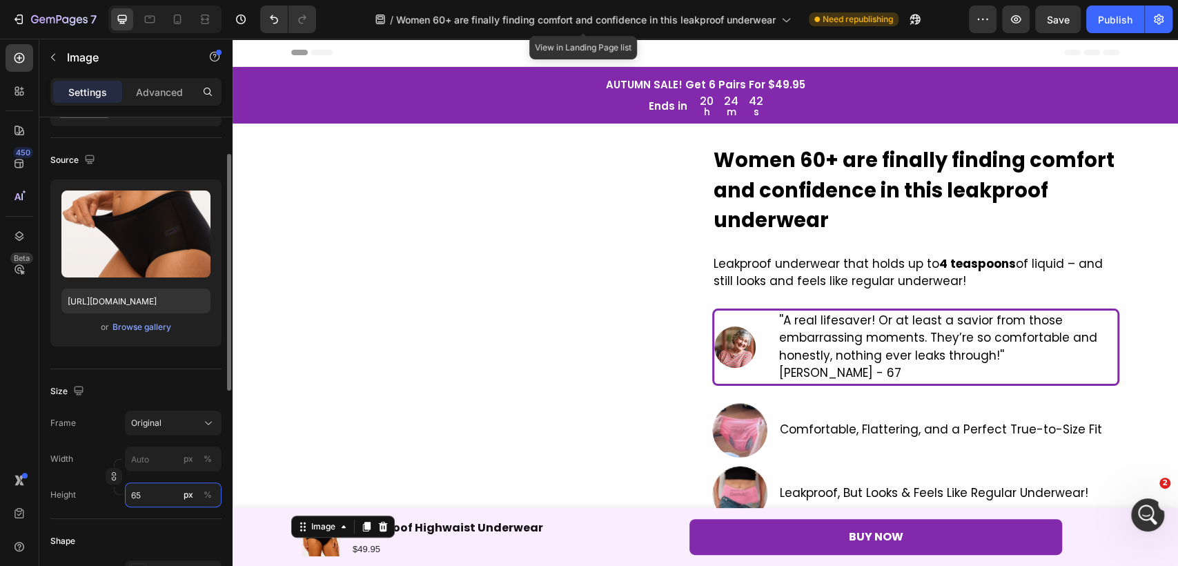
type input "650"
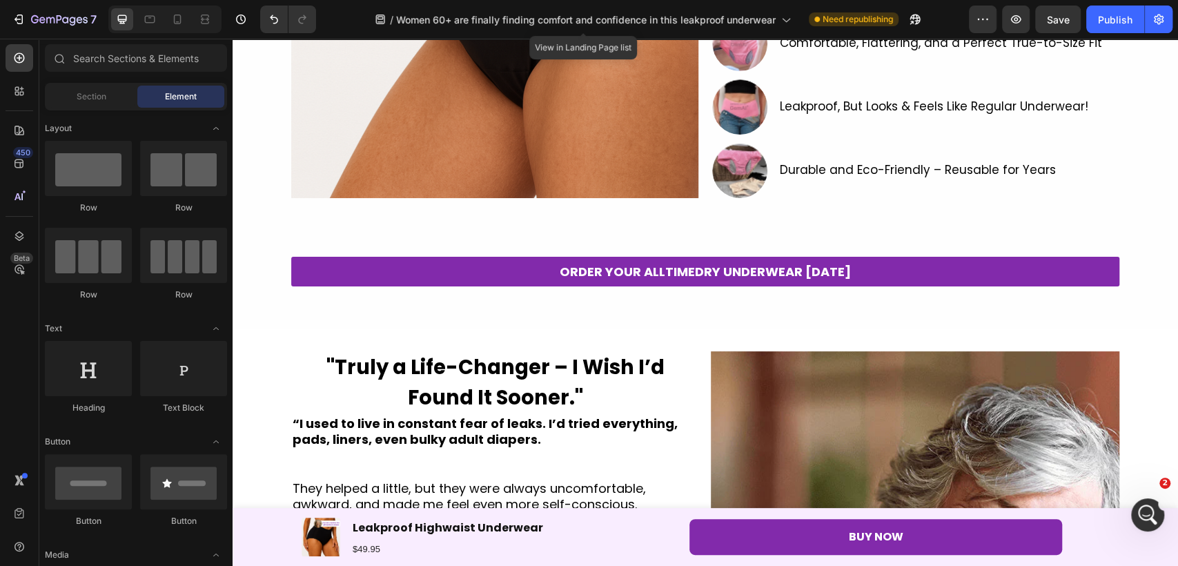
drag, startPoint x: 1171, startPoint y: 83, endPoint x: 1342, endPoint y: 64, distance: 171.5
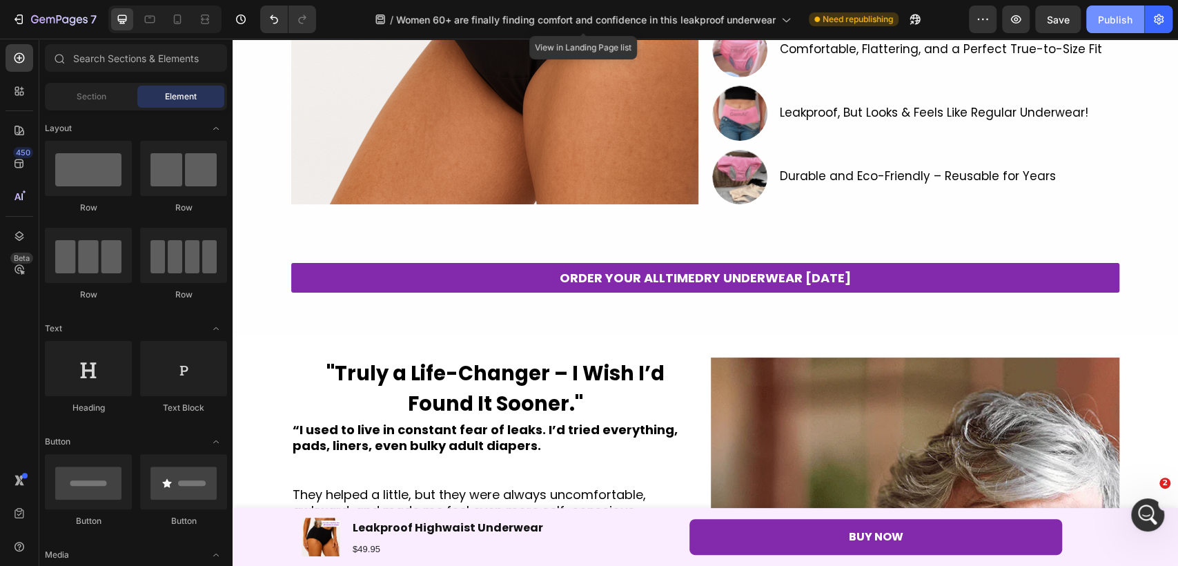
drag, startPoint x: 1109, startPoint y: 19, endPoint x: 825, endPoint y: 1, distance: 284.8
click at [1110, 19] on div "Publish" at bounding box center [1115, 19] width 34 height 14
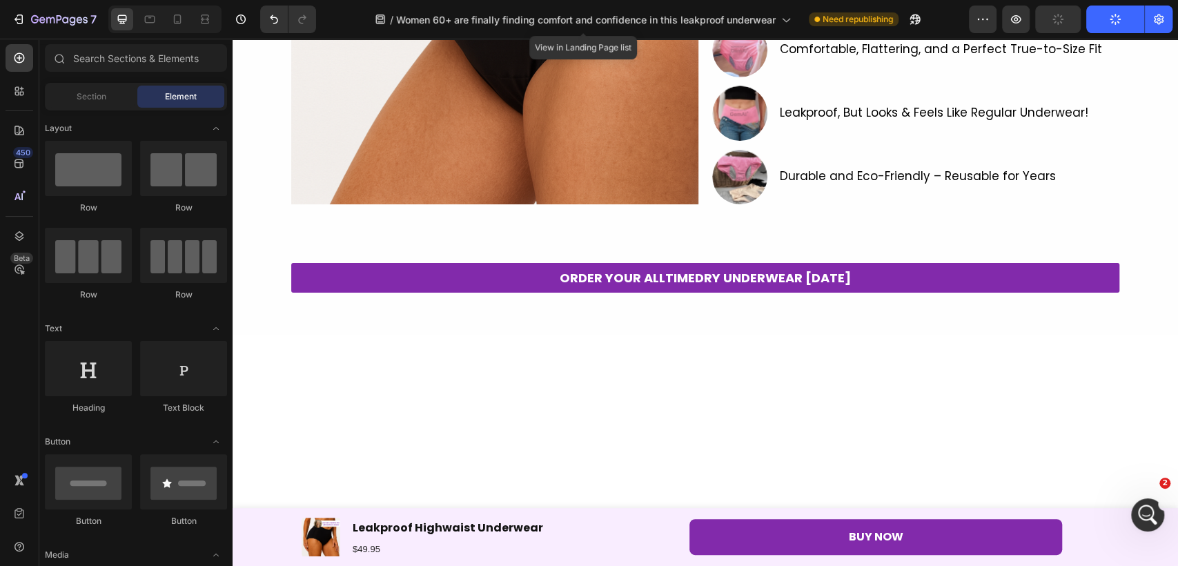
scroll to position [0, 0]
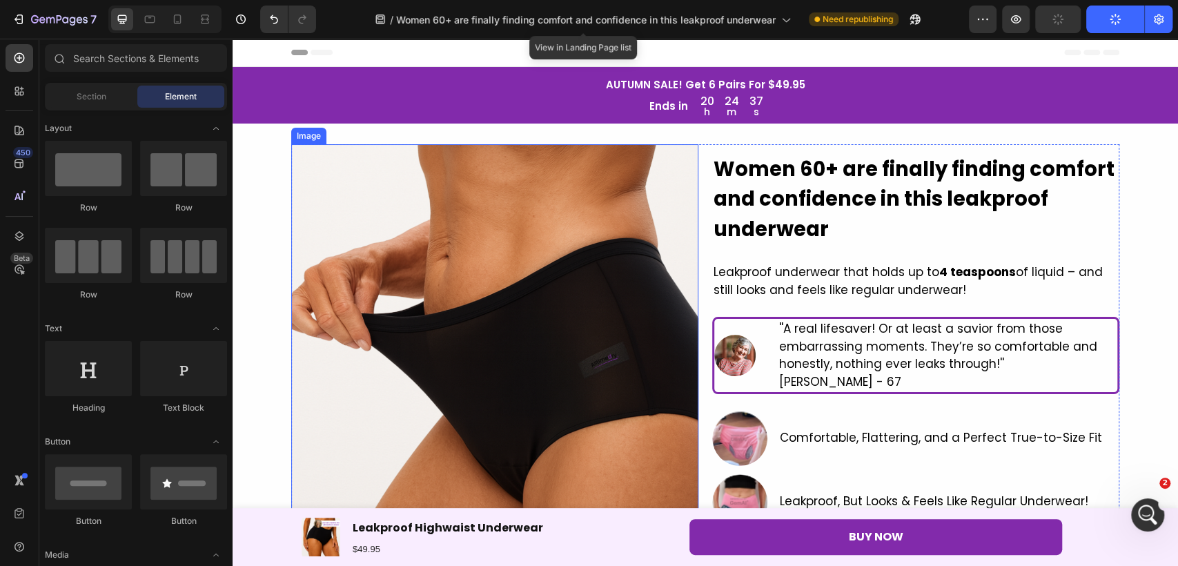
click at [658, 266] on img at bounding box center [494, 368] width 407 height 448
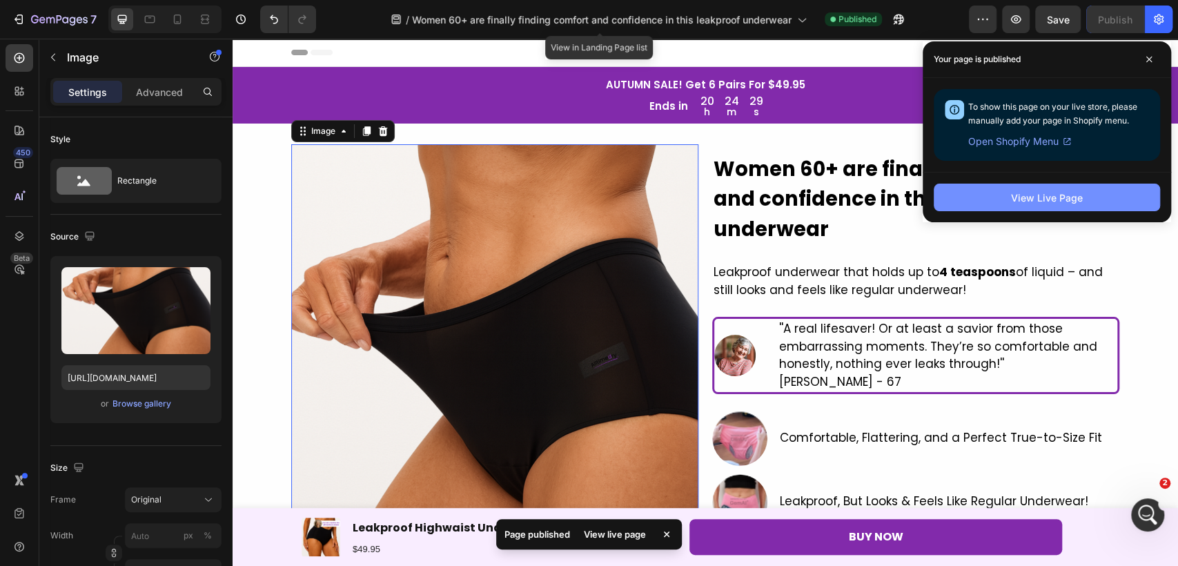
click at [1080, 206] on button "View Live Page" at bounding box center [1046, 198] width 226 height 28
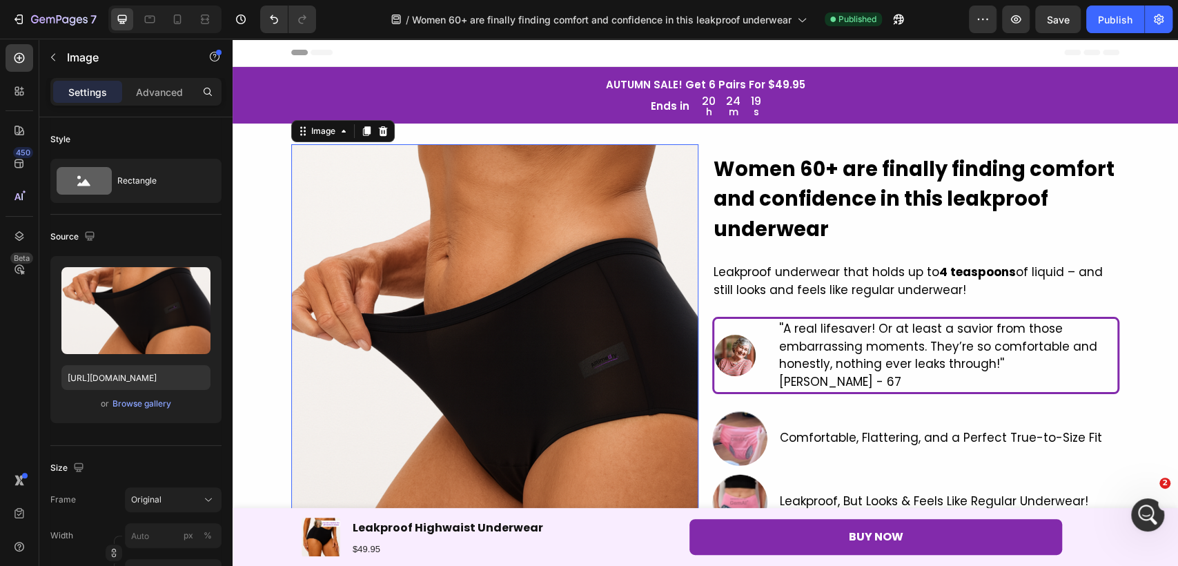
click at [630, 228] on img at bounding box center [494, 368] width 407 height 448
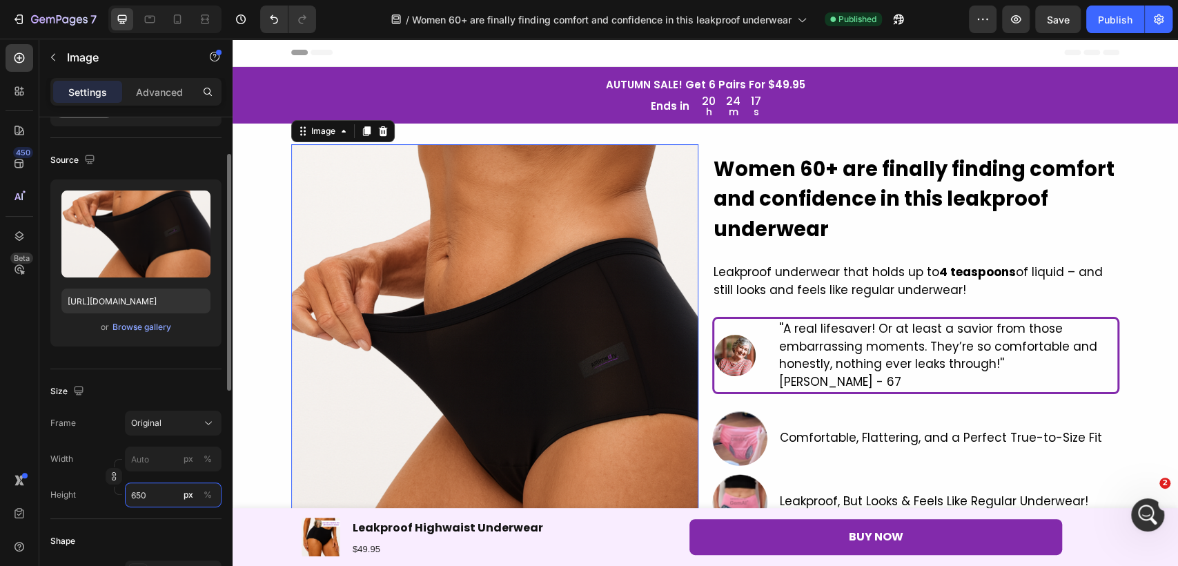
click at [164, 497] on input "650" at bounding box center [173, 494] width 97 height 25
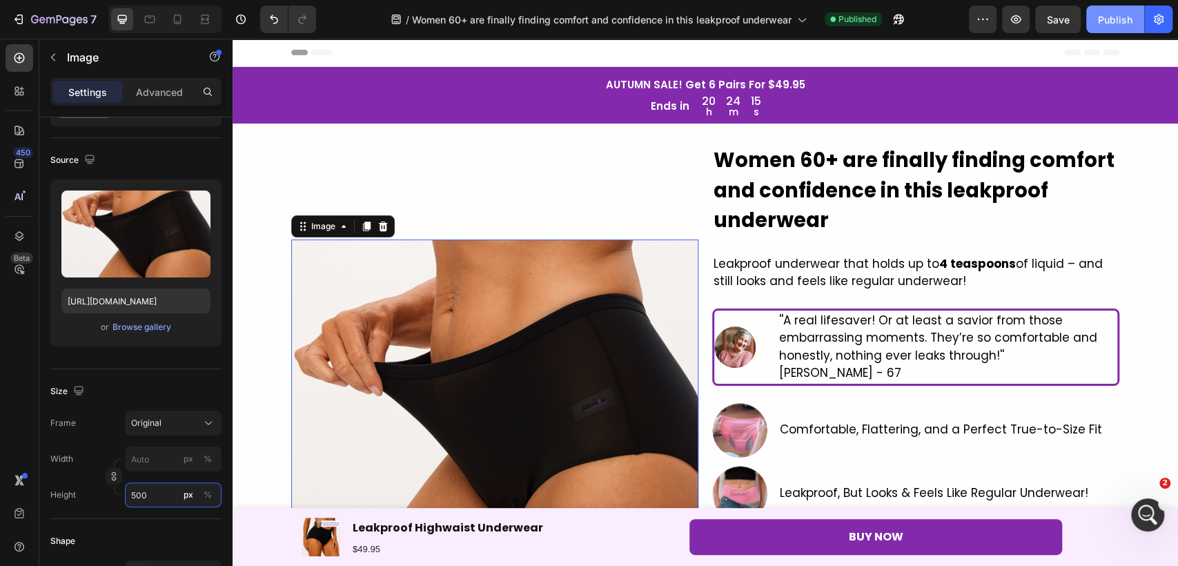
type input "500"
click at [1131, 24] on div "Publish" at bounding box center [1115, 19] width 34 height 14
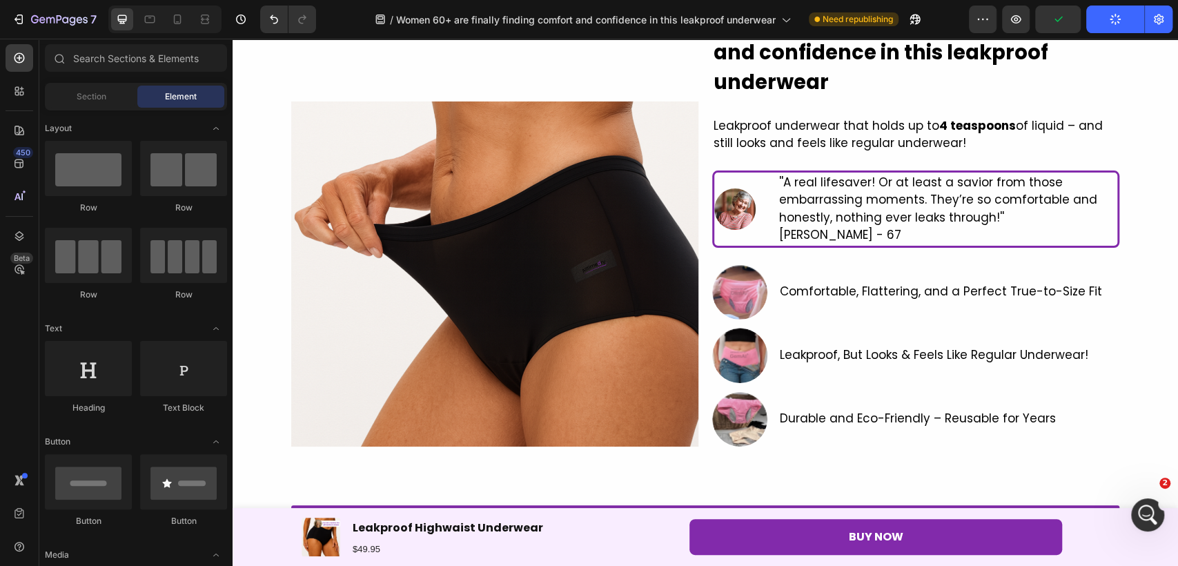
scroll to position [132, 0]
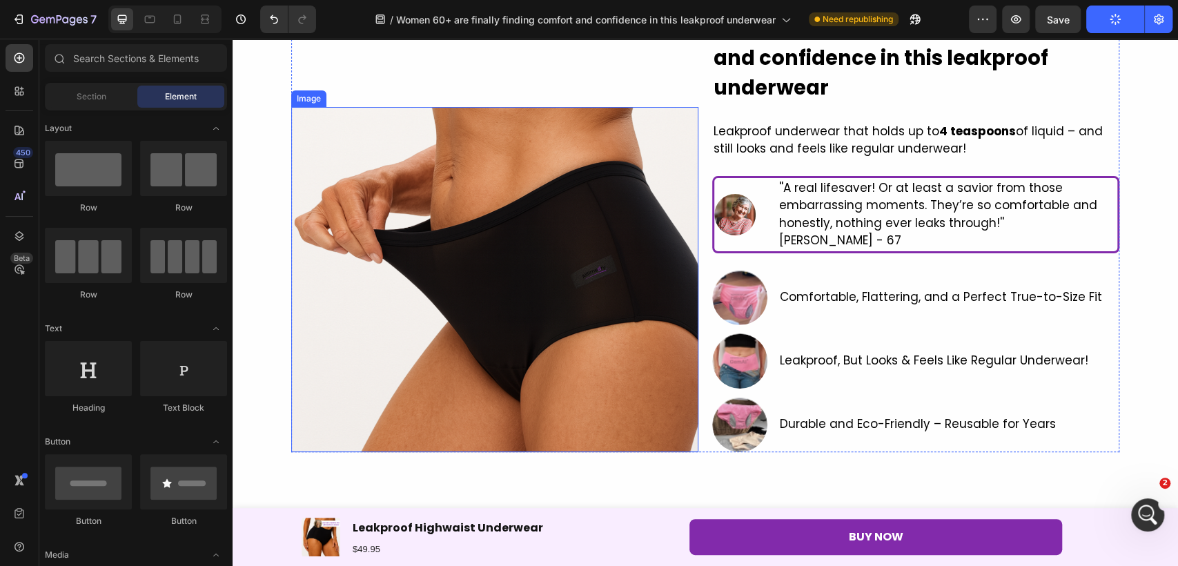
drag, startPoint x: 528, startPoint y: 144, endPoint x: 695, endPoint y: 57, distance: 189.2
click at [527, 145] on img at bounding box center [494, 279] width 407 height 345
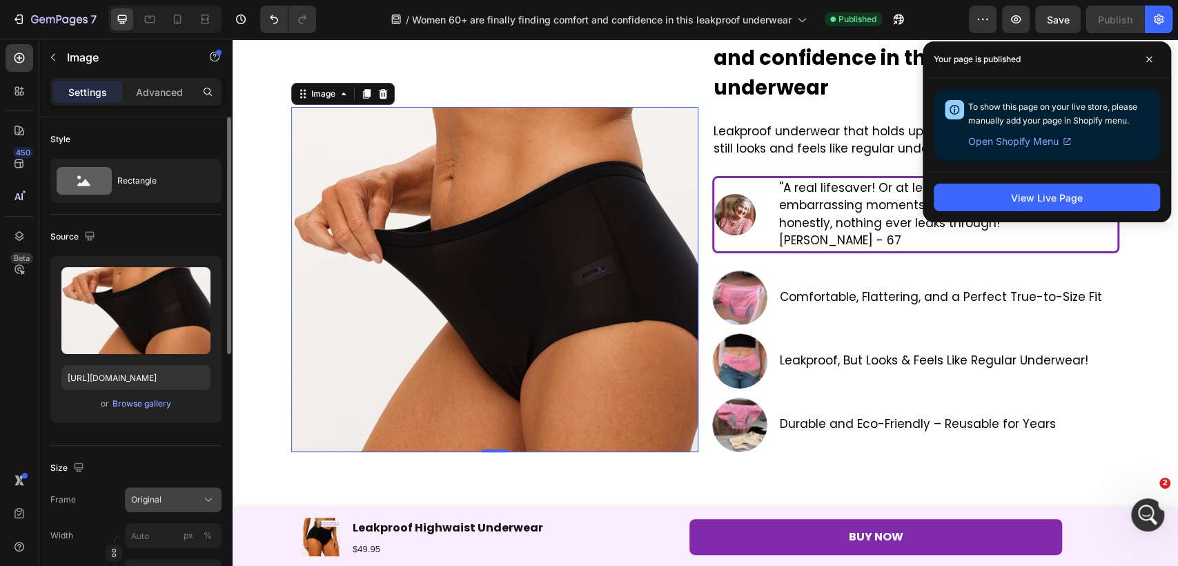
click at [160, 502] on span "Original" at bounding box center [146, 499] width 30 height 12
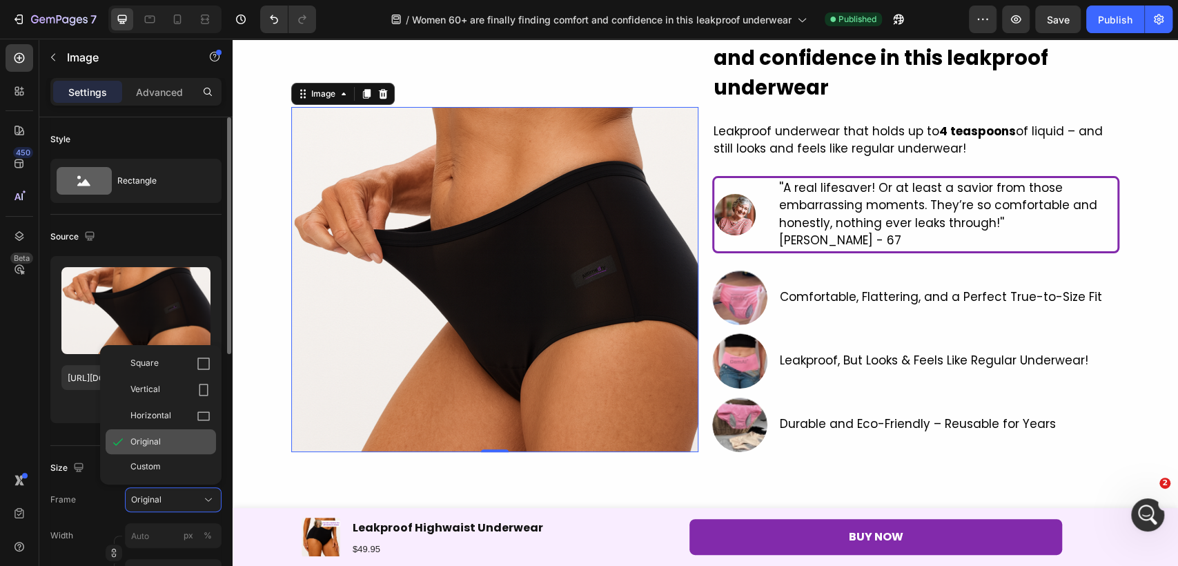
click at [159, 441] on span "Original" at bounding box center [145, 441] width 30 height 12
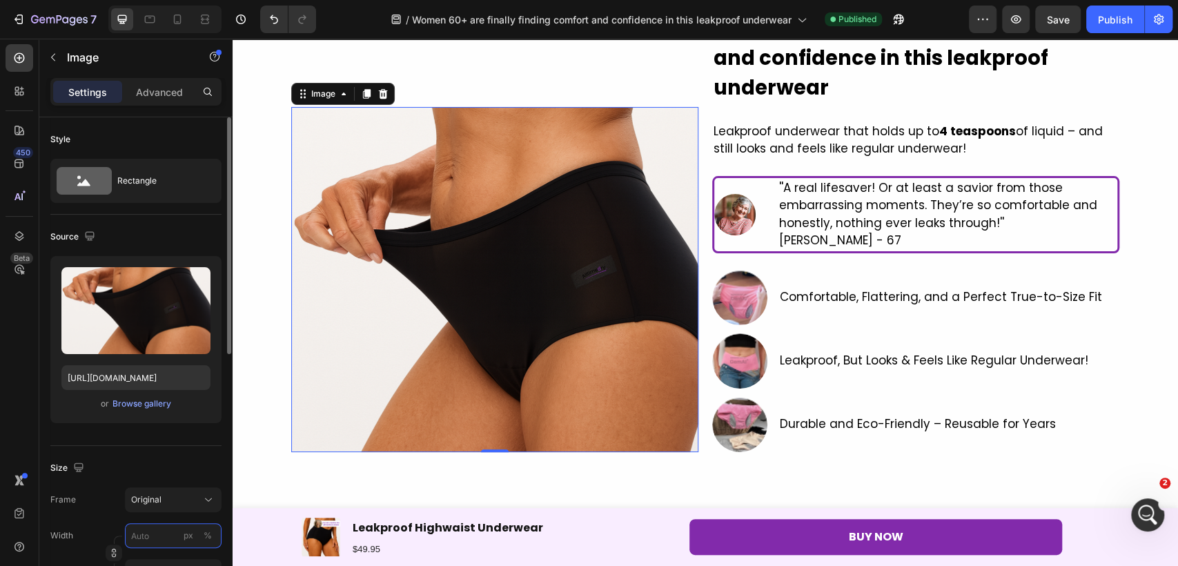
click at [159, 537] on input "px %" at bounding box center [173, 535] width 97 height 25
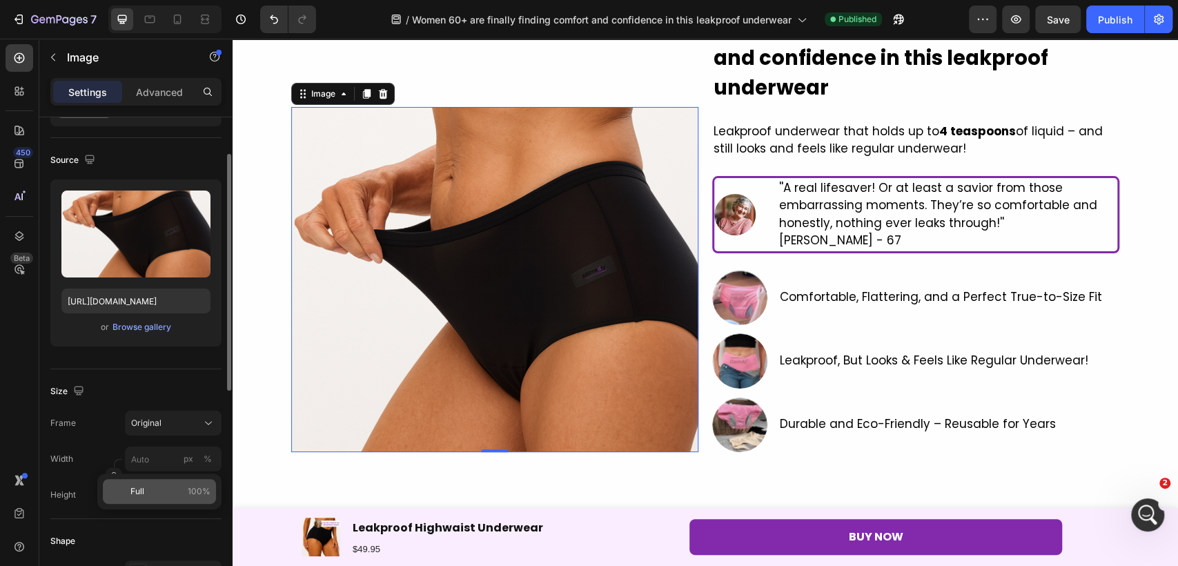
click at [161, 487] on p "Full 100%" at bounding box center [170, 491] width 80 height 12
type input "100"
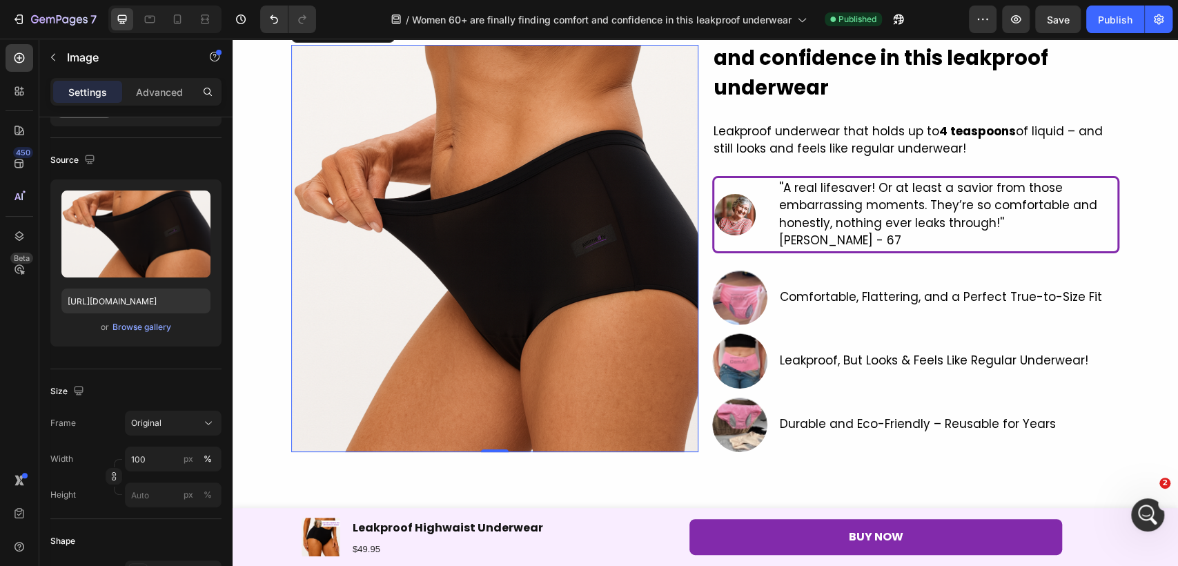
scroll to position [70, 0]
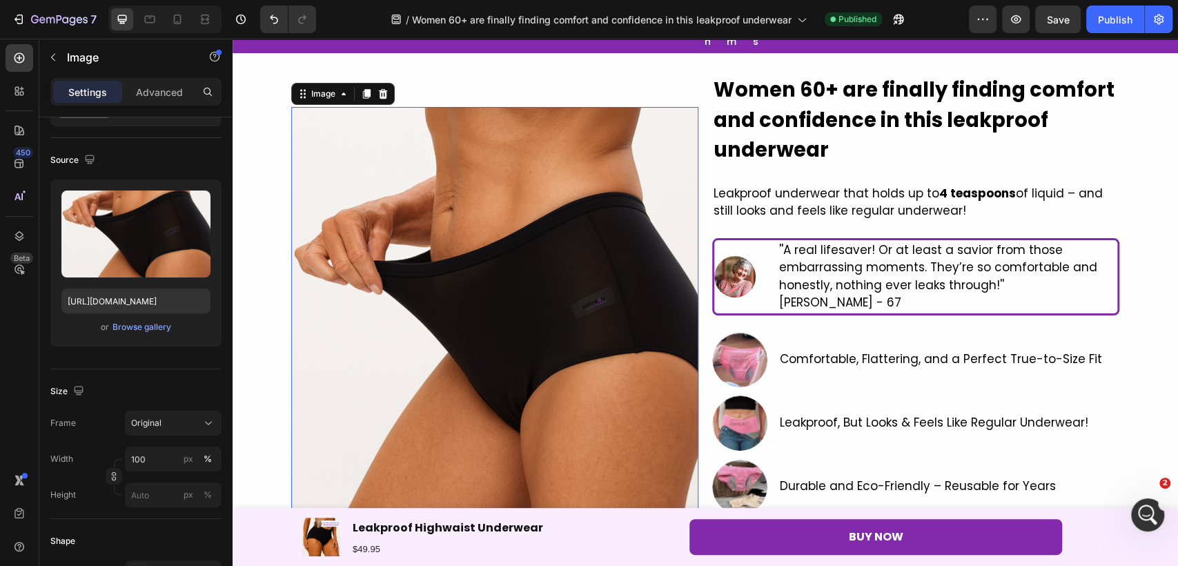
click at [604, 284] on img at bounding box center [494, 310] width 407 height 407
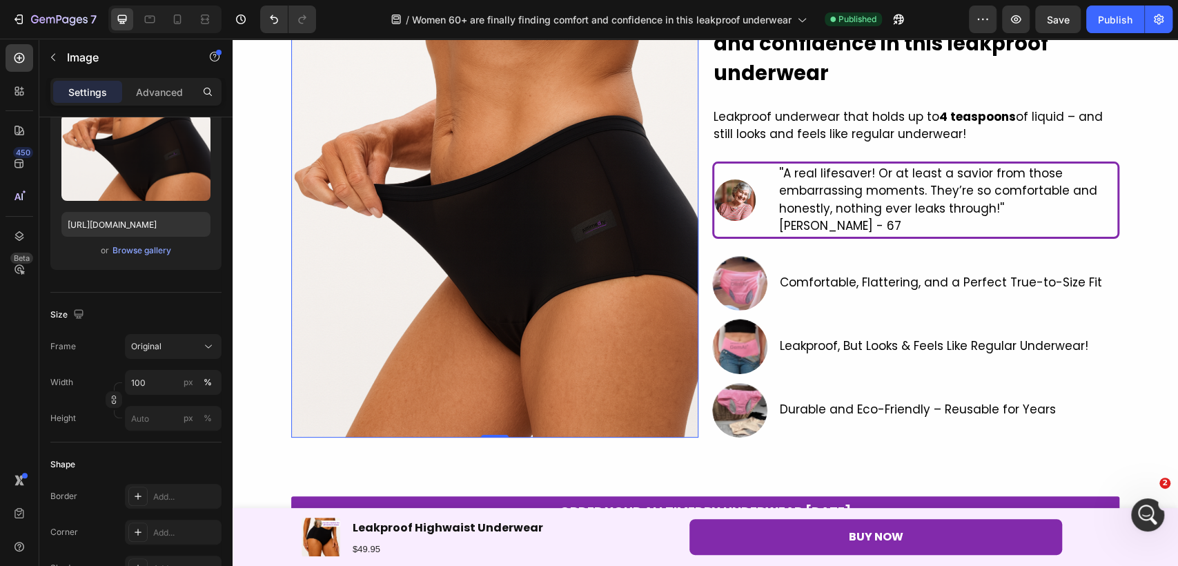
scroll to position [459, 0]
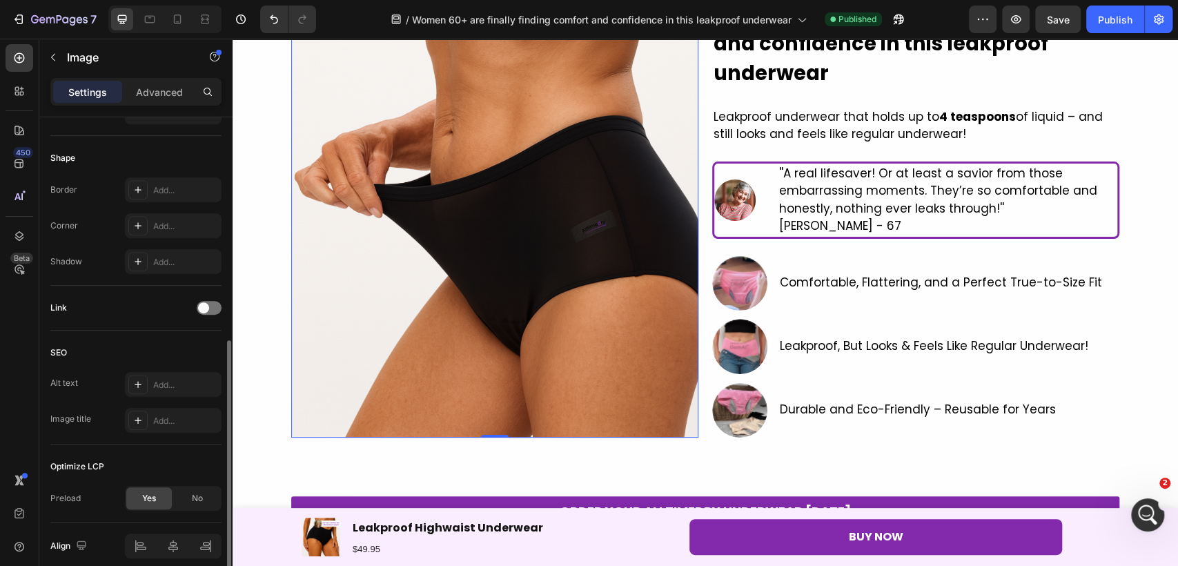
click at [423, 402] on img at bounding box center [494, 233] width 407 height 407
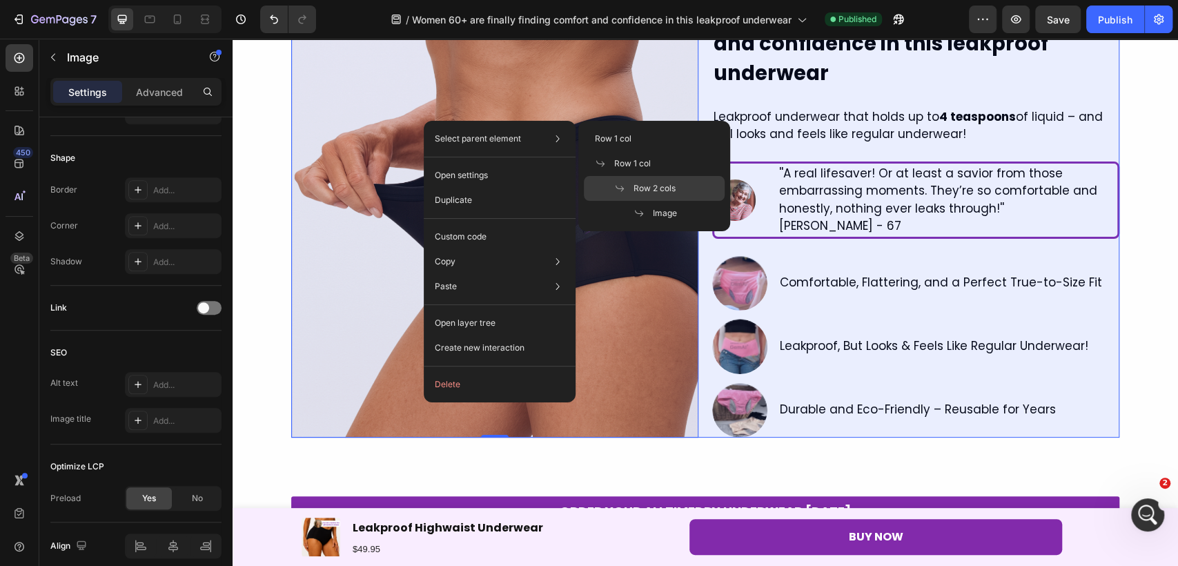
drag, startPoint x: 668, startPoint y: 184, endPoint x: 130, endPoint y: 301, distance: 549.9
click at [668, 184] on span "Row 2 cols" at bounding box center [654, 188] width 42 height 12
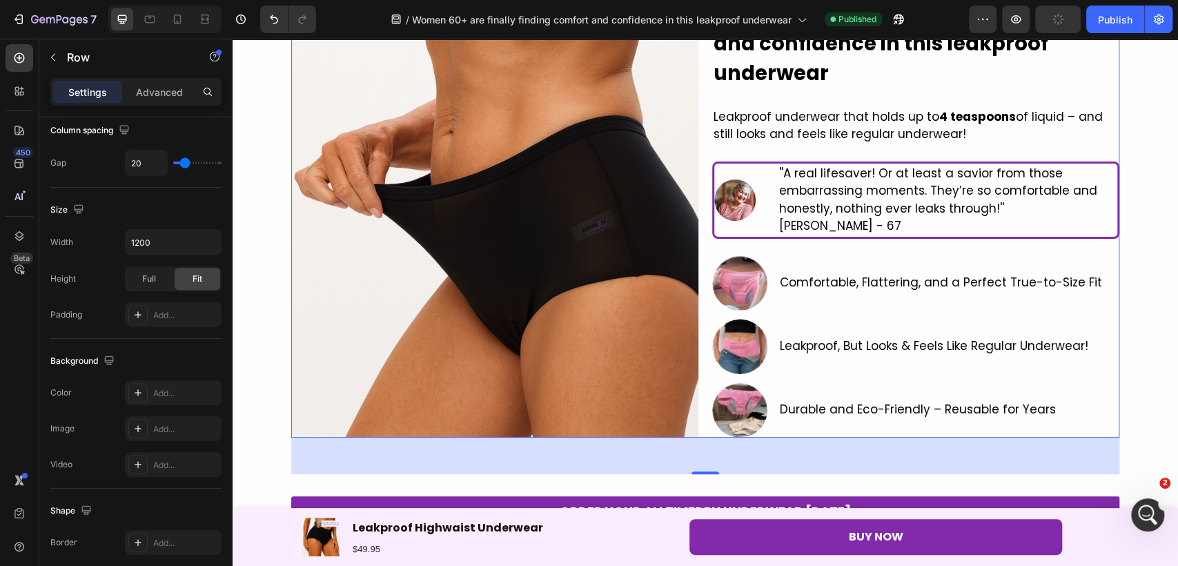
scroll to position [511, 0]
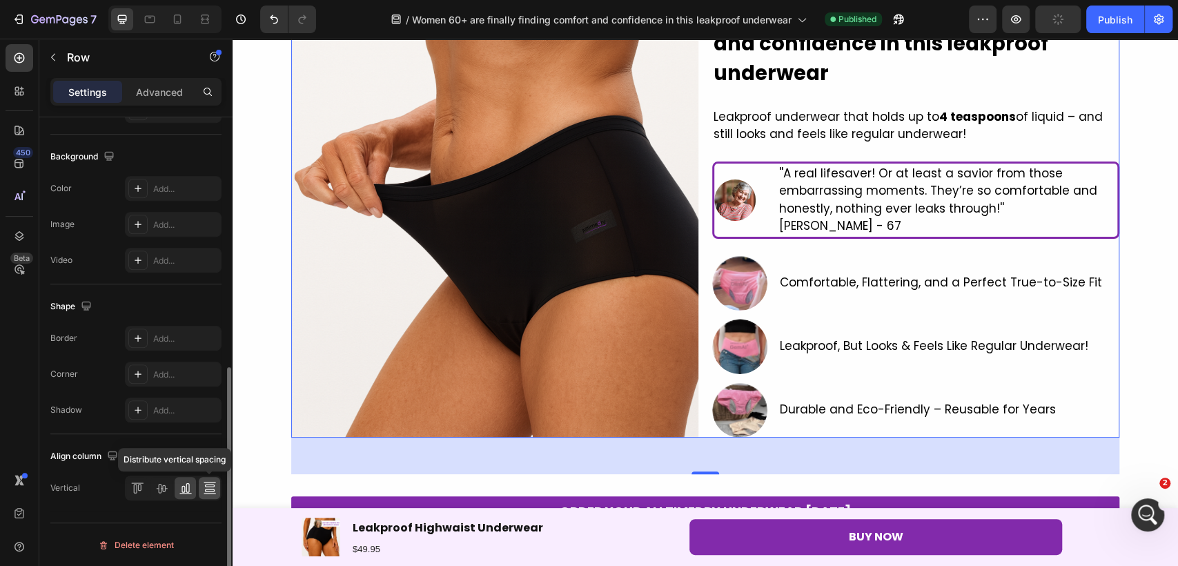
click at [208, 486] on icon at bounding box center [210, 488] width 14 height 14
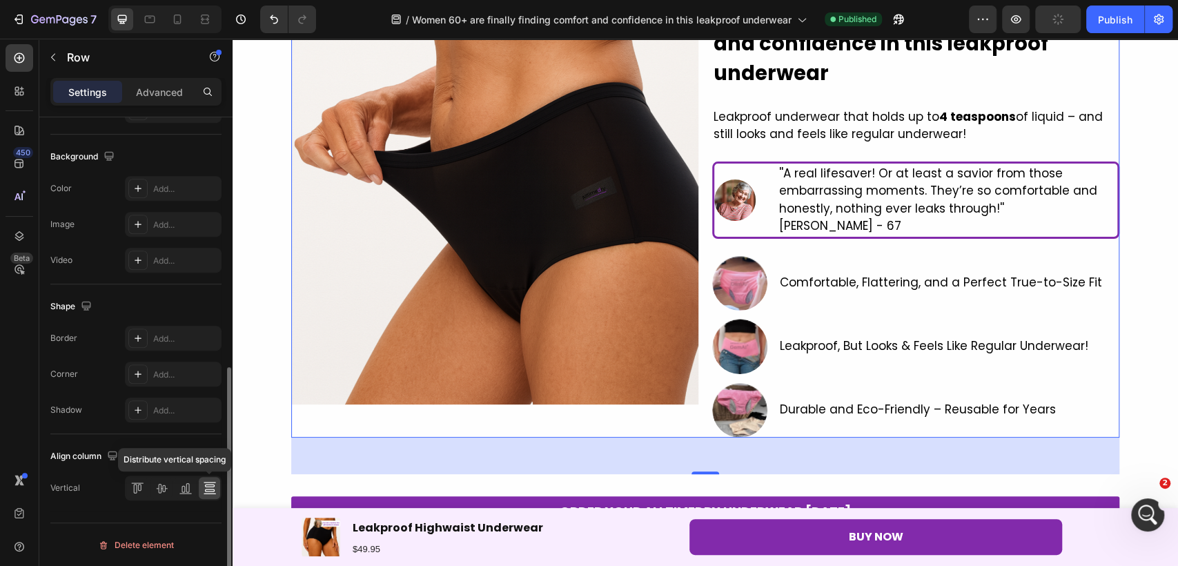
scroll to position [115, 0]
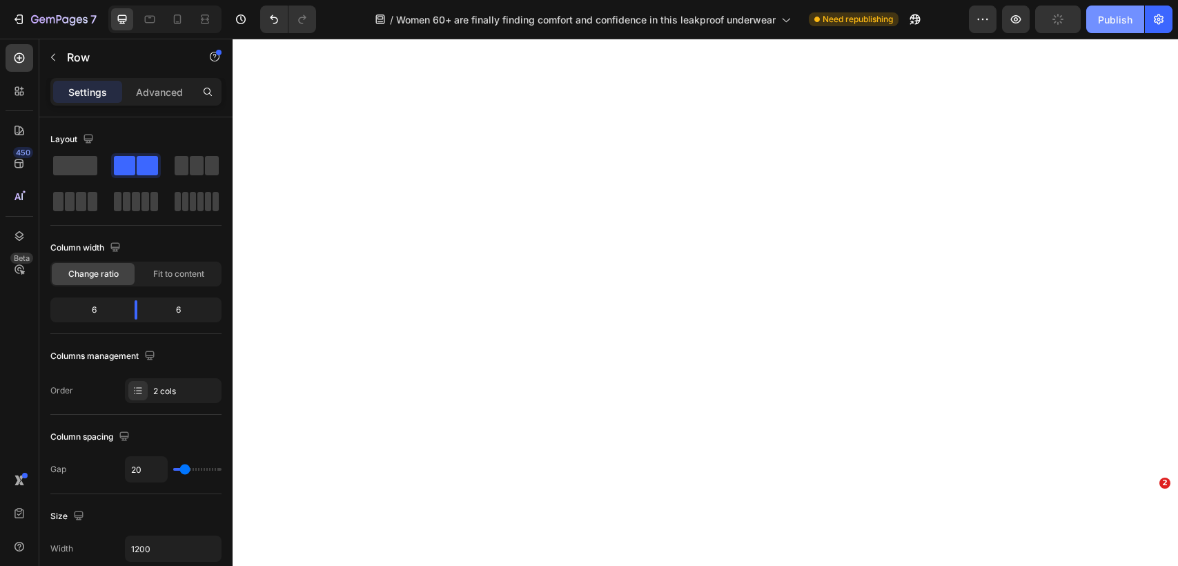
click at [1117, 25] on div "Publish" at bounding box center [1115, 19] width 34 height 14
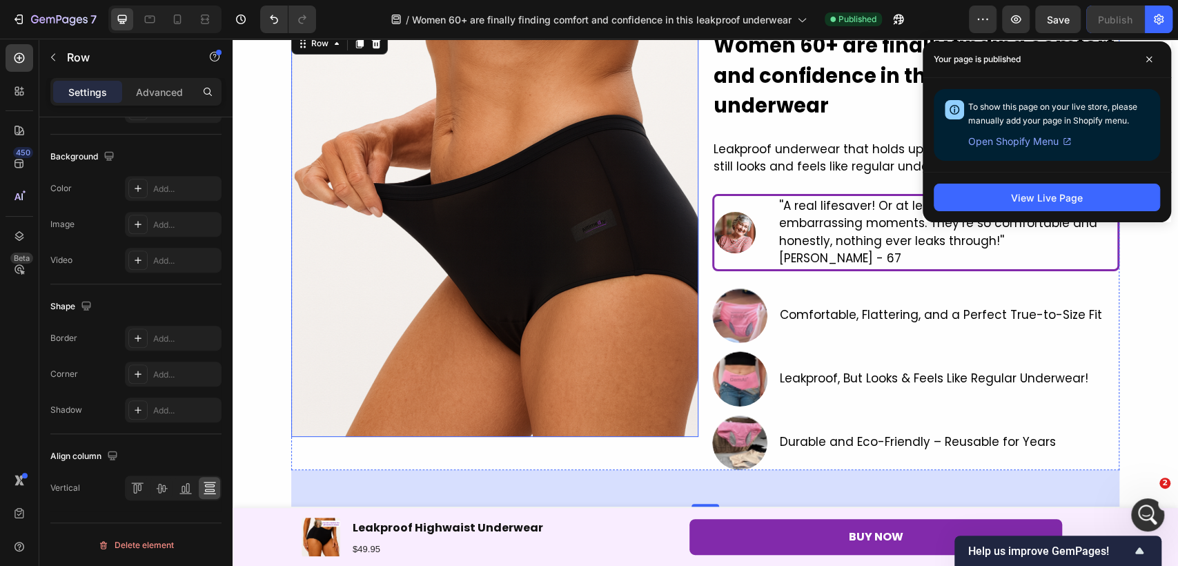
click at [599, 386] on img at bounding box center [494, 233] width 407 height 407
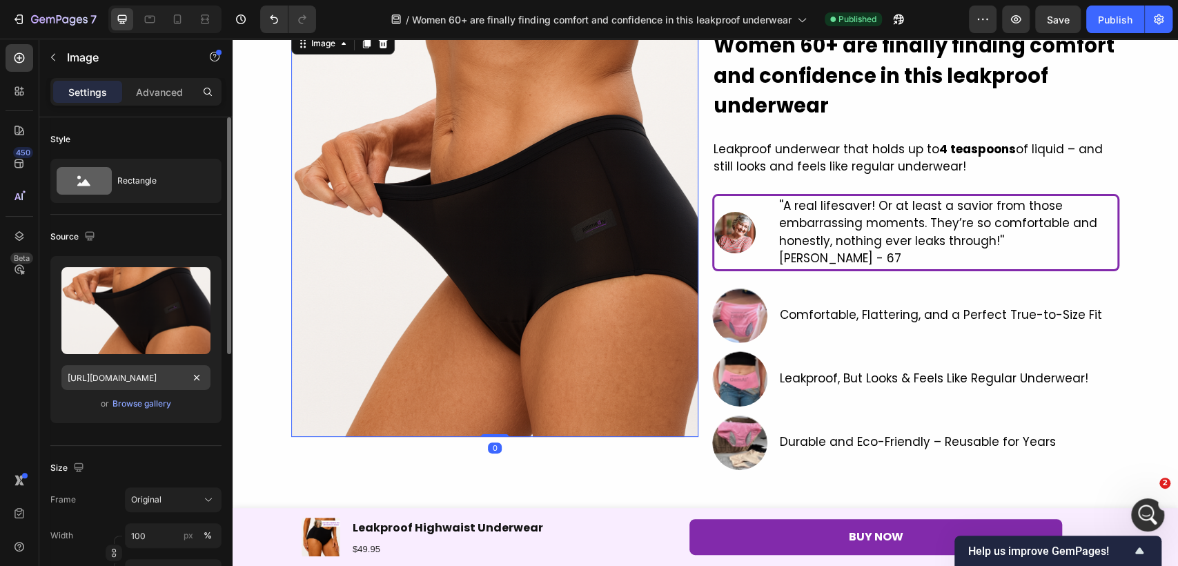
scroll to position [77, 0]
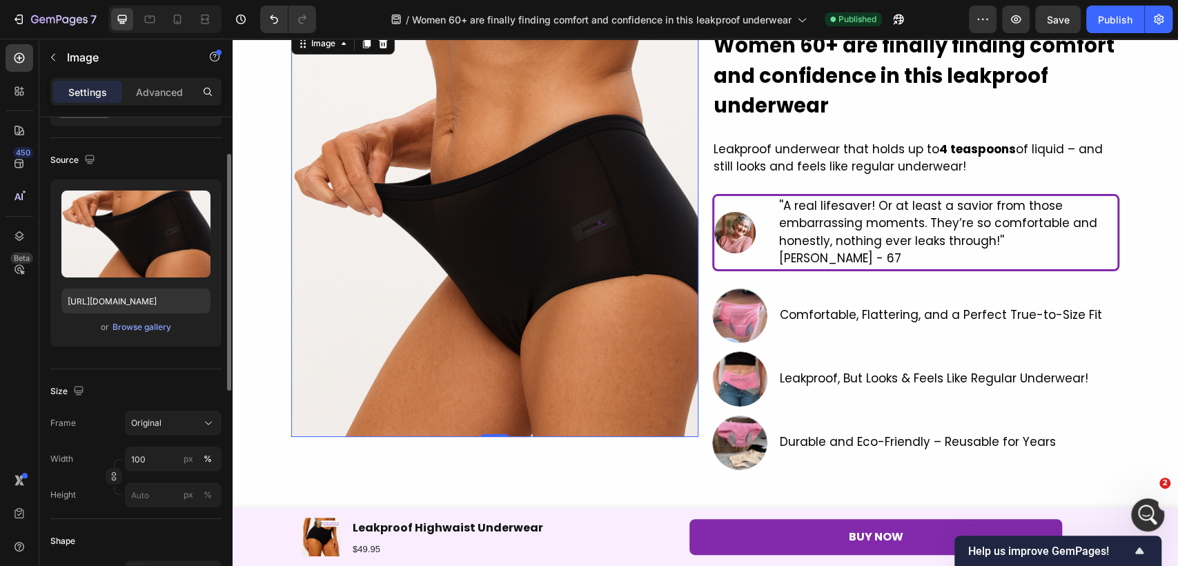
click at [177, 26] on div at bounding box center [177, 19] width 22 height 22
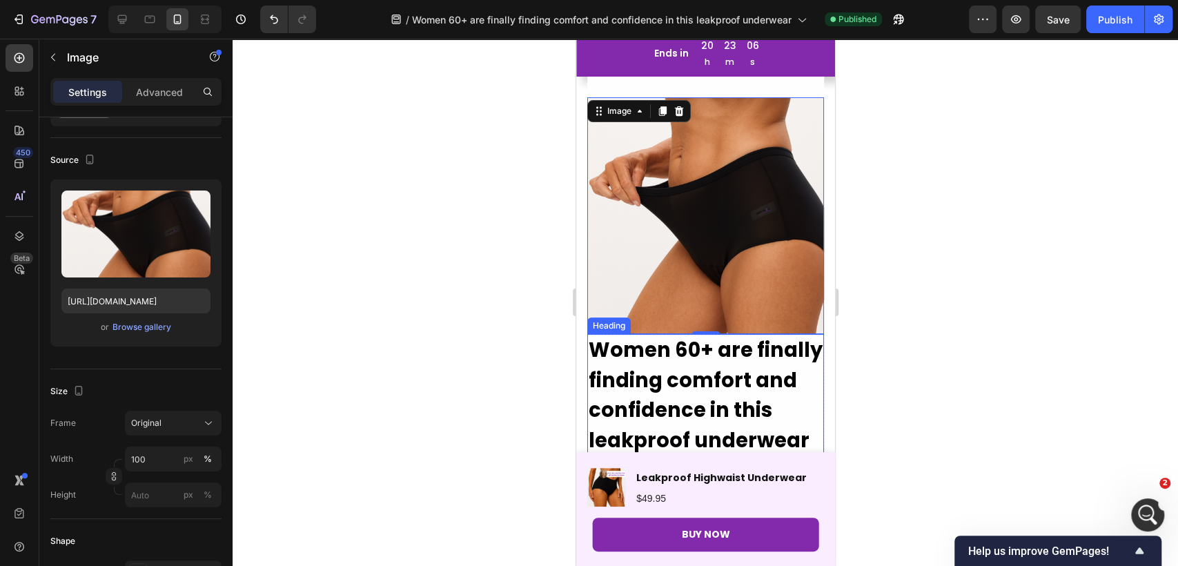
scroll to position [133, 0]
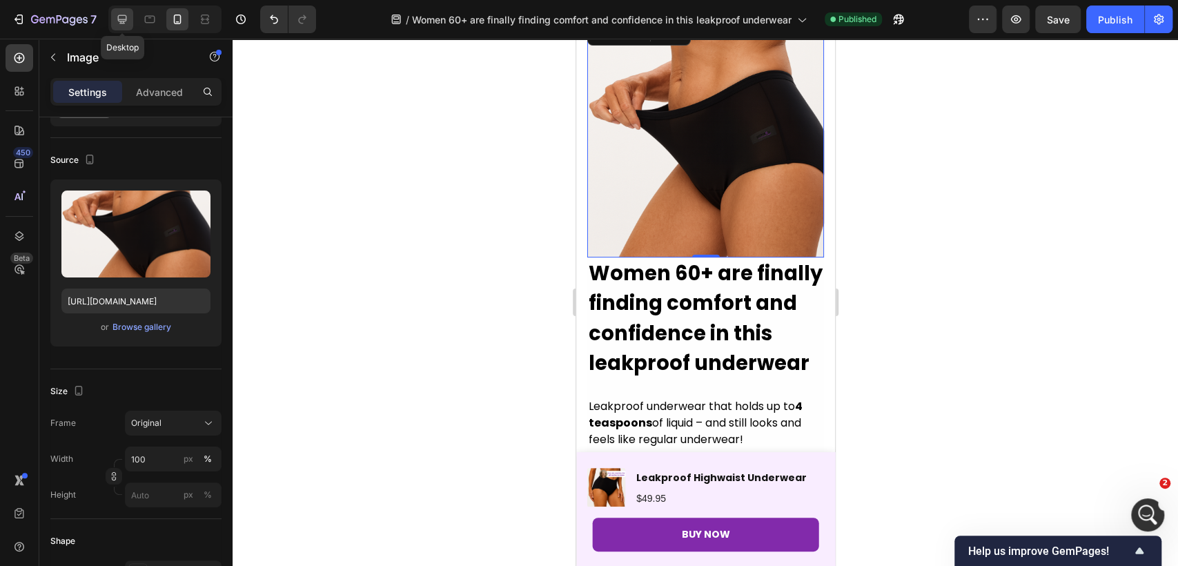
click at [126, 16] on icon at bounding box center [122, 19] width 9 height 9
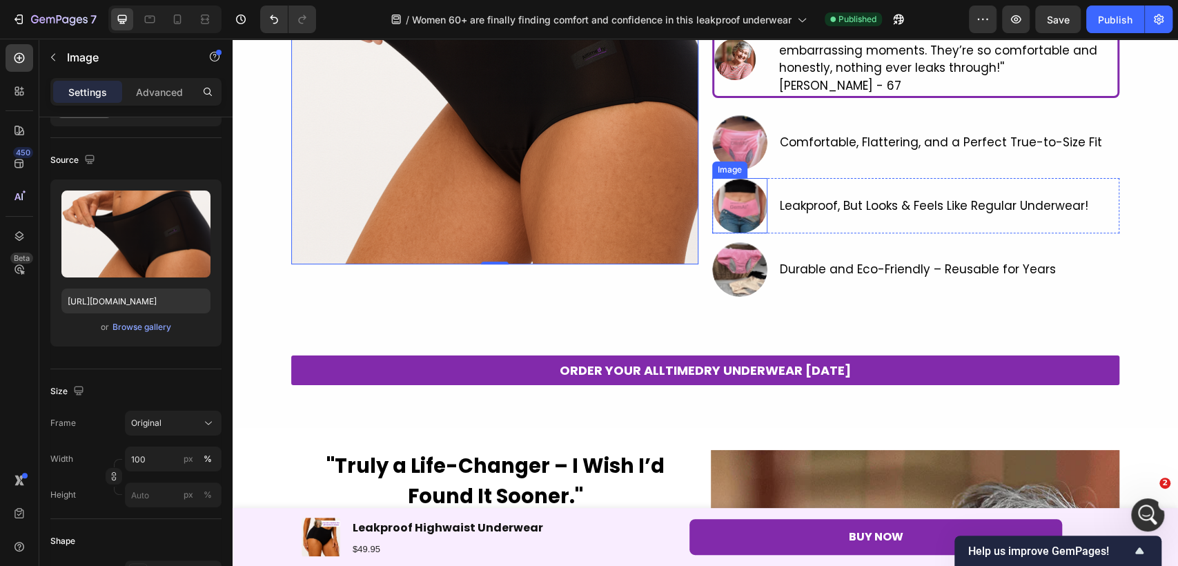
scroll to position [144, 0]
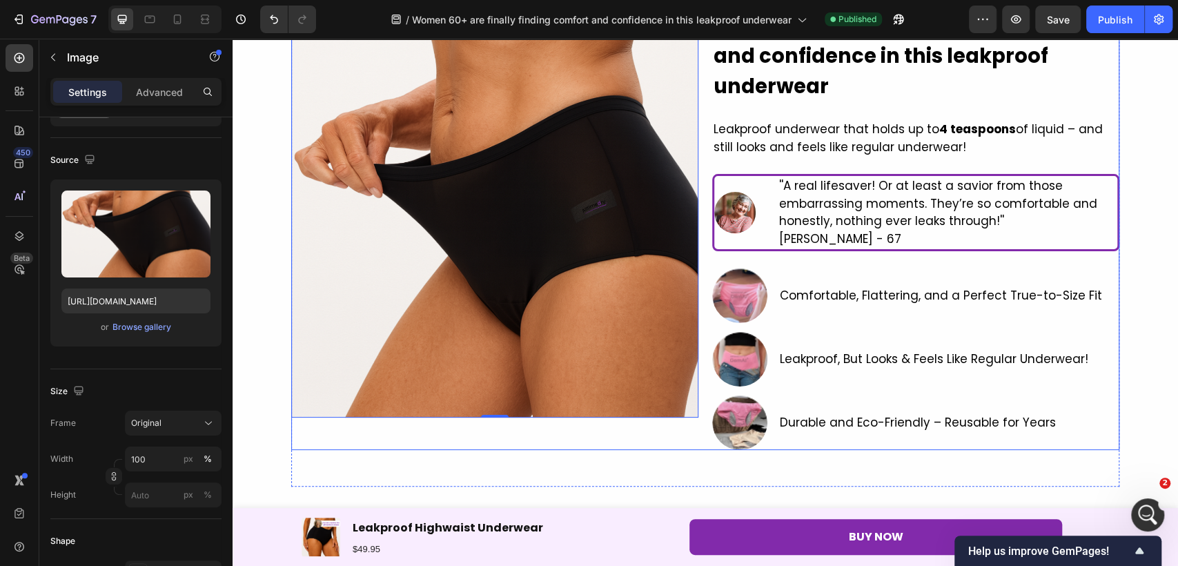
click at [790, 259] on div "⁠⁠⁠⁠⁠⁠⁠ Women 60+ are finally finding comfort and confidence in this leakproof …" at bounding box center [915, 230] width 407 height 440
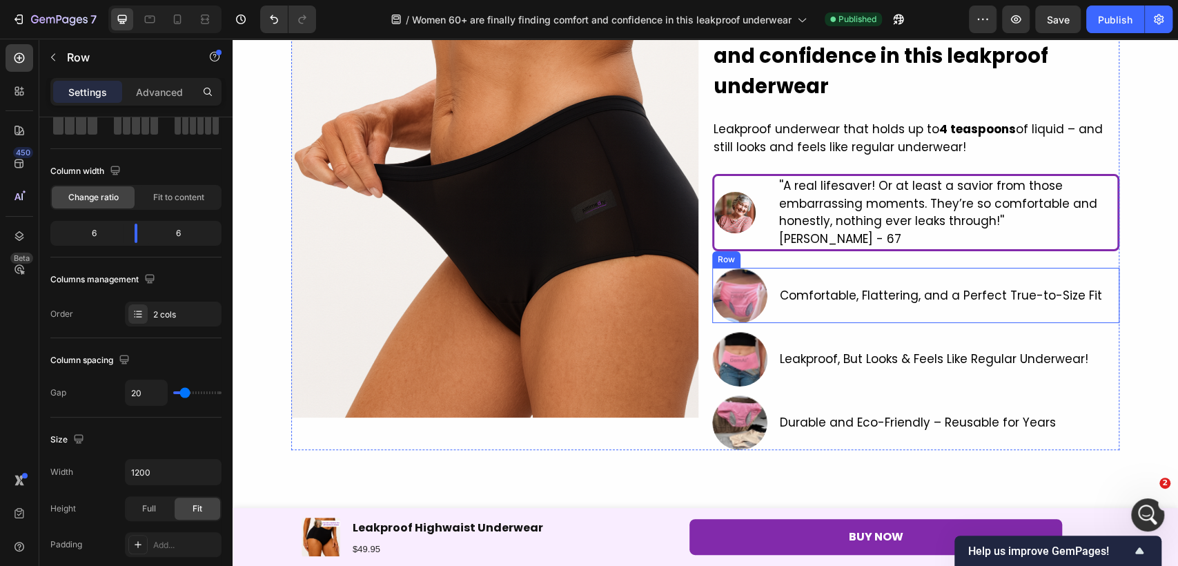
click at [795, 274] on div "Comfortable, Flattering, and a Perfect True-to-Size Fit Text Block" at bounding box center [940, 295] width 325 height 55
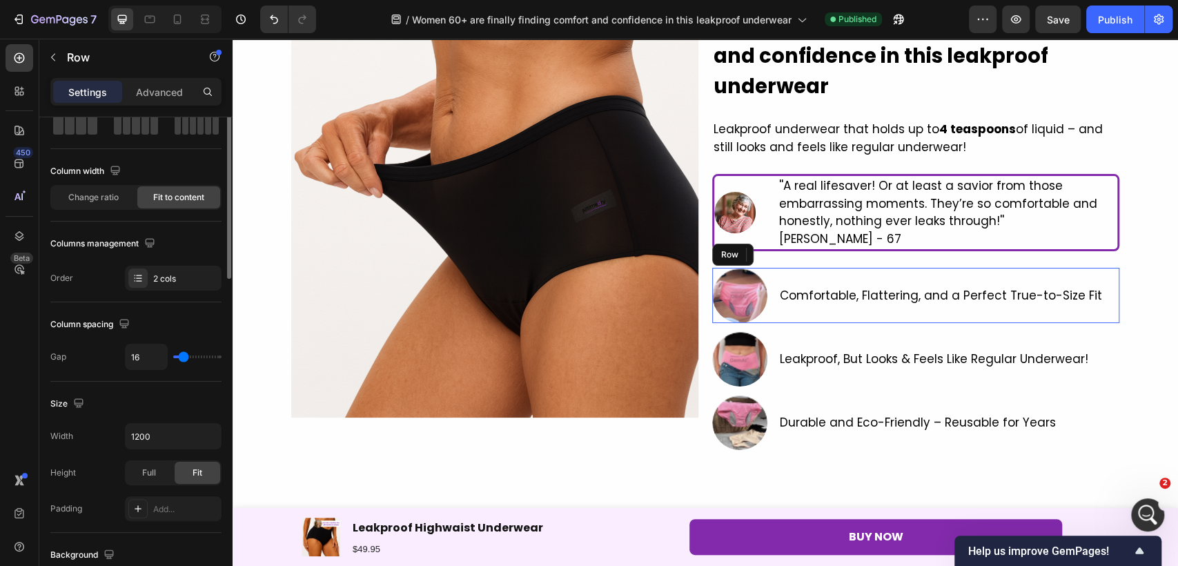
scroll to position [0, 0]
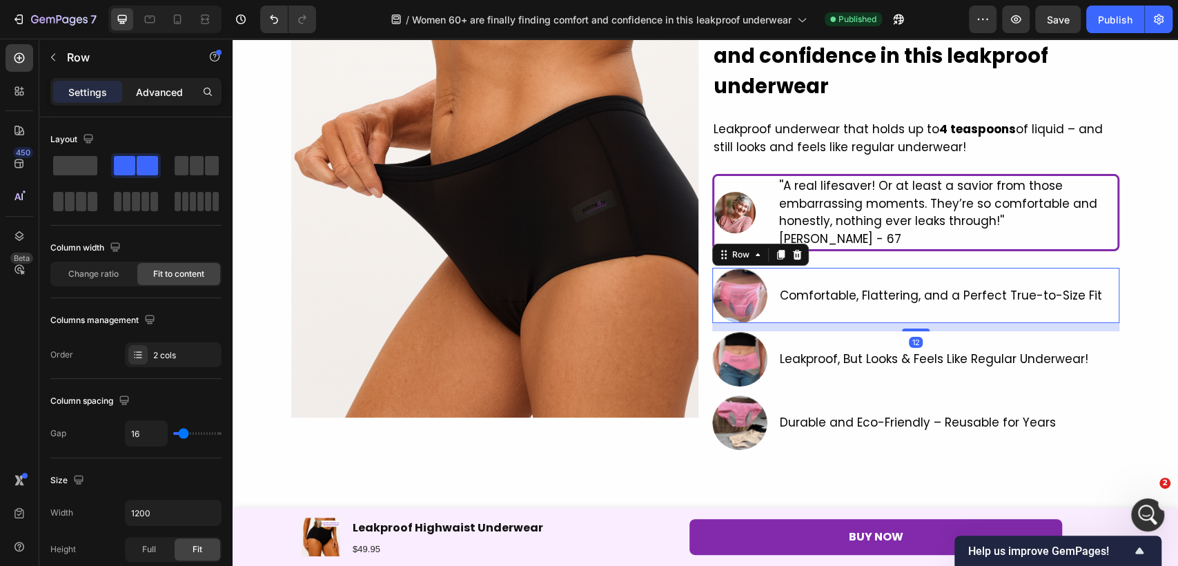
click at [170, 92] on p "Advanced" at bounding box center [159, 92] width 47 height 14
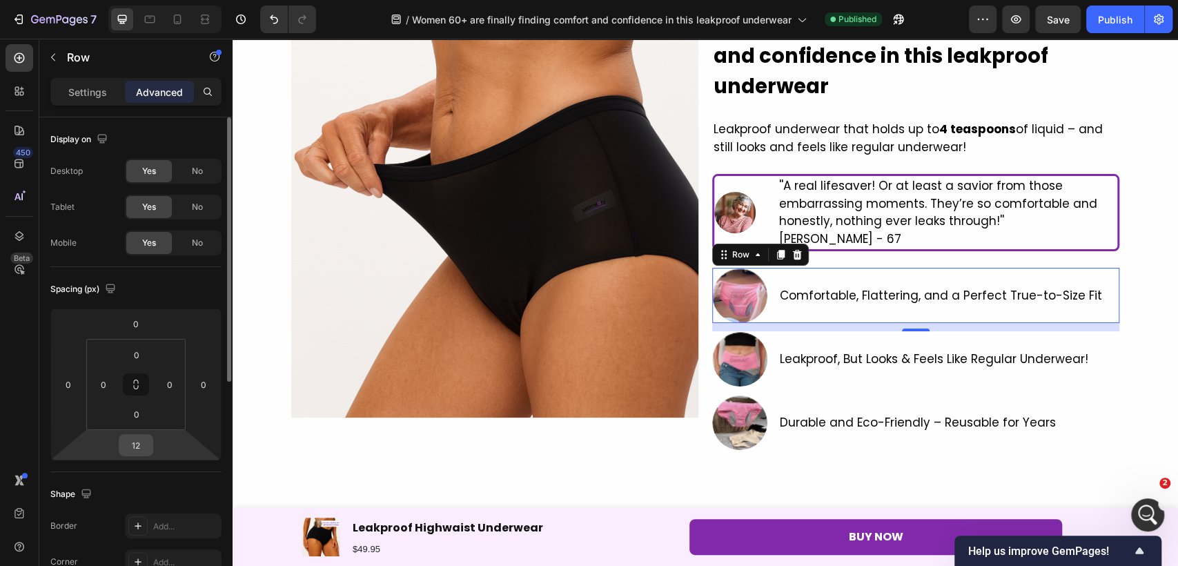
click at [131, 441] on input "12" at bounding box center [136, 445] width 28 height 21
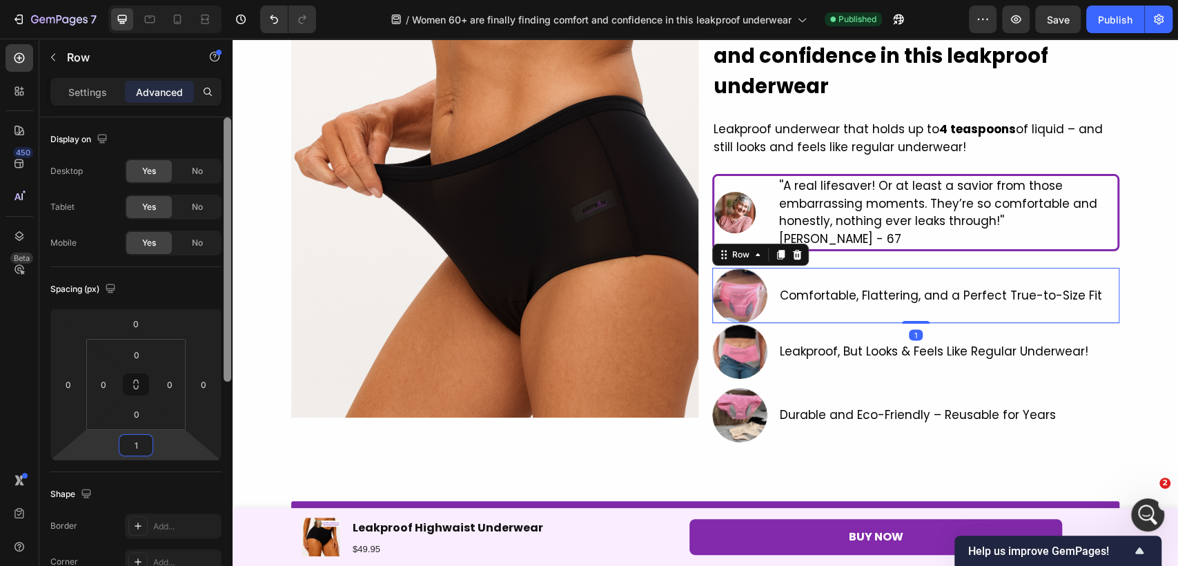
type input "16"
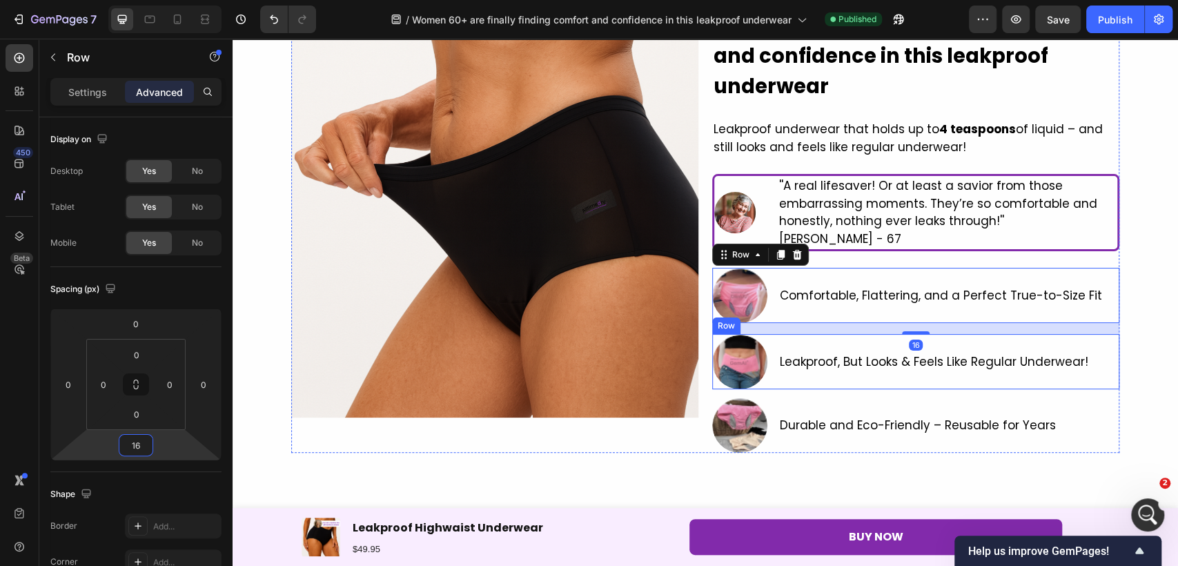
click at [809, 369] on p "Leakproof, But Looks & Feels Like Regular Underwear!" at bounding box center [934, 362] width 308 height 18
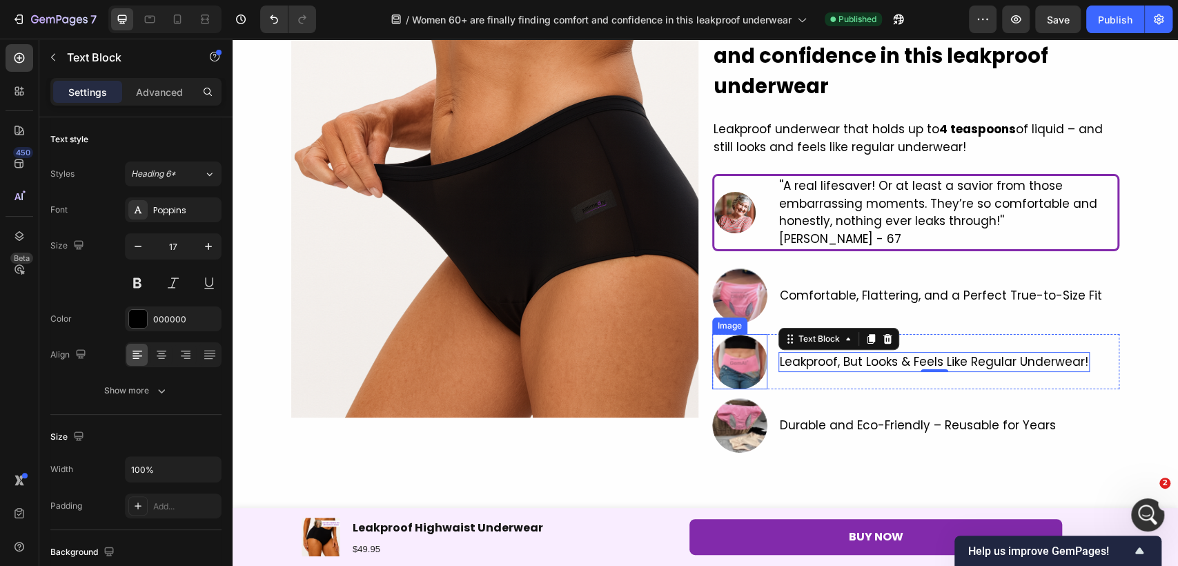
click at [741, 345] on img at bounding box center [739, 361] width 55 height 55
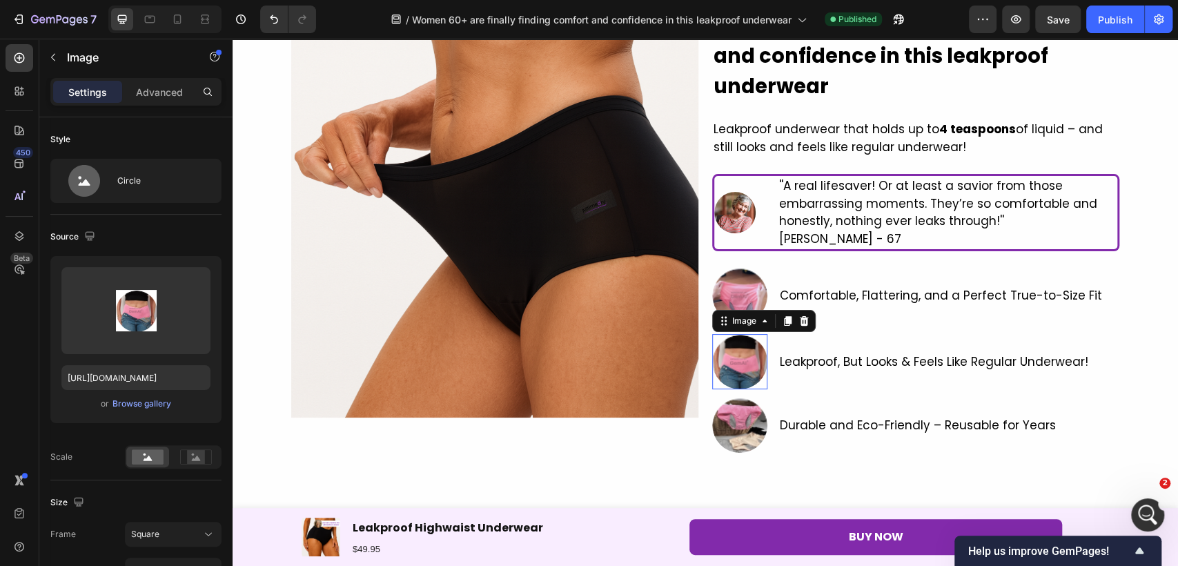
click at [797, 330] on div "Image" at bounding box center [763, 321] width 103 height 22
click at [740, 326] on div "Image" at bounding box center [744, 321] width 30 height 12
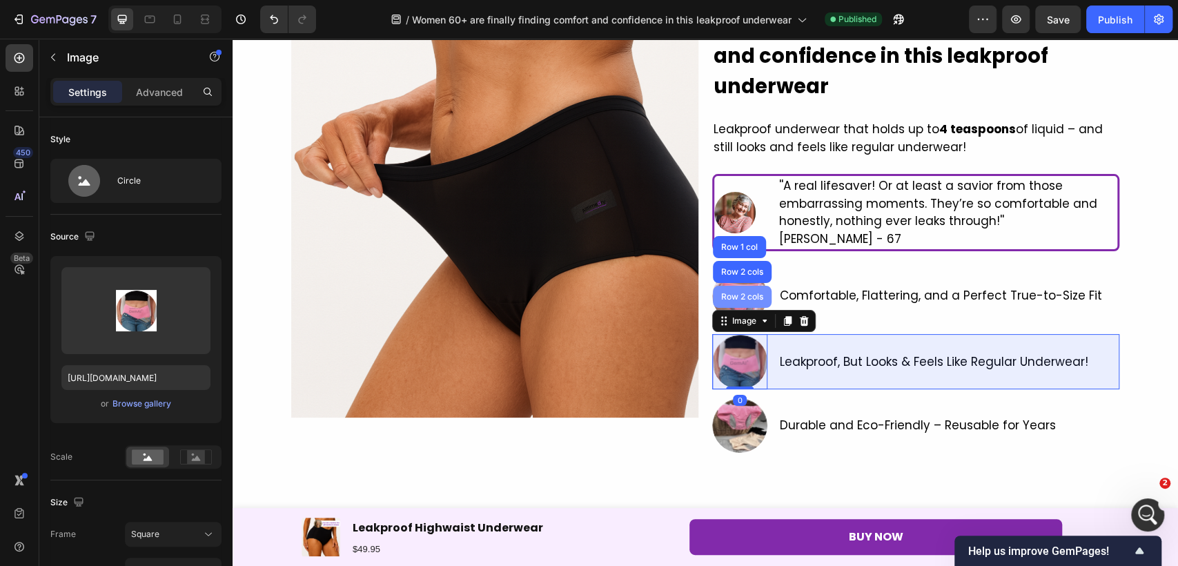
click at [736, 291] on div "Row 2 cols" at bounding box center [742, 297] width 59 height 22
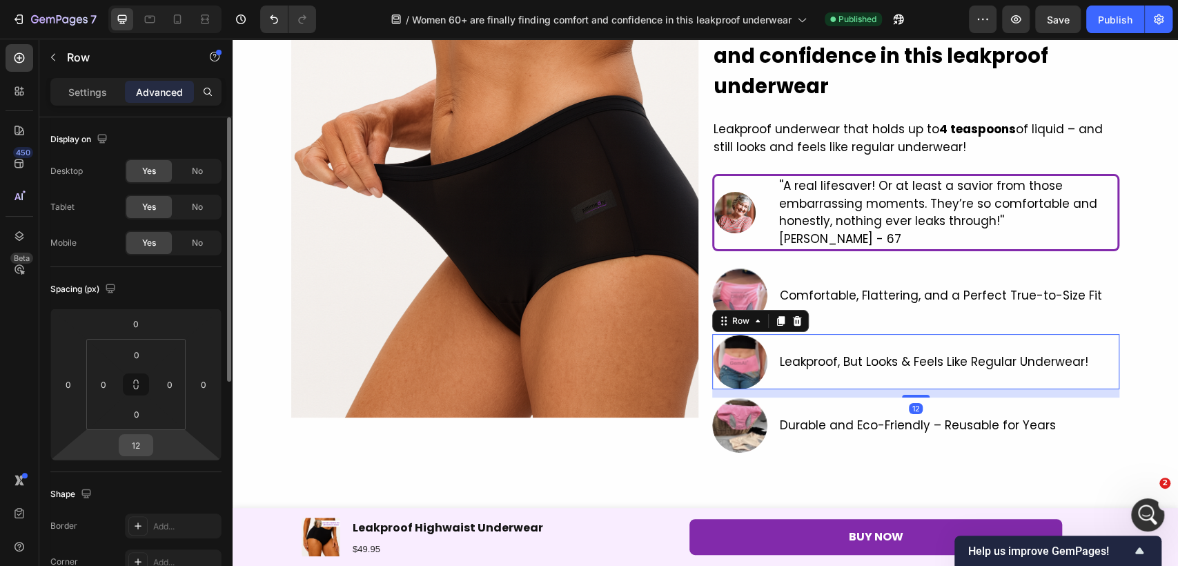
click at [133, 444] on input "12" at bounding box center [136, 445] width 28 height 21
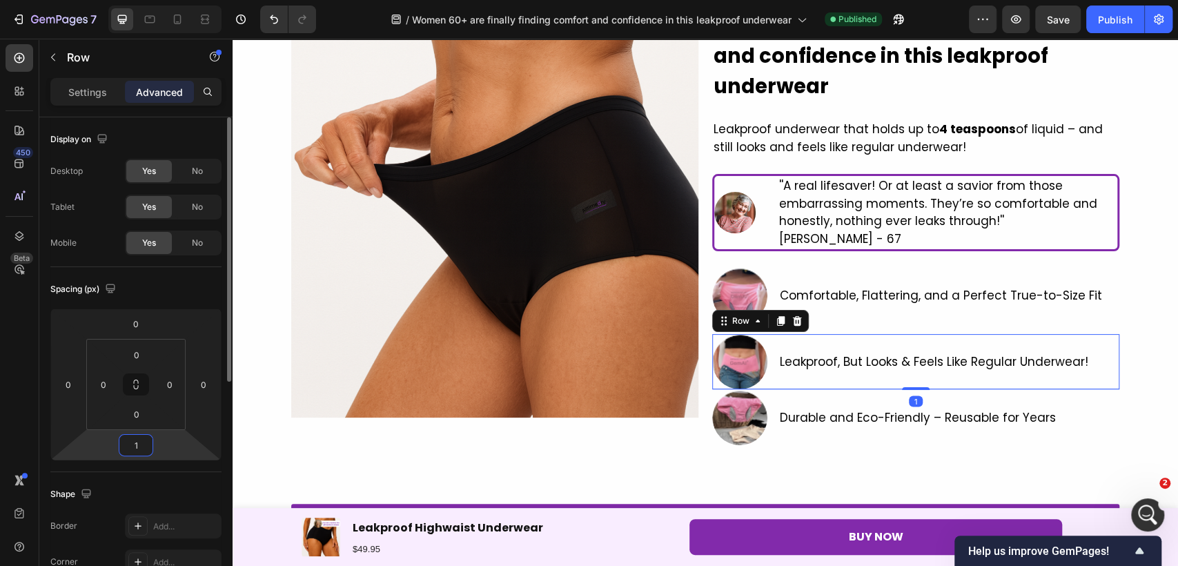
type input "16"
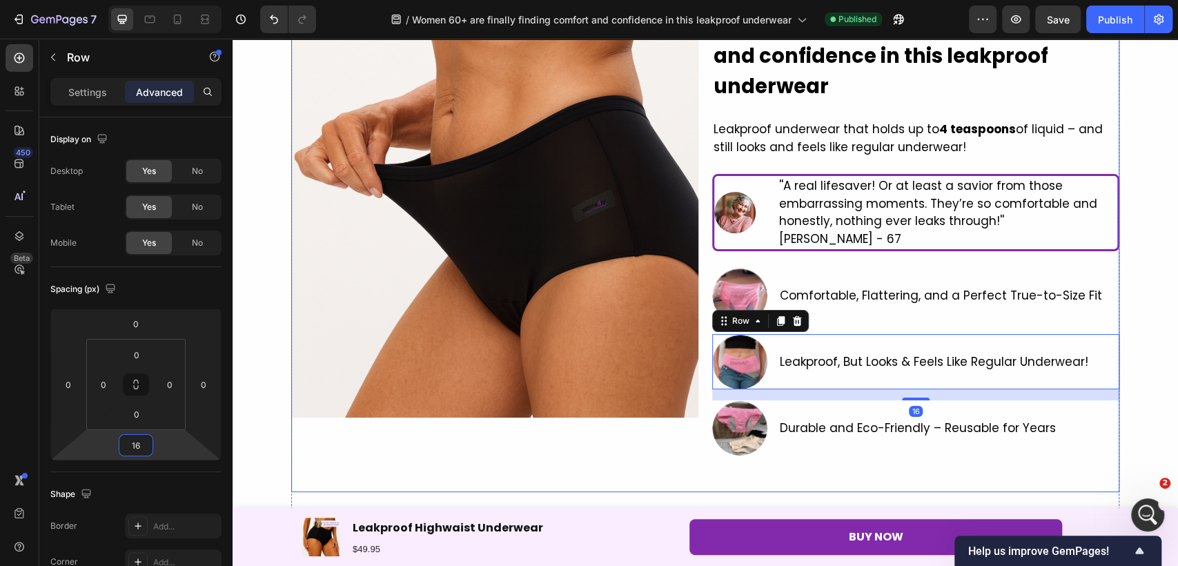
click at [835, 419] on p "Durable and Eco-Friendly – Reusable for Years" at bounding box center [918, 428] width 276 height 18
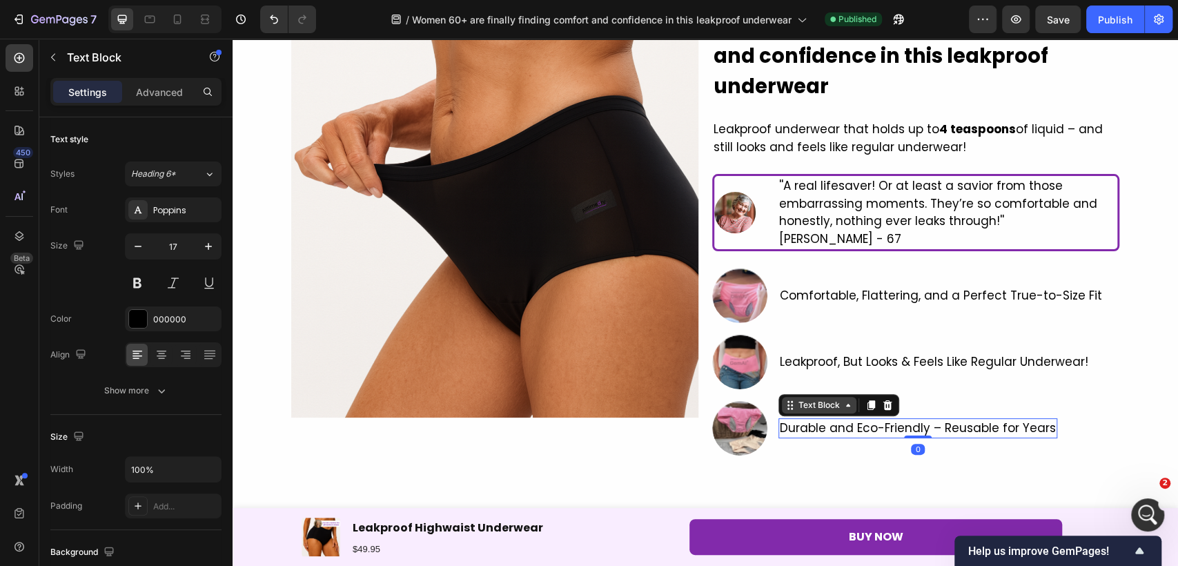
click at [795, 405] on div "Text Block" at bounding box center [818, 405] width 47 height 12
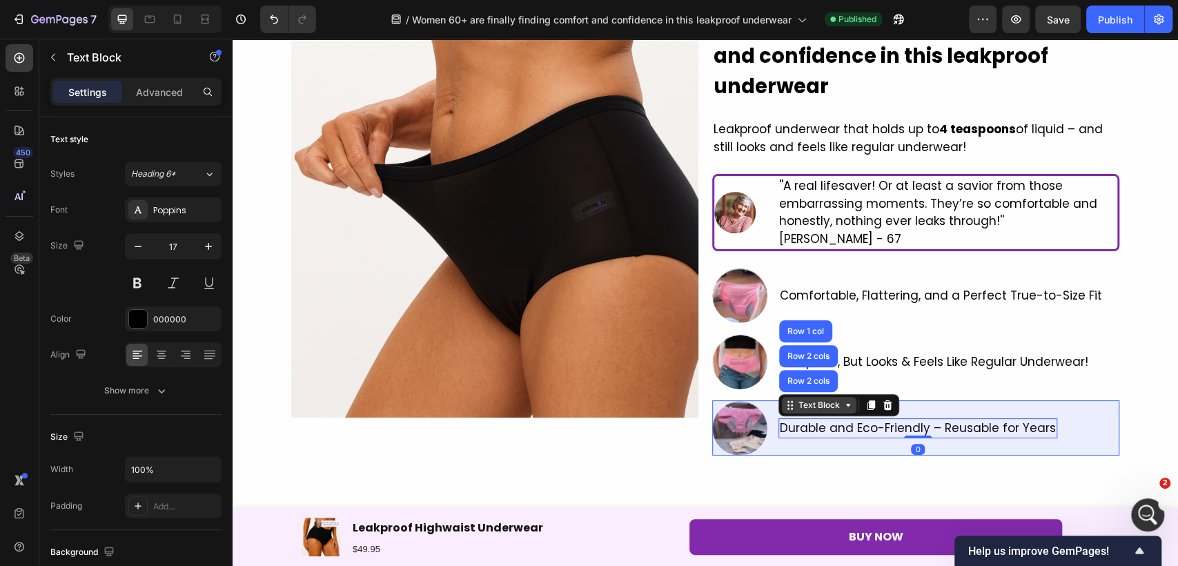
click at [791, 377] on div "Row 2 cols" at bounding box center [808, 381] width 48 height 8
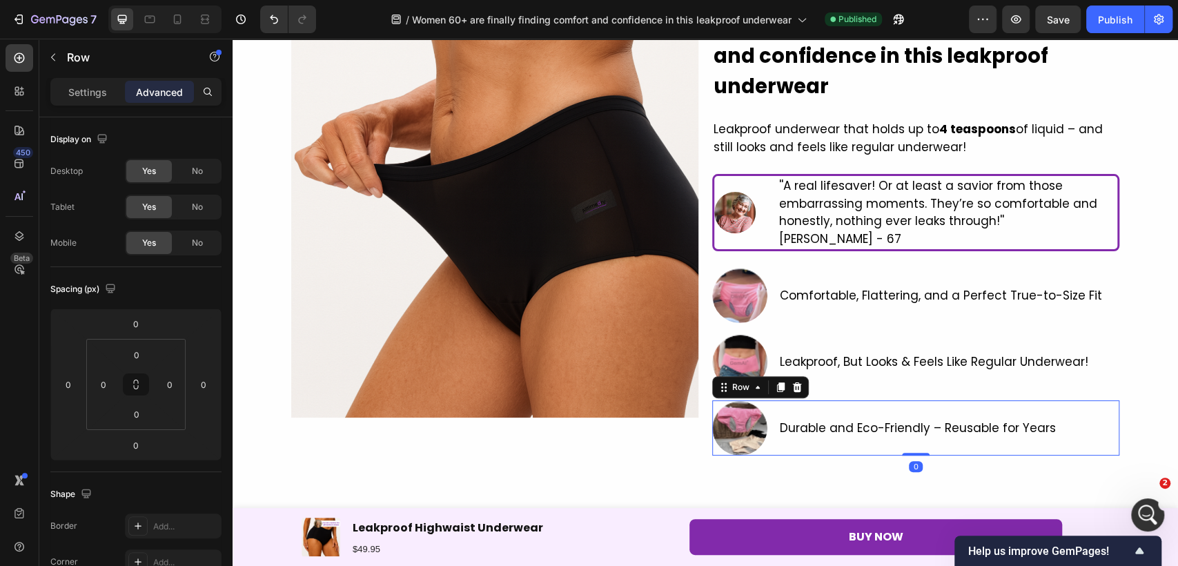
click at [162, 96] on p "Advanced" at bounding box center [159, 92] width 47 height 14
click at [138, 451] on input "0" at bounding box center [136, 445] width 28 height 21
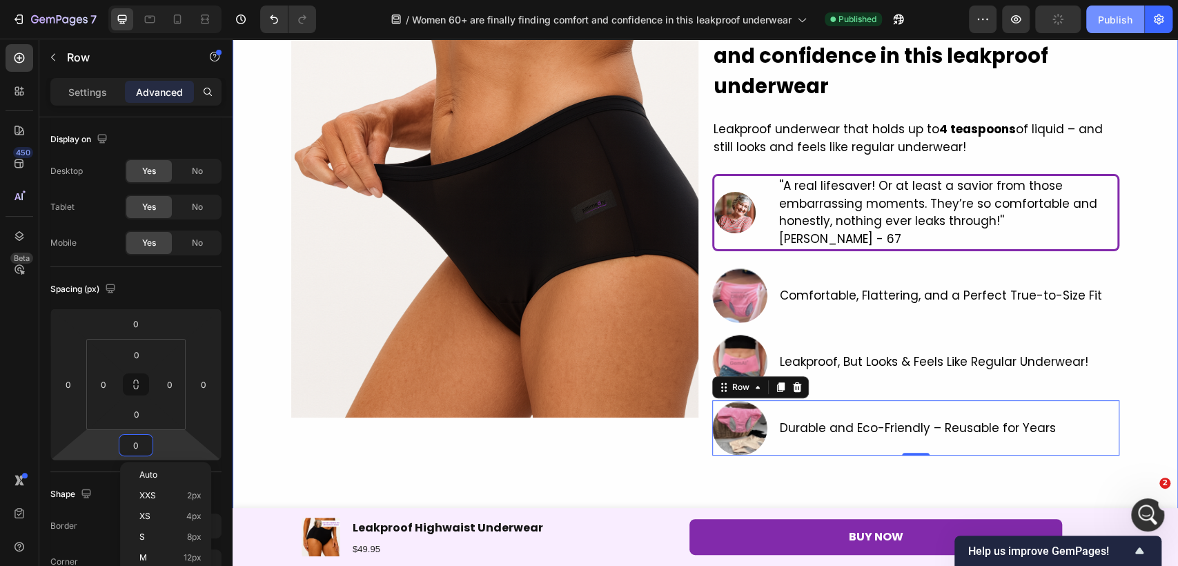
click at [1118, 20] on div "Publish" at bounding box center [1115, 19] width 34 height 14
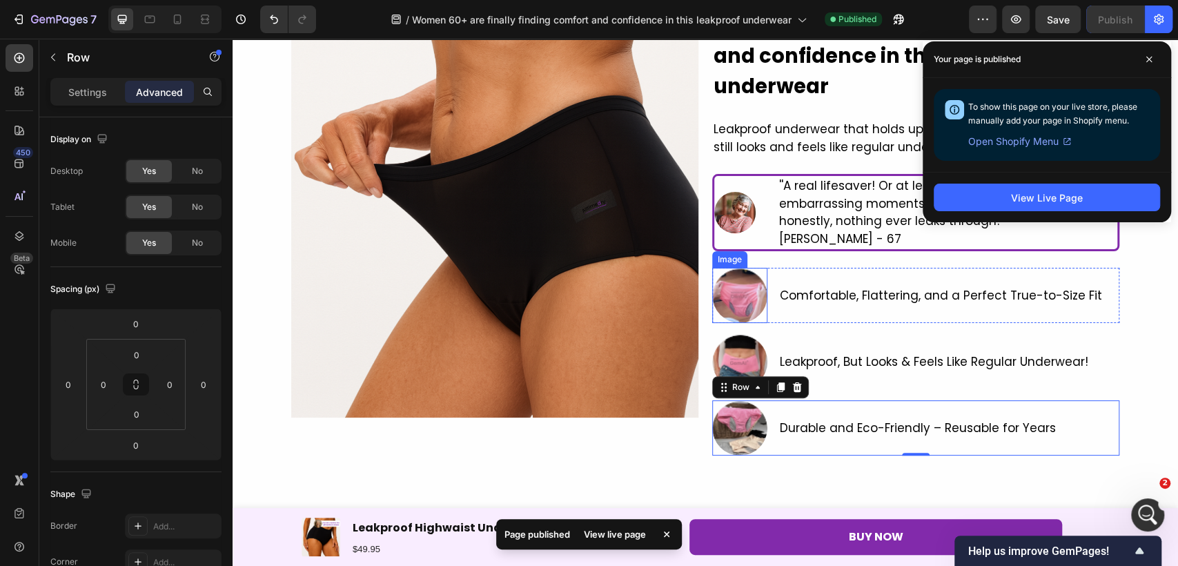
click at [730, 287] on img at bounding box center [739, 295] width 55 height 55
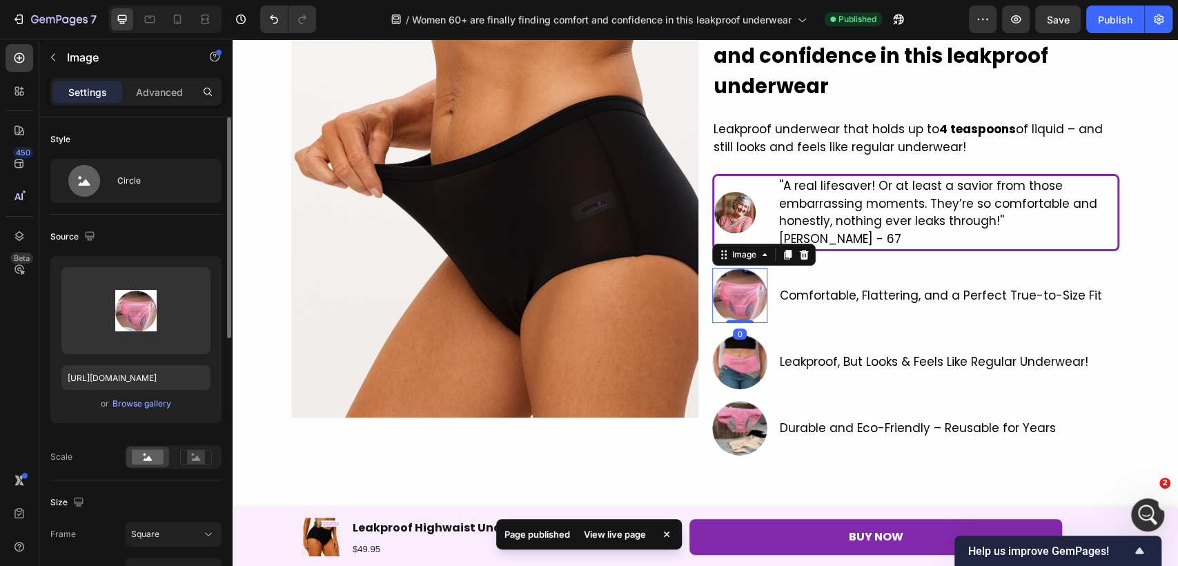
scroll to position [77, 0]
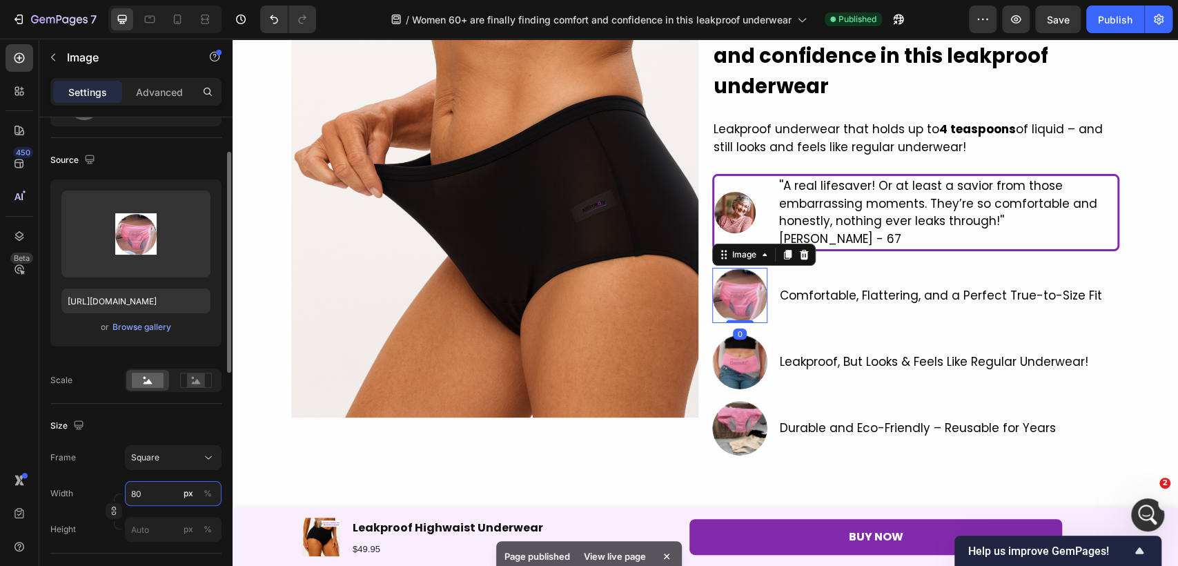
click at [154, 493] on input "80" at bounding box center [173, 493] width 97 height 25
type input "6"
type input "60"
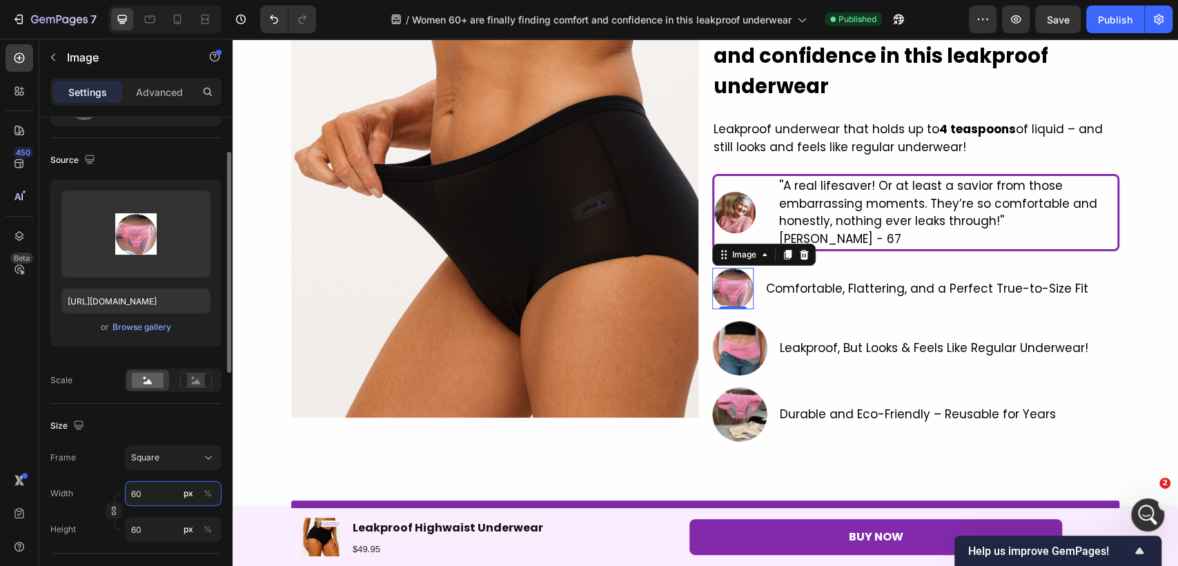
type input "6"
type input "7"
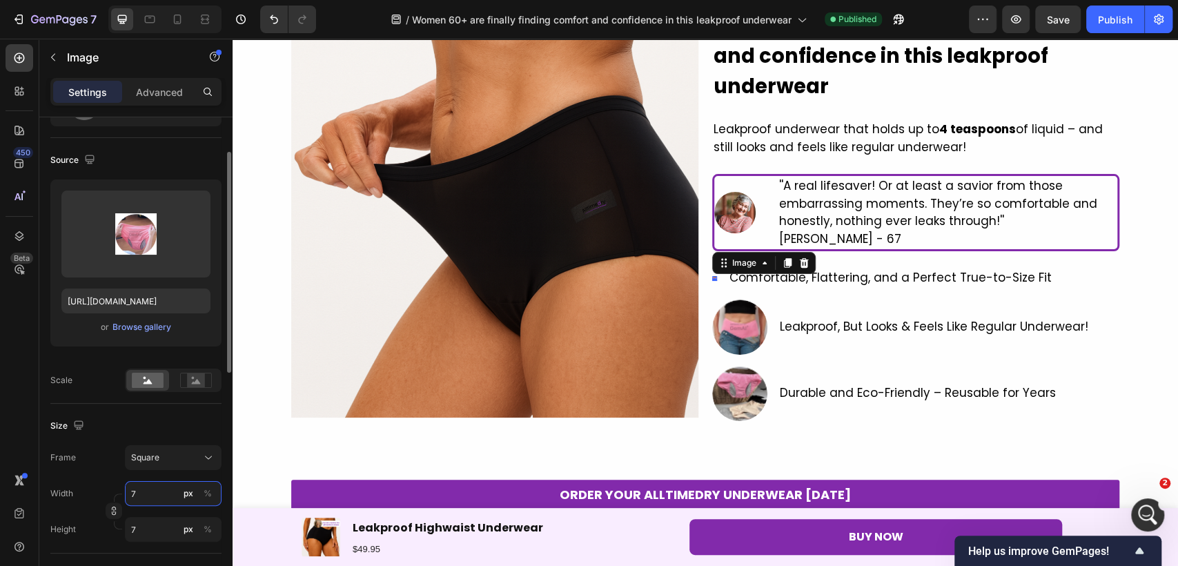
type input "75"
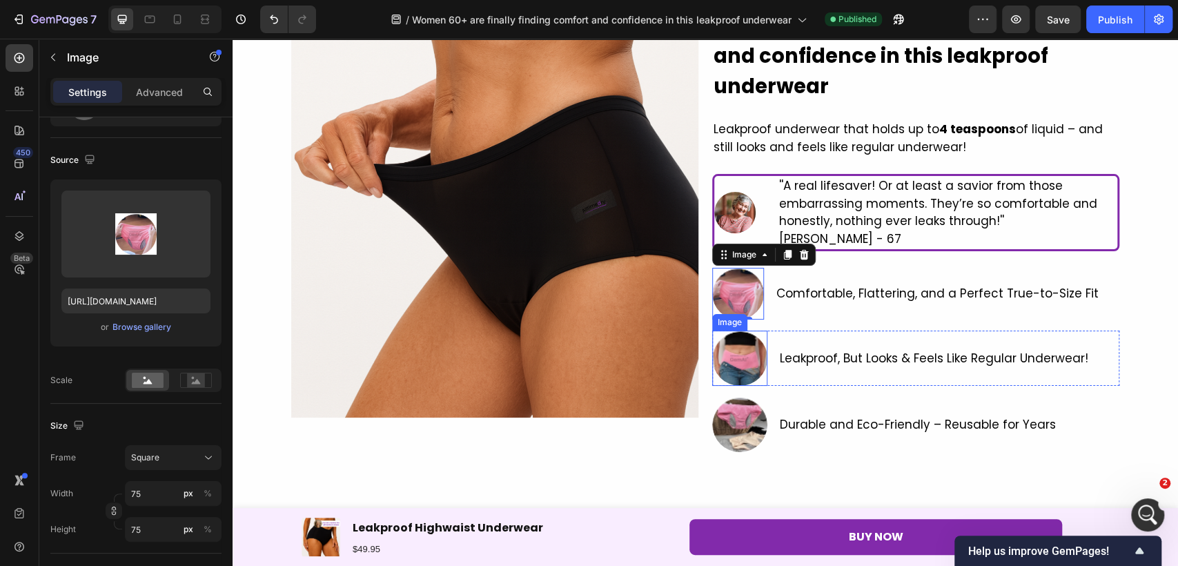
click at [735, 366] on img at bounding box center [739, 357] width 55 height 55
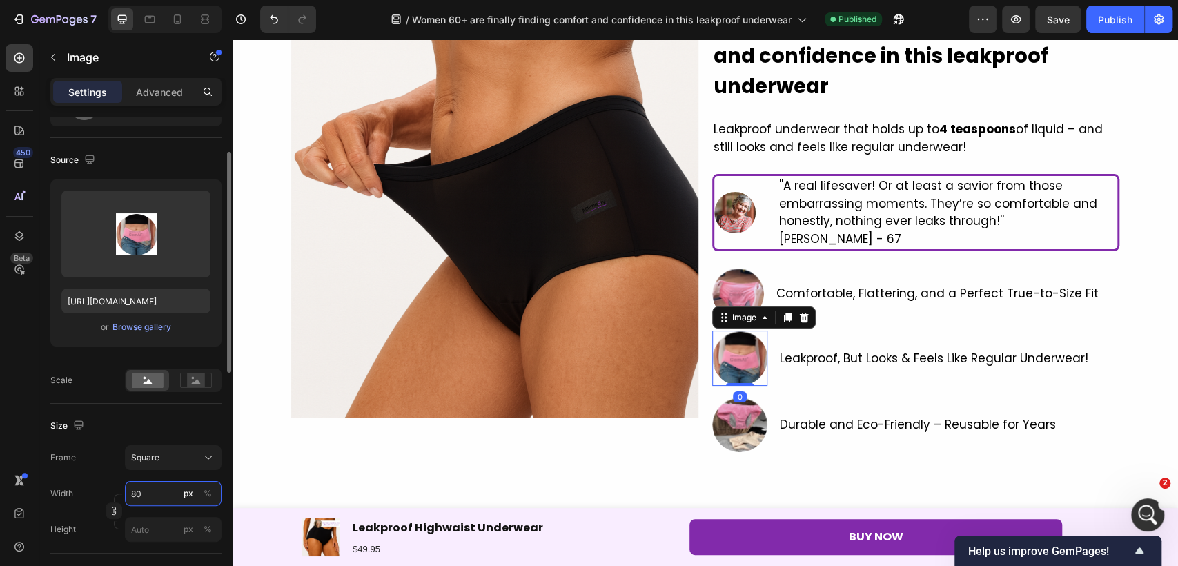
click at [164, 493] on input "80" at bounding box center [173, 493] width 97 height 25
type input "7"
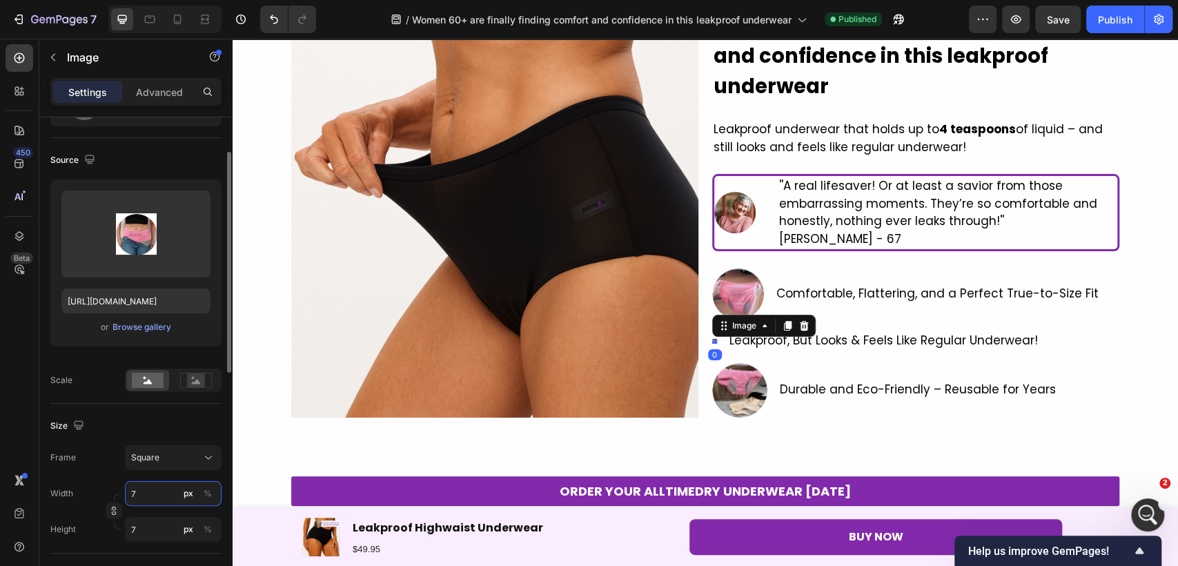
type input "75"
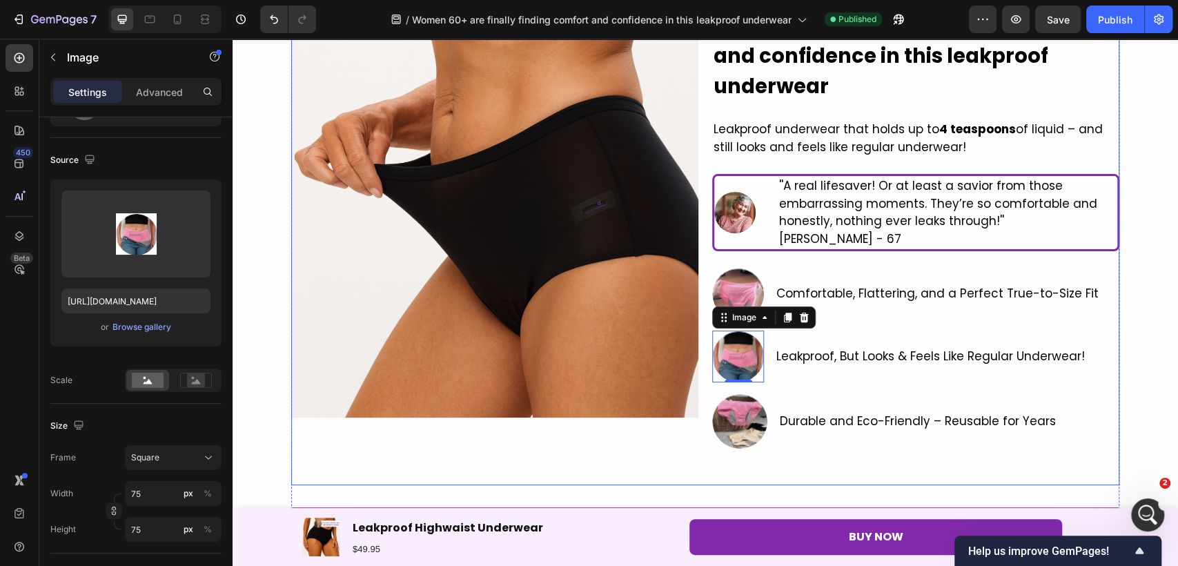
click at [722, 432] on img at bounding box center [739, 420] width 55 height 55
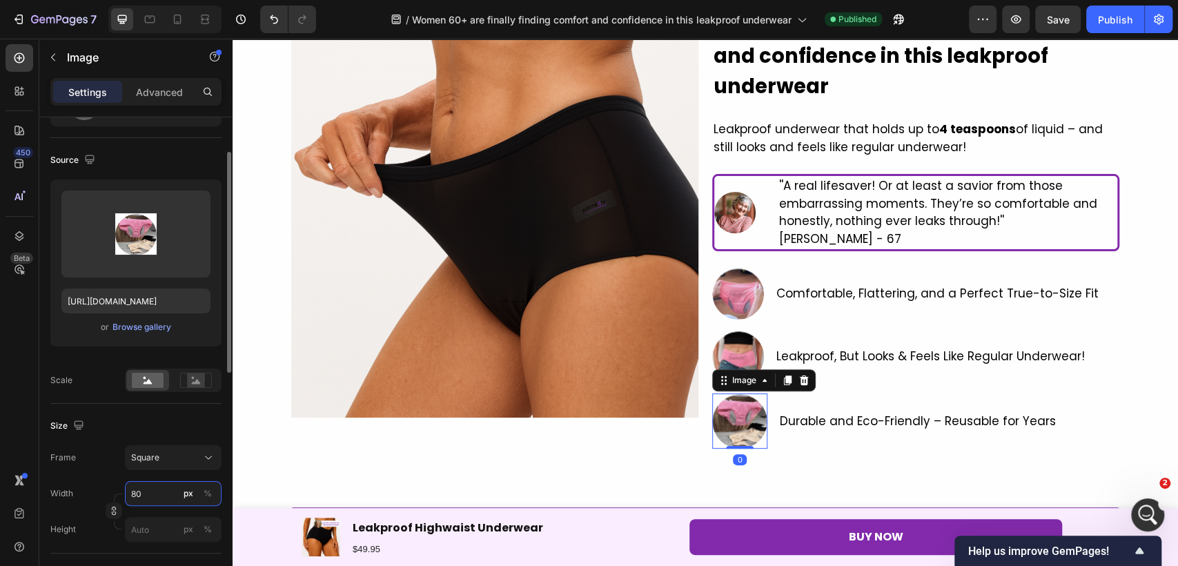
click at [159, 490] on input "80" at bounding box center [173, 493] width 97 height 25
type input "7"
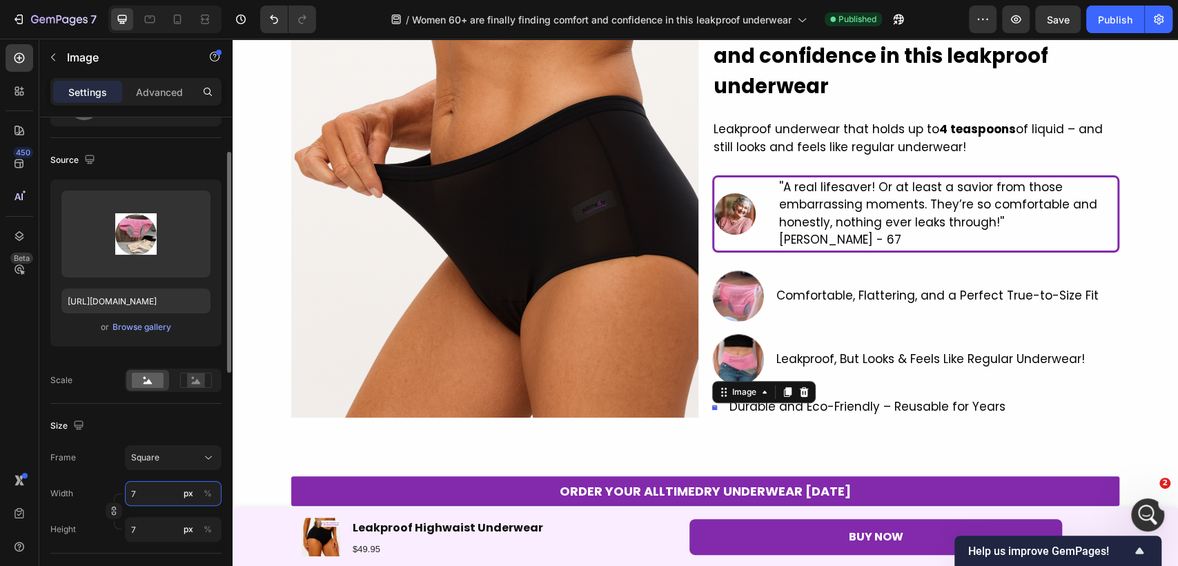
type input "75"
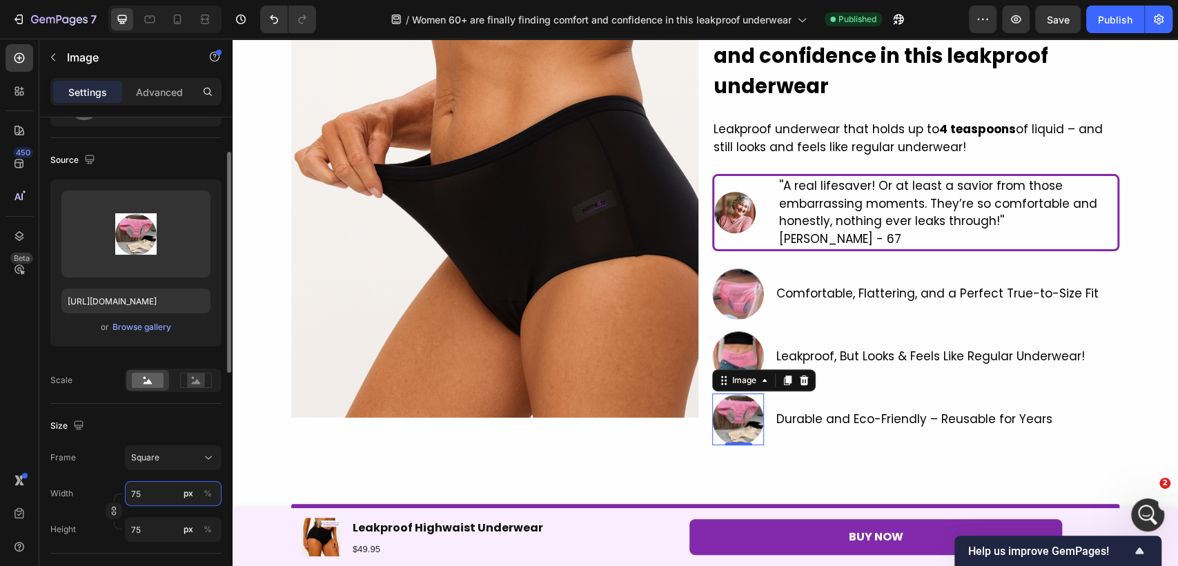
scroll to position [0, 0]
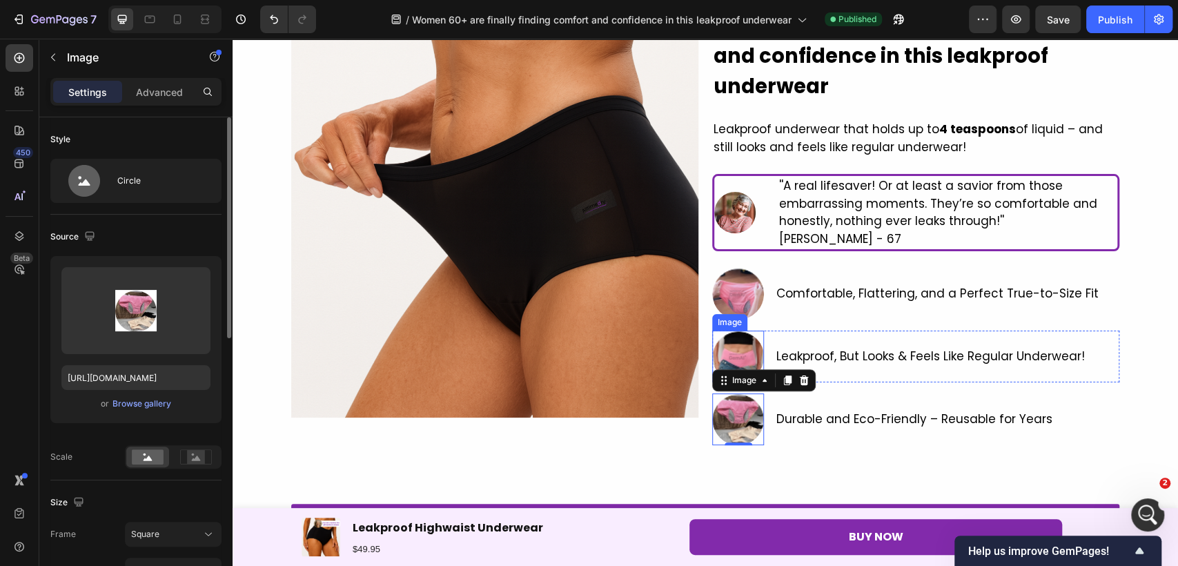
click at [746, 361] on img at bounding box center [738, 356] width 52 height 52
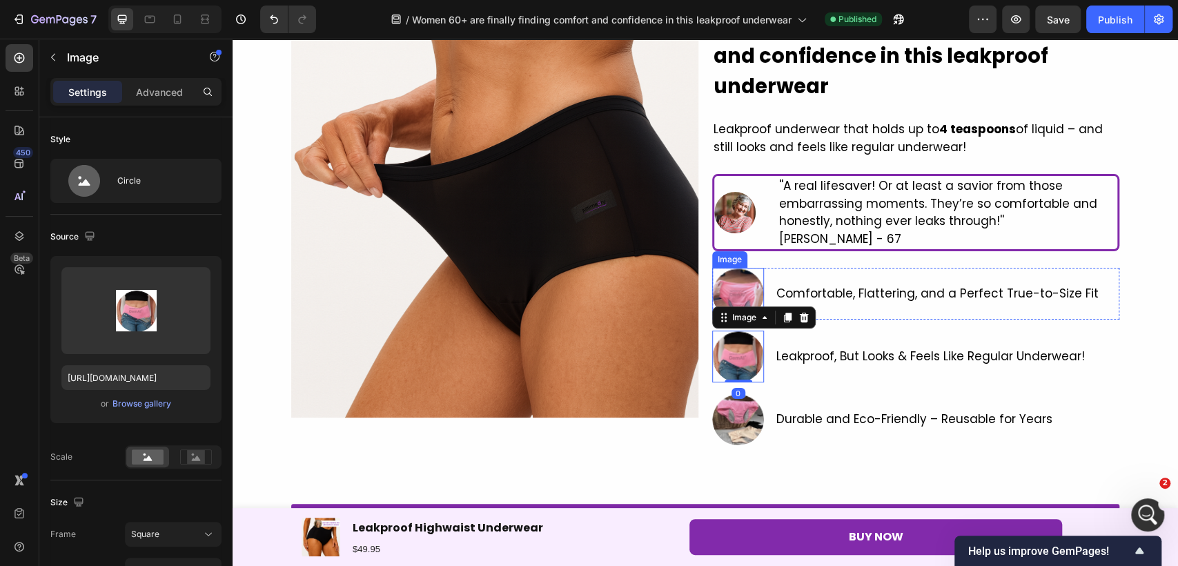
click at [742, 276] on img at bounding box center [738, 294] width 52 height 52
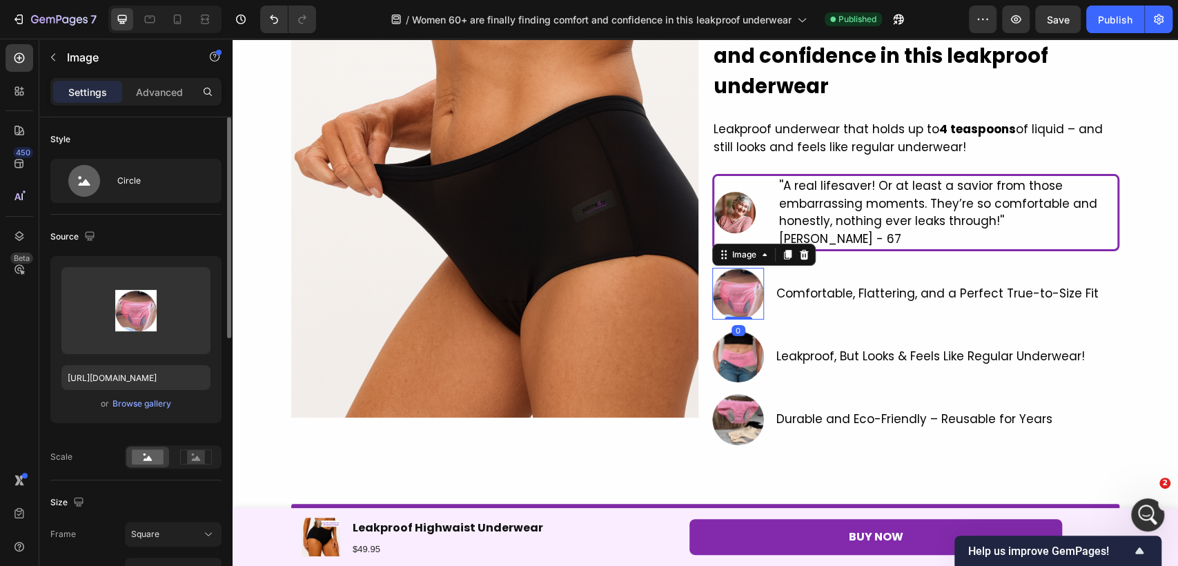
scroll to position [77, 0]
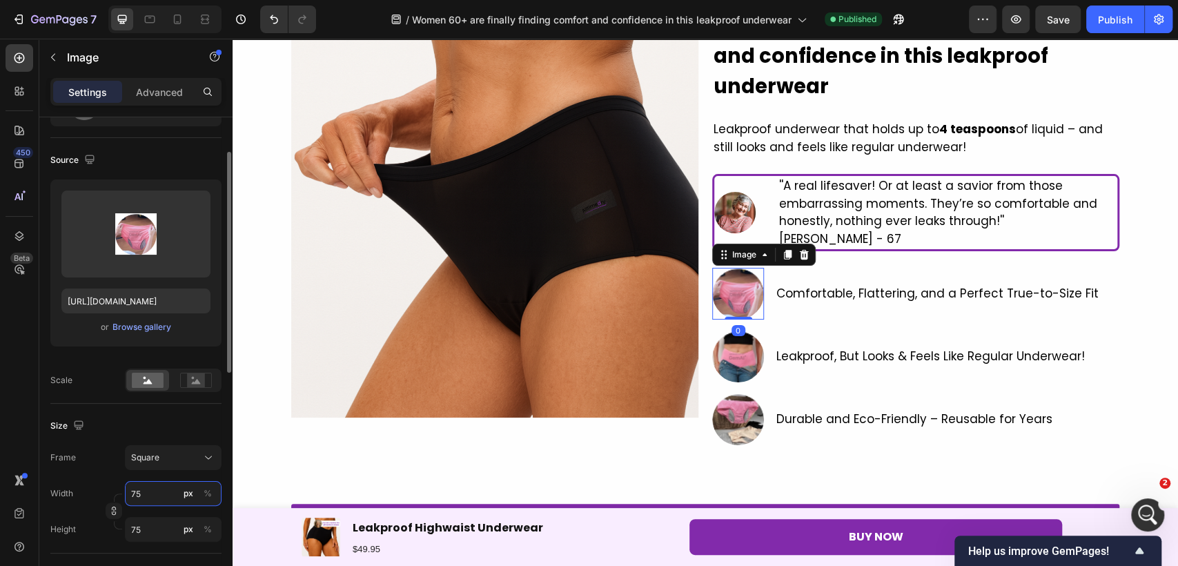
click at [153, 496] on input "75" at bounding box center [173, 493] width 97 height 25
type input "7"
type input "70"
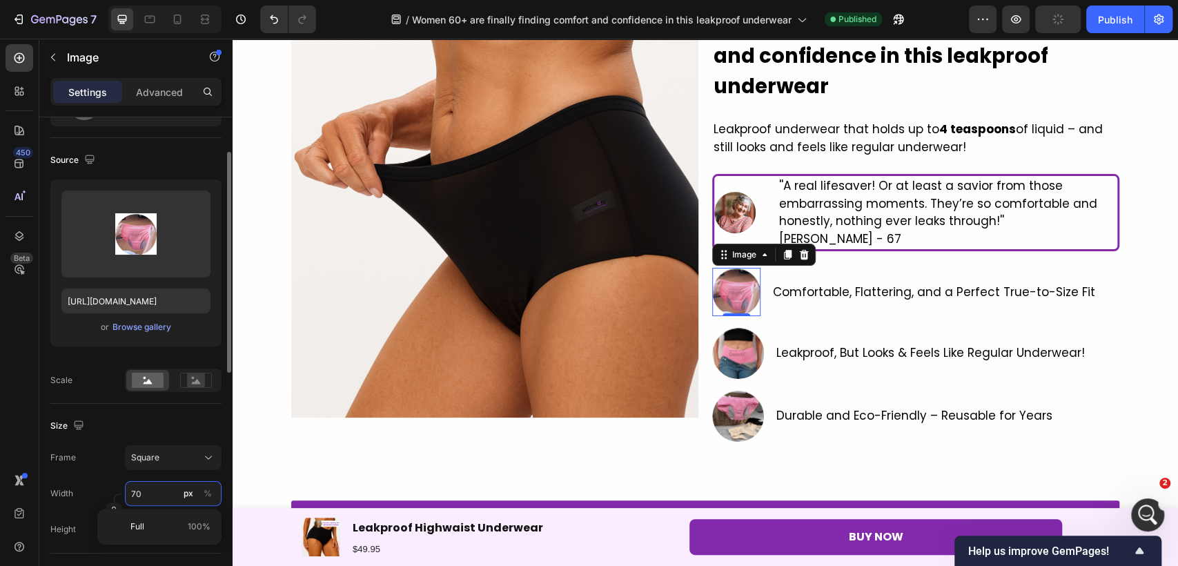
type input "70"
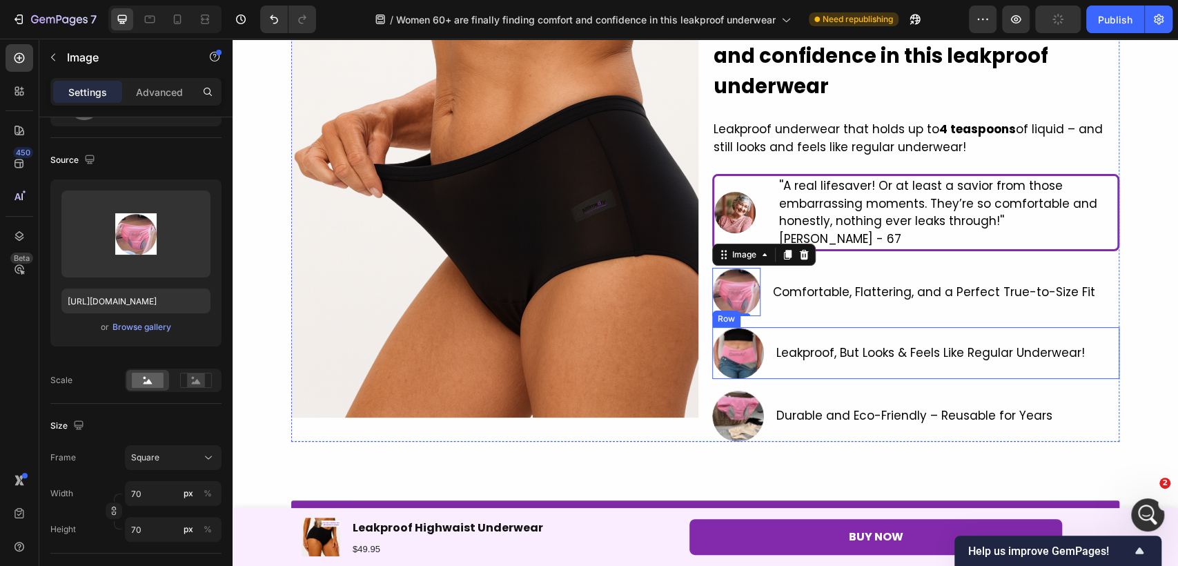
click at [730, 354] on img at bounding box center [738, 353] width 52 height 52
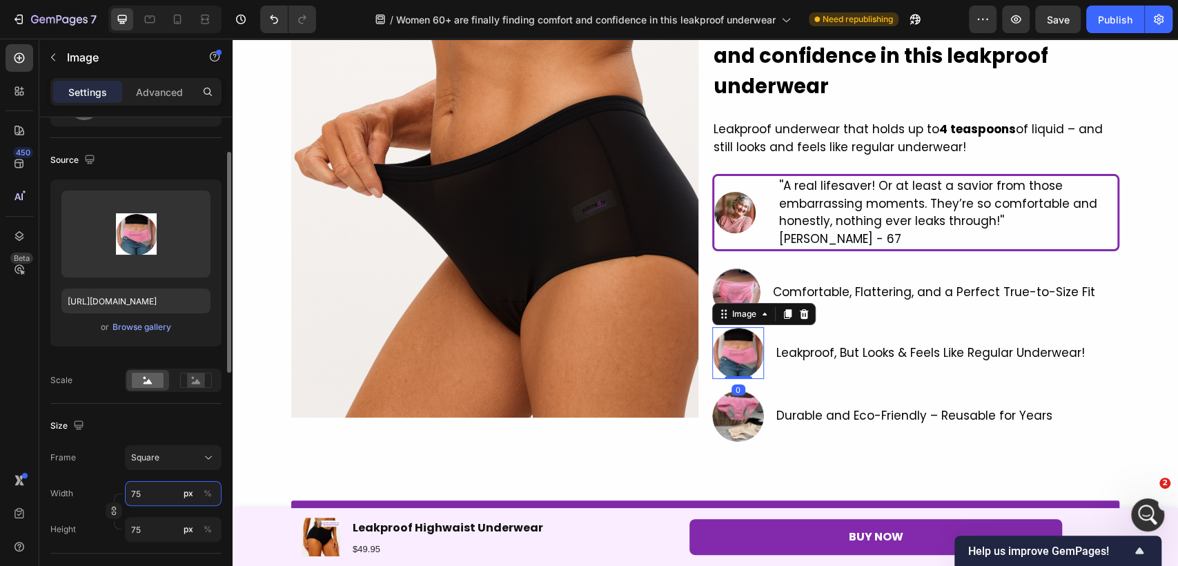
click at [139, 492] on input "75" at bounding box center [173, 493] width 97 height 25
type input "8"
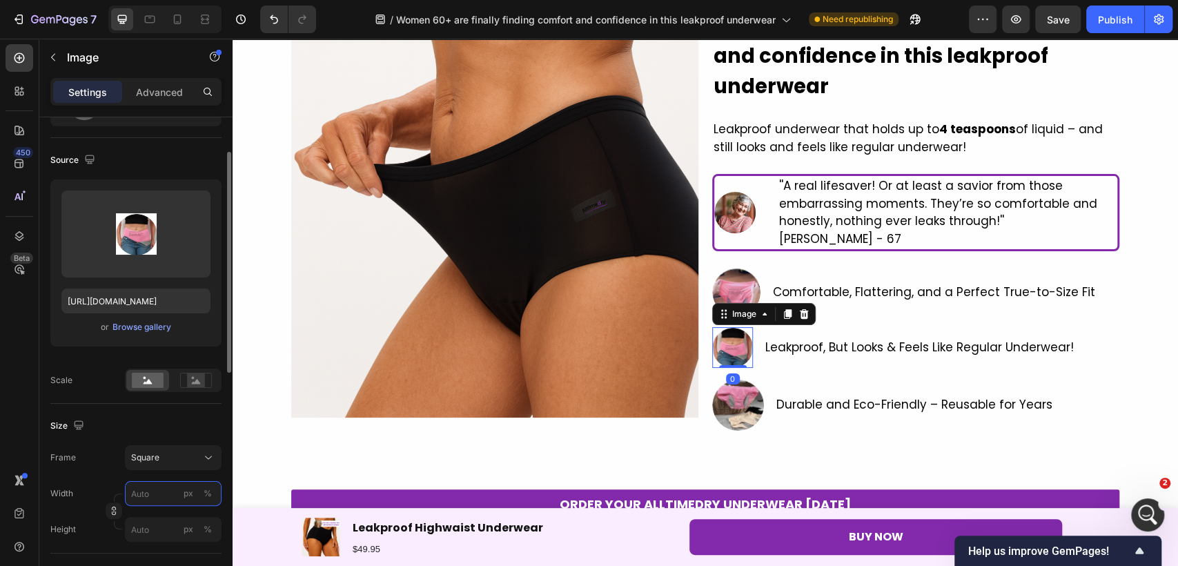
type input "7"
type input "70"
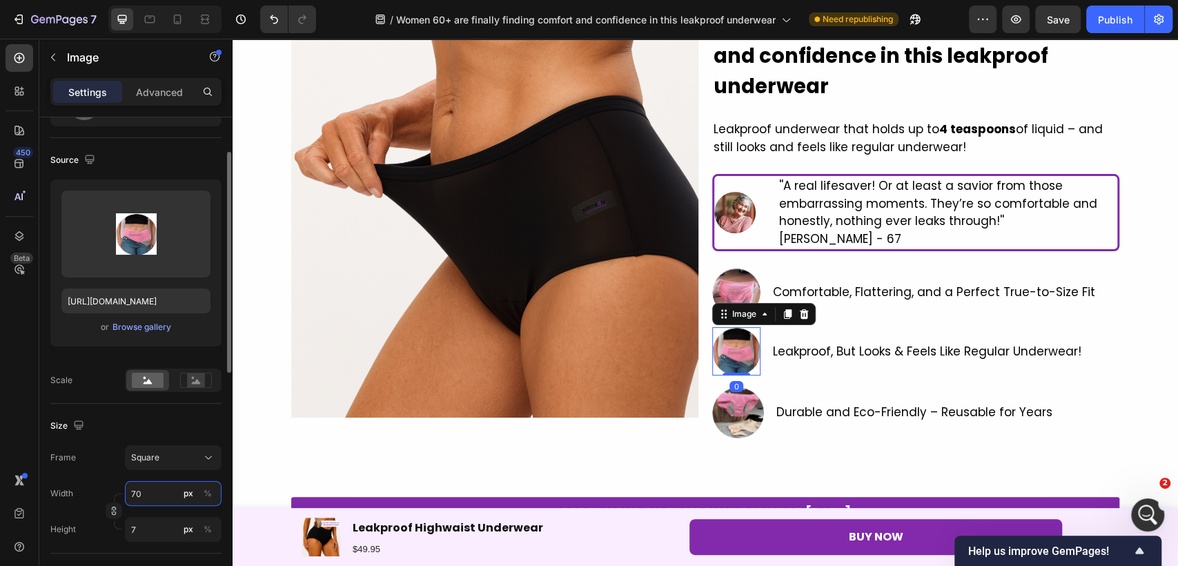
type input "70"
click at [729, 433] on img at bounding box center [738, 412] width 52 height 52
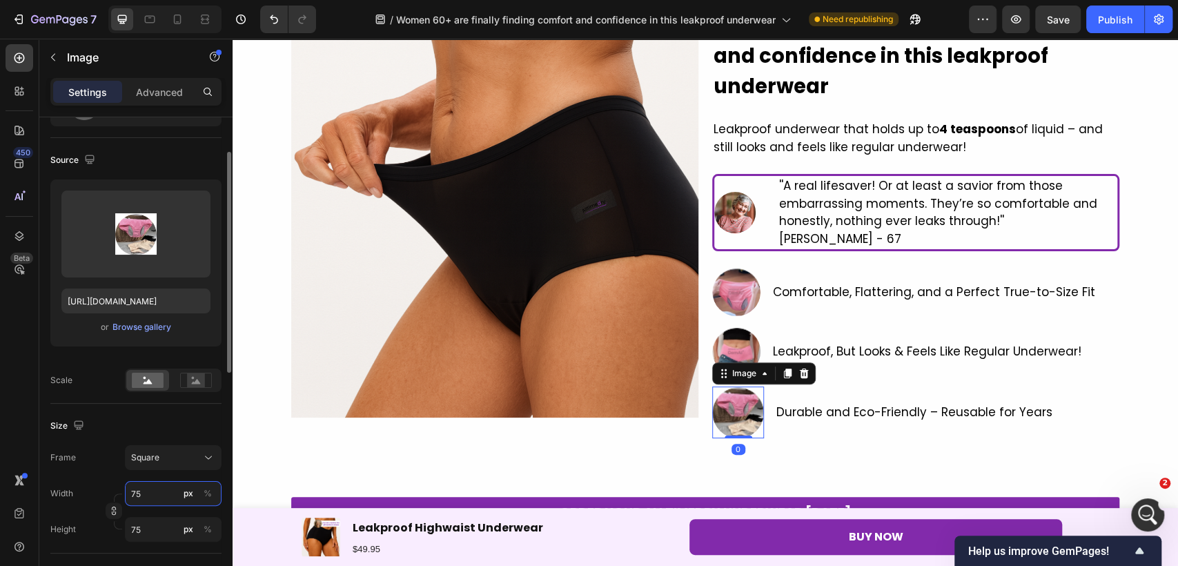
click at [148, 494] on input "75" at bounding box center [173, 493] width 97 height 25
type input "7"
type input "70"
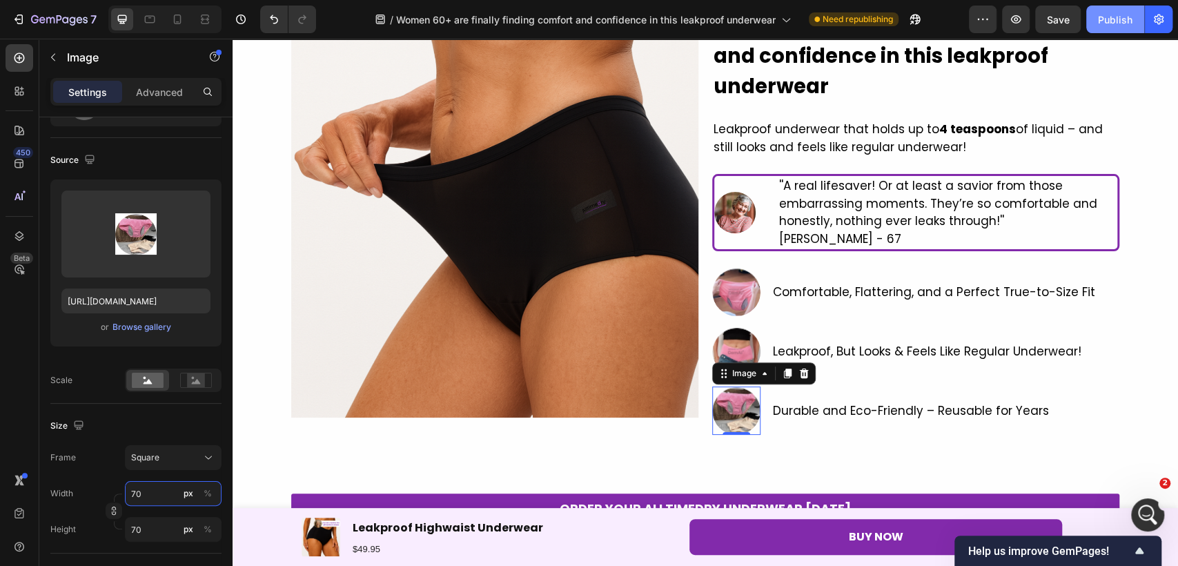
type input "70"
click at [1112, 29] on button "Publish" at bounding box center [1115, 20] width 58 height 28
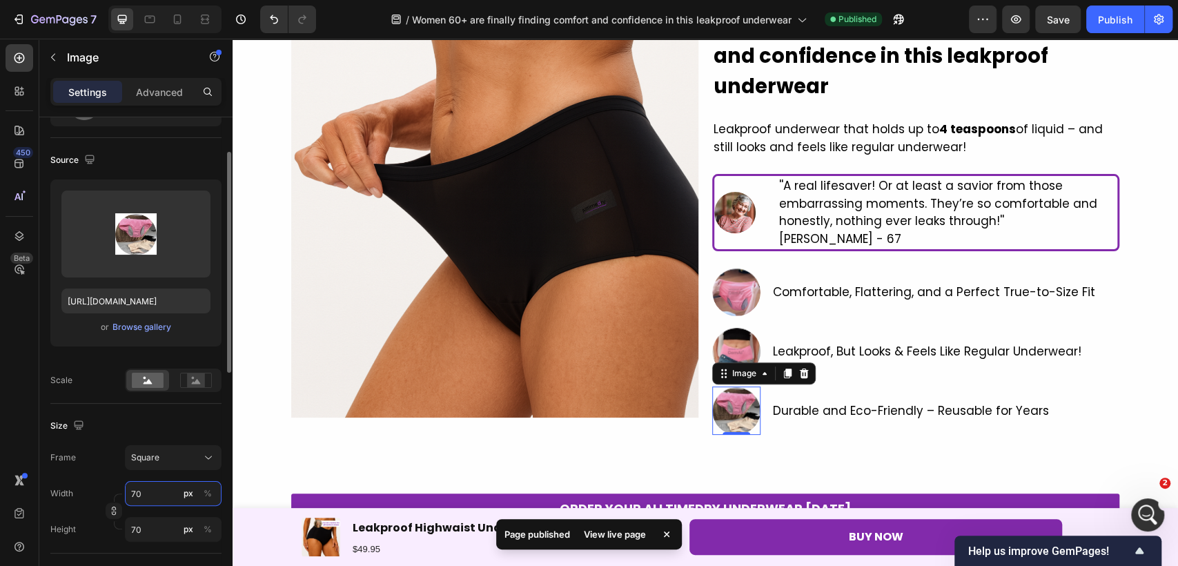
click at [171, 482] on input "70" at bounding box center [173, 493] width 97 height 25
type input "6"
type input "60"
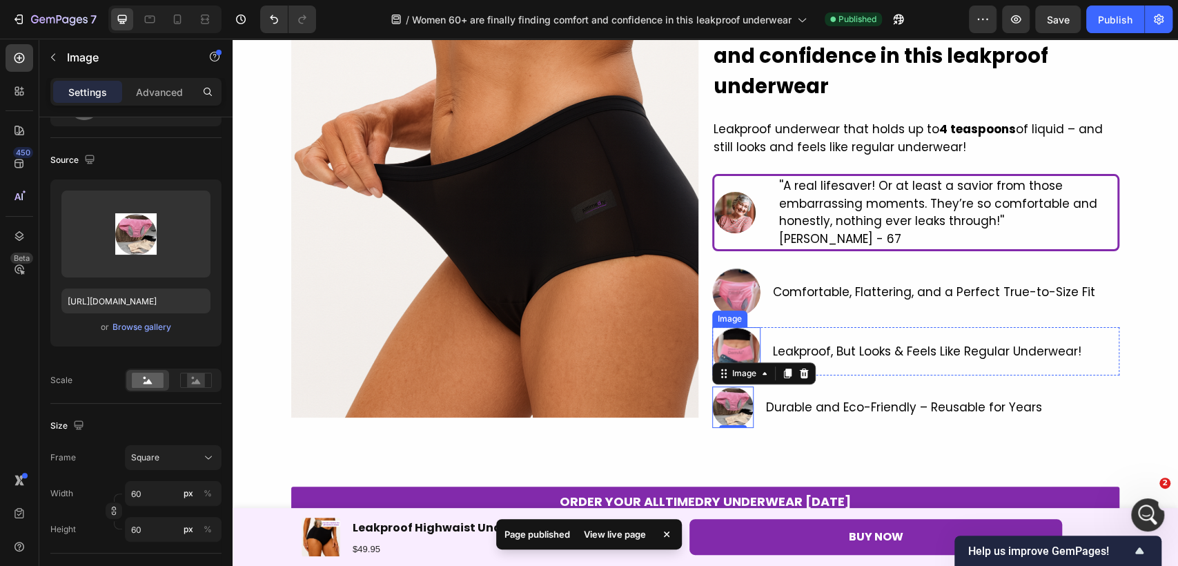
click at [747, 351] on img at bounding box center [736, 351] width 48 height 48
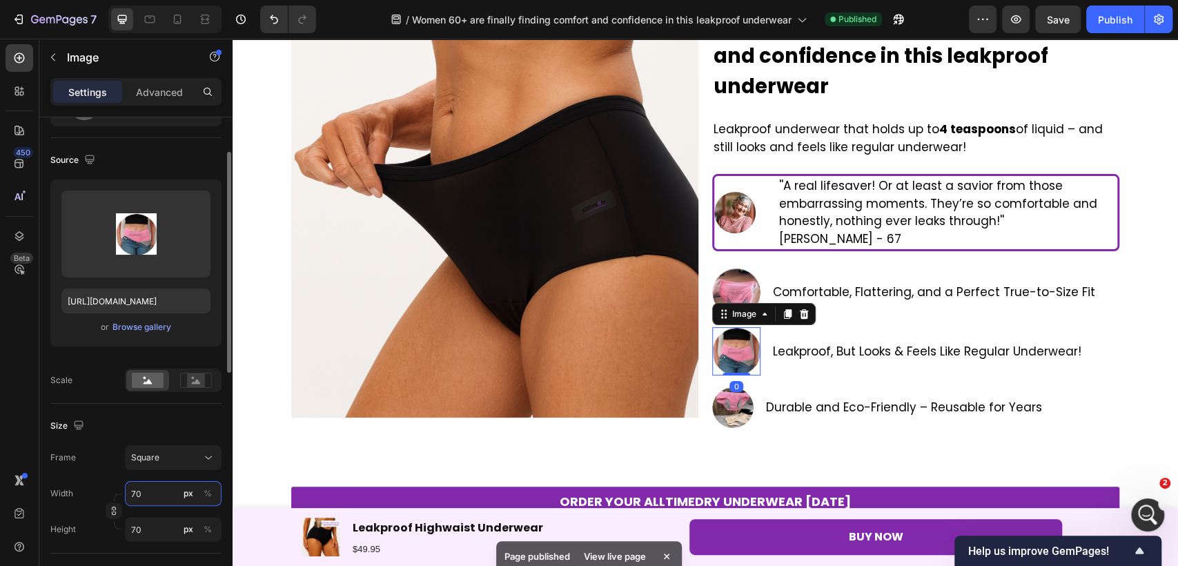
click at [137, 492] on input "70" at bounding box center [173, 493] width 97 height 25
type input "6"
type input "60"
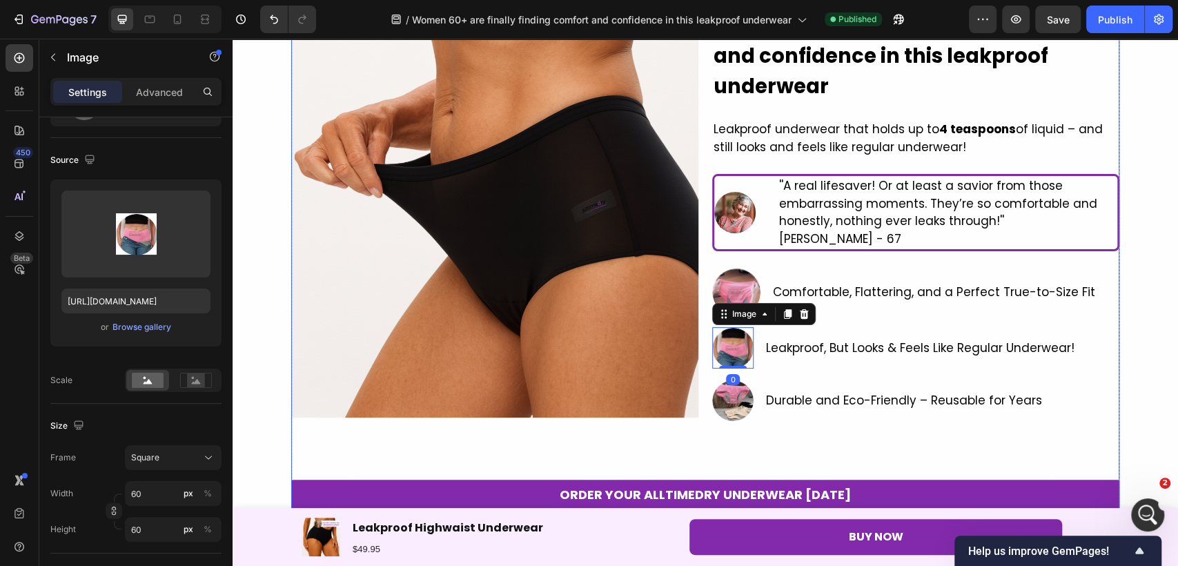
click at [721, 393] on img at bounding box center [732, 399] width 41 height 41
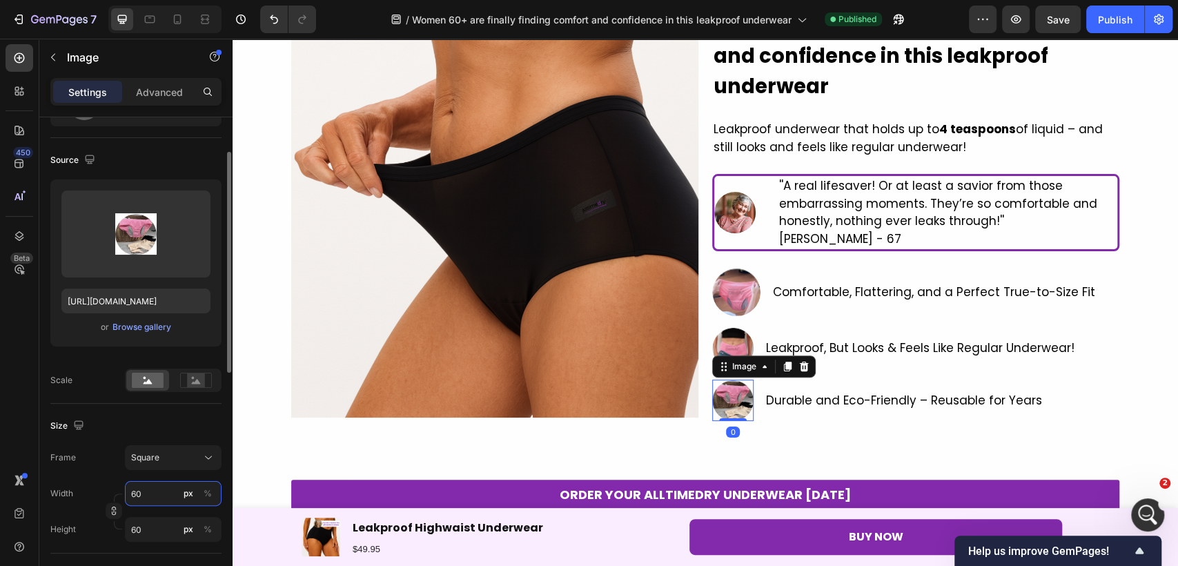
click at [164, 487] on input "60" at bounding box center [173, 493] width 97 height 25
click at [1112, 19] on div "Publish" at bounding box center [1115, 19] width 34 height 14
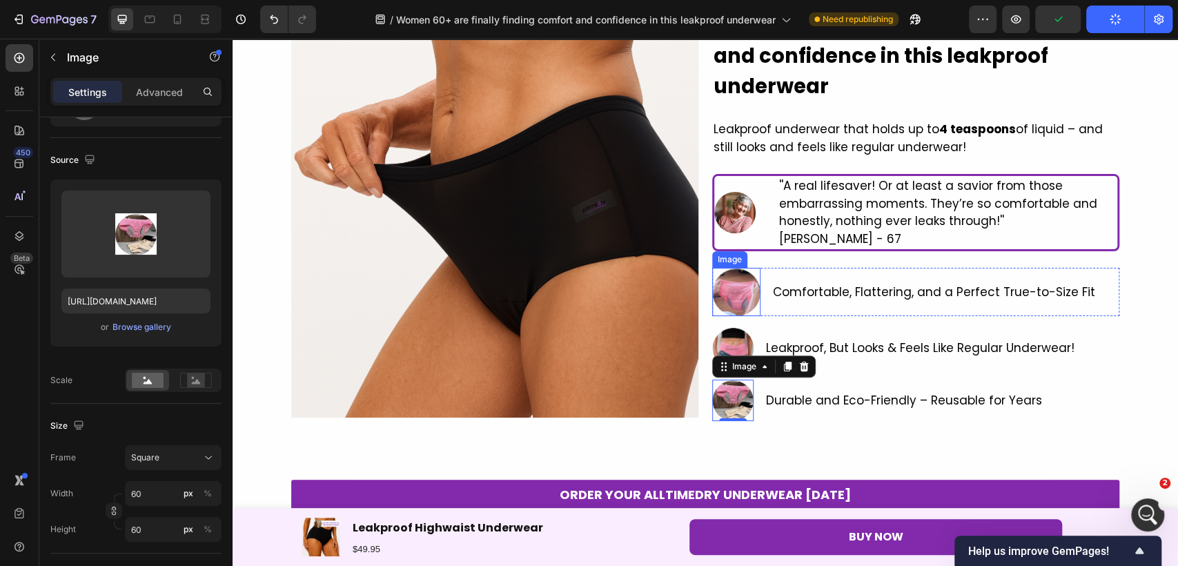
drag, startPoint x: 751, startPoint y: 288, endPoint x: 734, endPoint y: 288, distance: 17.2
click at [751, 289] on img at bounding box center [736, 292] width 48 height 48
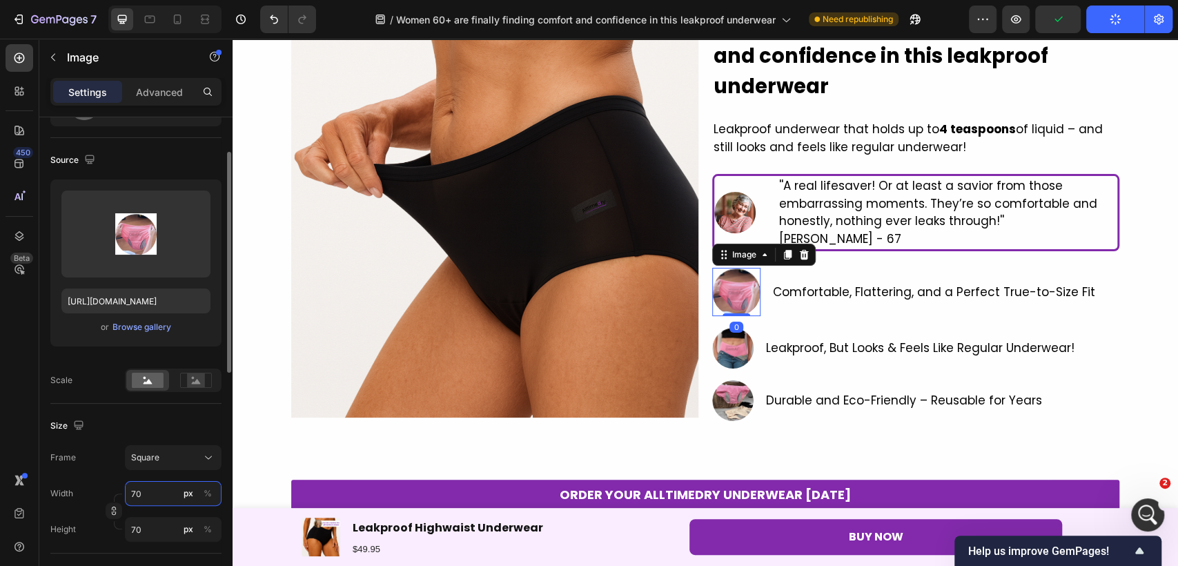
click at [154, 497] on input "70" at bounding box center [173, 493] width 97 height 25
type input "6"
type input "60"
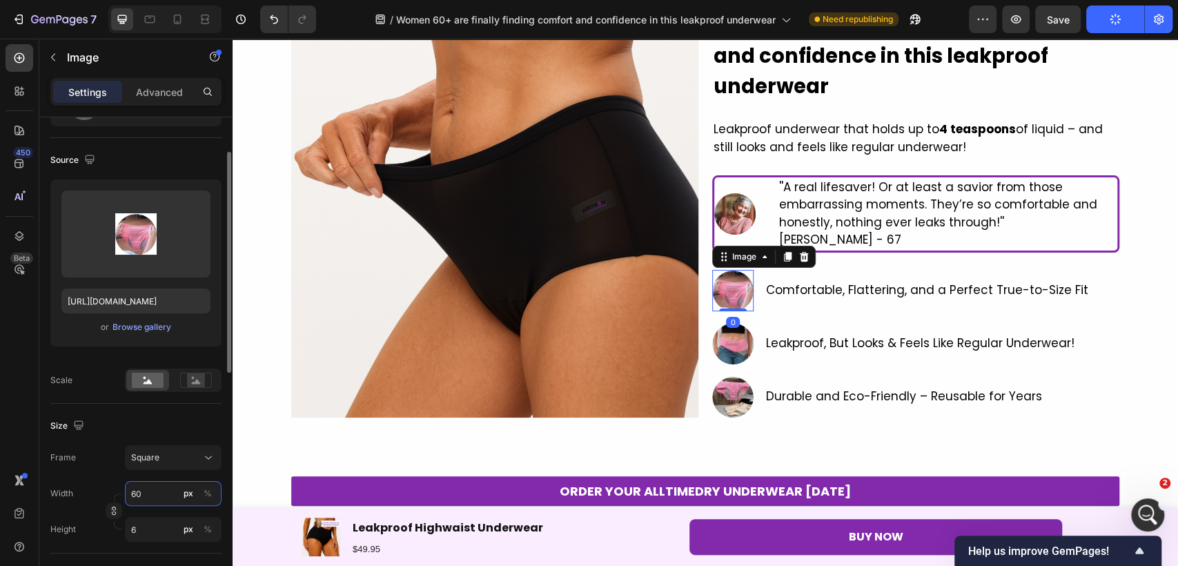
type input "60"
click at [1065, 23] on span "Save" at bounding box center [1058, 20] width 23 height 12
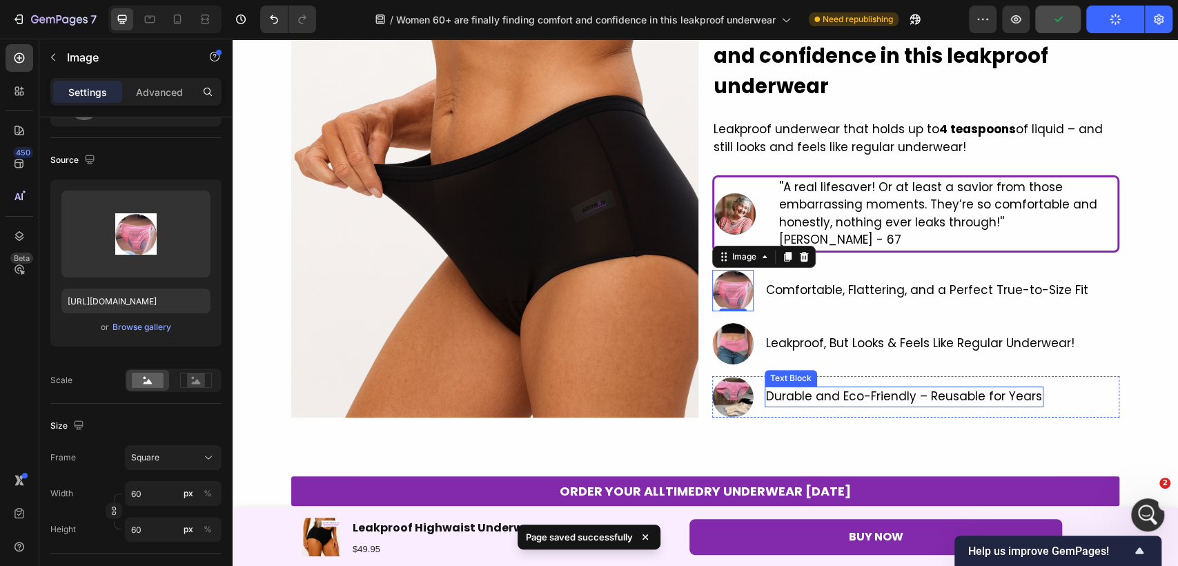
click at [789, 389] on p "Durable and Eco-Friendly – Reusable for Years" at bounding box center [904, 397] width 276 height 18
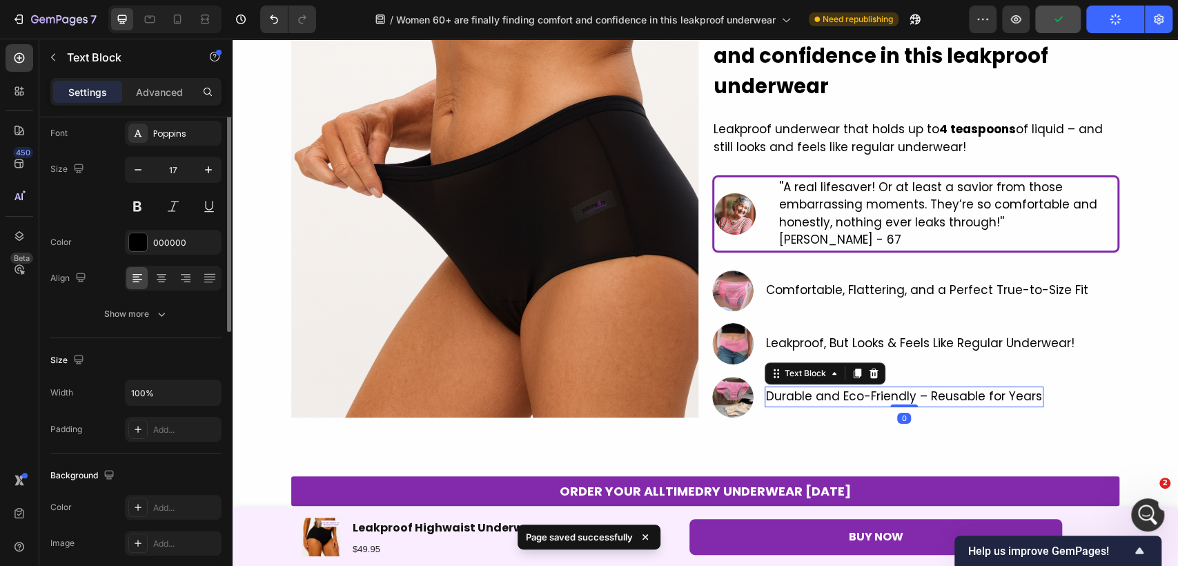
scroll to position [0, 0]
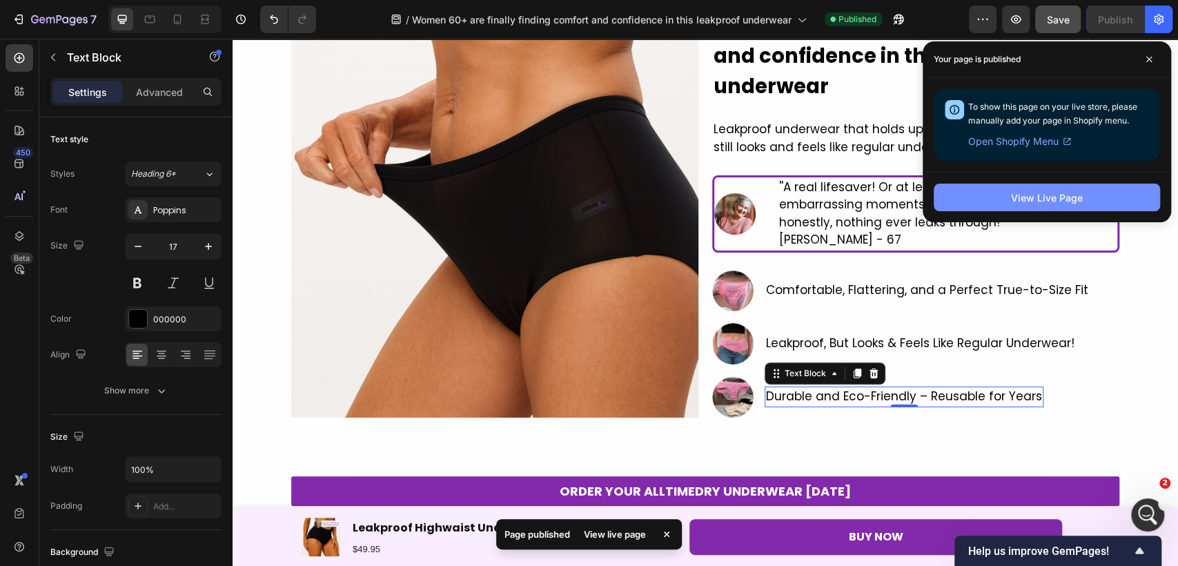
click at [1038, 209] on button "View Live Page" at bounding box center [1046, 198] width 226 height 28
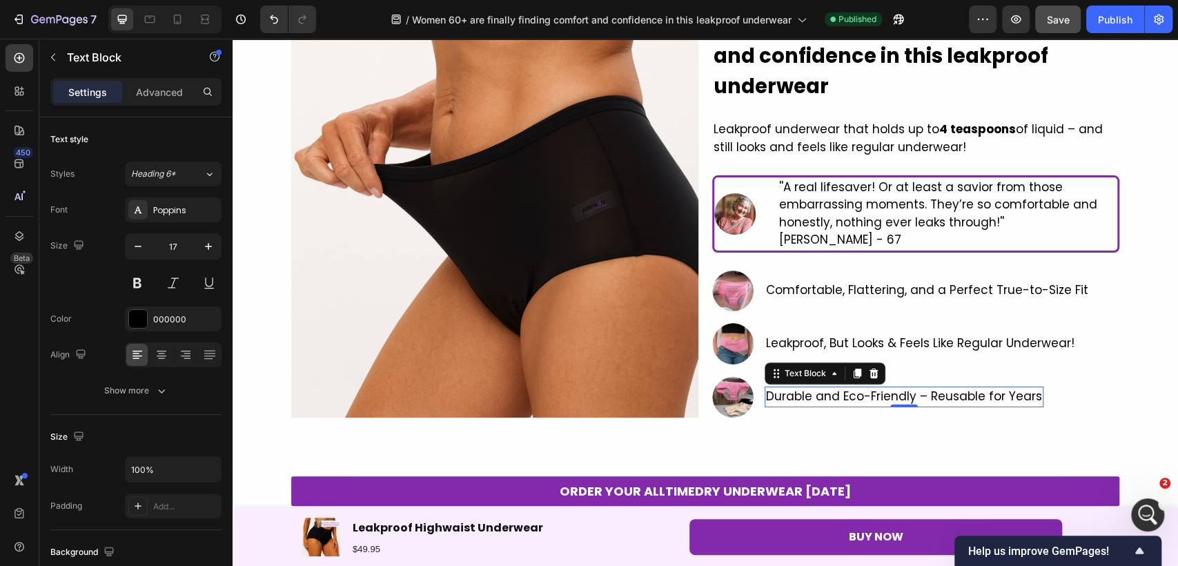
click at [1094, 33] on div "7 Version history / Women 60+ are finally finding comfort and confidence in thi…" at bounding box center [589, 19] width 1178 height 39
click at [1103, 23] on div "Publish" at bounding box center [1115, 19] width 34 height 14
click at [960, 273] on div "Comfortable, Flattering, and a Perfect True-to-Size Fit Text Block" at bounding box center [926, 290] width 325 height 41
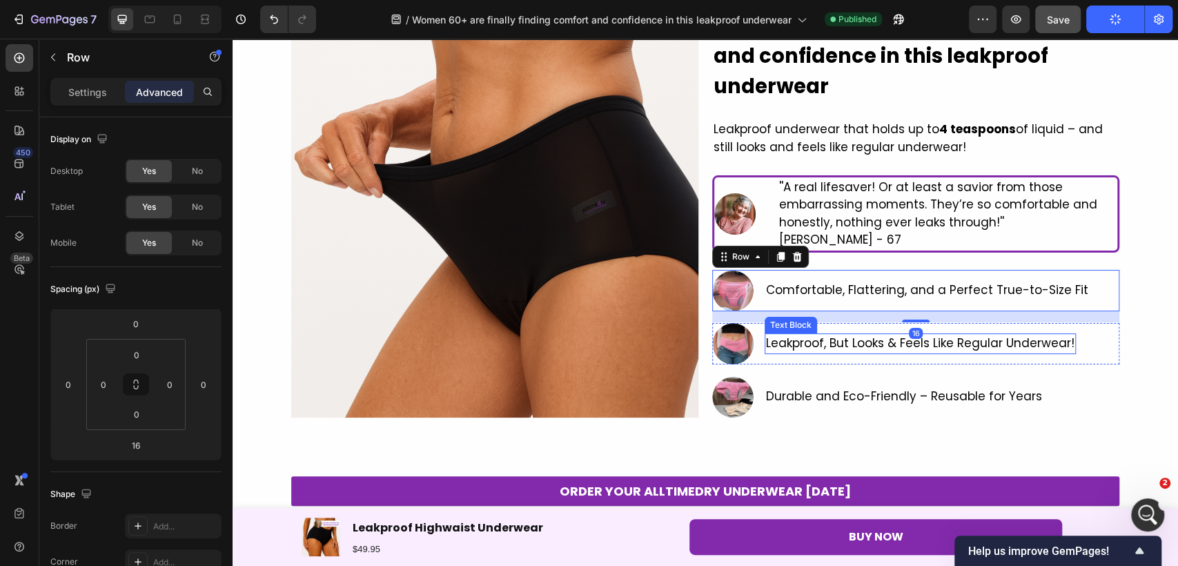
click at [911, 338] on div "16" at bounding box center [916, 333] width 14 height 11
click at [912, 349] on span "Leakproof, But Looks & Feels Like Regular Underwear!" at bounding box center [920, 343] width 308 height 17
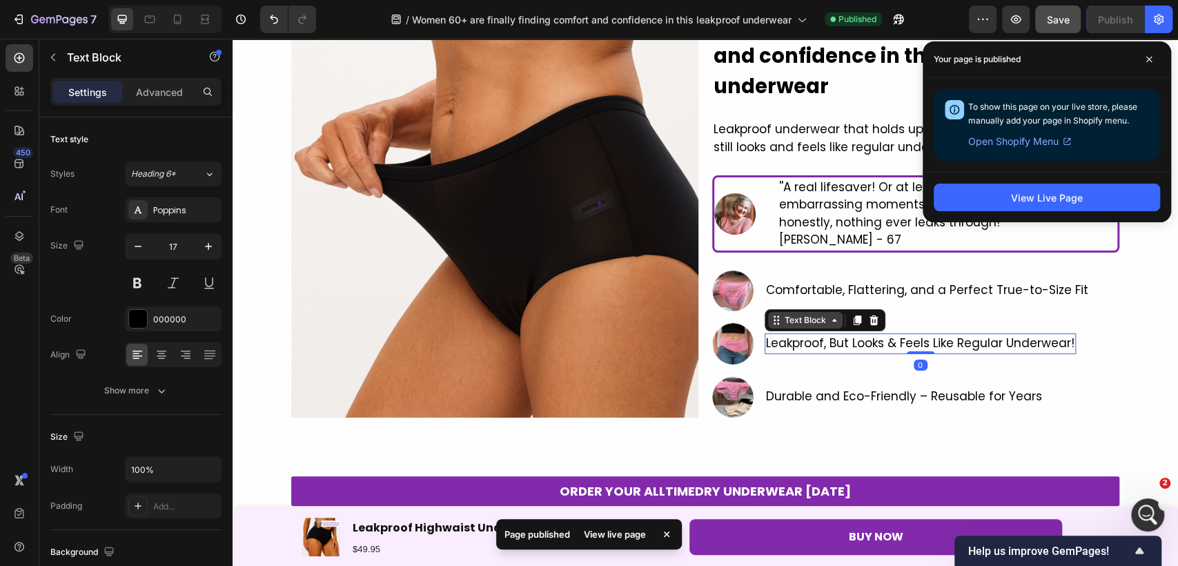
drag, startPoint x: 795, startPoint y: 320, endPoint x: 795, endPoint y: 312, distance: 8.3
click at [795, 320] on div "Text Block" at bounding box center [805, 320] width 47 height 12
